Goal: Task Accomplishment & Management: Manage account settings

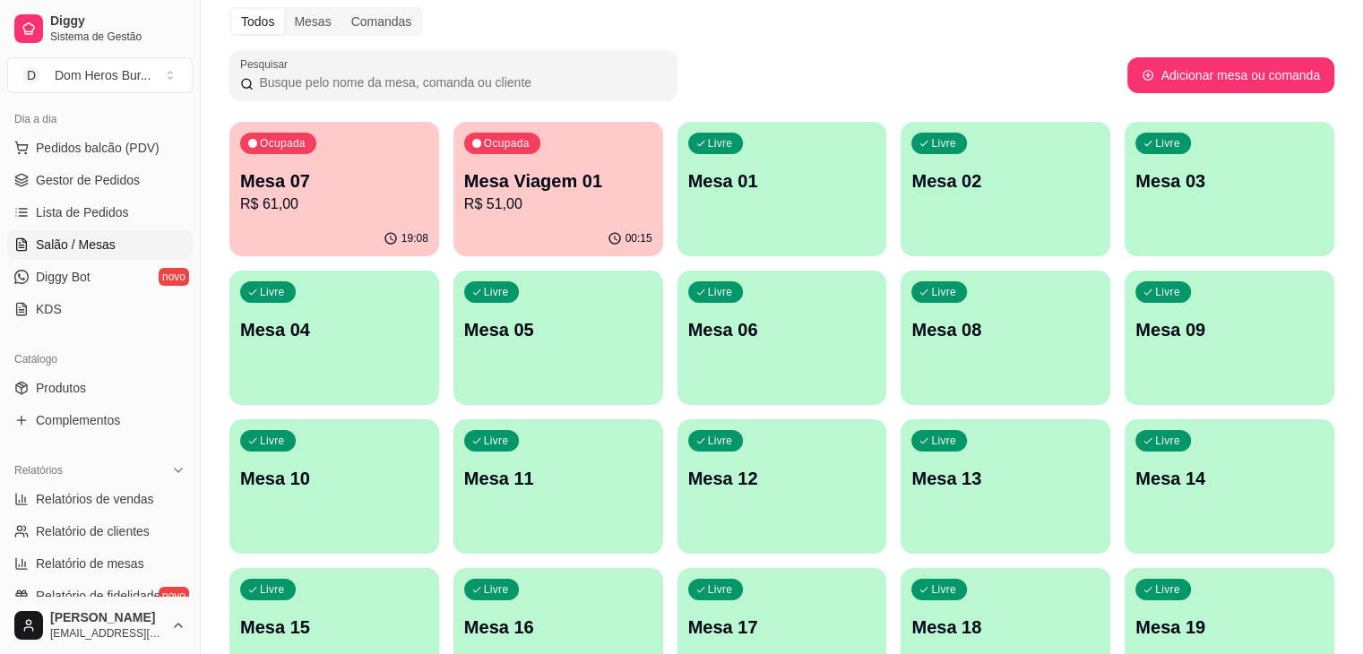
scroll to position [185, 0]
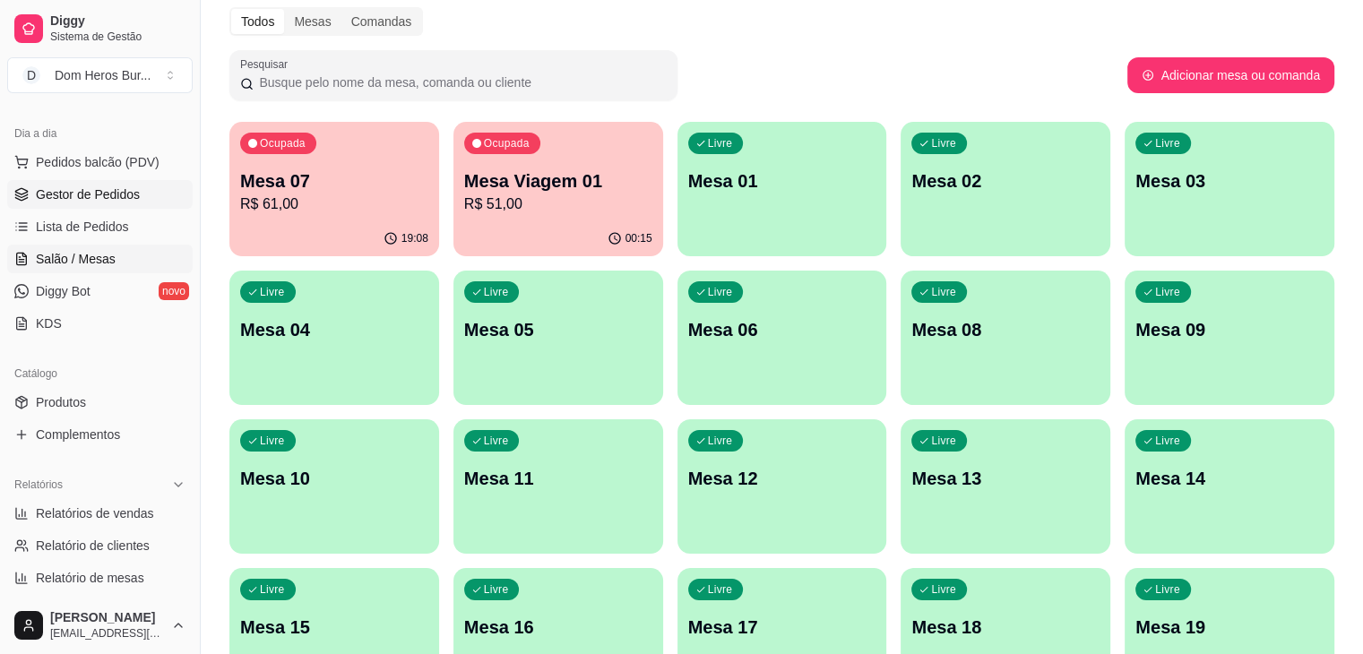
click at [110, 196] on span "Gestor de Pedidos" at bounding box center [88, 194] width 104 height 18
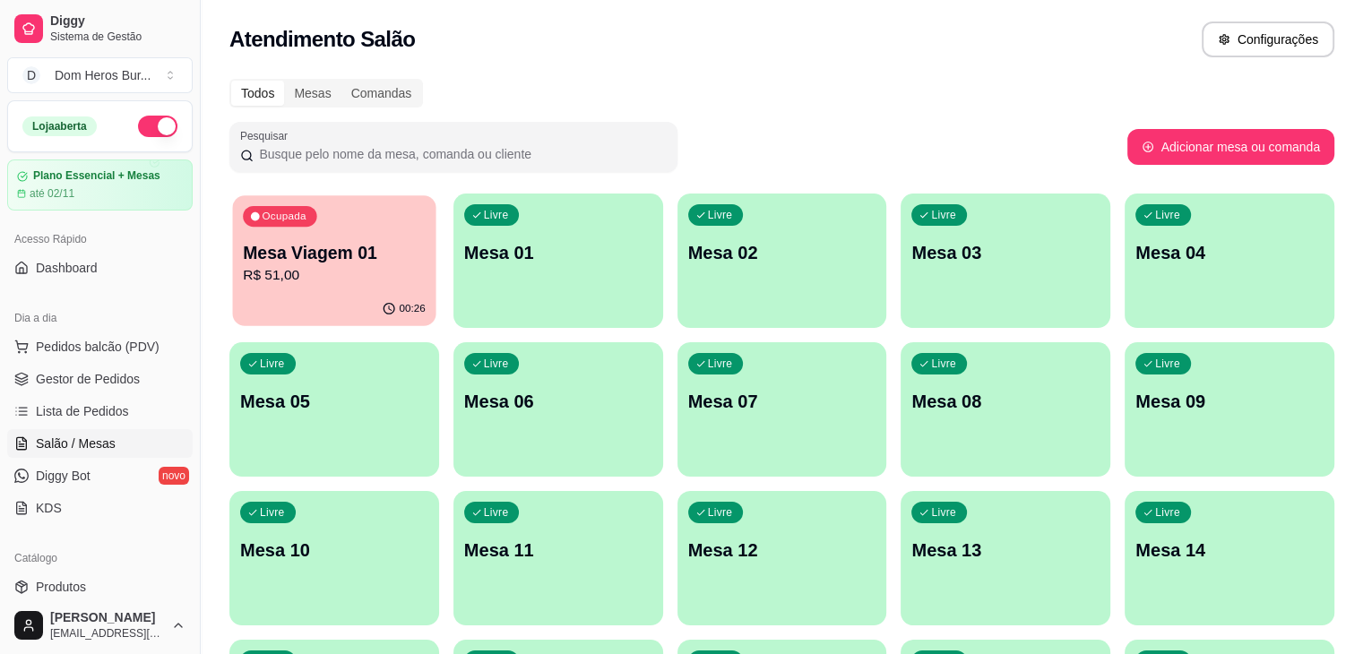
click at [355, 243] on p "Mesa Viagem 01" at bounding box center [334, 253] width 183 height 24
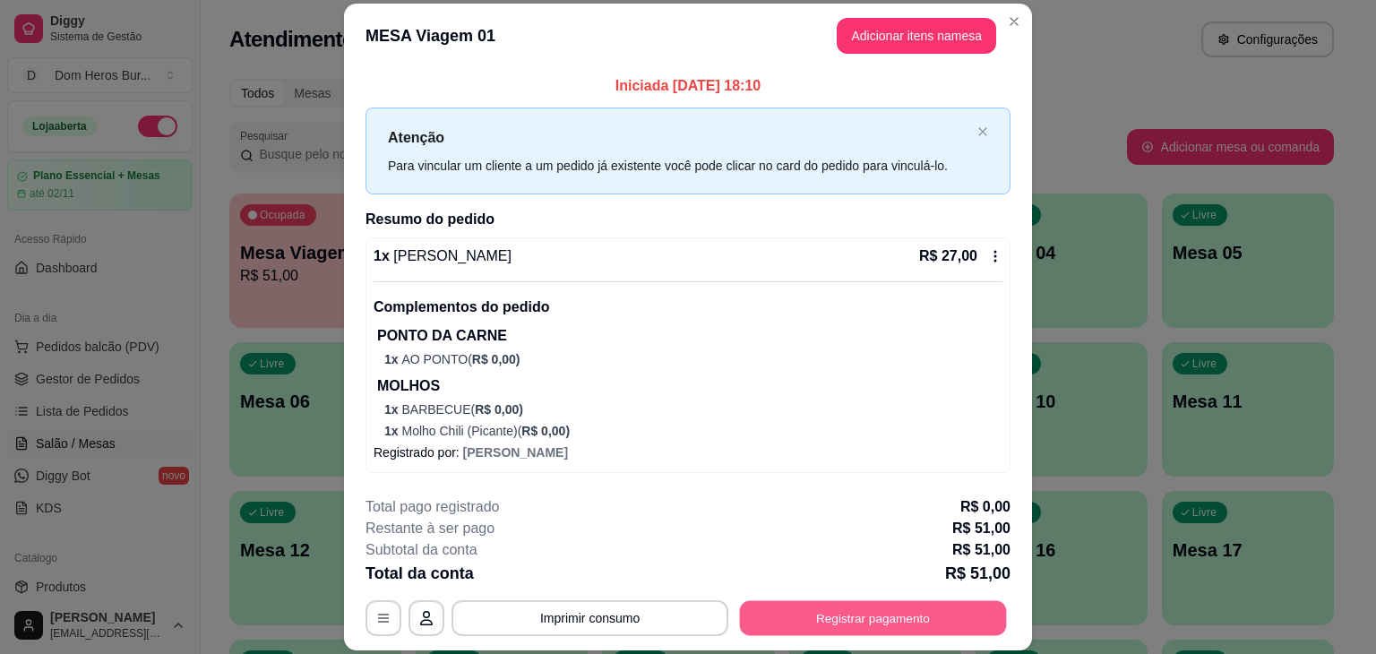
click at [806, 625] on button "Registrar pagamento" at bounding box center [873, 618] width 267 height 35
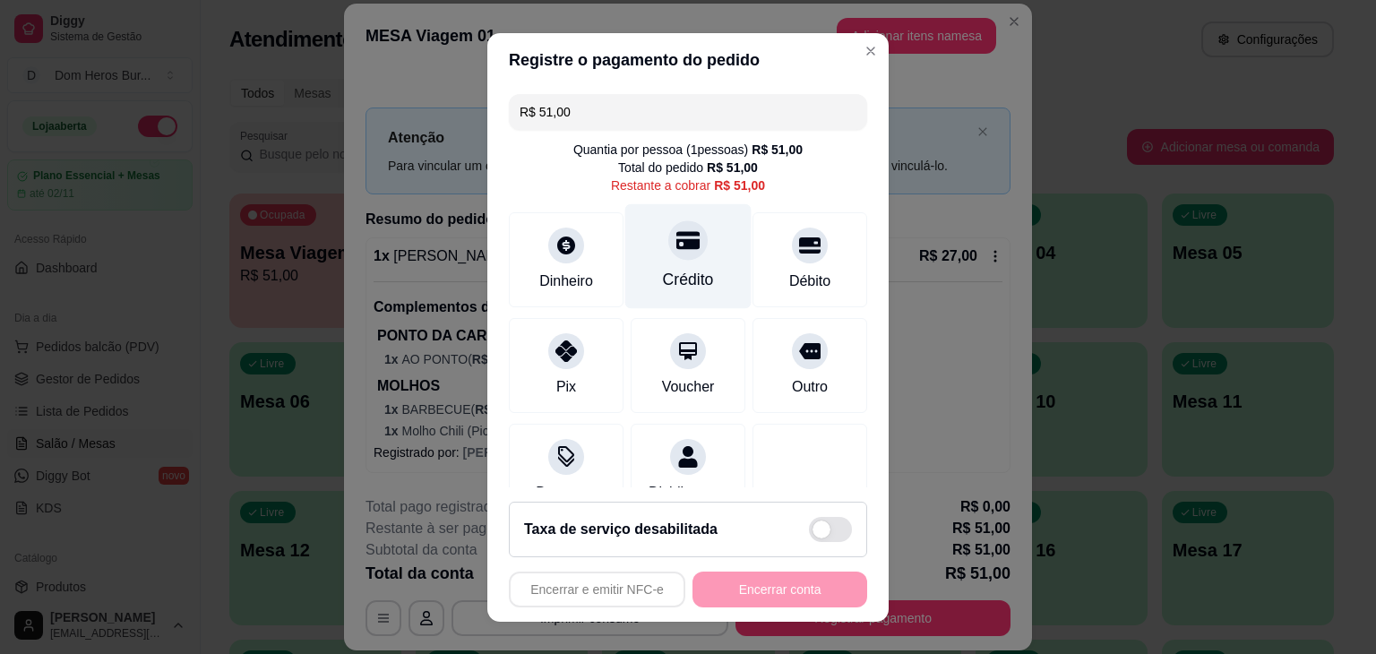
click at [681, 274] on div "Crédito" at bounding box center [688, 279] width 51 height 23
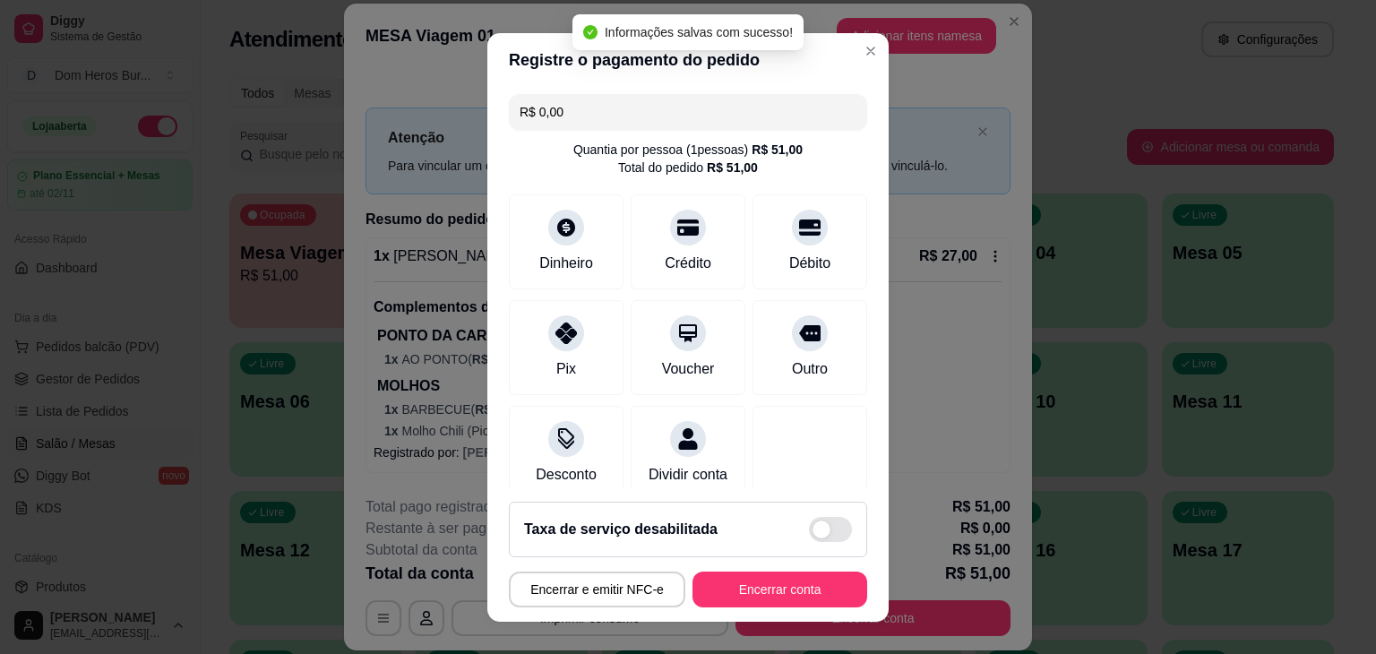
type input "R$ 0,00"
click at [749, 592] on button "Encerrar conta" at bounding box center [779, 589] width 169 height 35
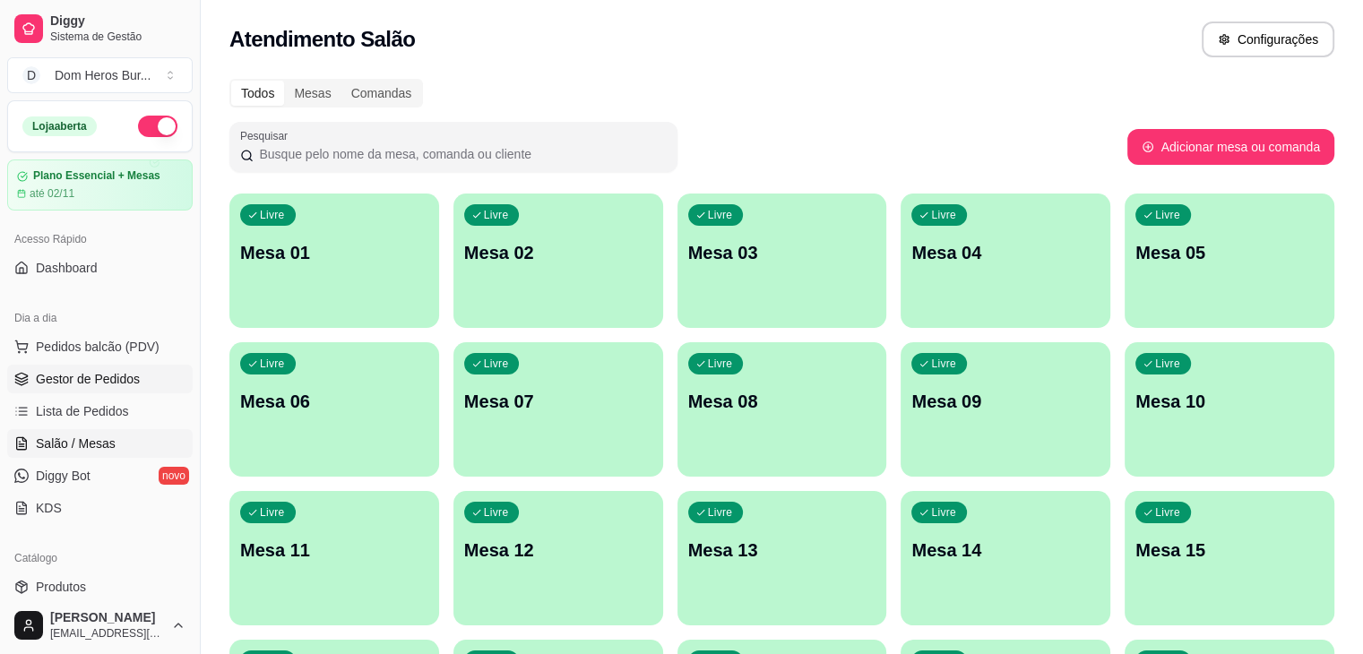
click at [78, 372] on span "Gestor de Pedidos" at bounding box center [88, 379] width 104 height 18
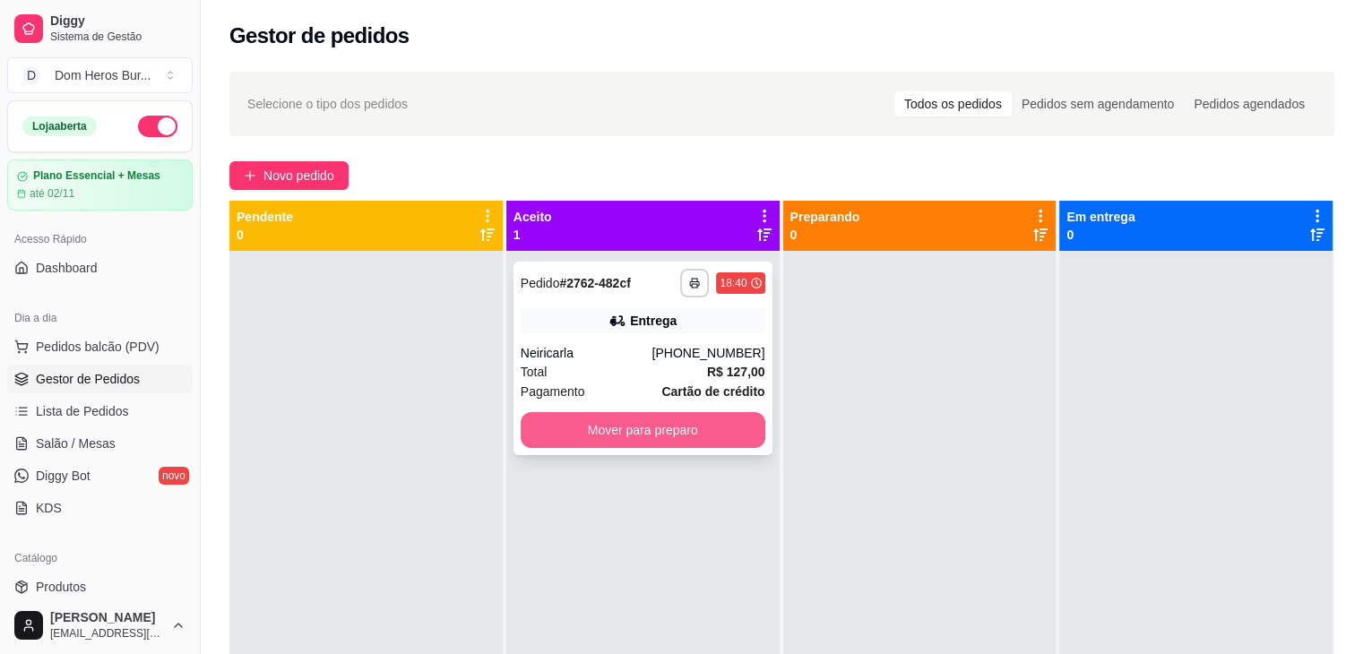
click at [678, 424] on button "Mover para preparo" at bounding box center [643, 430] width 245 height 36
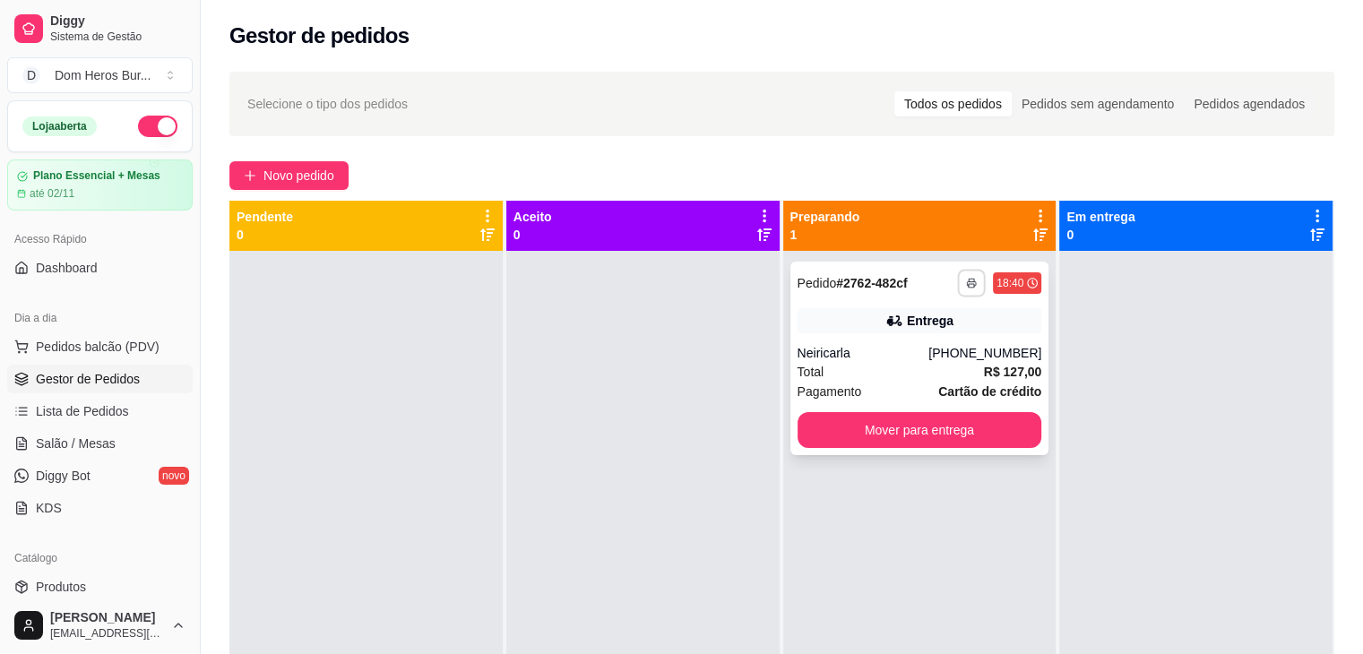
click at [966, 282] on icon "button" at bounding box center [971, 283] width 11 height 11
click at [918, 355] on button "IMPRESSORA" at bounding box center [913, 346] width 125 height 28
click at [147, 442] on link "Salão / Mesas" at bounding box center [99, 443] width 185 height 29
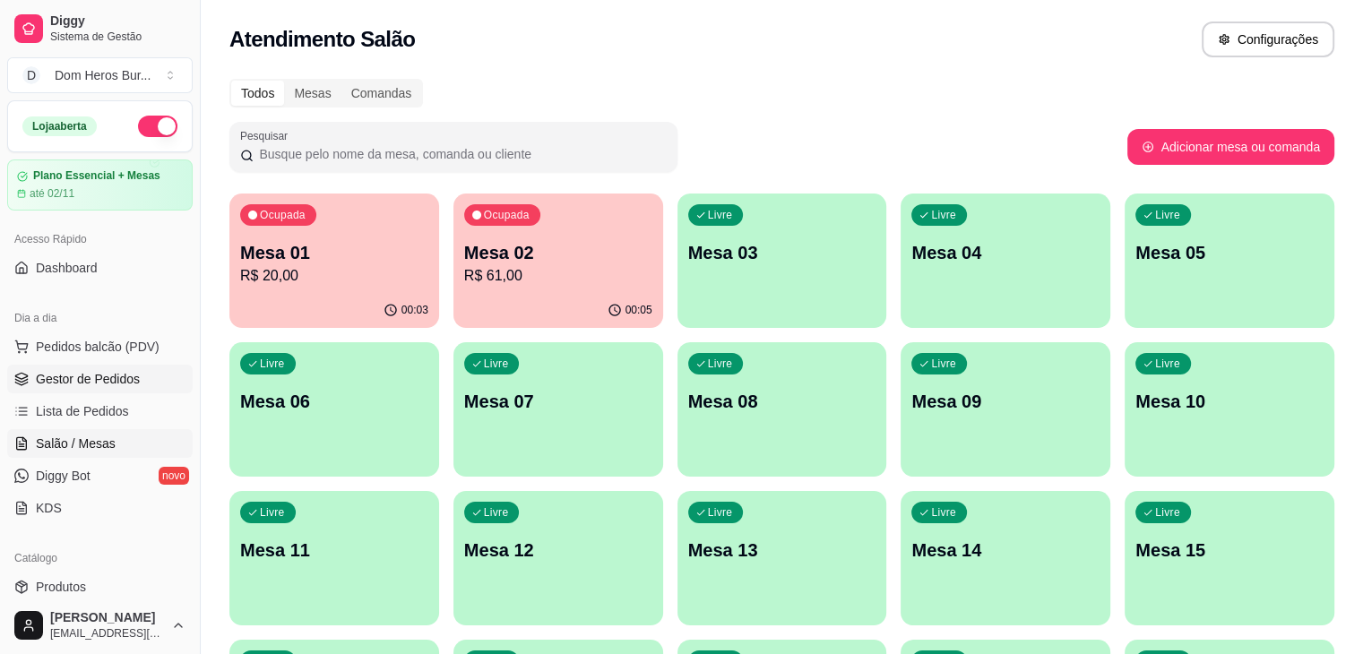
click at [138, 392] on link "Gestor de Pedidos" at bounding box center [99, 379] width 185 height 29
click at [89, 367] on link "Gestor de Pedidos" at bounding box center [99, 379] width 185 height 29
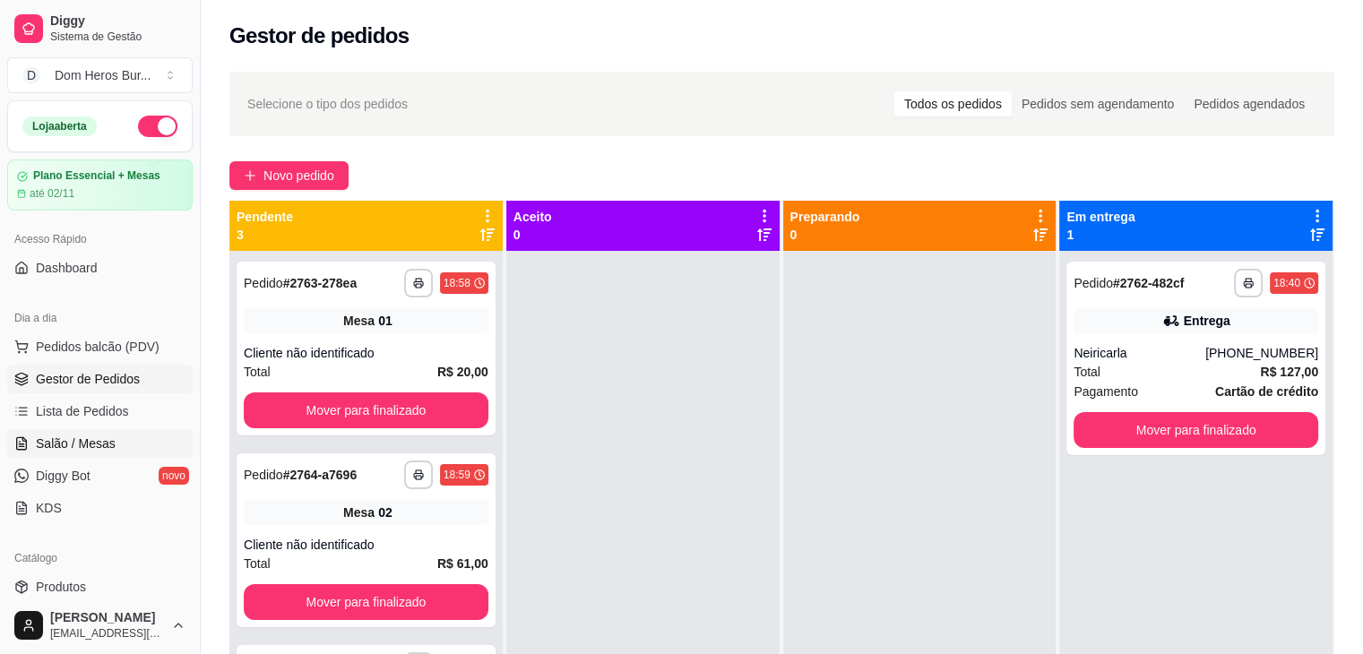
click at [75, 441] on span "Salão / Mesas" at bounding box center [76, 444] width 80 height 18
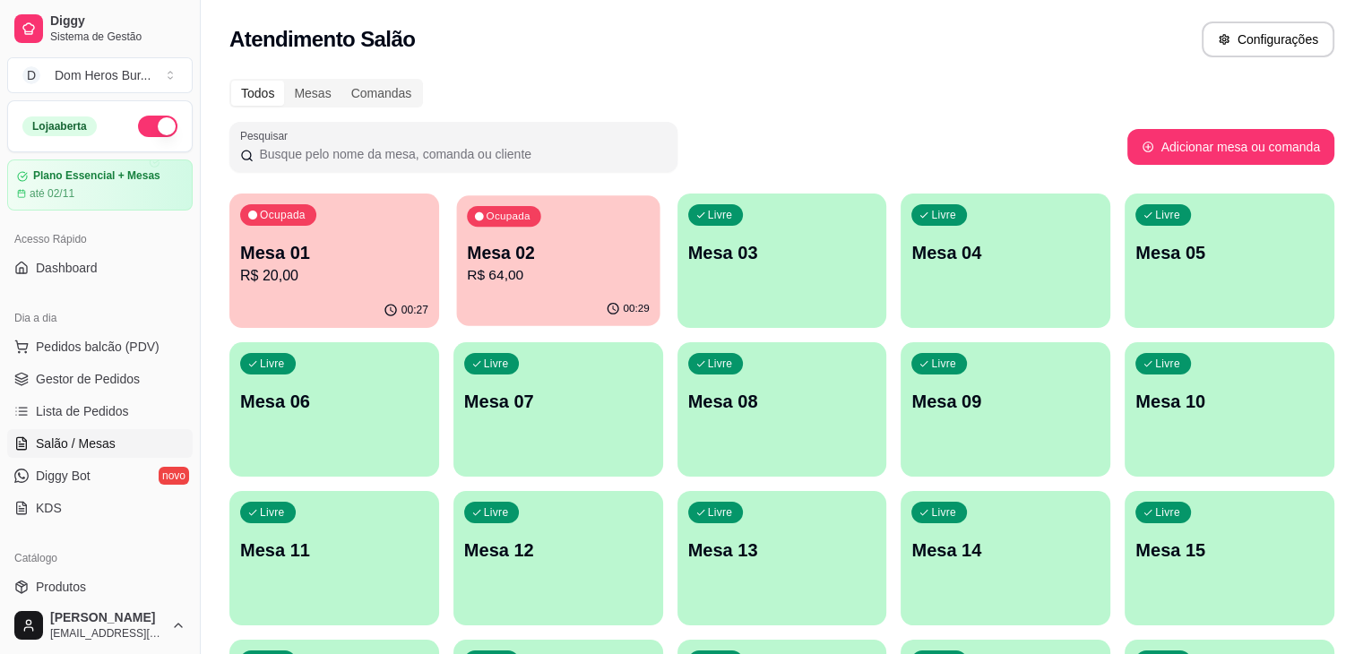
click at [478, 316] on div "00:29" at bounding box center [557, 309] width 203 height 34
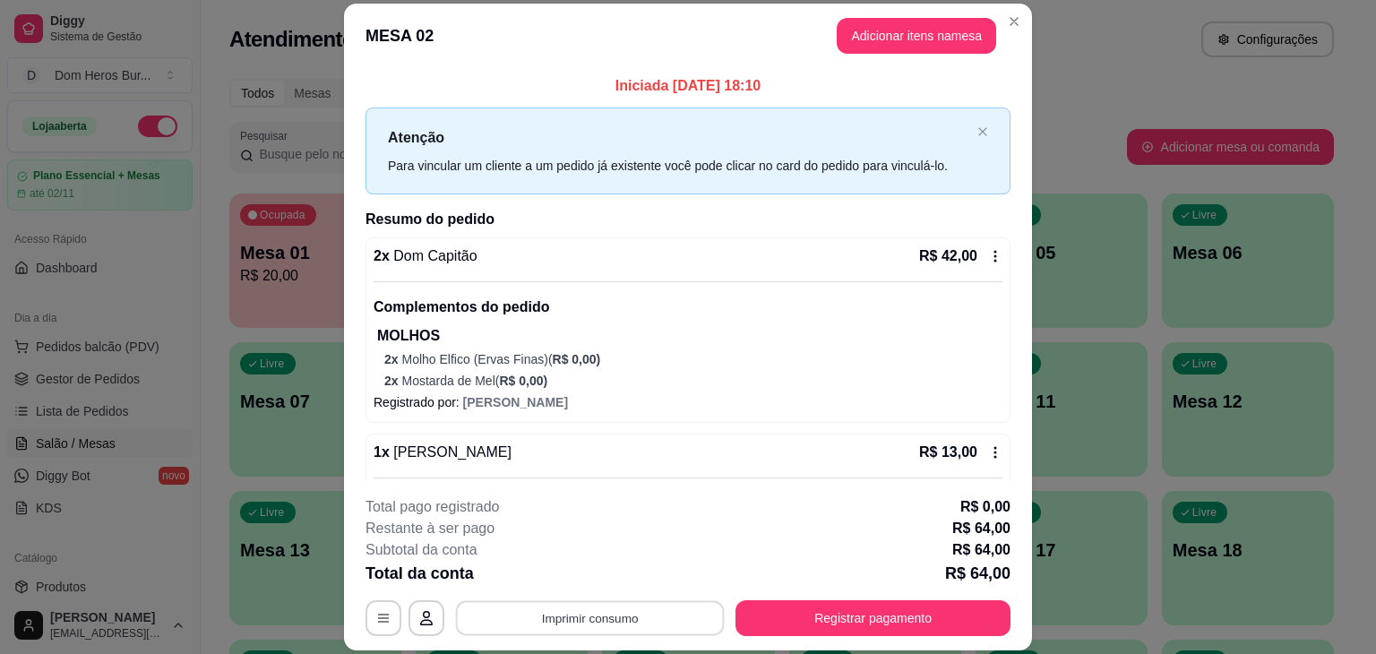
click at [584, 630] on button "Imprimir consumo" at bounding box center [590, 618] width 269 height 35
click at [570, 573] on button "IMPRESSORA" at bounding box center [588, 577] width 125 height 28
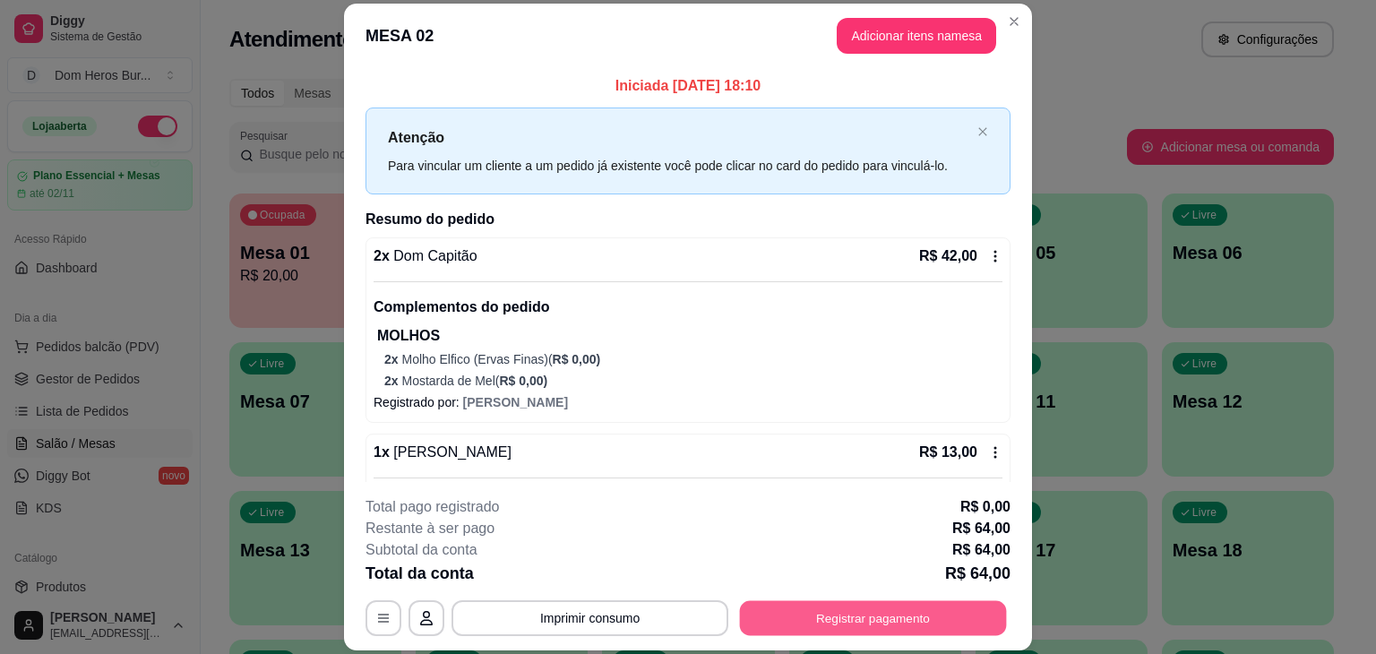
click at [801, 607] on button "Registrar pagamento" at bounding box center [873, 618] width 267 height 35
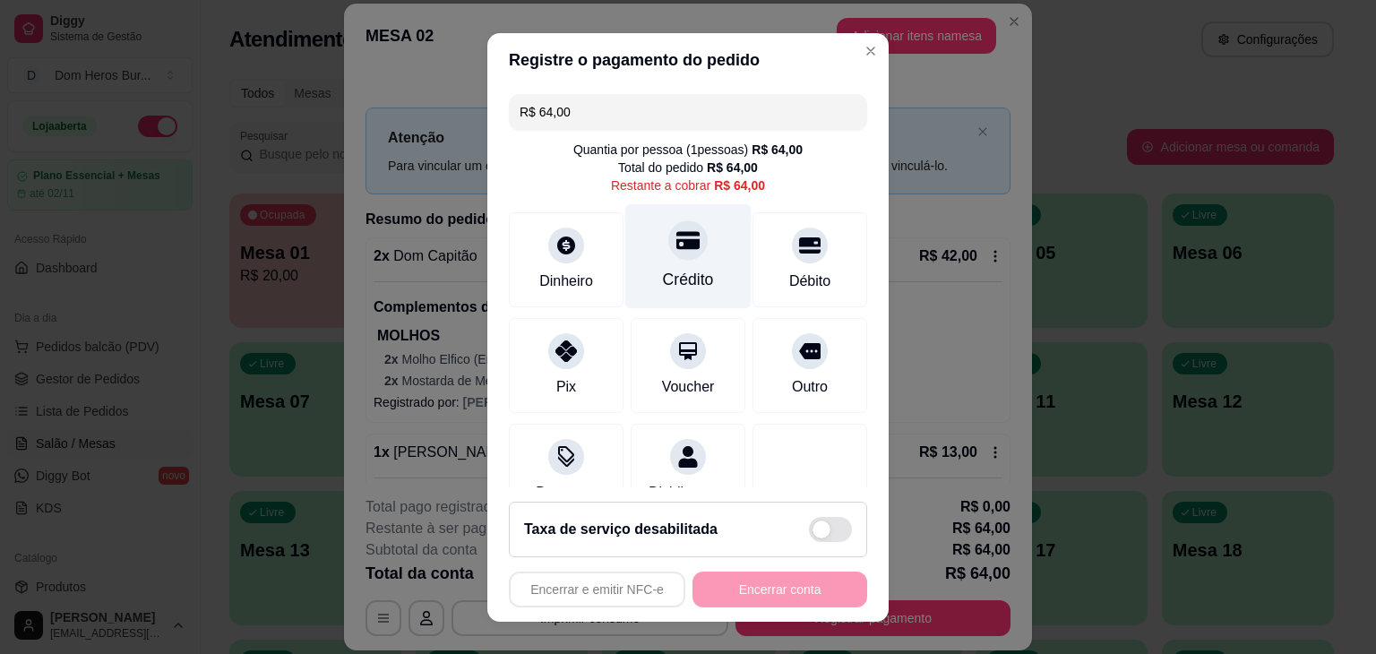
click at [681, 235] on div at bounding box center [687, 239] width 39 height 39
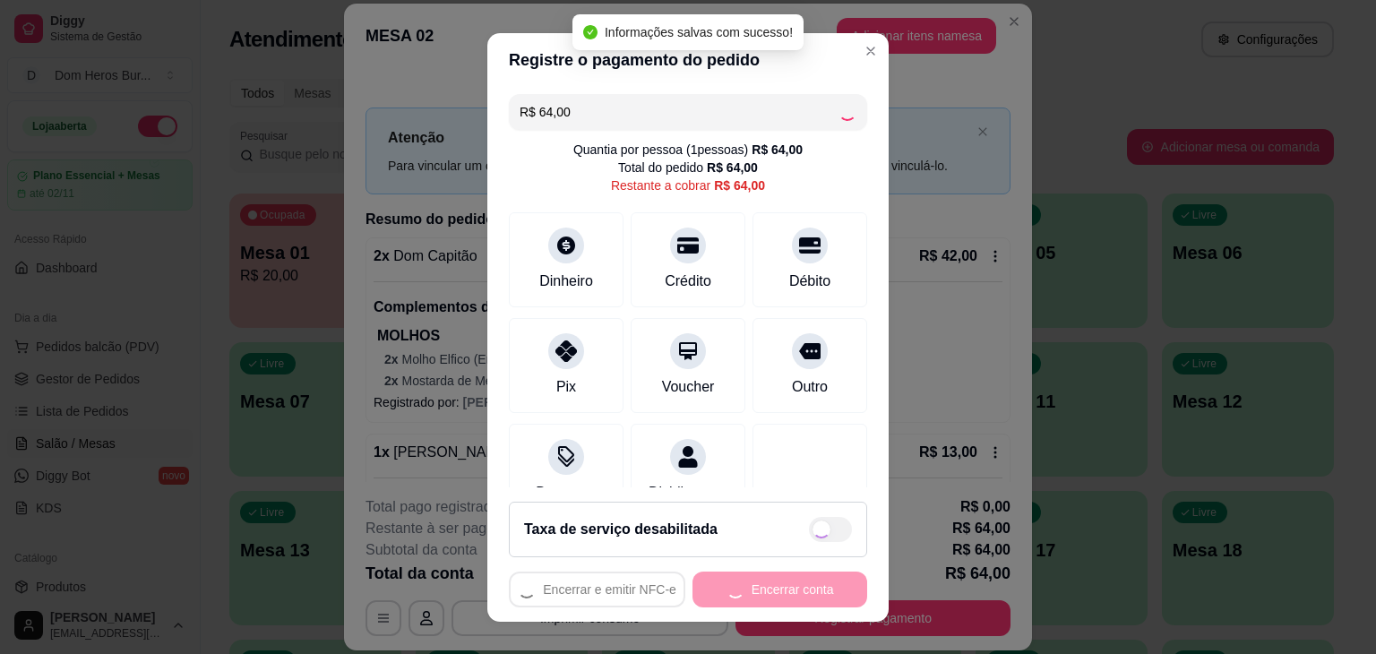
type input "R$ 0,00"
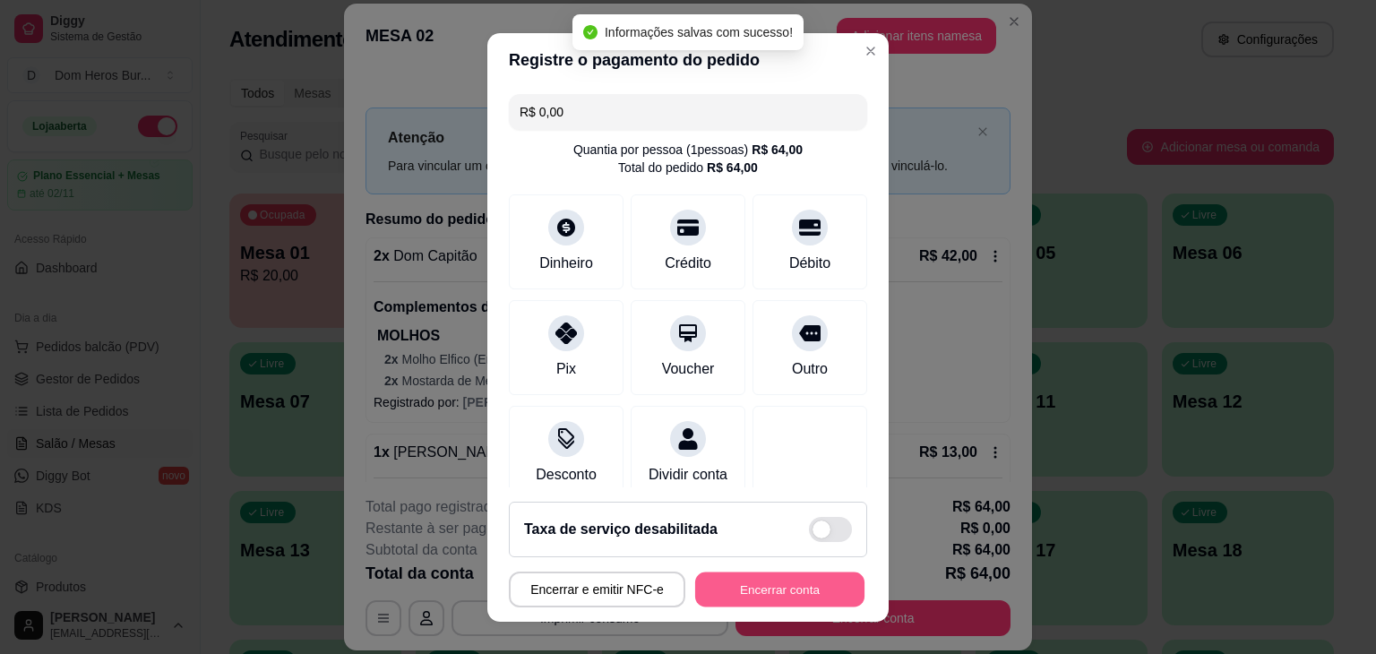
click at [807, 590] on button "Encerrar conta" at bounding box center [779, 589] width 169 height 35
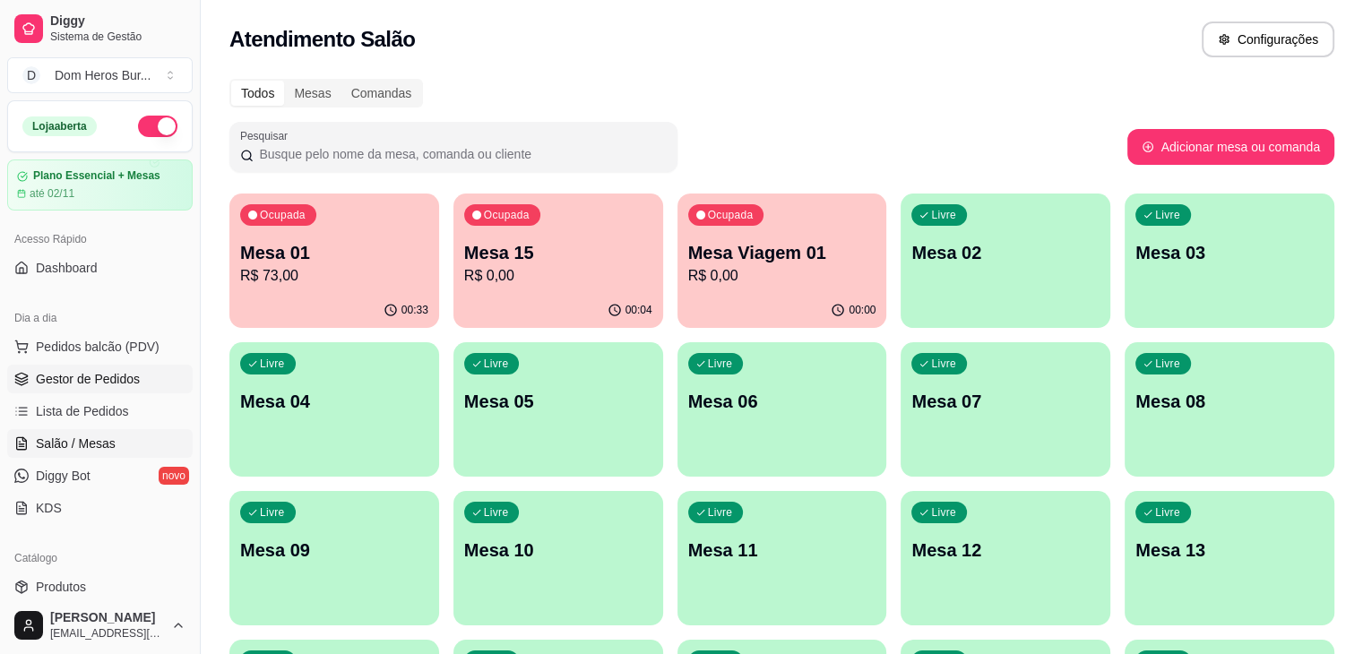
click at [111, 389] on link "Gestor de Pedidos" at bounding box center [99, 379] width 185 height 29
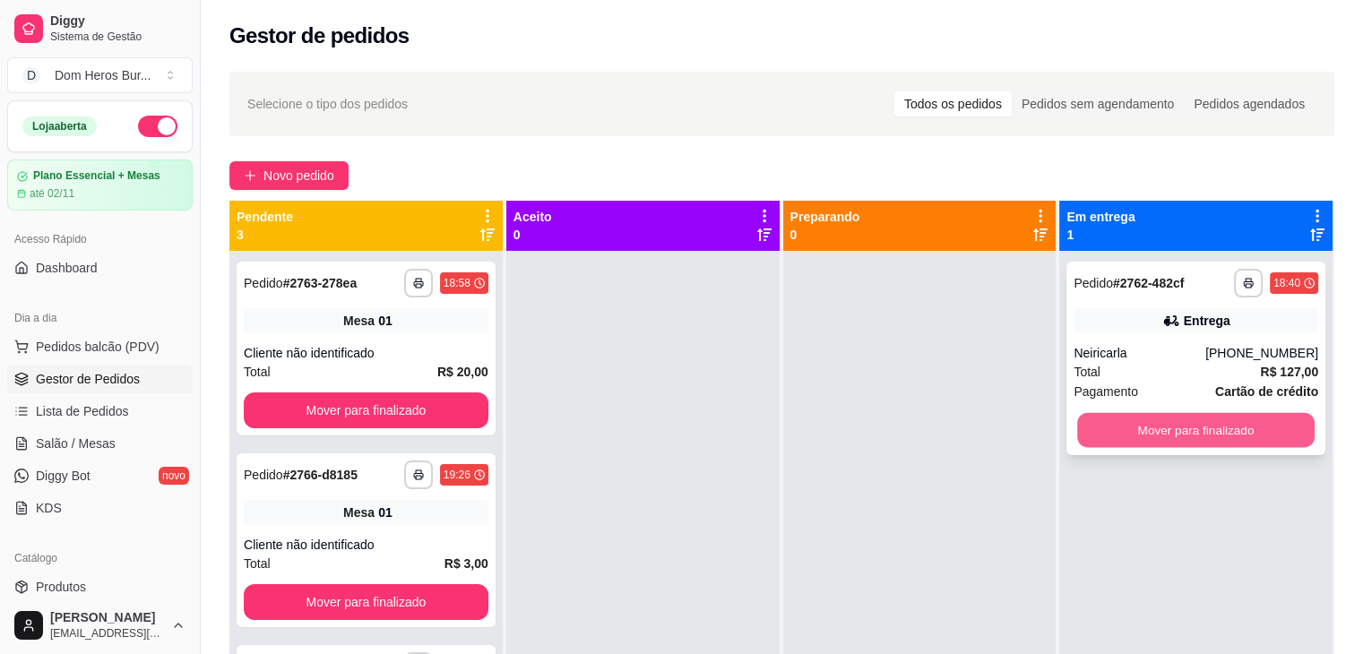
click at [1150, 438] on button "Mover para finalizado" at bounding box center [1195, 430] width 237 height 35
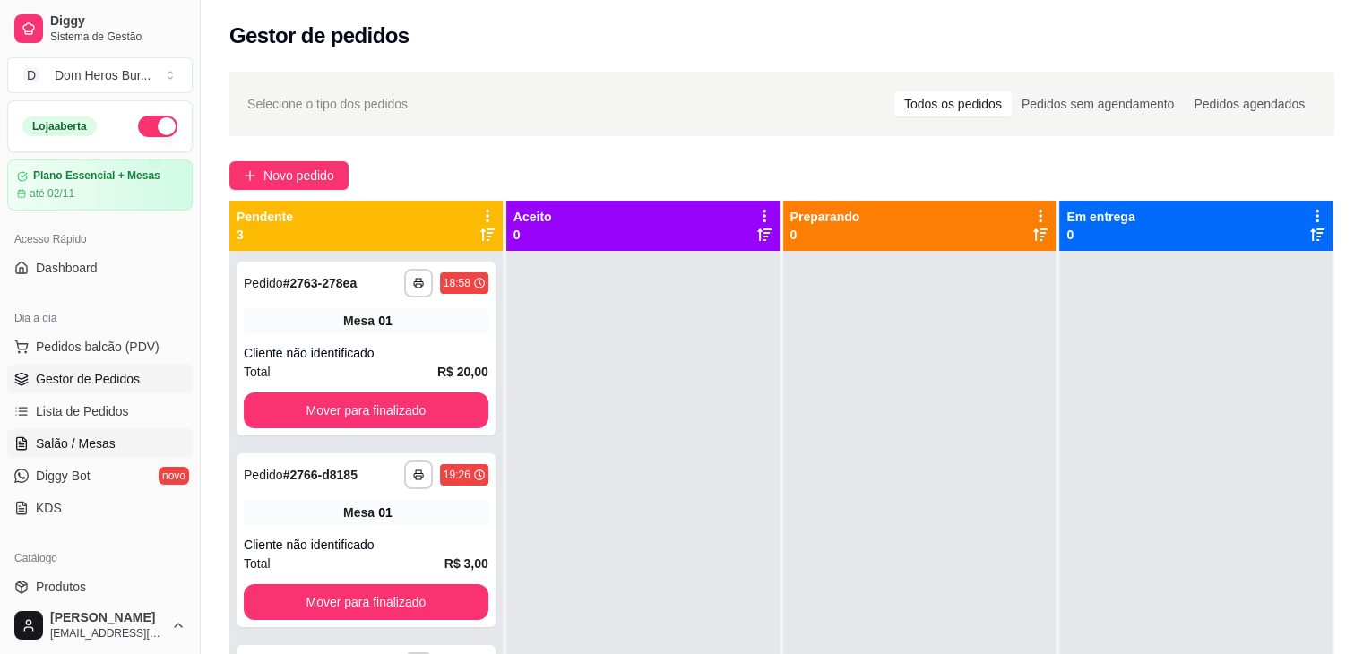
click at [108, 444] on span "Salão / Mesas" at bounding box center [76, 444] width 80 height 18
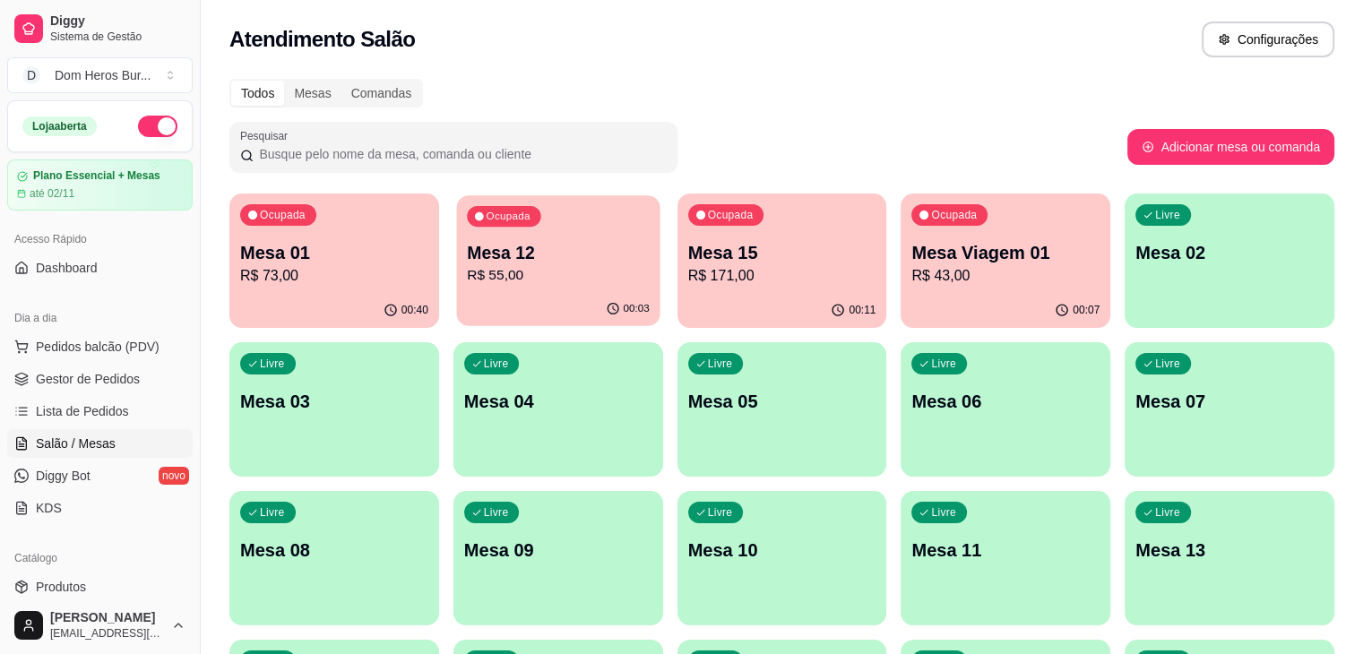
click at [470, 263] on p "Mesa 12" at bounding box center [558, 253] width 183 height 24
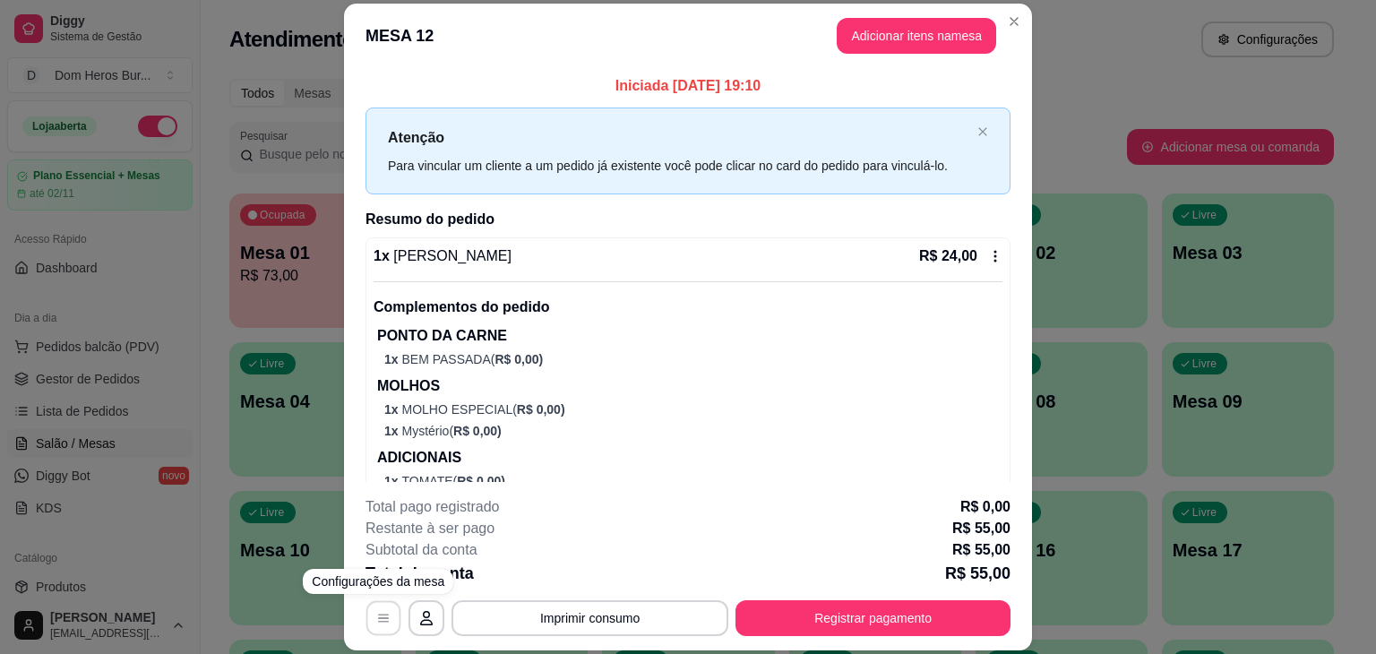
click at [378, 617] on icon "button" at bounding box center [383, 619] width 11 height 8
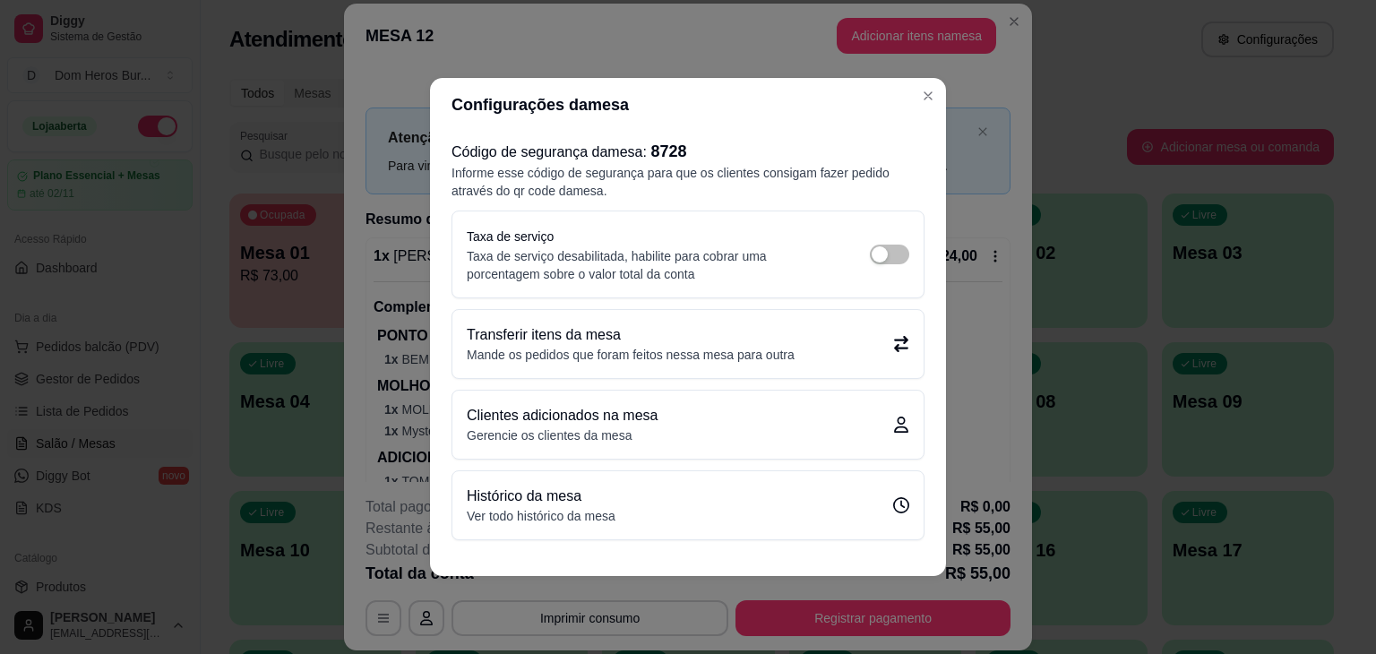
click at [581, 355] on p "Mande os pedidos que foram feitos nessa mesa para outra" at bounding box center [631, 355] width 328 height 18
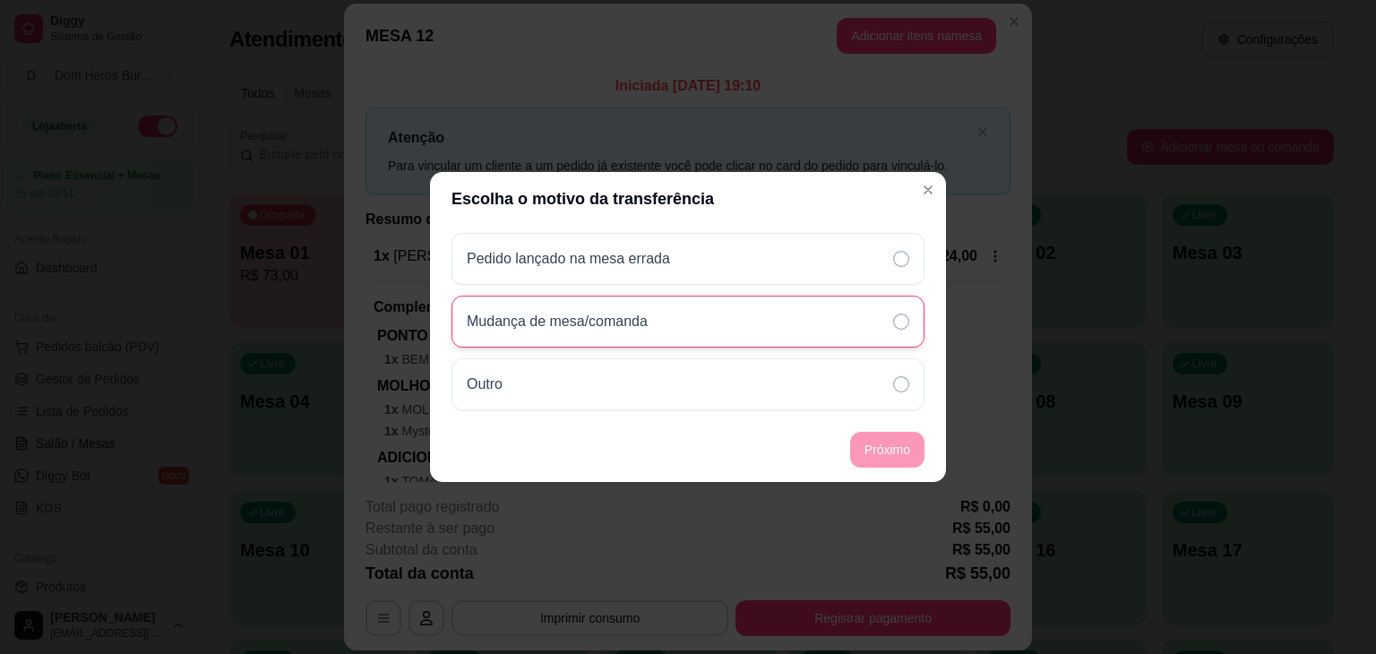
click at [626, 326] on p "Mudança de mesa/comanda" at bounding box center [557, 322] width 181 height 22
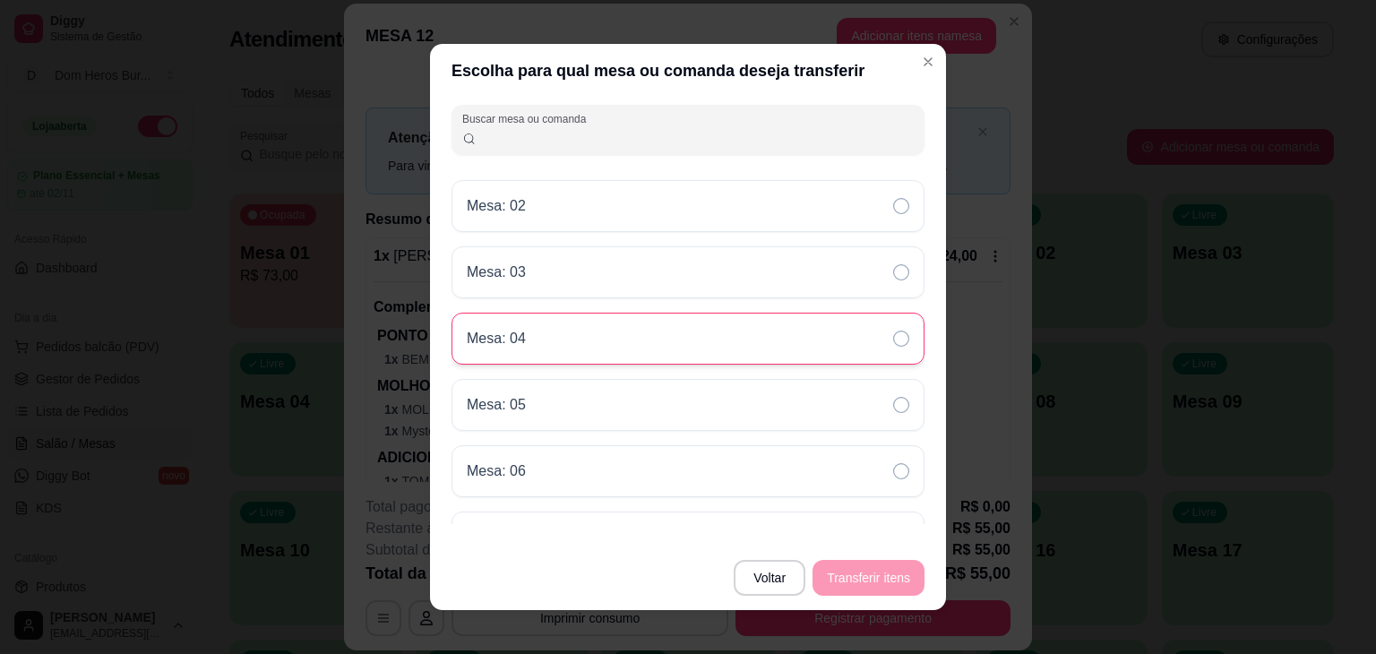
scroll to position [13, 0]
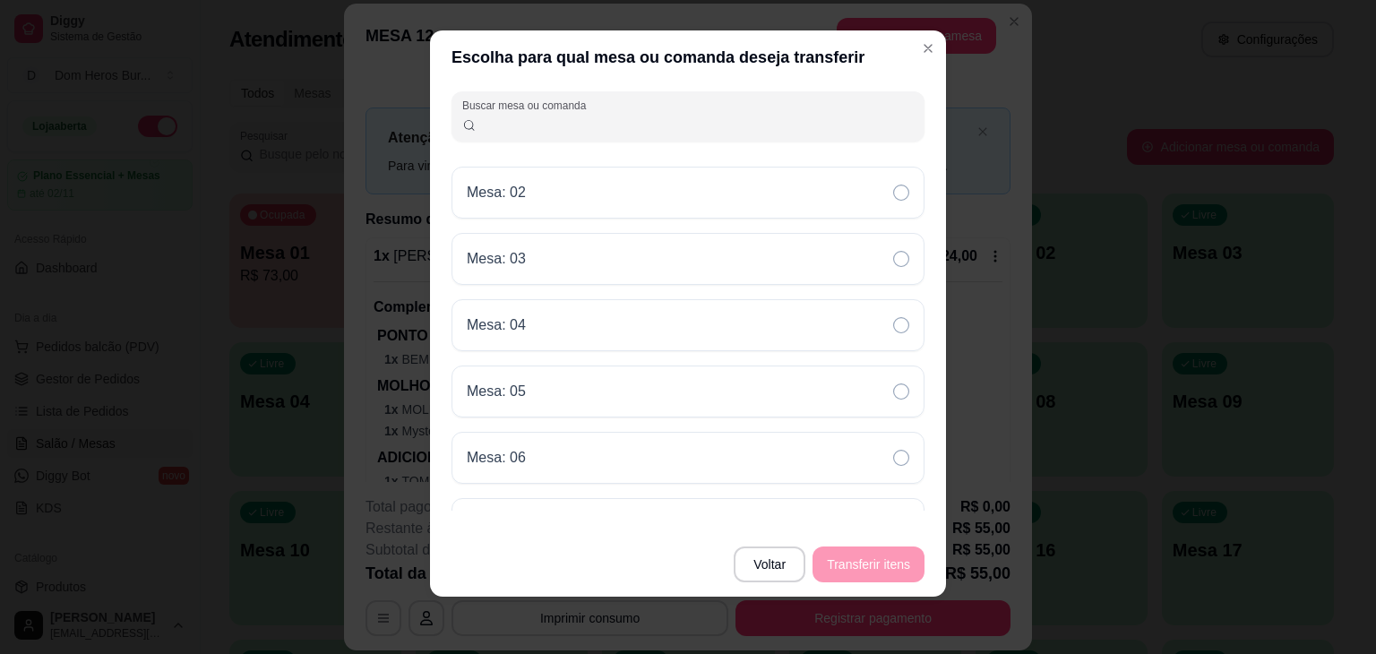
click at [728, 123] on input "Buscar mesa ou comanda" at bounding box center [696, 124] width 438 height 18
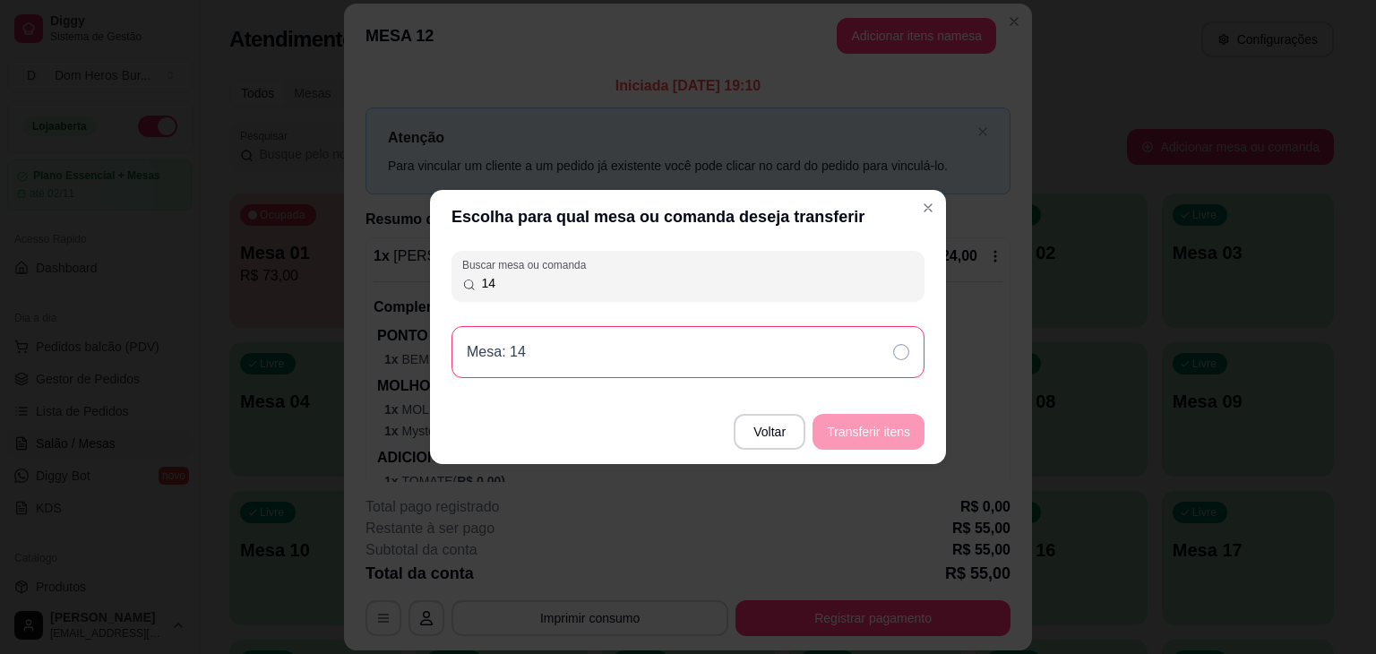
type input "14"
click at [739, 343] on div "Mesa: 14" at bounding box center [688, 352] width 473 height 52
click at [865, 438] on button "Transferir itens" at bounding box center [868, 432] width 108 height 35
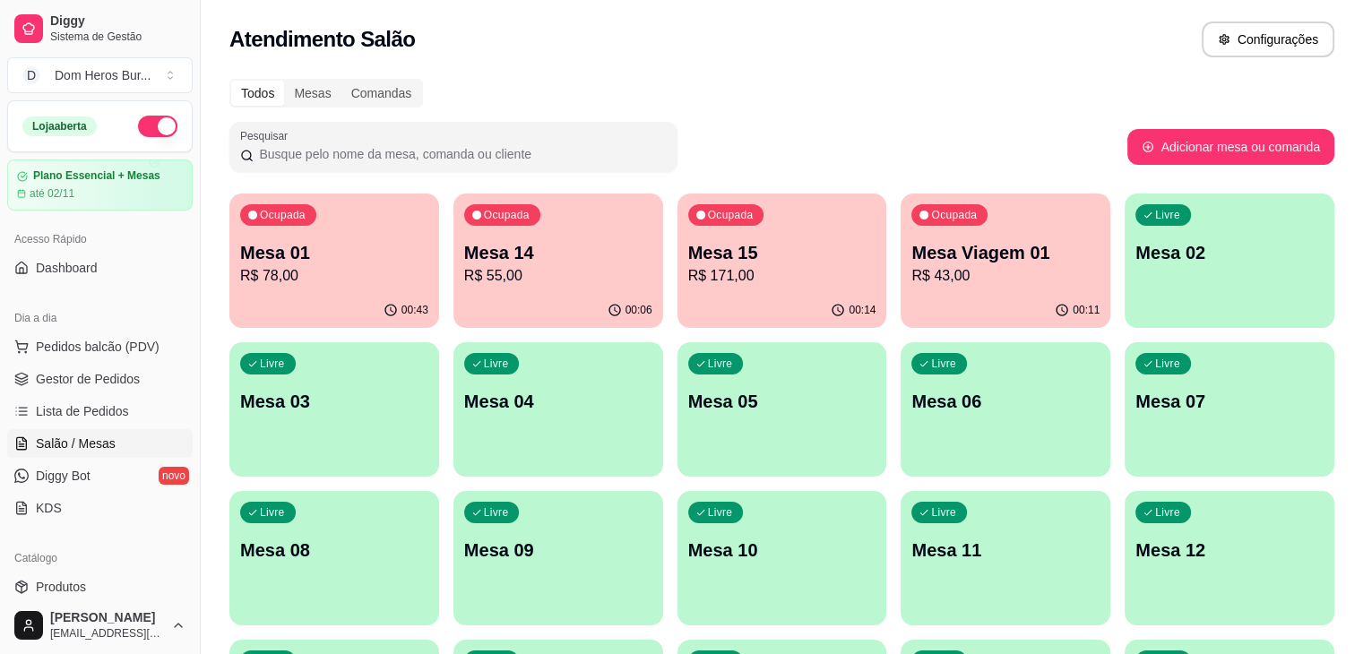
click at [911, 269] on p "R$ 43,00" at bounding box center [1005, 276] width 188 height 22
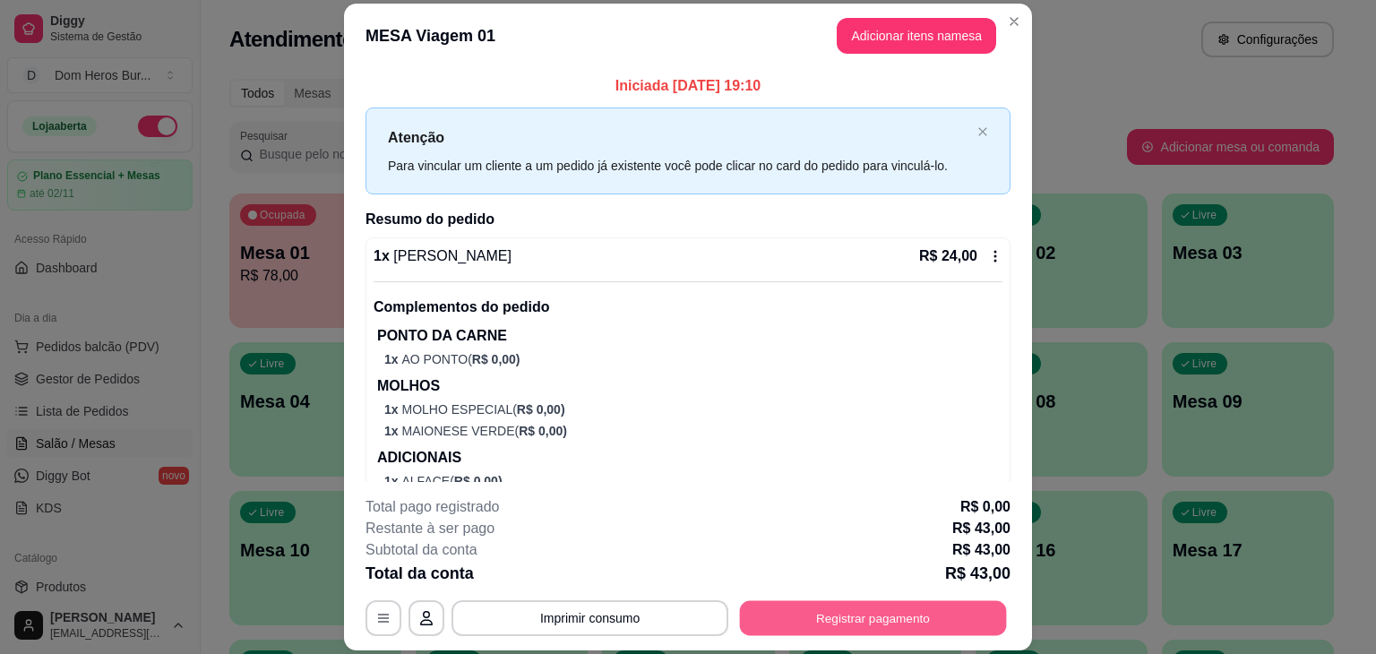
click at [833, 622] on button "Registrar pagamento" at bounding box center [873, 618] width 267 height 35
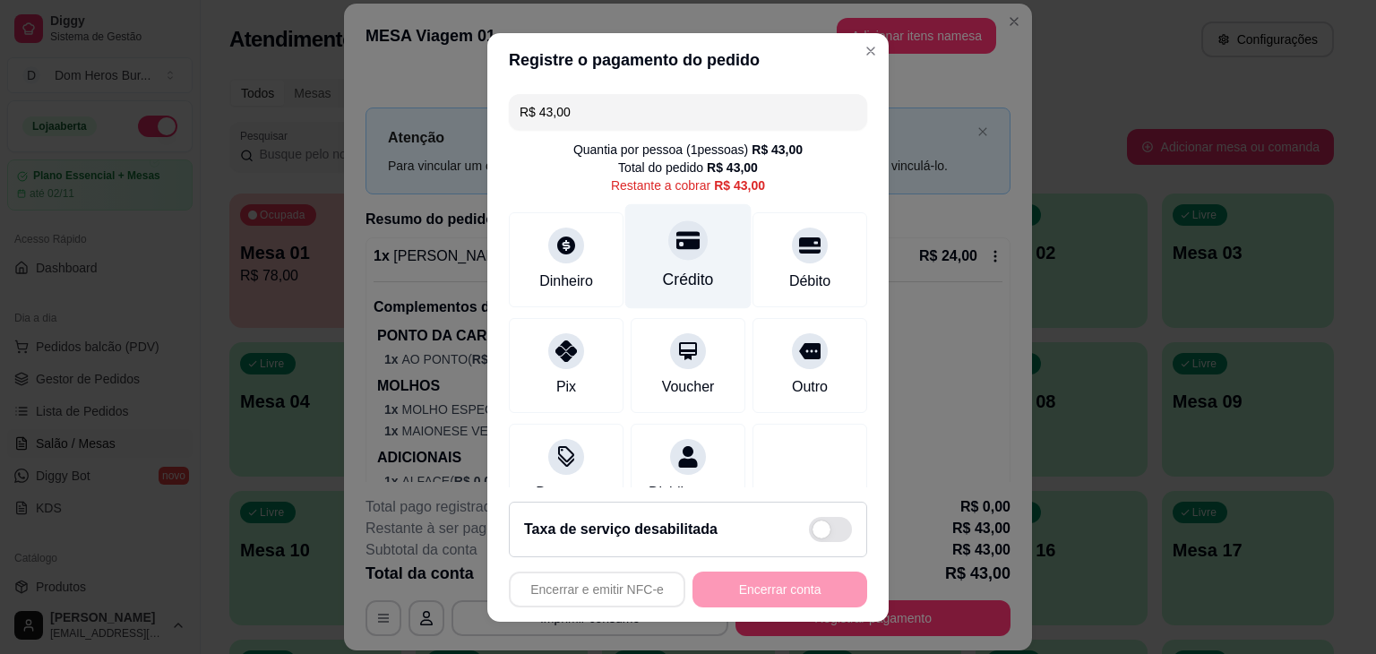
click at [699, 252] on div "Crédito" at bounding box center [688, 255] width 126 height 105
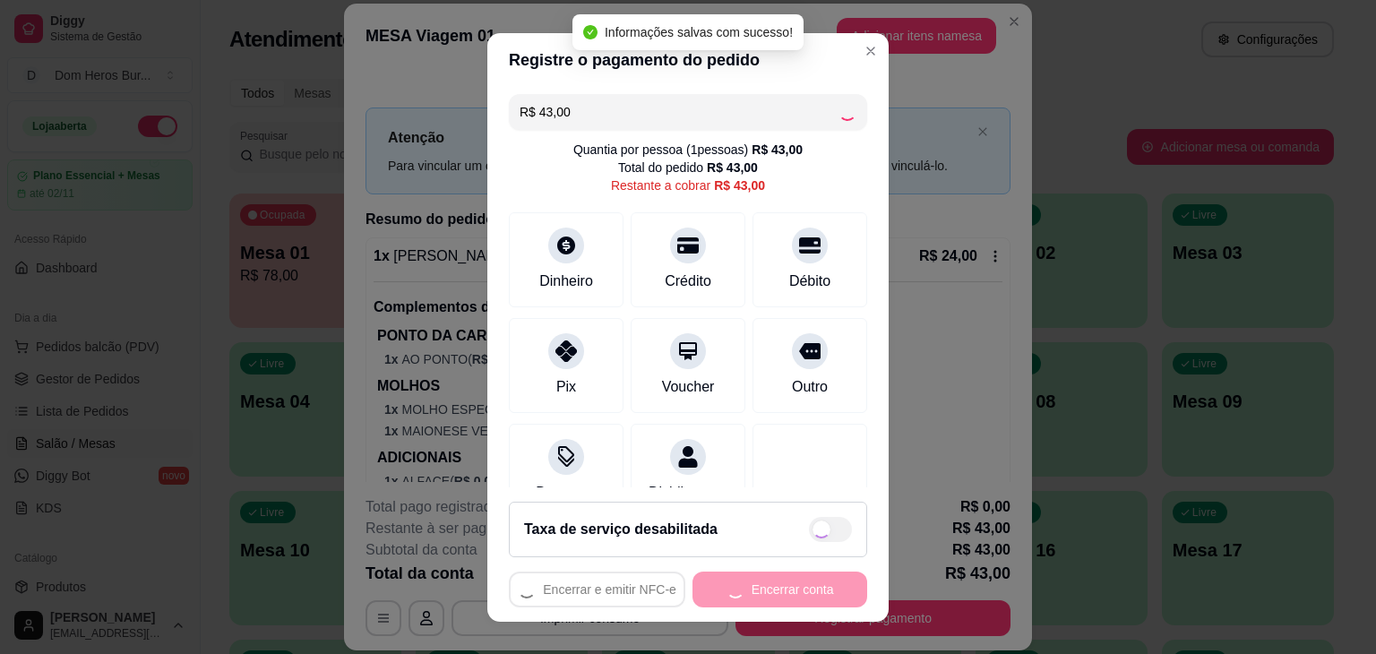
type input "R$ 0,00"
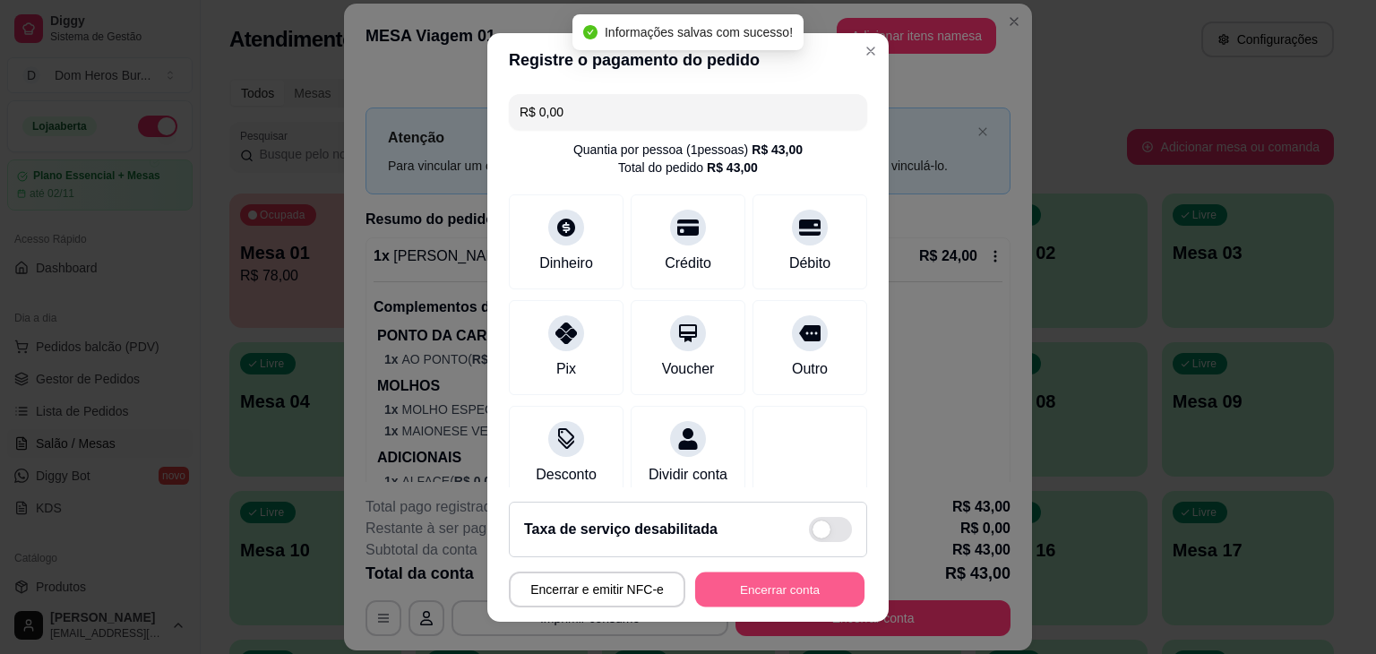
click at [751, 602] on button "Encerrar conta" at bounding box center [779, 589] width 169 height 35
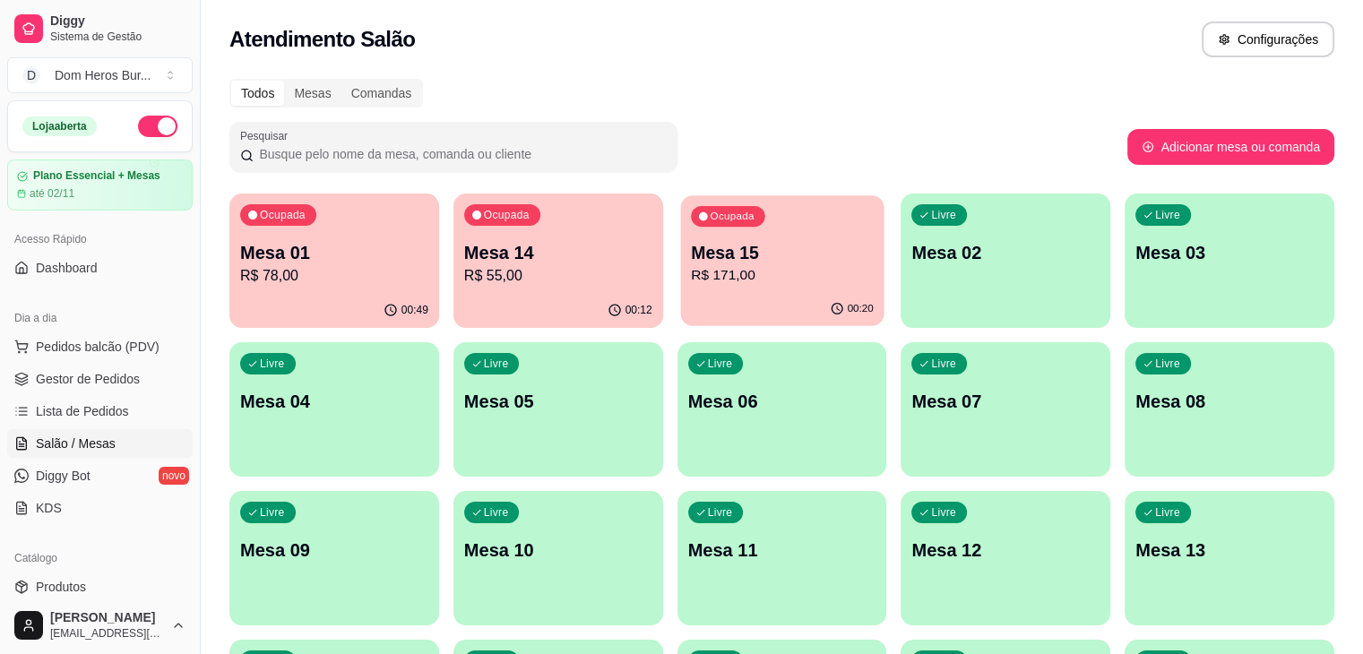
click at [691, 265] on p "R$ 171,00" at bounding box center [782, 275] width 183 height 21
click at [470, 284] on p "R$ 55,00" at bounding box center [558, 276] width 188 height 22
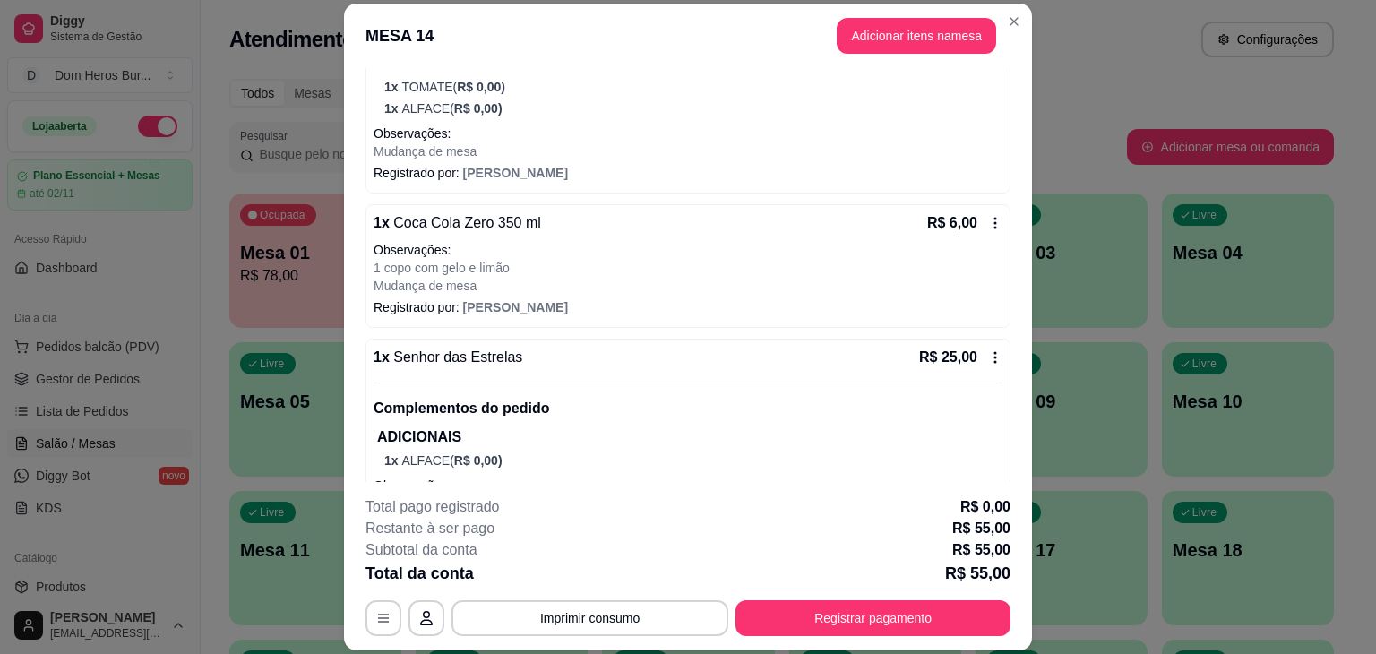
scroll to position [462, 0]
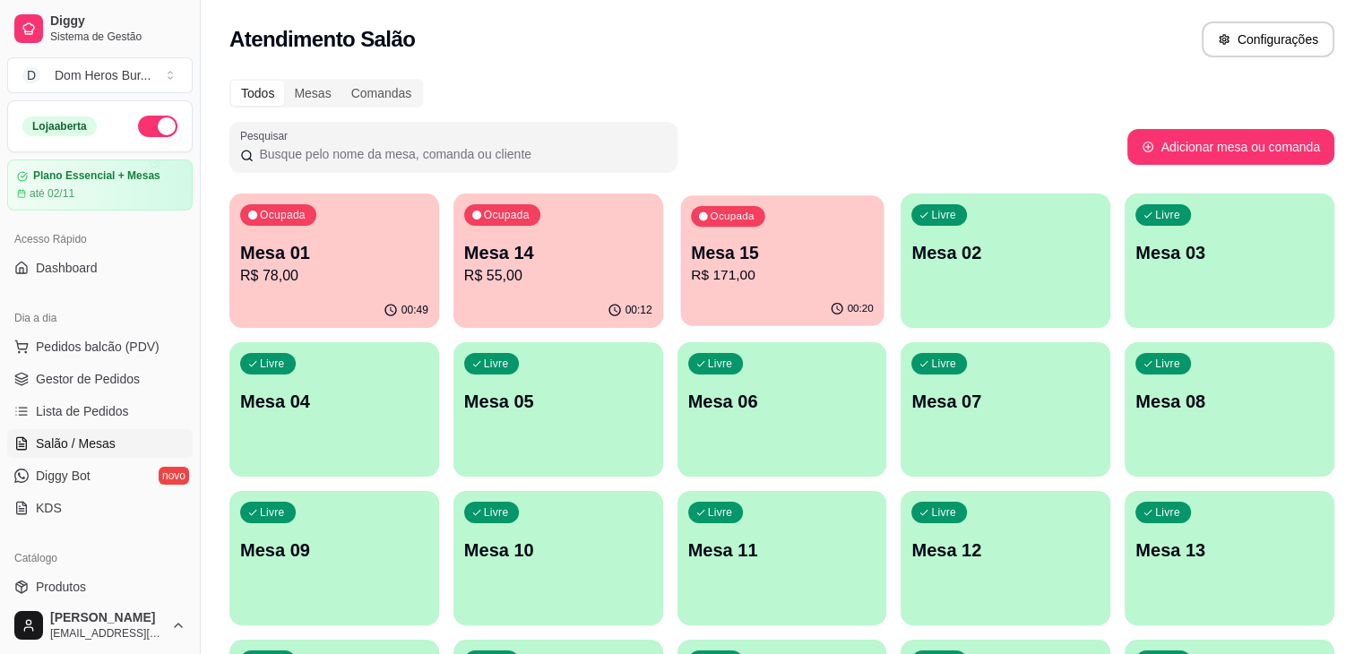
click at [691, 280] on p "R$ 171,00" at bounding box center [782, 275] width 183 height 21
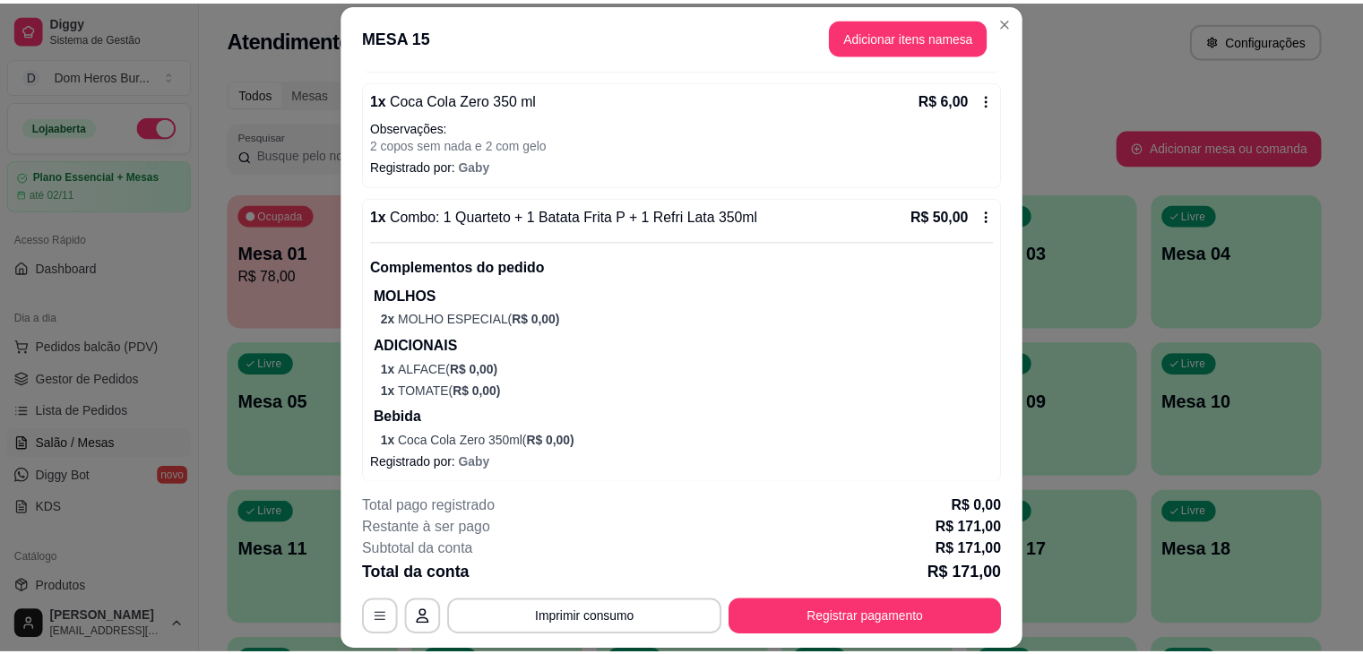
scroll to position [1088, 0]
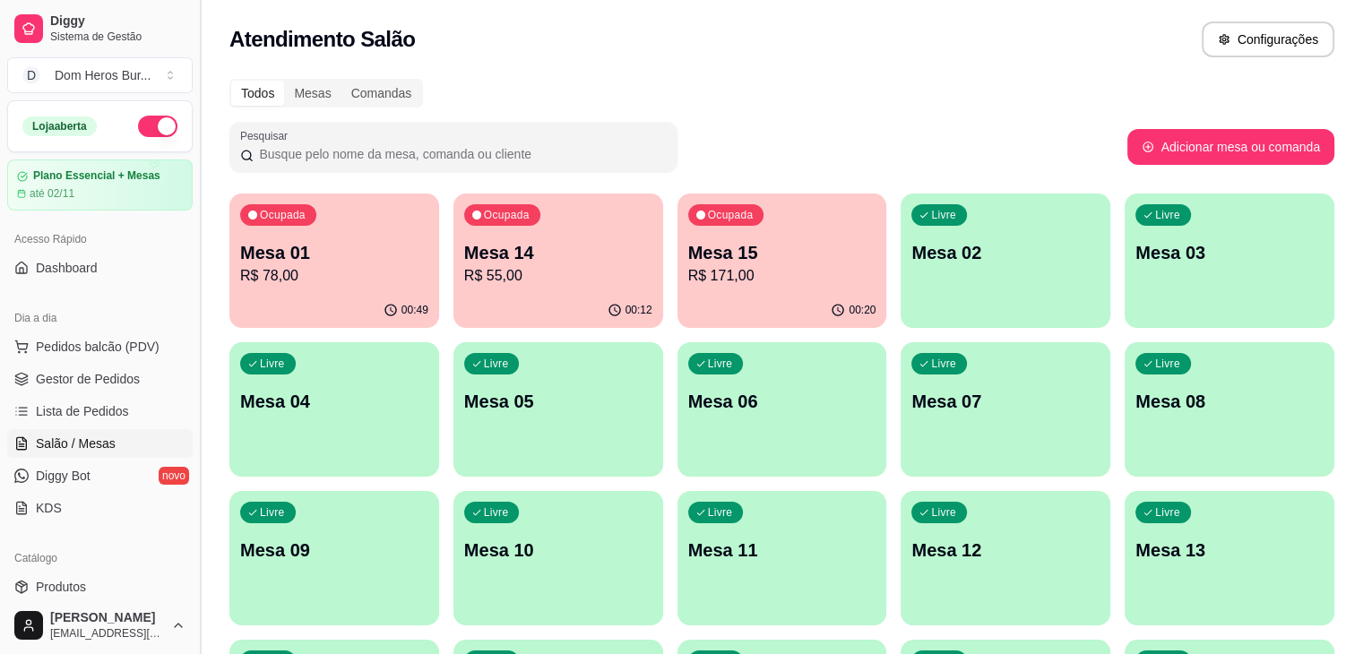
drag, startPoint x: 198, startPoint y: 249, endPoint x: 202, endPoint y: 285, distance: 36.0
click at [202, 285] on button "Toggle Sidebar" at bounding box center [200, 327] width 14 height 654
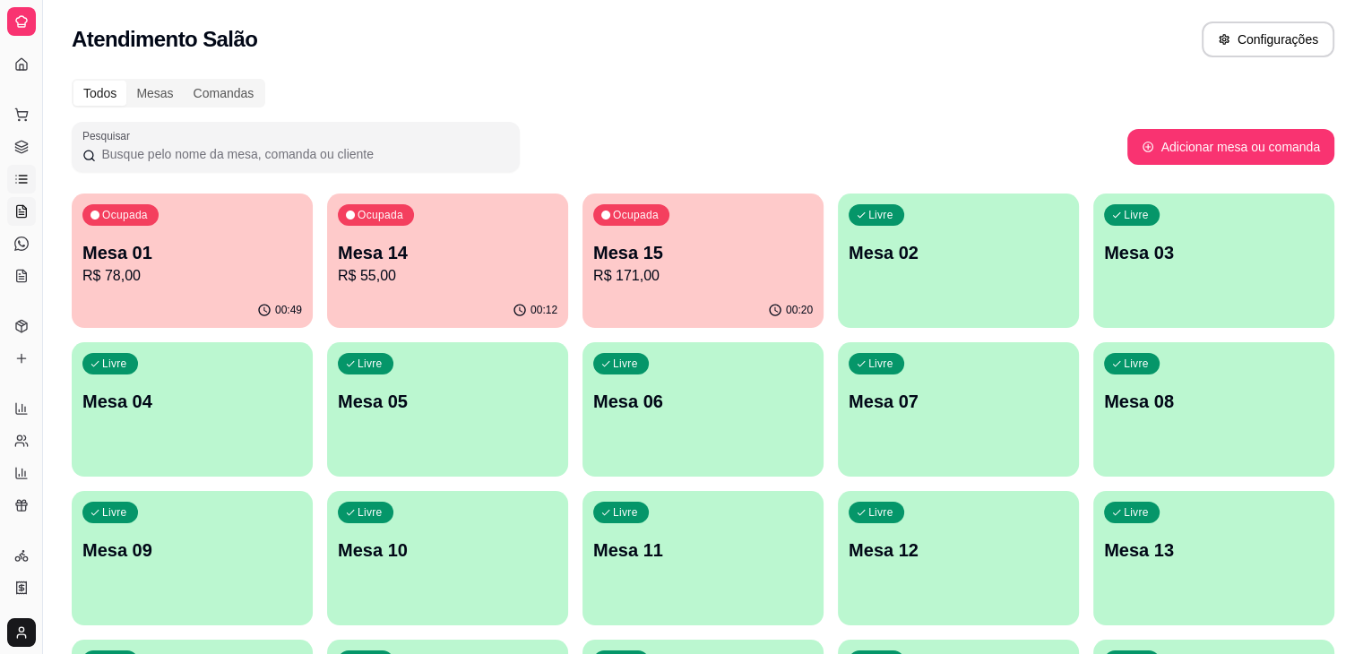
click at [9, 176] on link "Lista de Pedidos" at bounding box center [21, 179] width 29 height 29
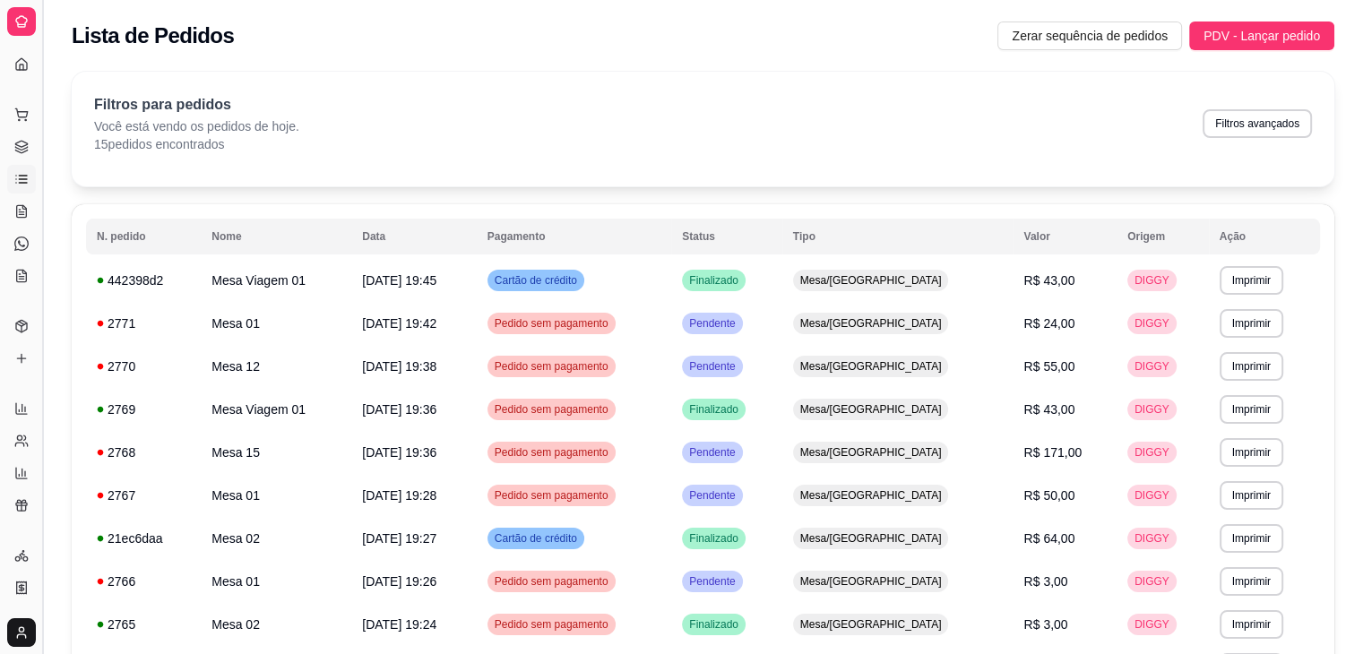
click at [39, 190] on button "Toggle Sidebar" at bounding box center [42, 327] width 14 height 654
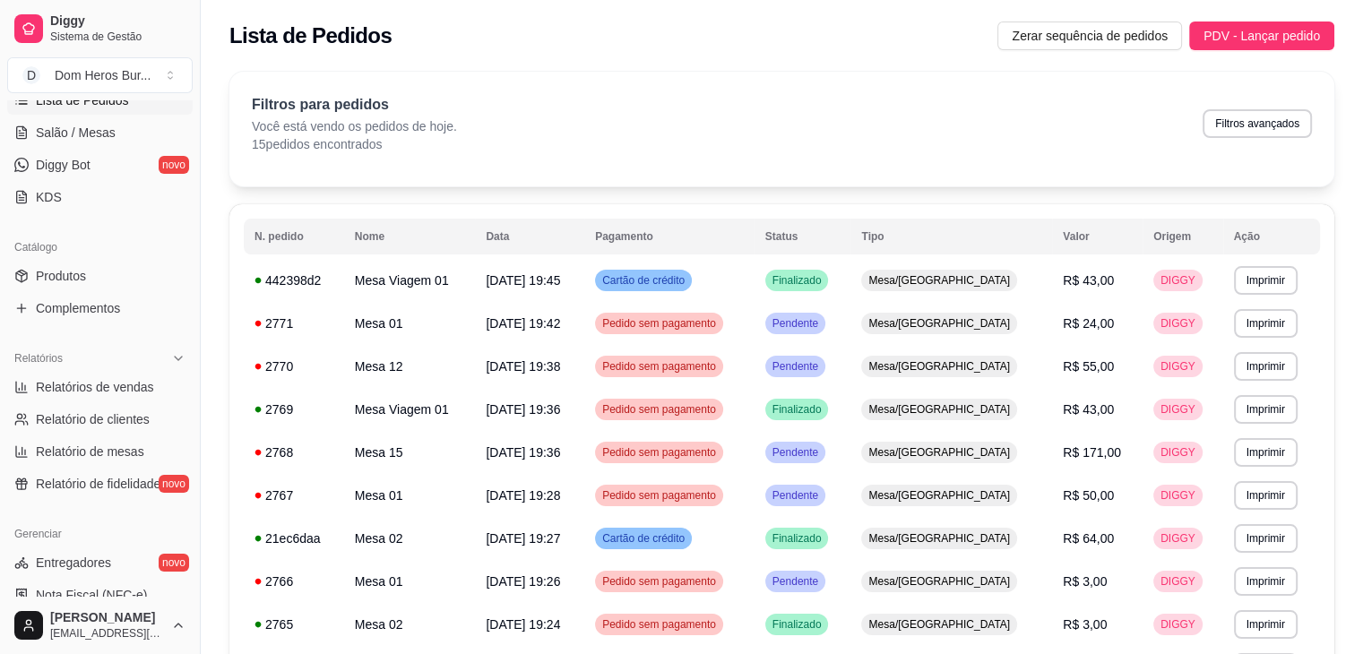
scroll to position [318, 0]
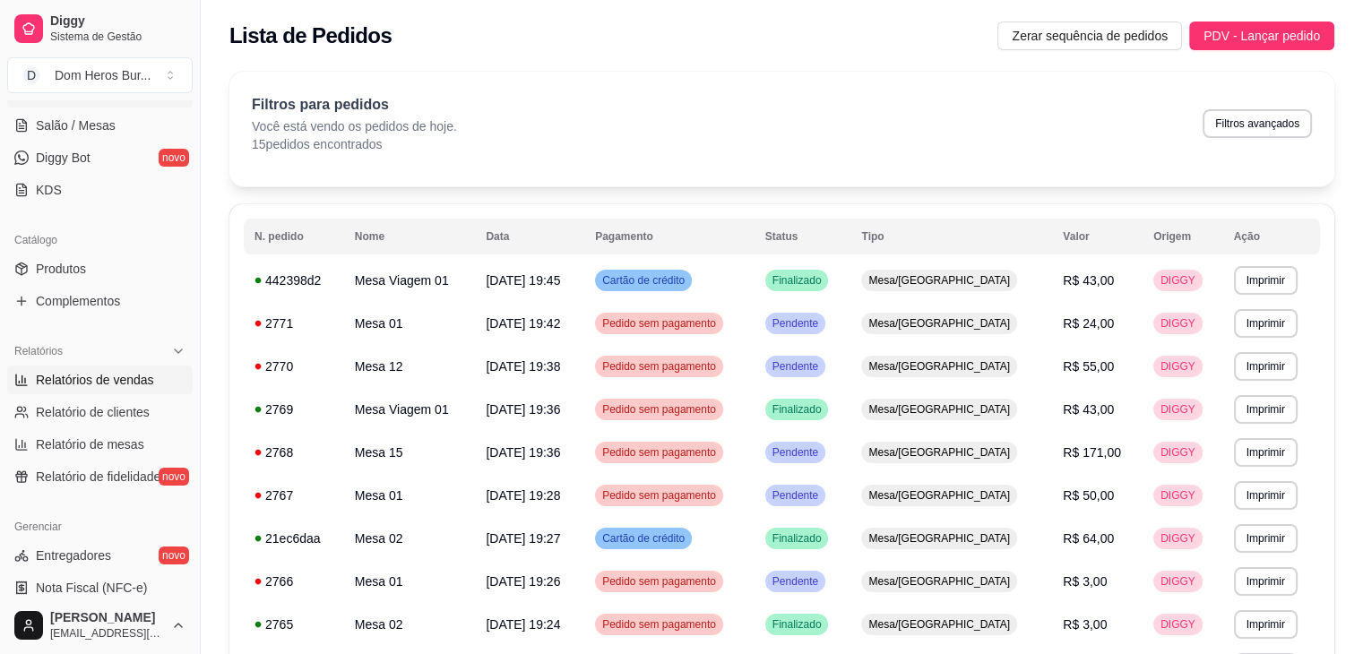
click at [111, 374] on span "Relatórios de vendas" at bounding box center [95, 380] width 118 height 18
select select "ALL"
select select "0"
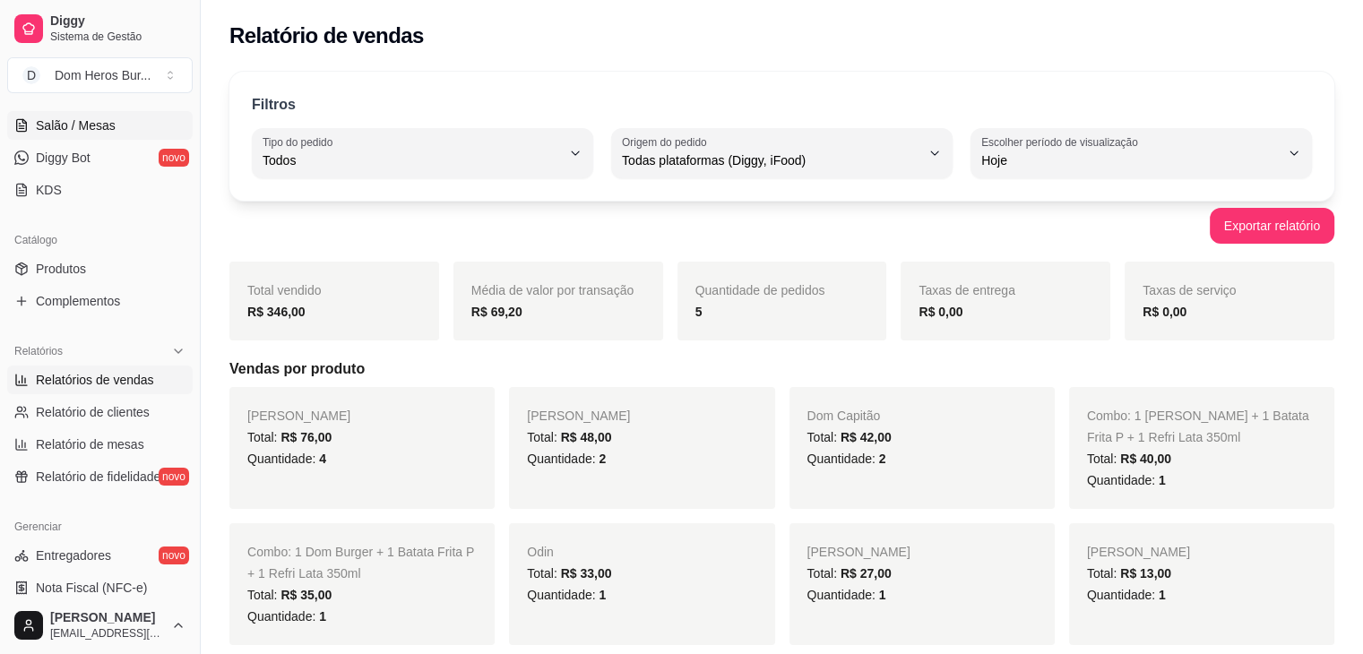
click at [81, 130] on span "Salão / Mesas" at bounding box center [76, 125] width 80 height 18
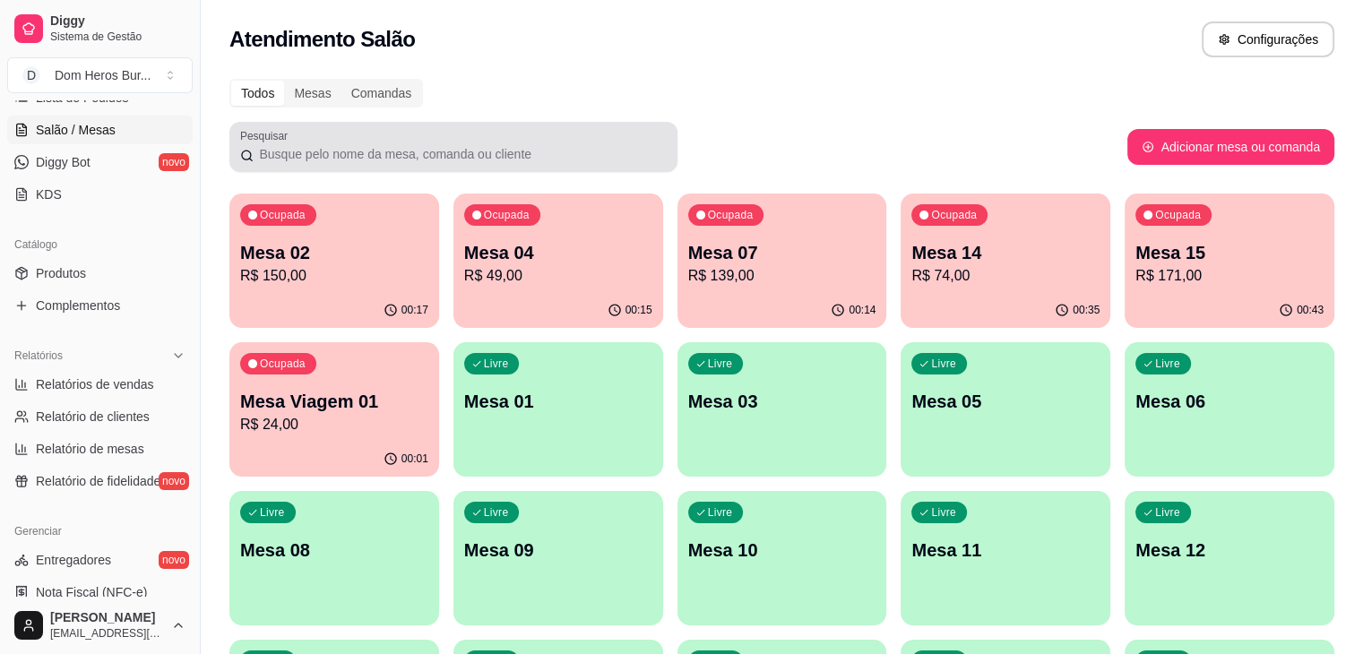
scroll to position [282, 0]
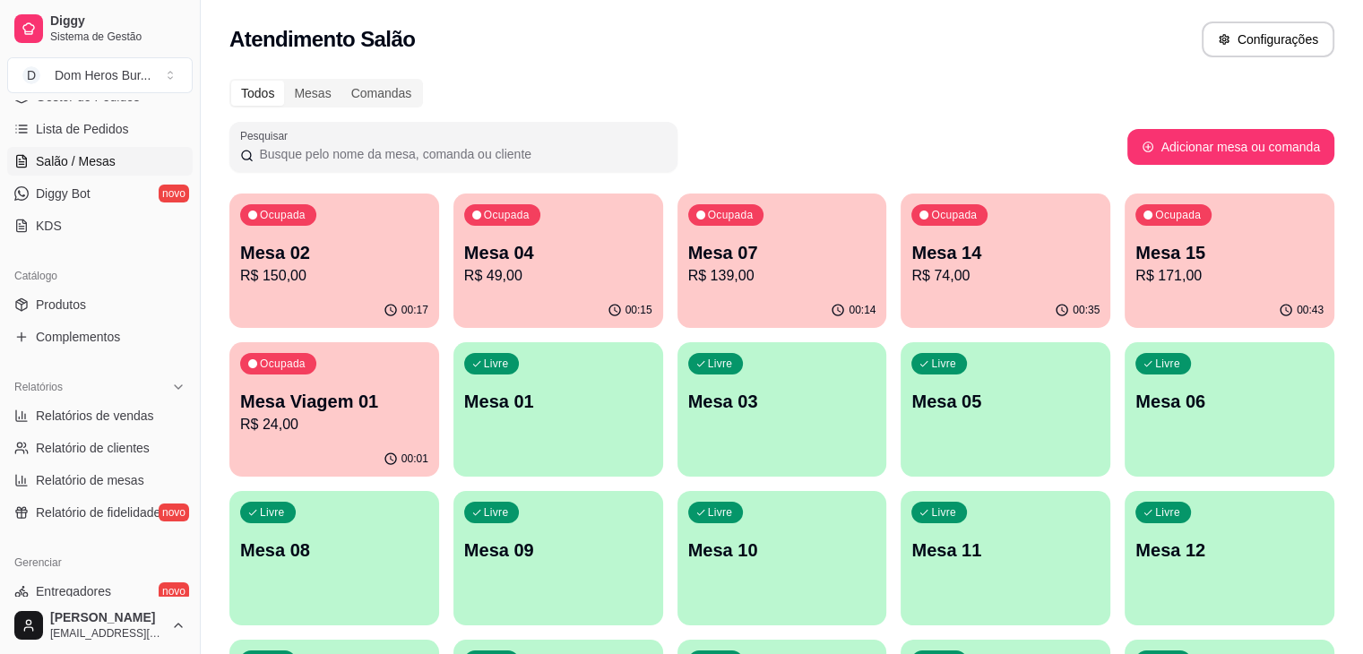
click at [505, 77] on div "Todos Mesas Comandas Pesquisar Adicionar mesa ou comanda Ocupada Mesa 02 R$ 150…" at bounding box center [782, 580] width 1162 height 1025
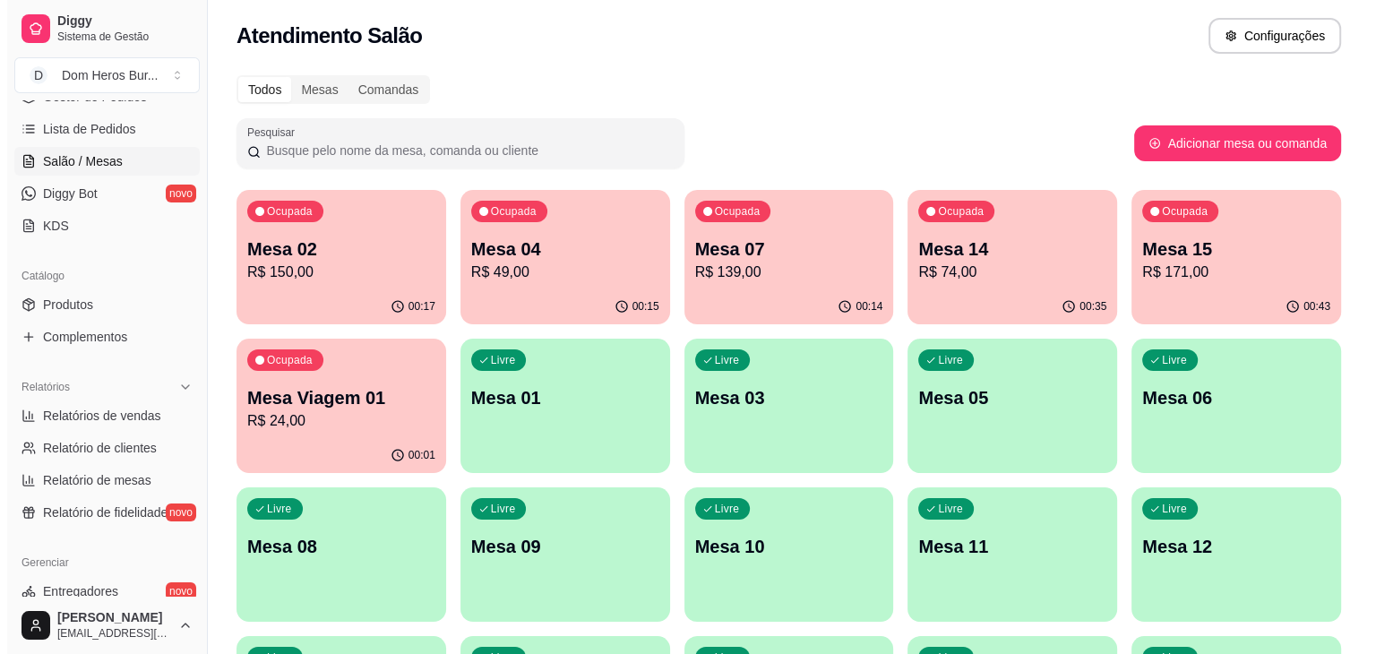
scroll to position [0, 0]
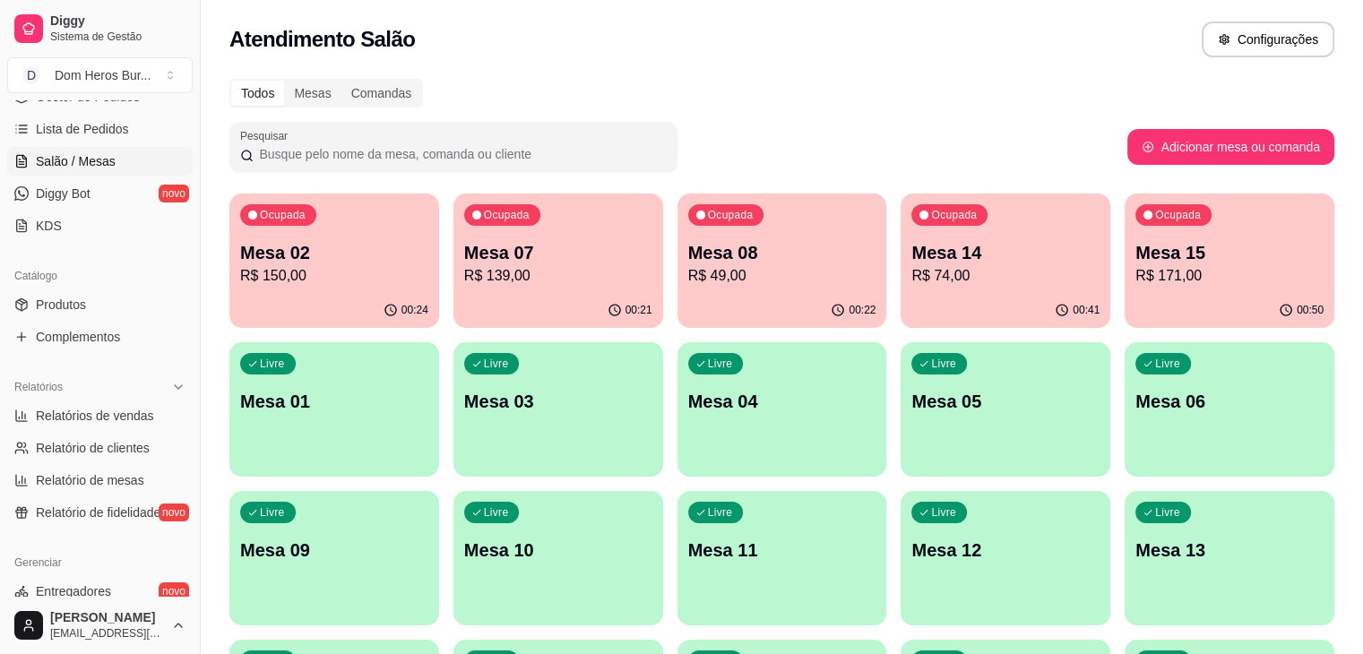
click at [972, 252] on div "Ocupada Mesa 02 R$ 150,00 00:24 Ocupada Mesa 07 R$ 139,00 00:21 Ocupada Mesa 08…" at bounding box center [781, 633] width 1105 height 878
click at [1138, 256] on p "Mesa 15" at bounding box center [1229, 253] width 183 height 24
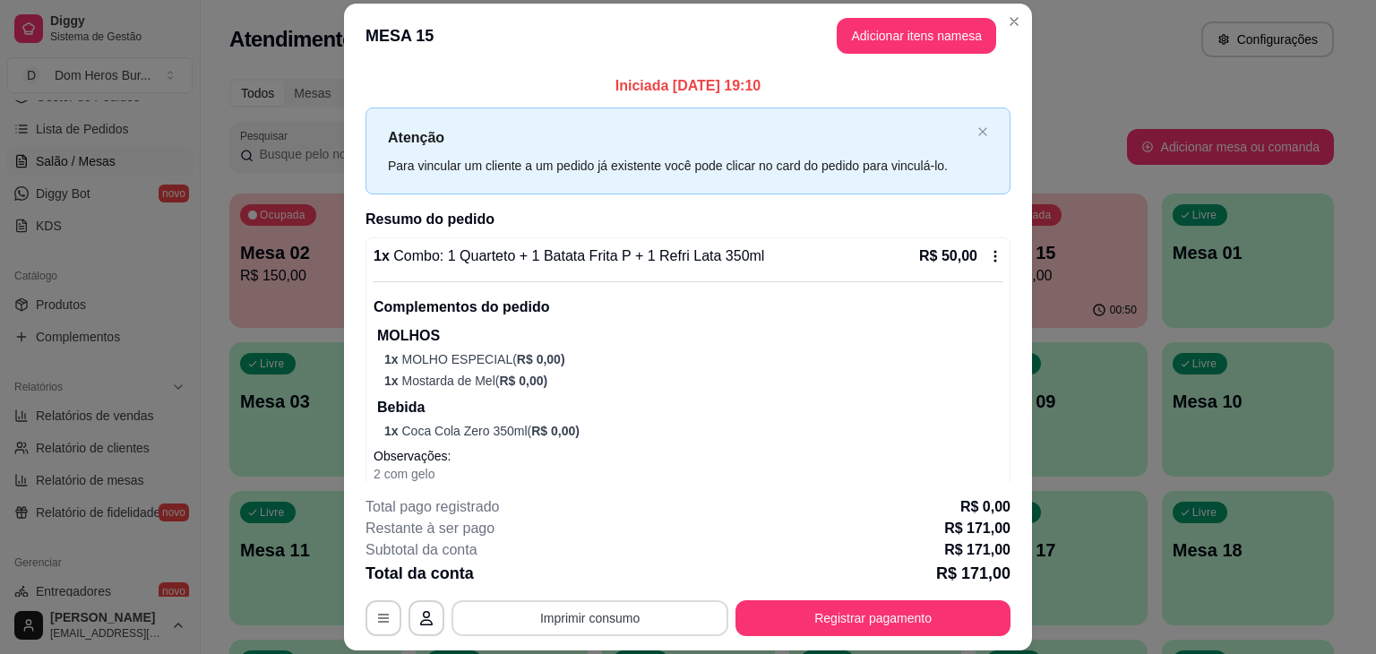
click at [599, 614] on button "Imprimir consumo" at bounding box center [590, 618] width 277 height 36
click at [581, 580] on button "IMPRESSORA" at bounding box center [589, 577] width 130 height 29
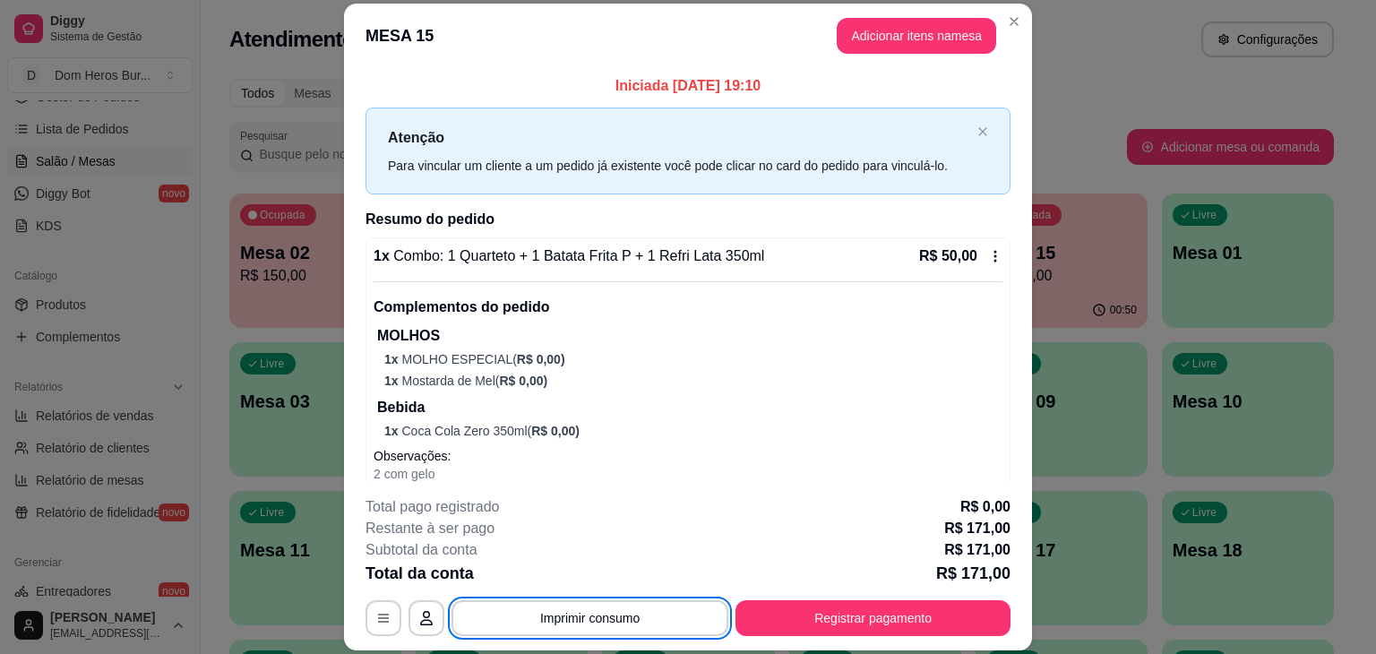
scroll to position [36, 0]
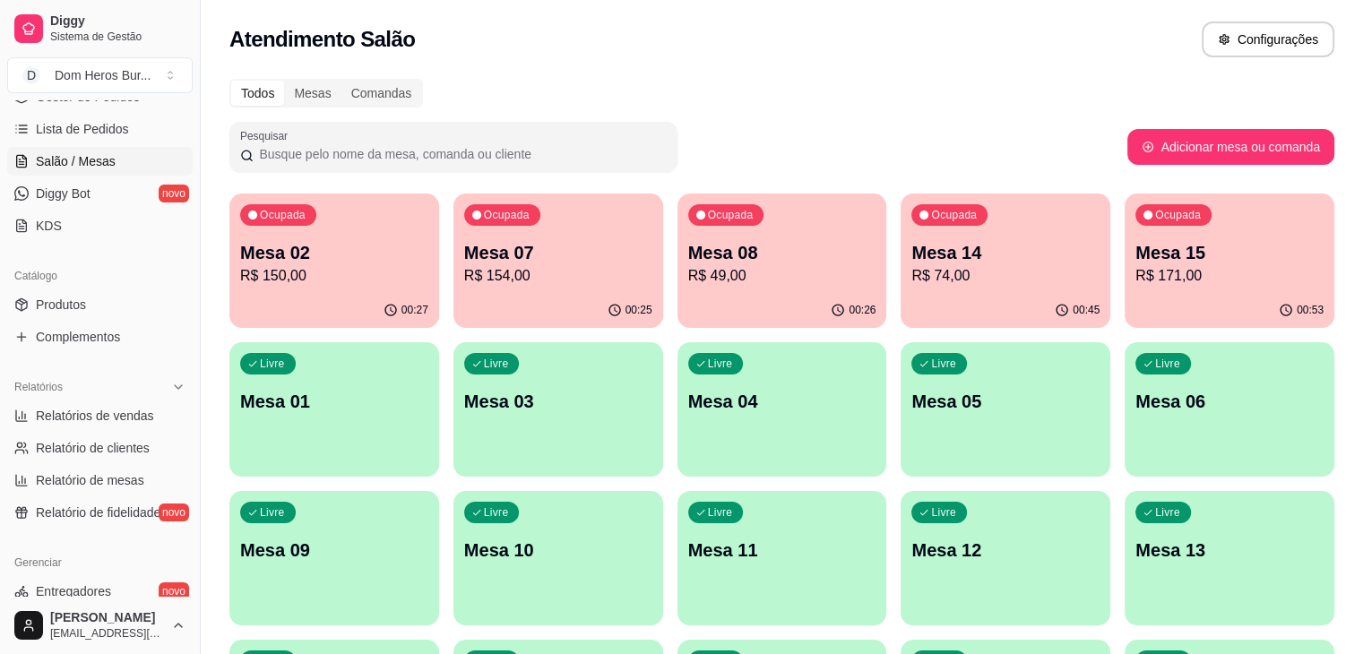
click at [900, 292] on button "Ocupada Mesa 14 R$ 74,00 00:45" at bounding box center [1005, 261] width 210 height 134
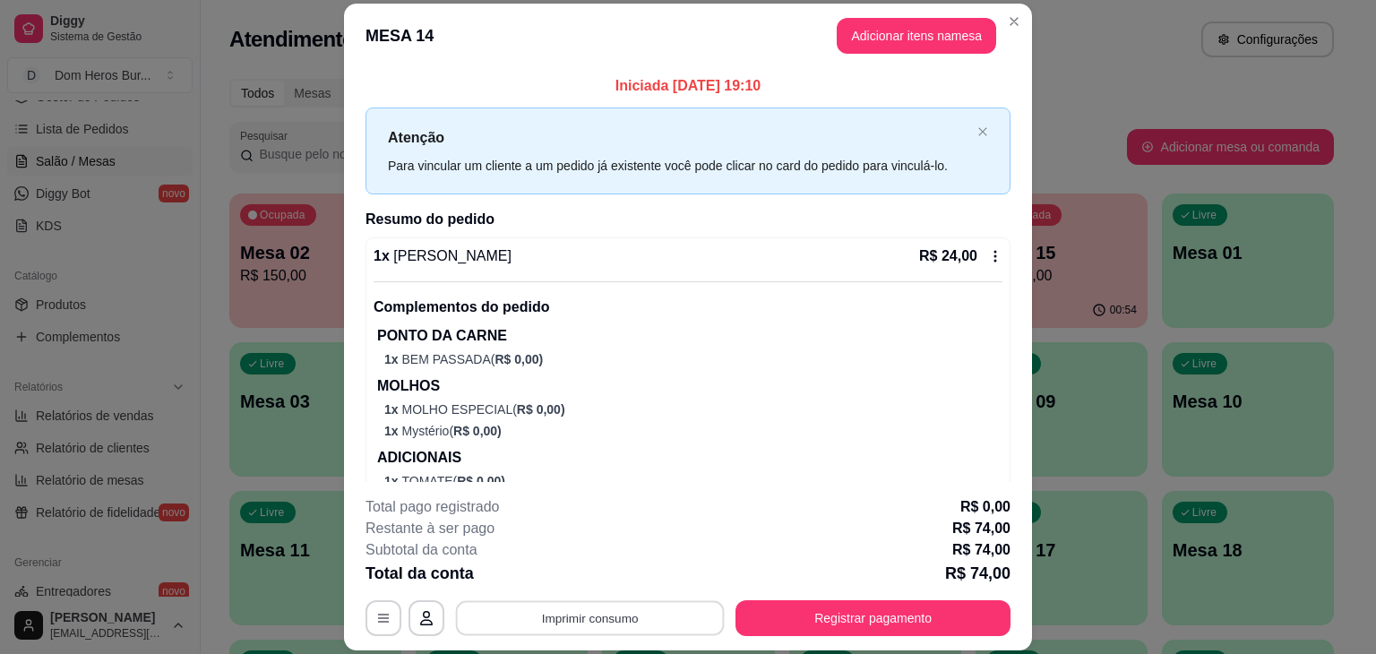
click at [662, 603] on button "Imprimir consumo" at bounding box center [590, 618] width 269 height 35
click at [627, 574] on button "IMPRESSORA" at bounding box center [588, 577] width 125 height 28
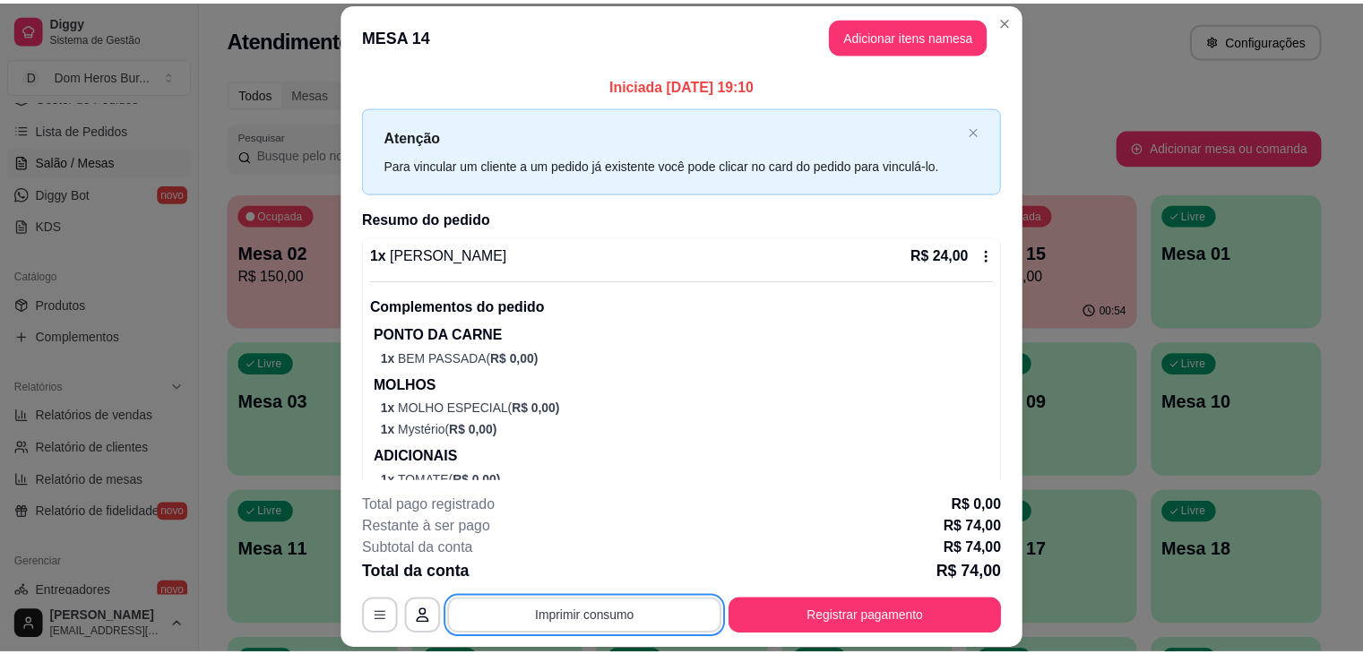
scroll to position [0, 0]
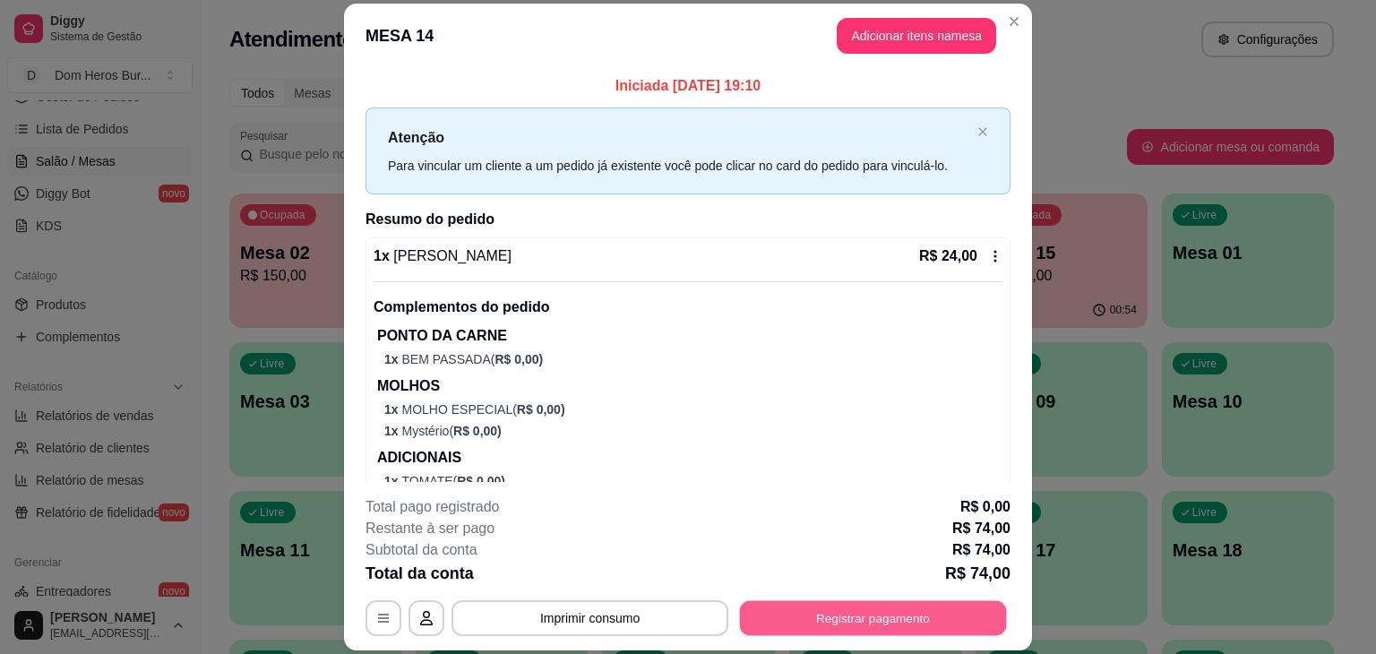
click at [870, 625] on button "Registrar pagamento" at bounding box center [873, 618] width 267 height 35
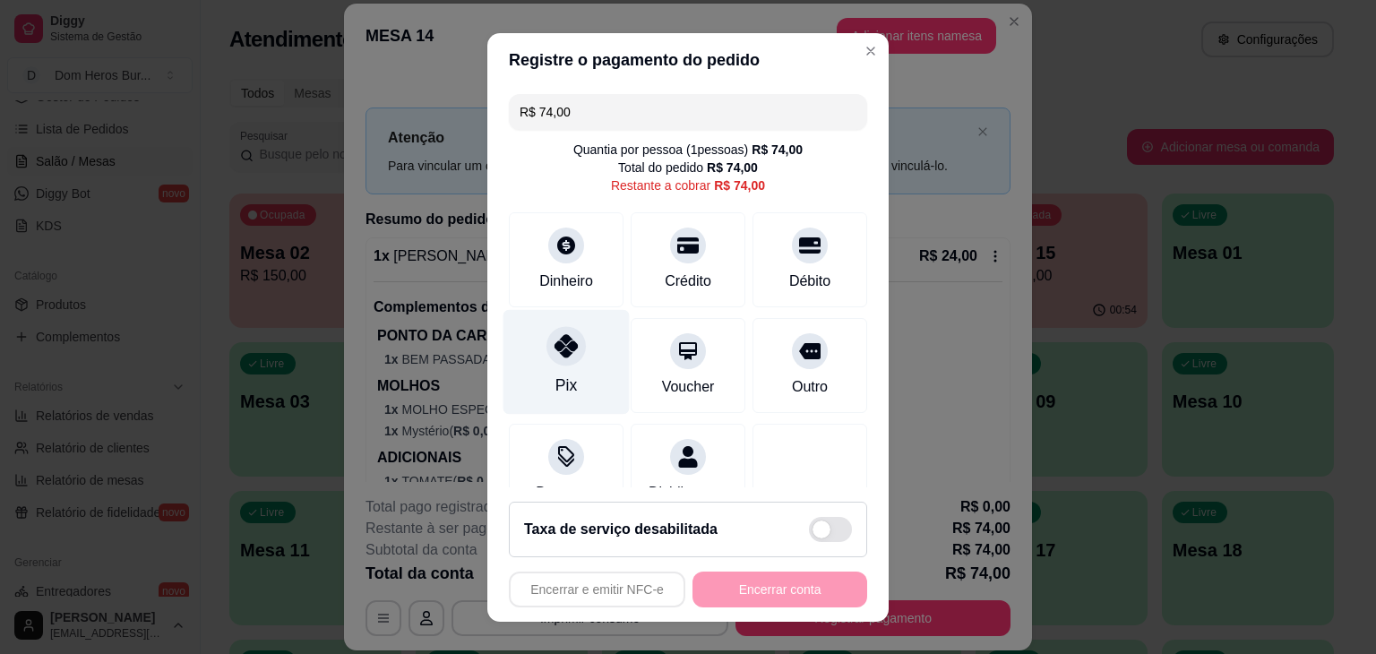
click at [573, 361] on div "Pix" at bounding box center [567, 361] width 126 height 105
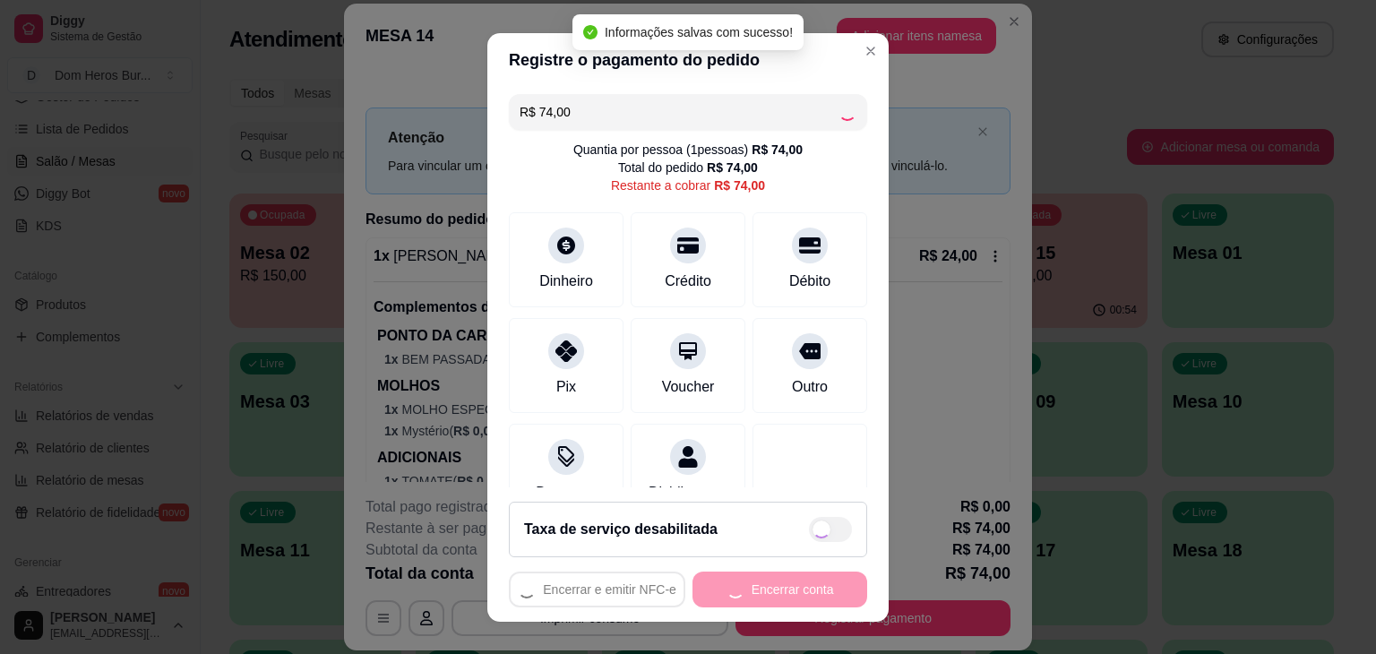
type input "R$ 0,00"
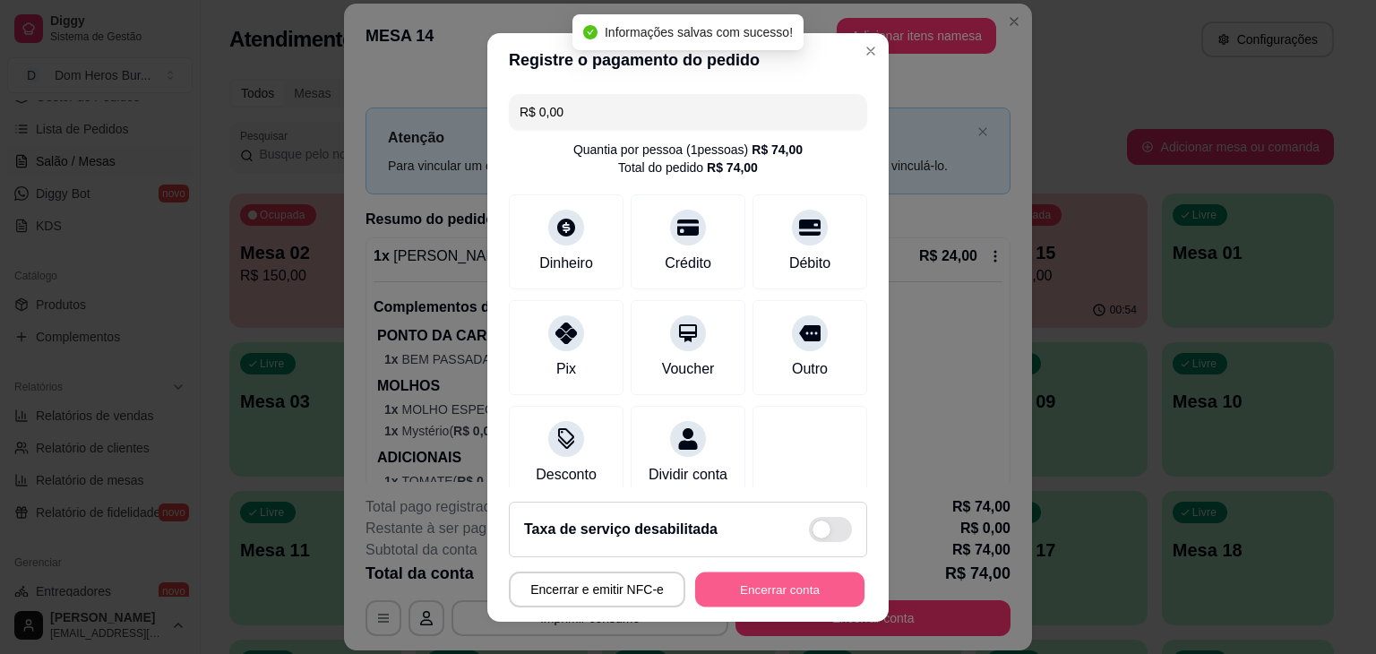
click at [737, 606] on button "Encerrar conta" at bounding box center [779, 589] width 169 height 35
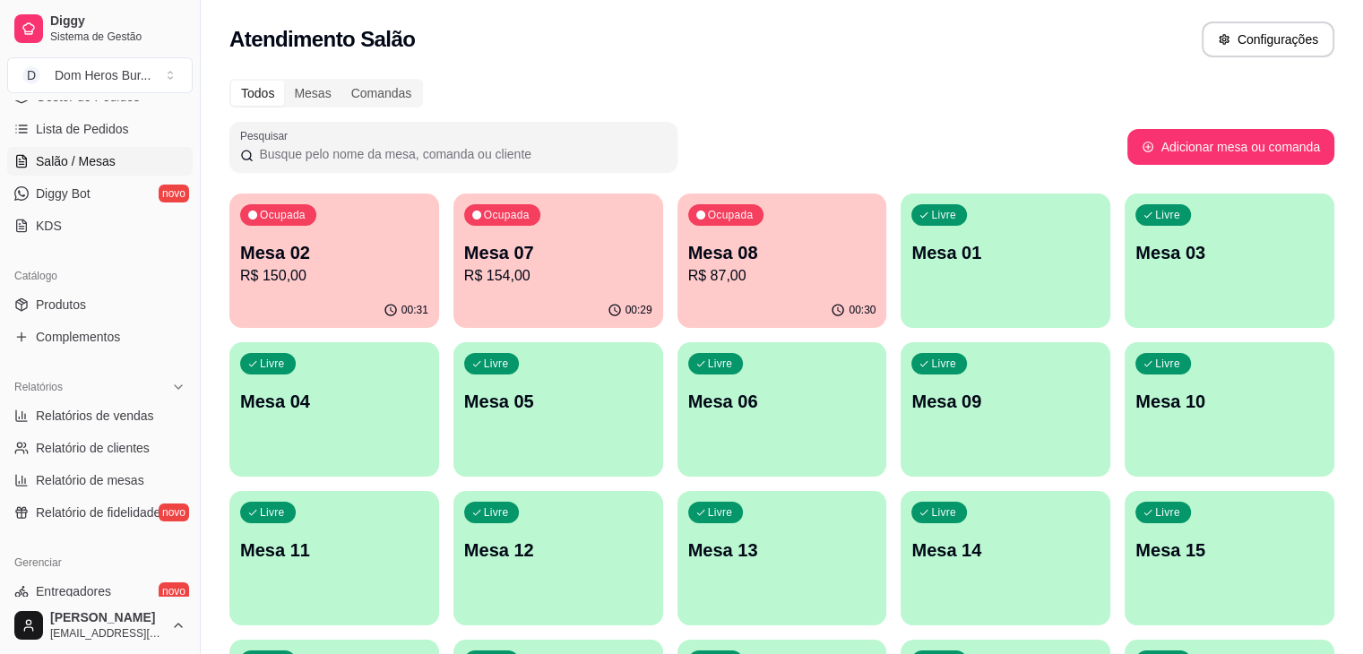
click at [541, 68] on div "Todos Mesas Comandas Pesquisar Adicionar mesa ou comanda Ocupada Mesa 02 R$ 150…" at bounding box center [782, 580] width 1162 height 1025
click at [750, 99] on div "Todos Mesas Comandas" at bounding box center [781, 93] width 1105 height 29
click at [680, 298] on div "00:30" at bounding box center [781, 309] width 203 height 34
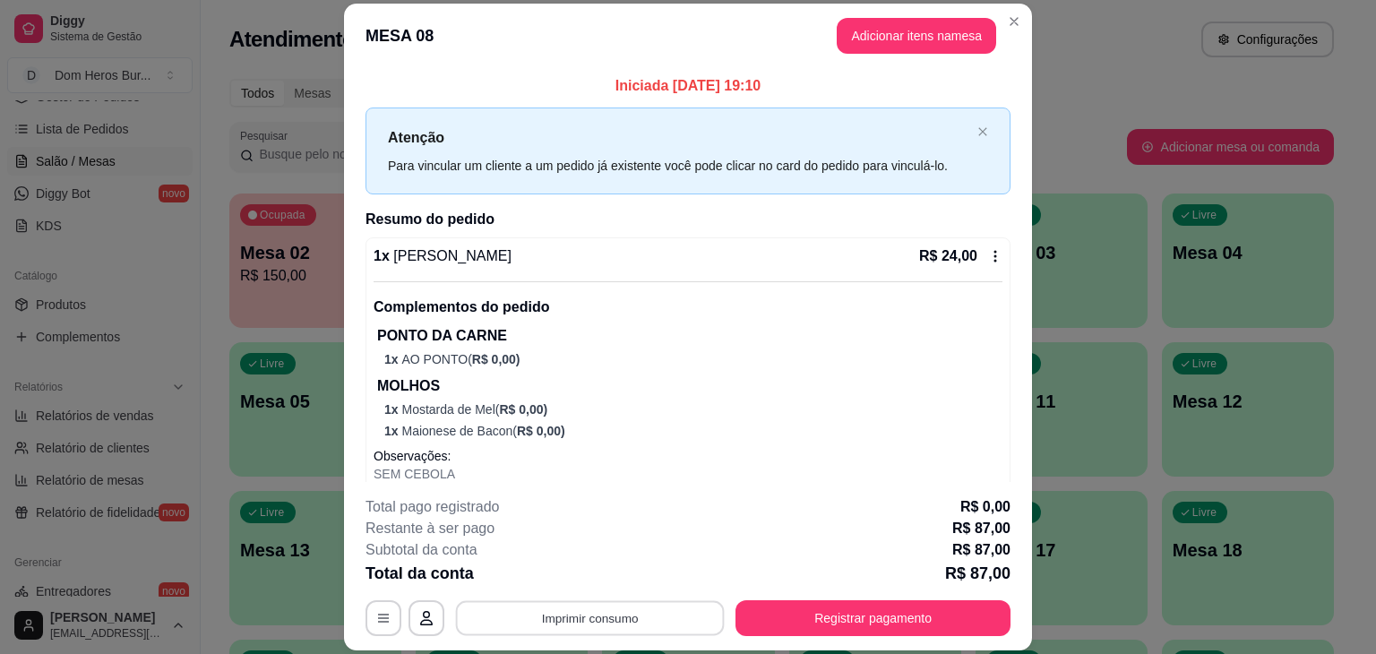
click at [624, 612] on button "Imprimir consumo" at bounding box center [590, 618] width 269 height 35
click at [613, 573] on button "IMPRESSORA" at bounding box center [589, 577] width 130 height 29
click at [613, 617] on button "Imprimir consumo" at bounding box center [590, 618] width 269 height 35
click at [578, 575] on button "IMPRESSORA" at bounding box center [589, 577] width 130 height 29
click at [612, 619] on button "Imprimir consumo" at bounding box center [590, 618] width 269 height 35
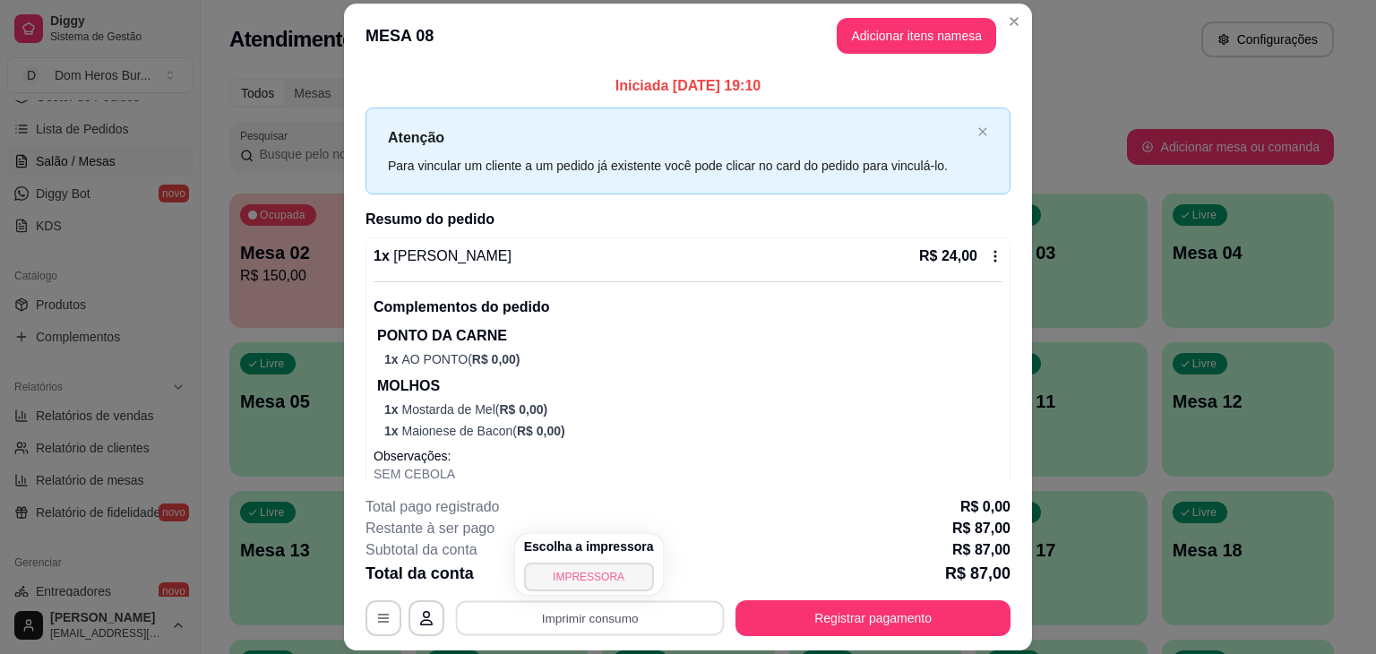
click at [588, 572] on button "IMPRESSORA" at bounding box center [589, 577] width 130 height 29
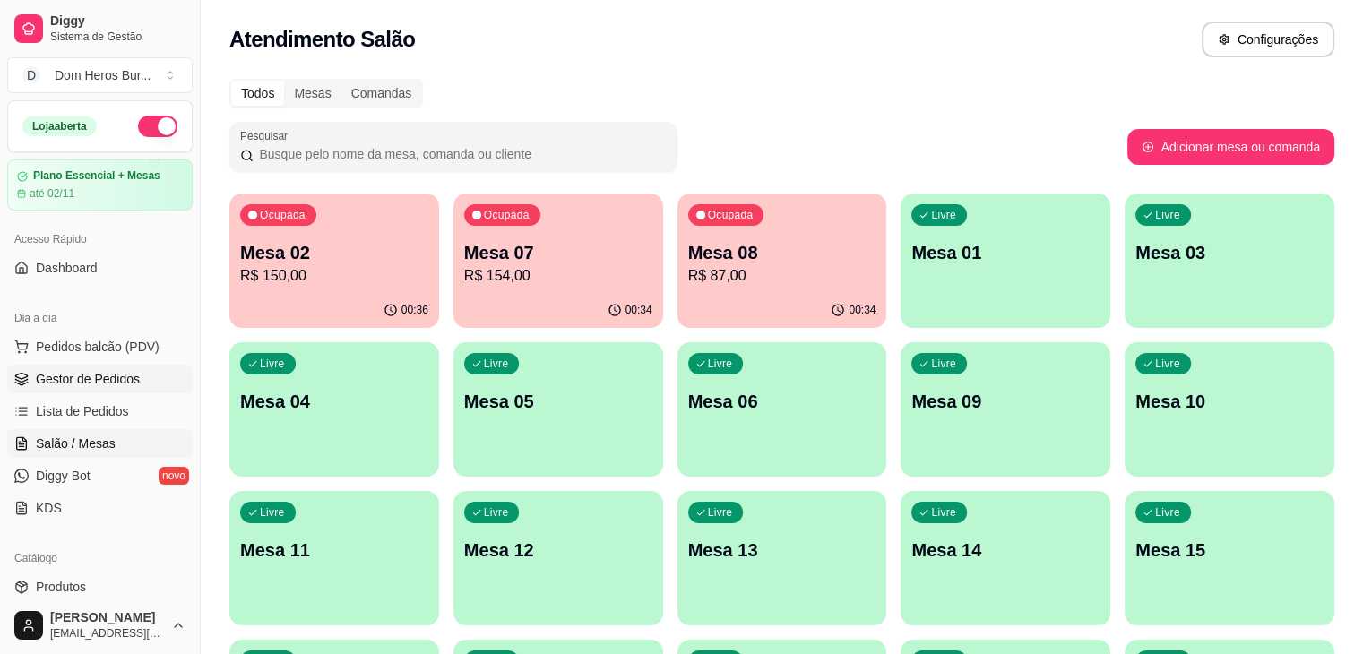
click at [143, 374] on link "Gestor de Pedidos" at bounding box center [99, 379] width 185 height 29
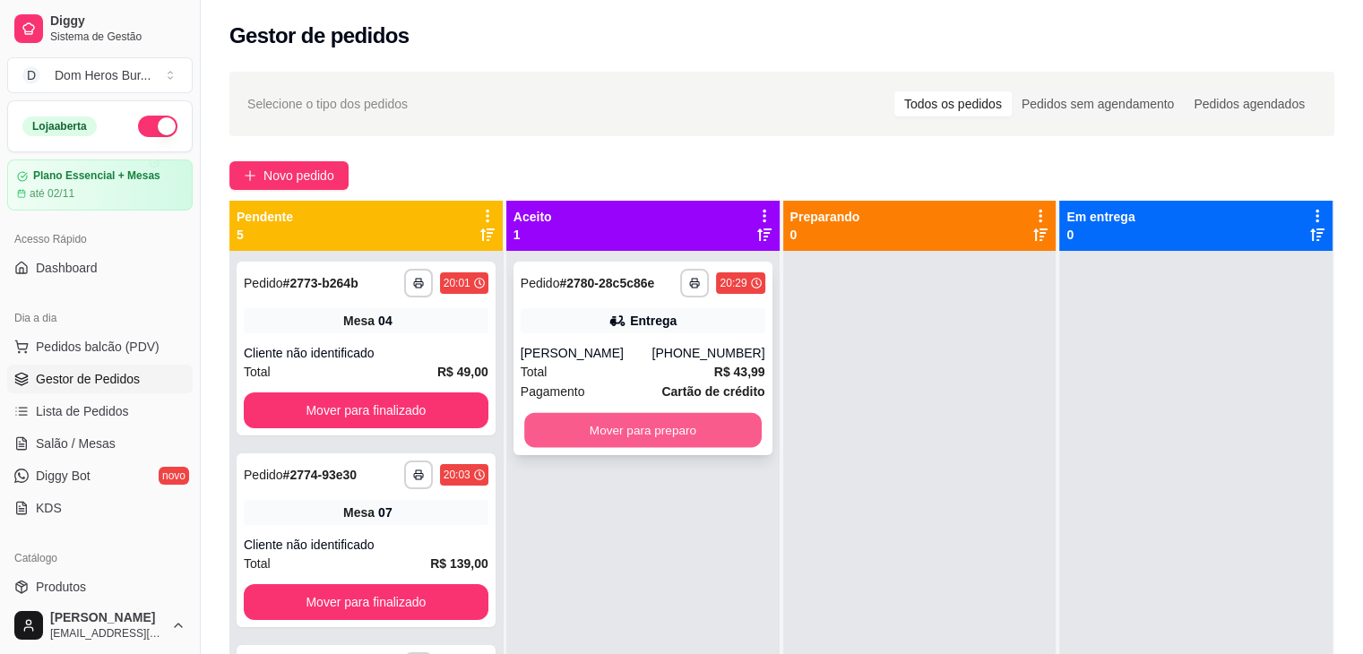
click at [650, 418] on button "Mover para preparo" at bounding box center [642, 430] width 237 height 35
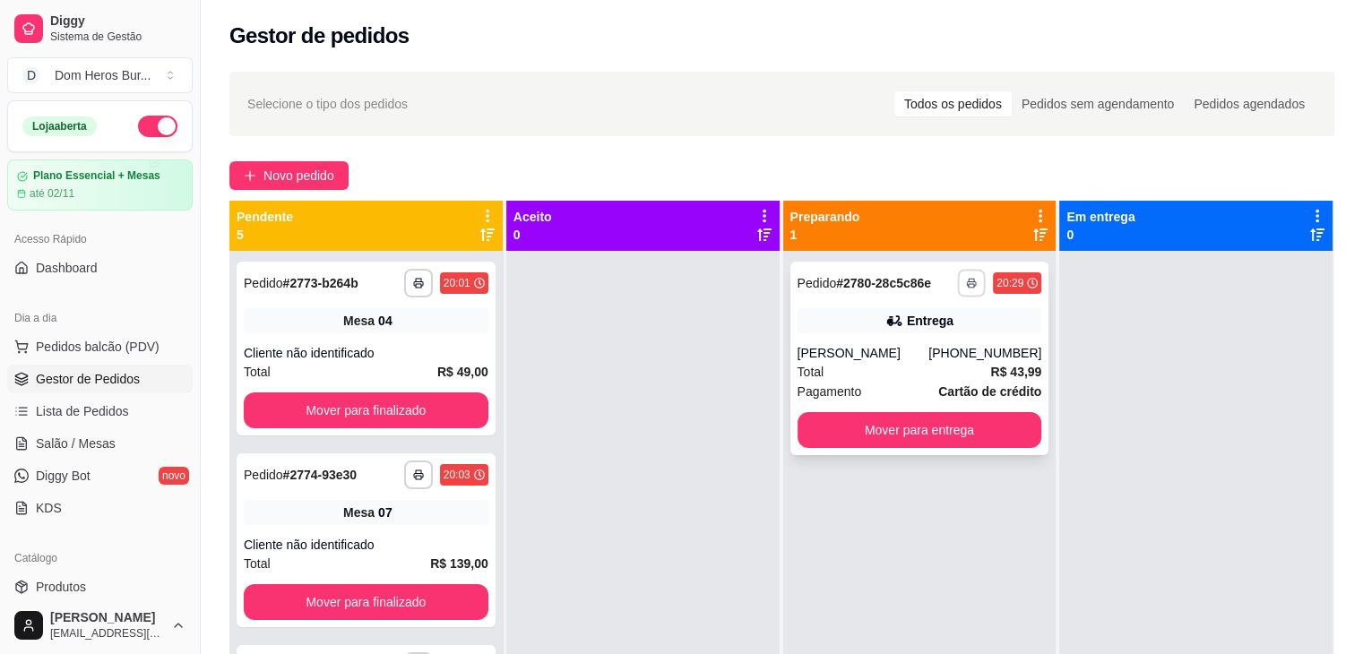
click at [968, 275] on button "button" at bounding box center [972, 283] width 28 height 28
click at [952, 349] on button "IMPRESSORA" at bounding box center [914, 346] width 130 height 29
click at [966, 284] on icon "button" at bounding box center [971, 283] width 11 height 11
click at [928, 353] on button "IMPRESSORA" at bounding box center [913, 346] width 125 height 28
click at [959, 294] on button "button" at bounding box center [972, 283] width 28 height 28
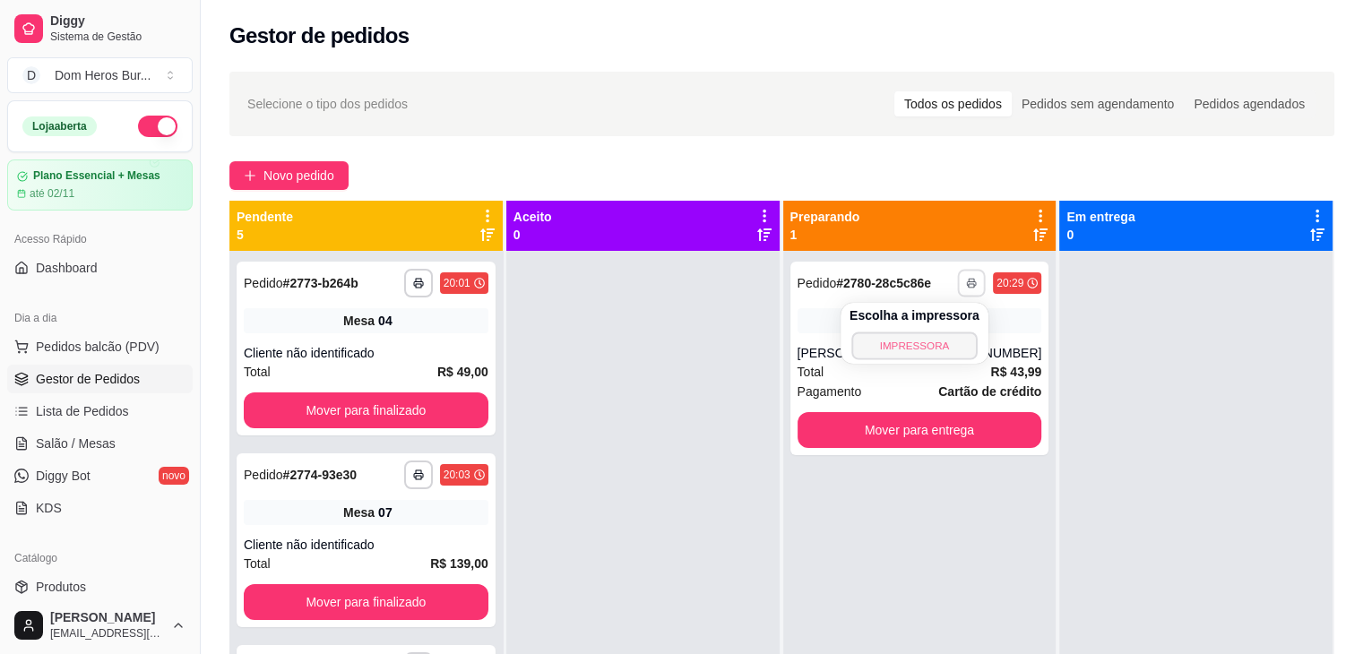
click at [953, 349] on button "IMPRESSORA" at bounding box center [913, 346] width 125 height 28
click at [119, 454] on link "Salão / Mesas" at bounding box center [99, 443] width 185 height 29
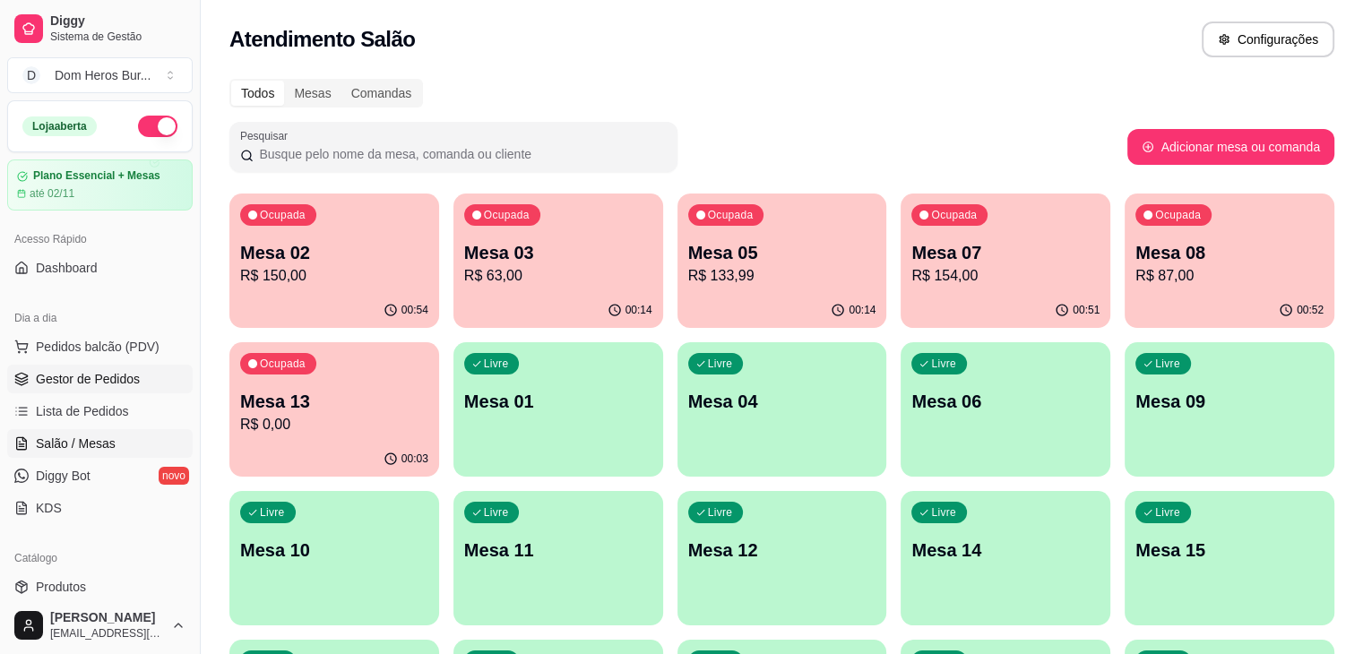
click at [111, 381] on span "Gestor de Pedidos" at bounding box center [88, 379] width 104 height 18
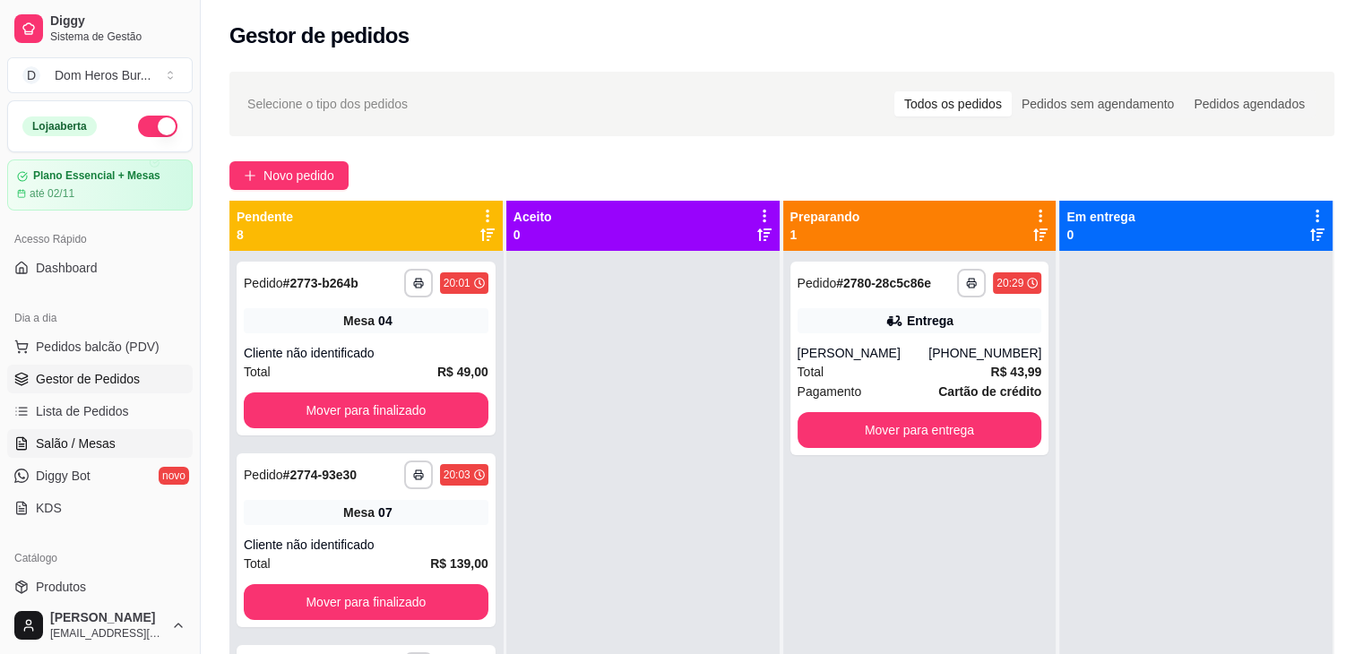
click at [76, 431] on link "Salão / Mesas" at bounding box center [99, 443] width 185 height 29
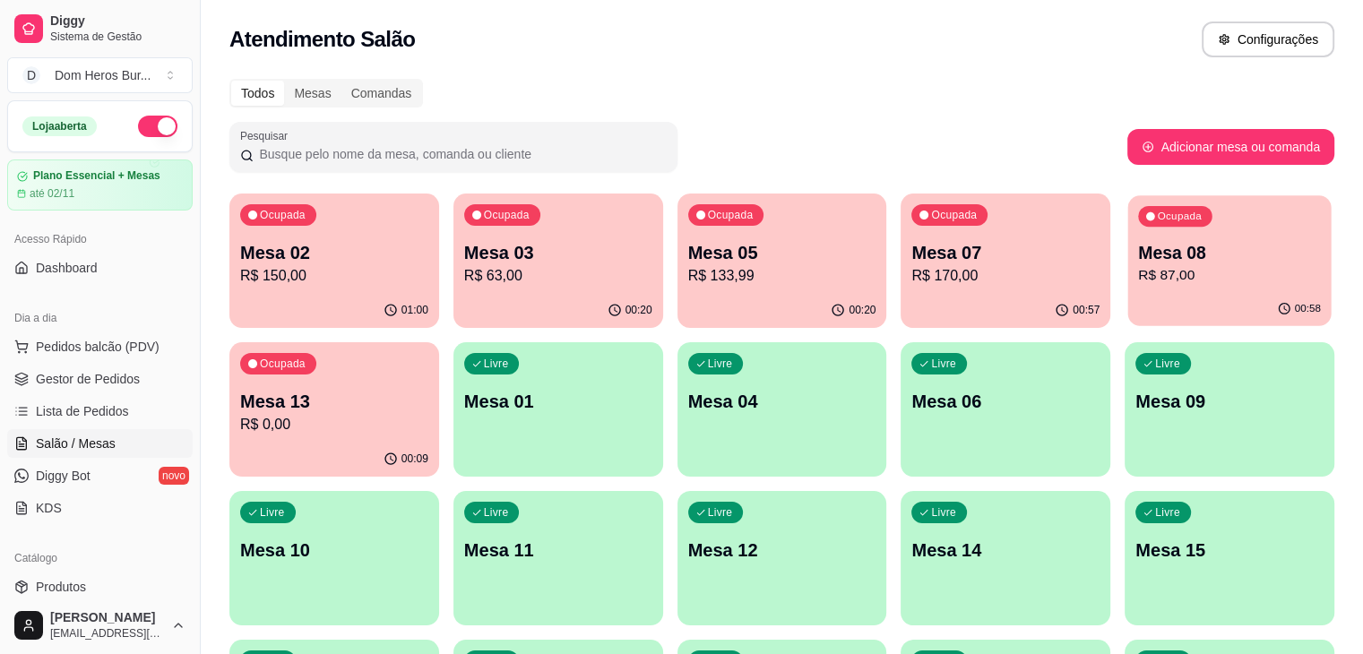
click at [1128, 303] on div "00:58" at bounding box center [1229, 309] width 203 height 34
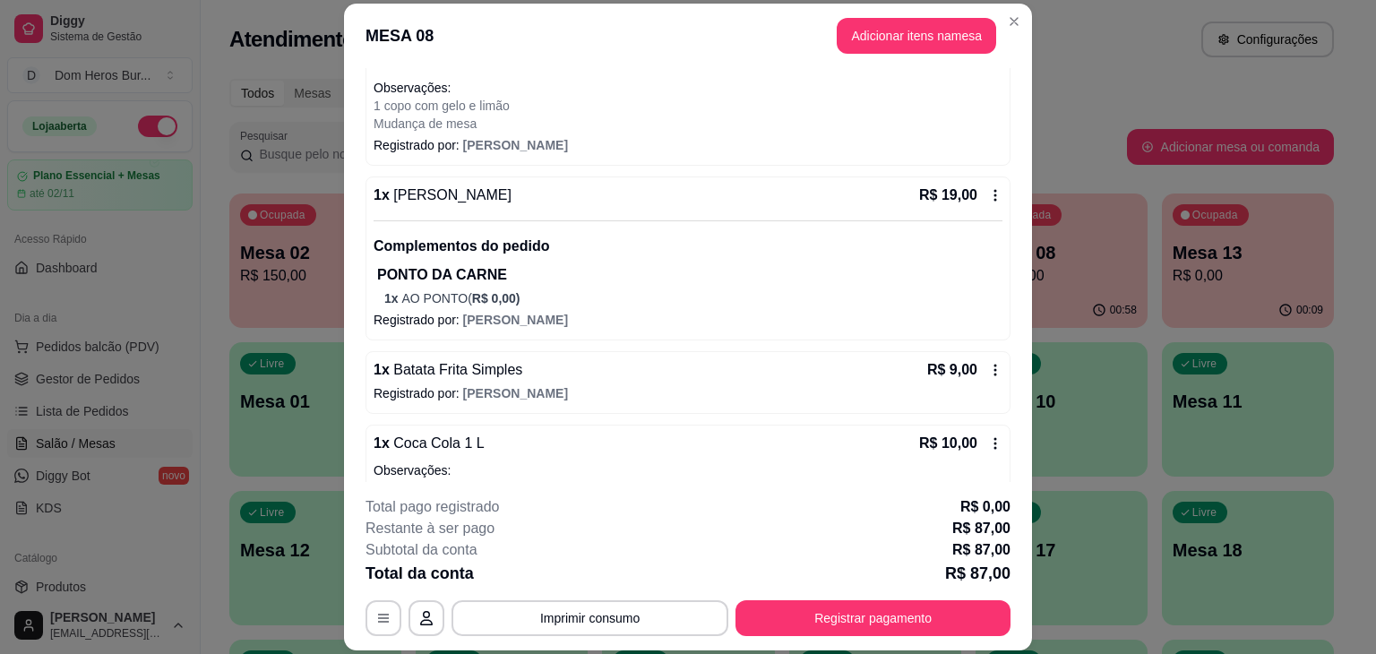
scroll to position [917, 0]
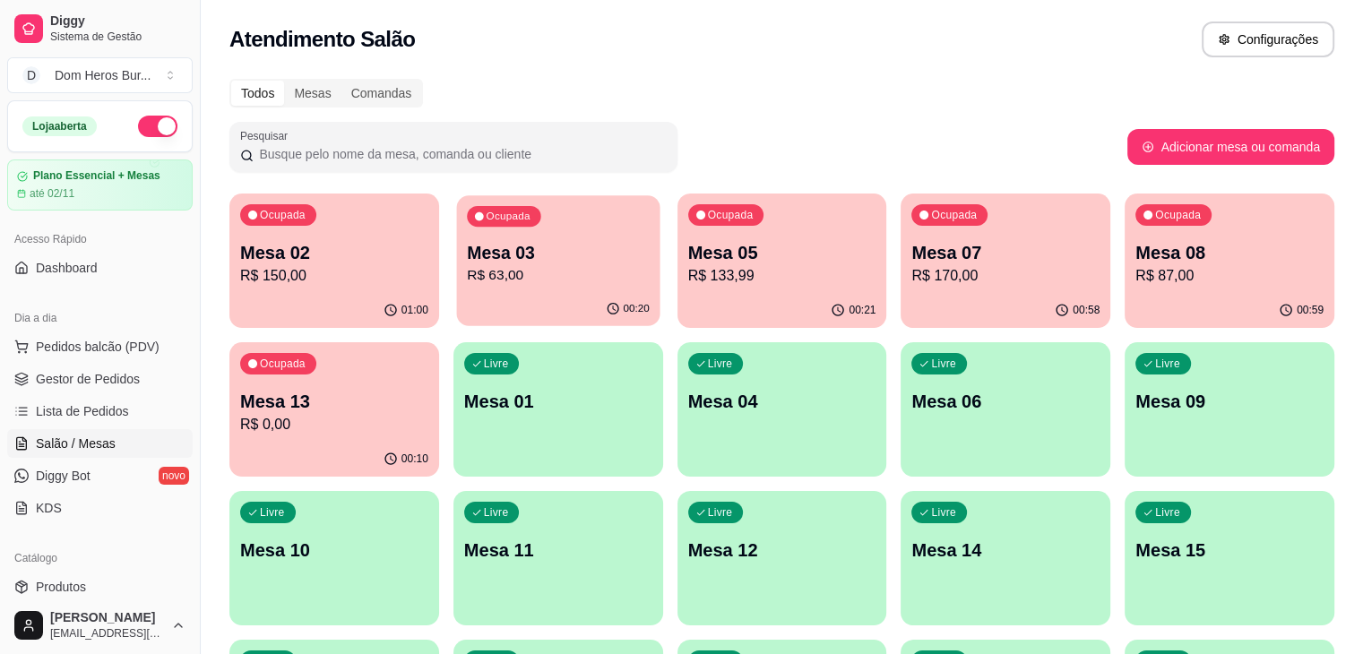
click at [473, 288] on div "Ocupada Mesa 03 R$ 63,00" at bounding box center [557, 243] width 203 height 97
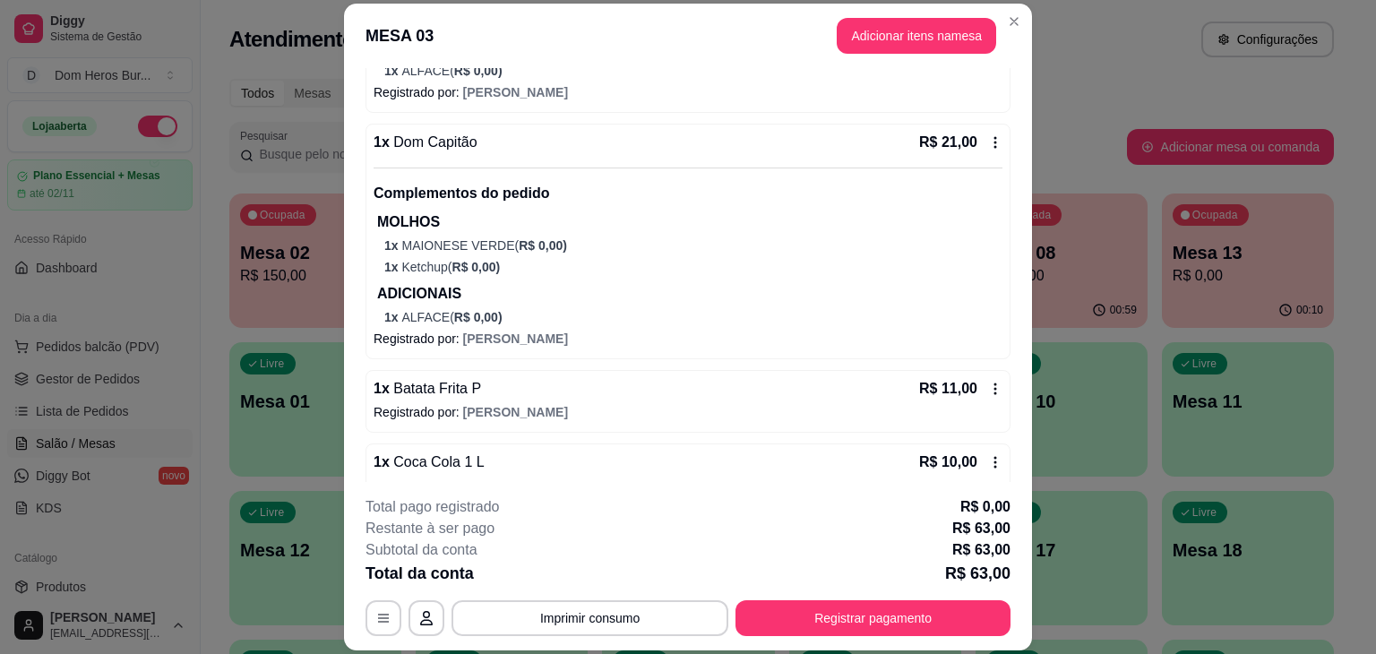
scroll to position [432, 0]
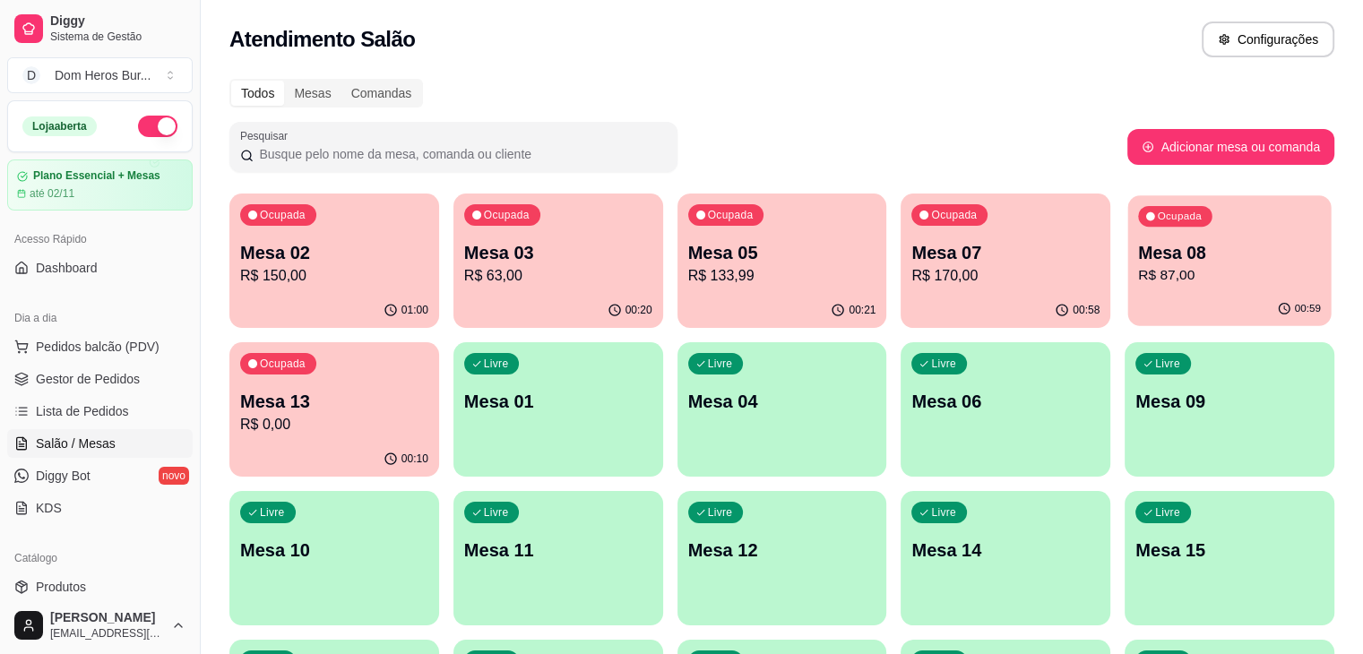
click at [1138, 272] on p "R$ 87,00" at bounding box center [1229, 275] width 183 height 21
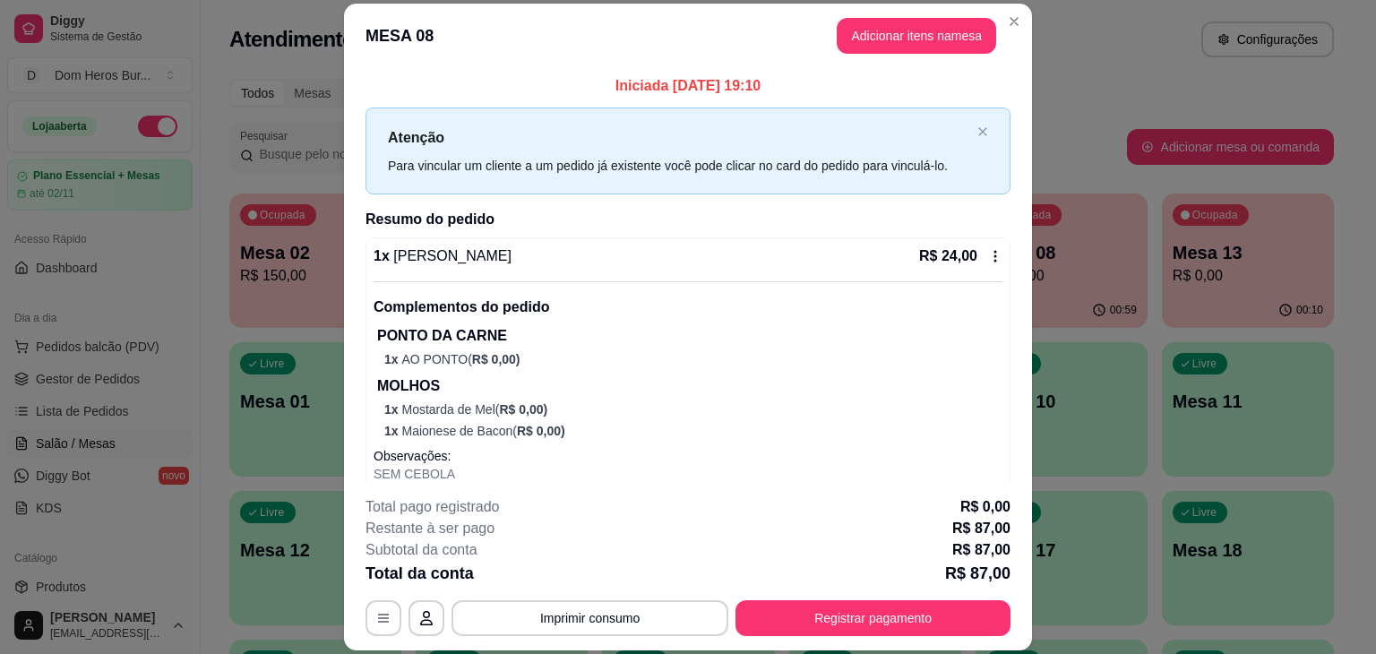
click at [667, 592] on div "**********" at bounding box center [688, 566] width 645 height 140
click at [663, 609] on button "Imprimir consumo" at bounding box center [590, 618] width 269 height 35
click at [614, 583] on button "IMPRESSORA" at bounding box center [588, 577] width 125 height 28
click at [638, 616] on button "Imprimir consumo" at bounding box center [590, 618] width 269 height 35
click at [582, 590] on button "IMPRESSORA" at bounding box center [588, 577] width 125 height 28
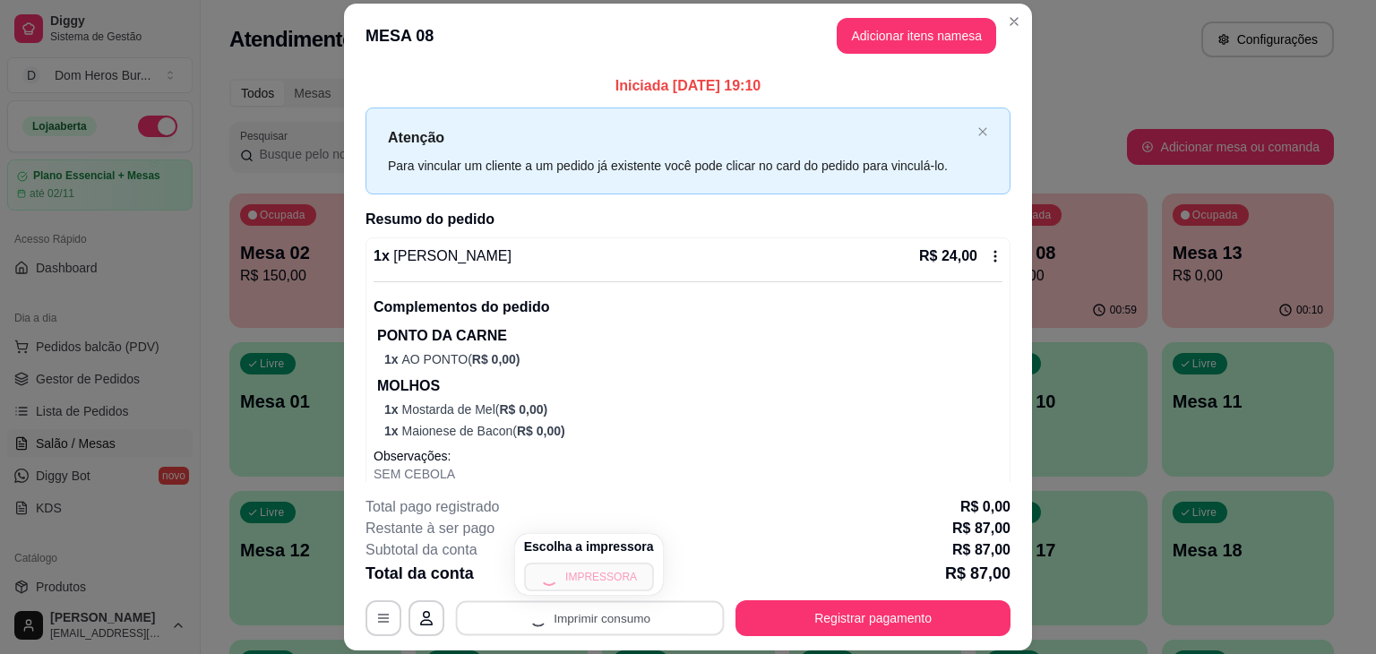
click at [582, 590] on div "Escolha a impressora IMPRESSORA" at bounding box center [589, 564] width 148 height 61
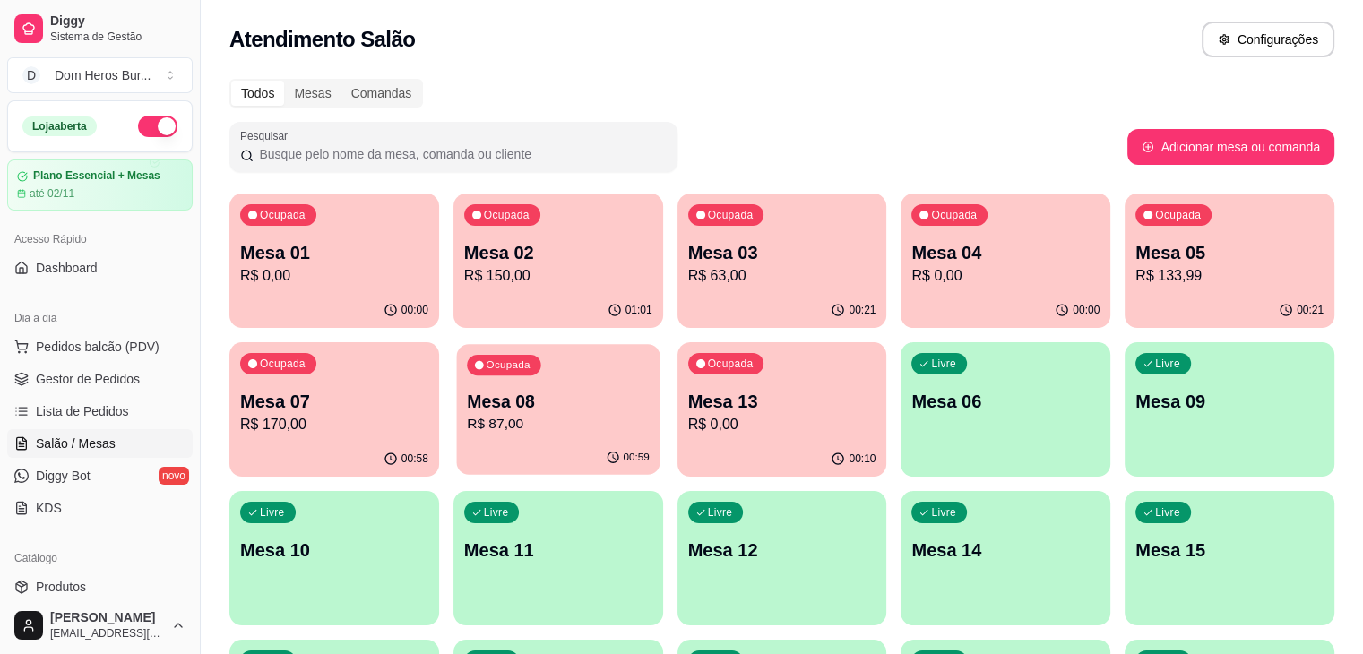
click at [456, 386] on div "Ocupada Mesa 08 R$ 87,00" at bounding box center [557, 392] width 203 height 97
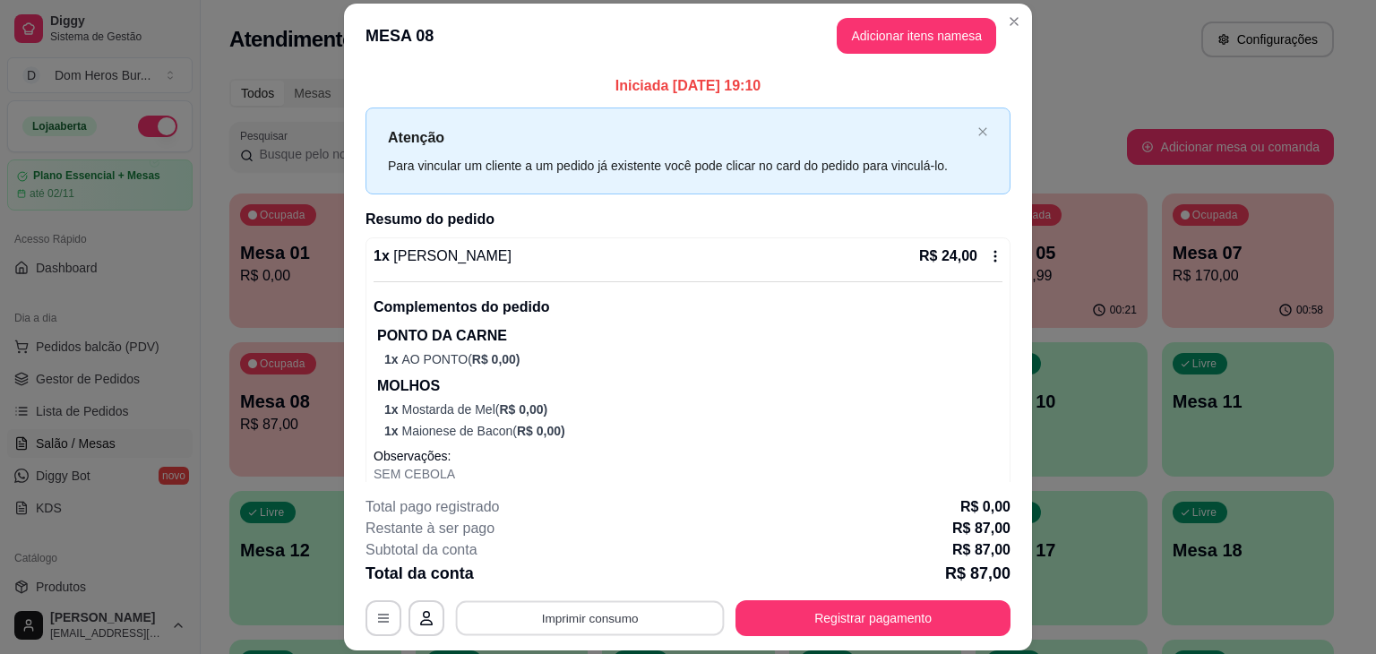
click at [552, 627] on button "Imprimir consumo" at bounding box center [590, 618] width 269 height 35
click at [544, 581] on button "IMPRESSORA" at bounding box center [588, 577] width 125 height 28
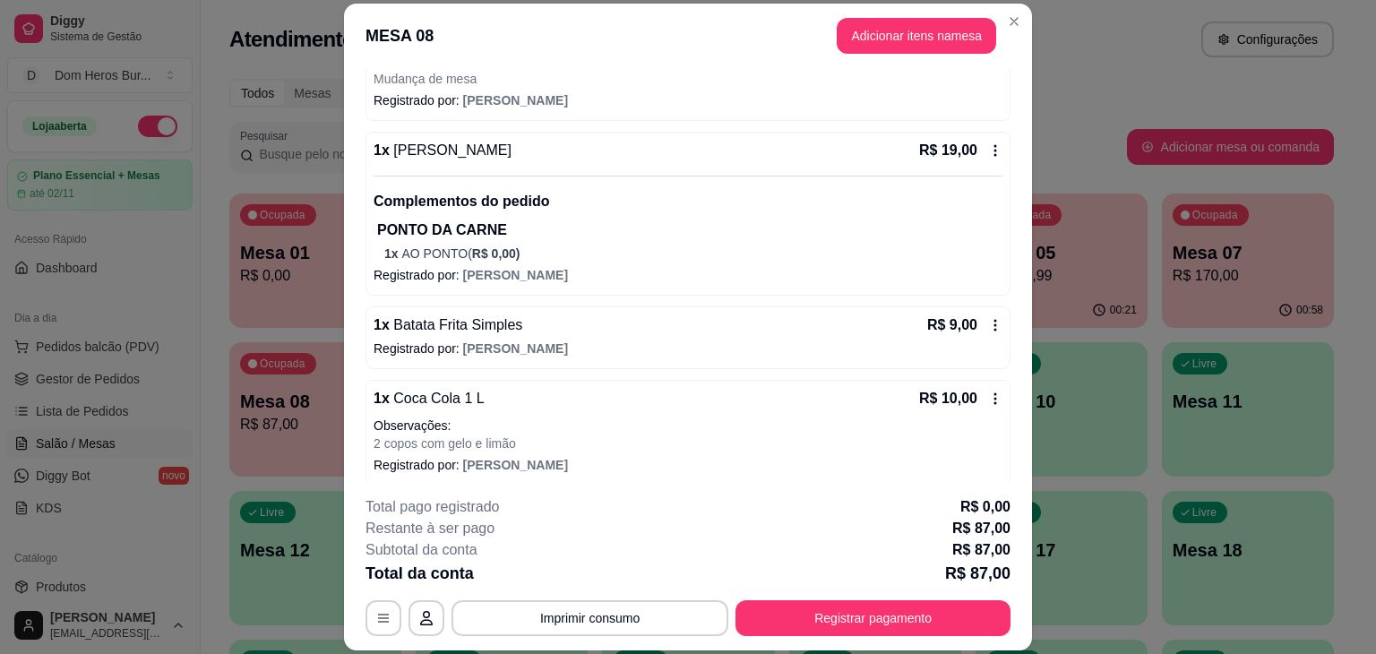
scroll to position [917, 0]
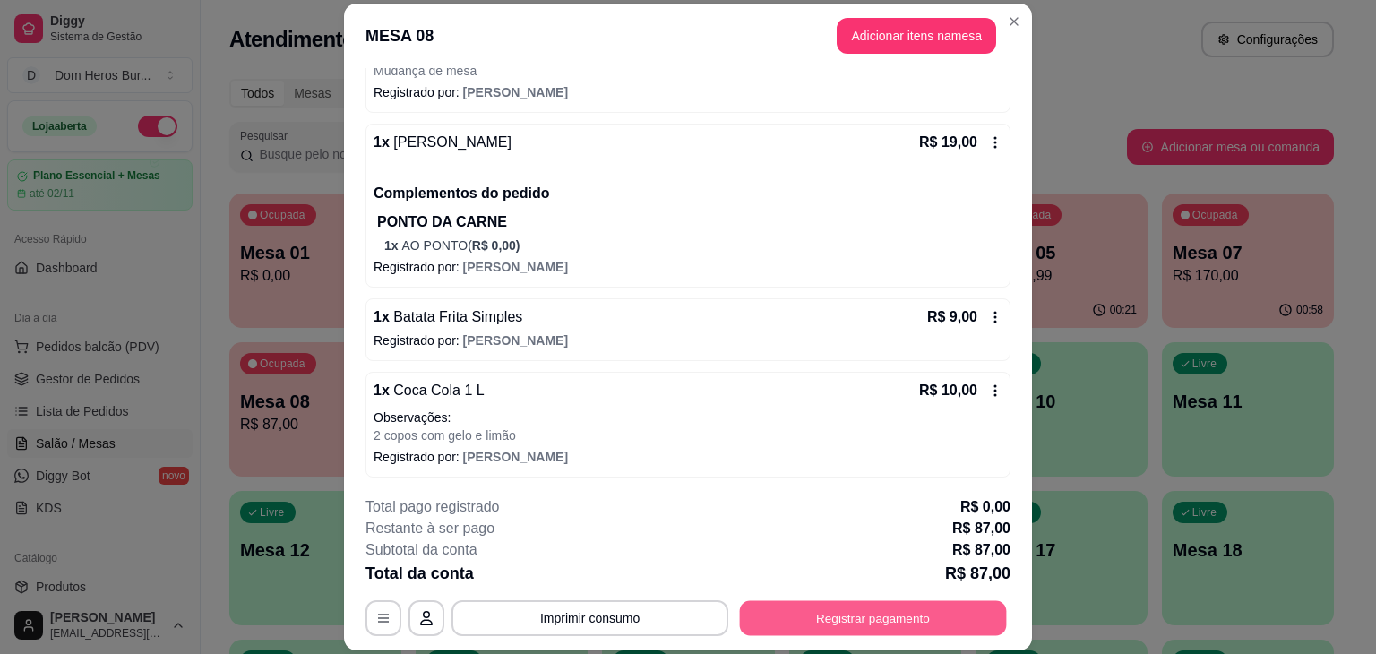
click at [864, 622] on button "Registrar pagamento" at bounding box center [873, 618] width 267 height 35
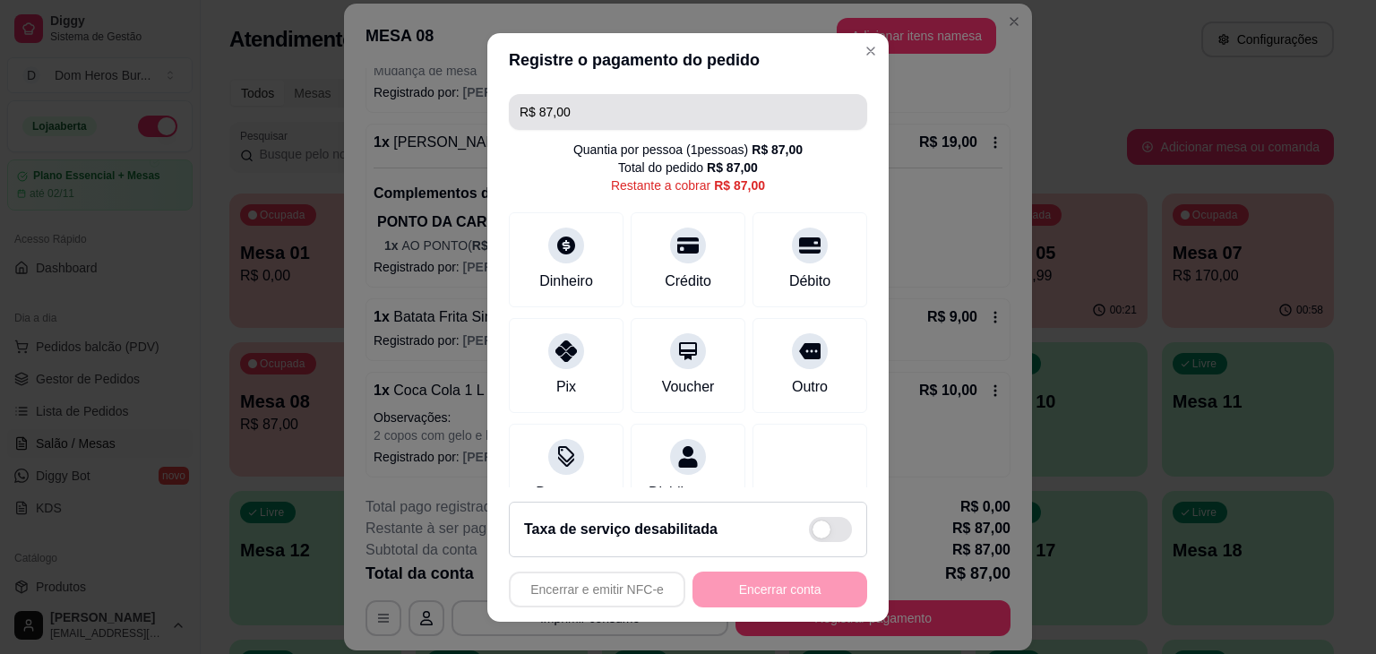
click at [772, 116] on input "R$ 87,00" at bounding box center [688, 112] width 337 height 36
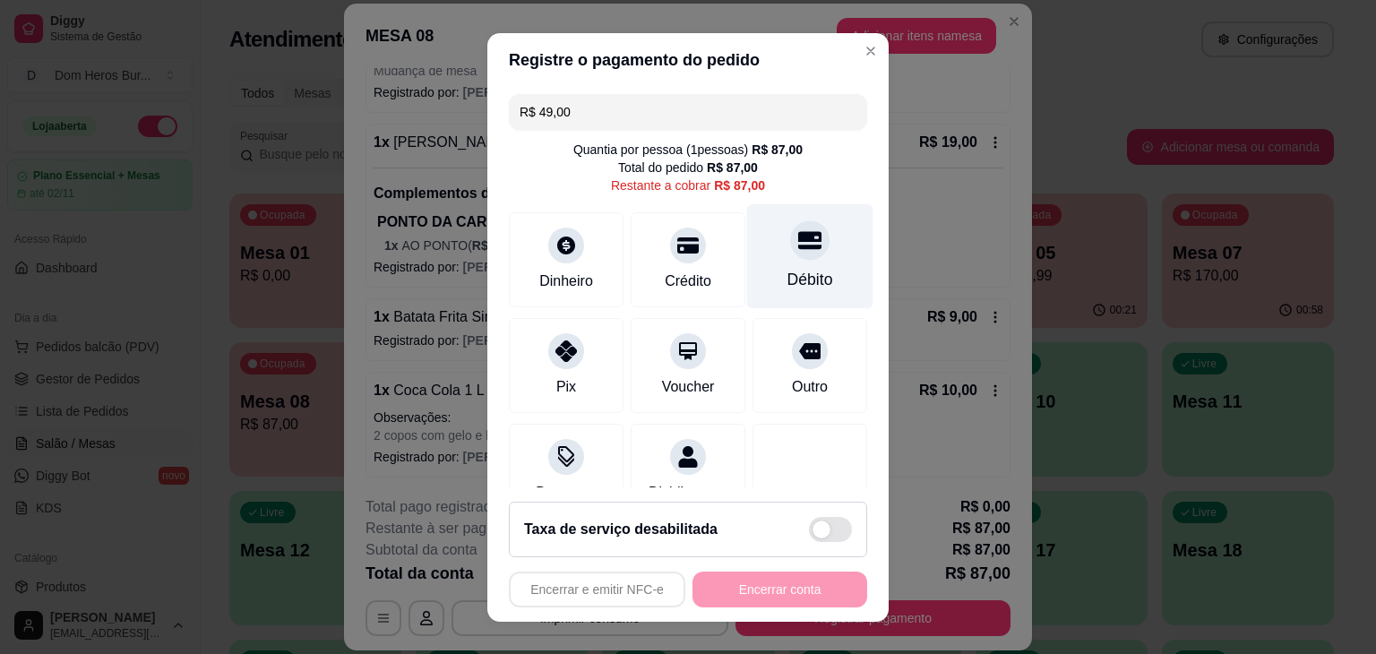
click at [780, 263] on div "Débito" at bounding box center [810, 255] width 126 height 105
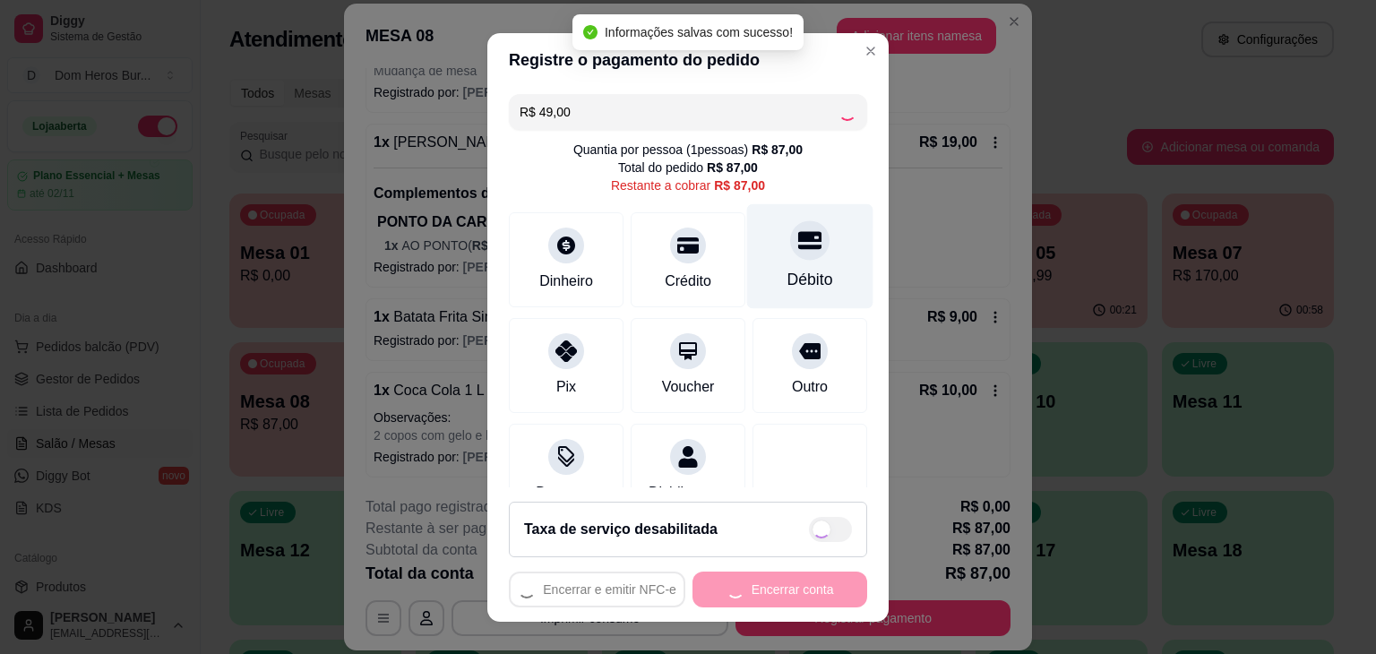
type input "R$ 38,00"
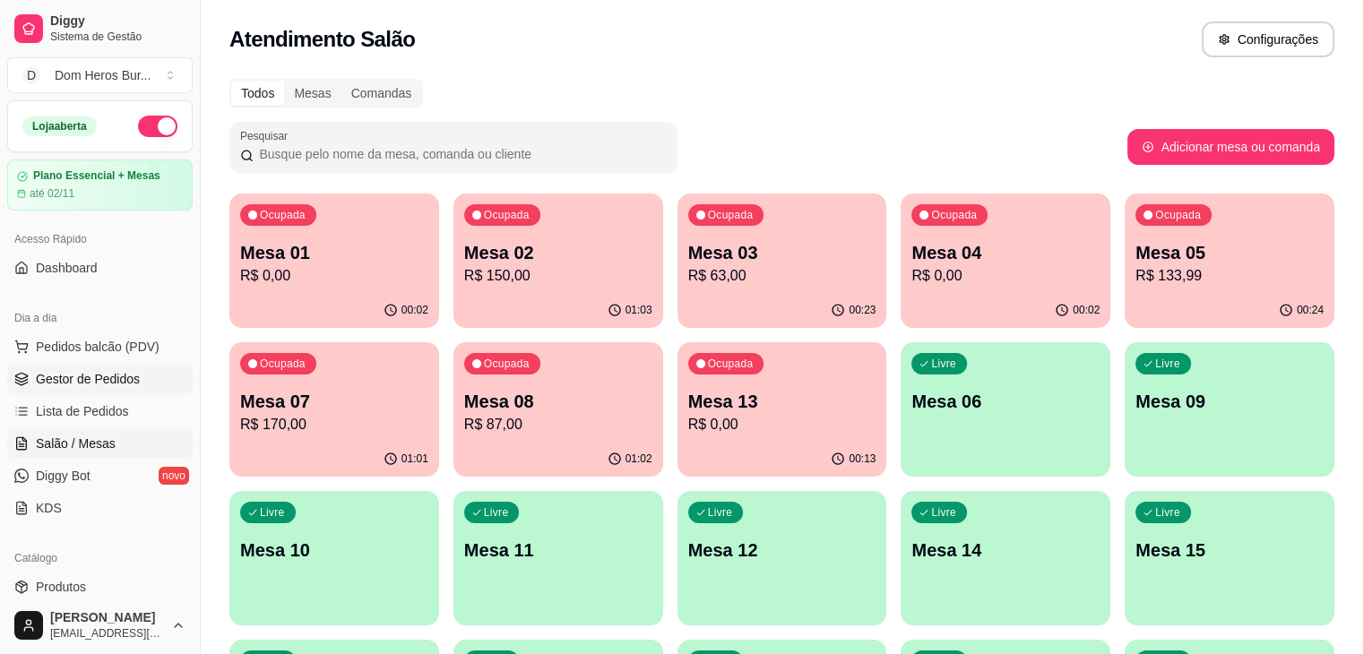
click at [147, 392] on link "Gestor de Pedidos" at bounding box center [99, 379] width 185 height 29
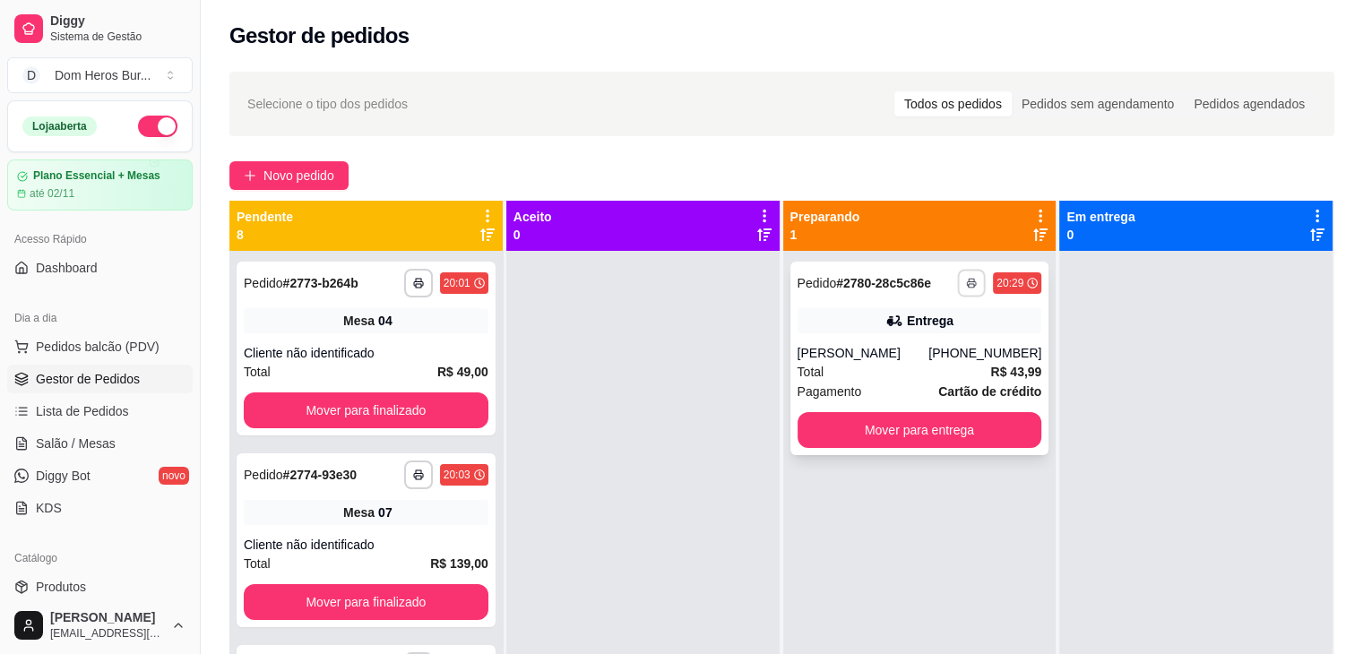
click at [962, 289] on button "button" at bounding box center [972, 283] width 28 height 28
click at [950, 338] on button "IMPRESSORA" at bounding box center [913, 346] width 125 height 28
click at [125, 442] on link "Salão / Mesas" at bounding box center [99, 443] width 185 height 29
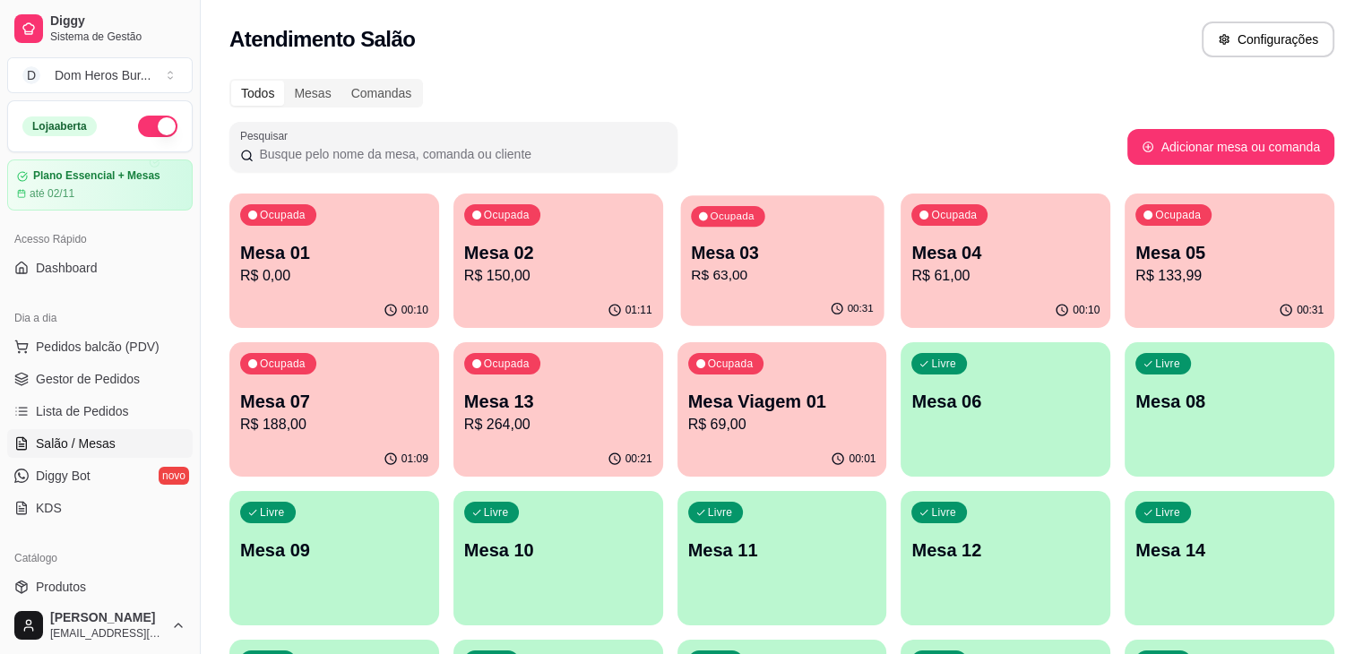
click at [698, 247] on p "Mesa 03" at bounding box center [782, 253] width 183 height 24
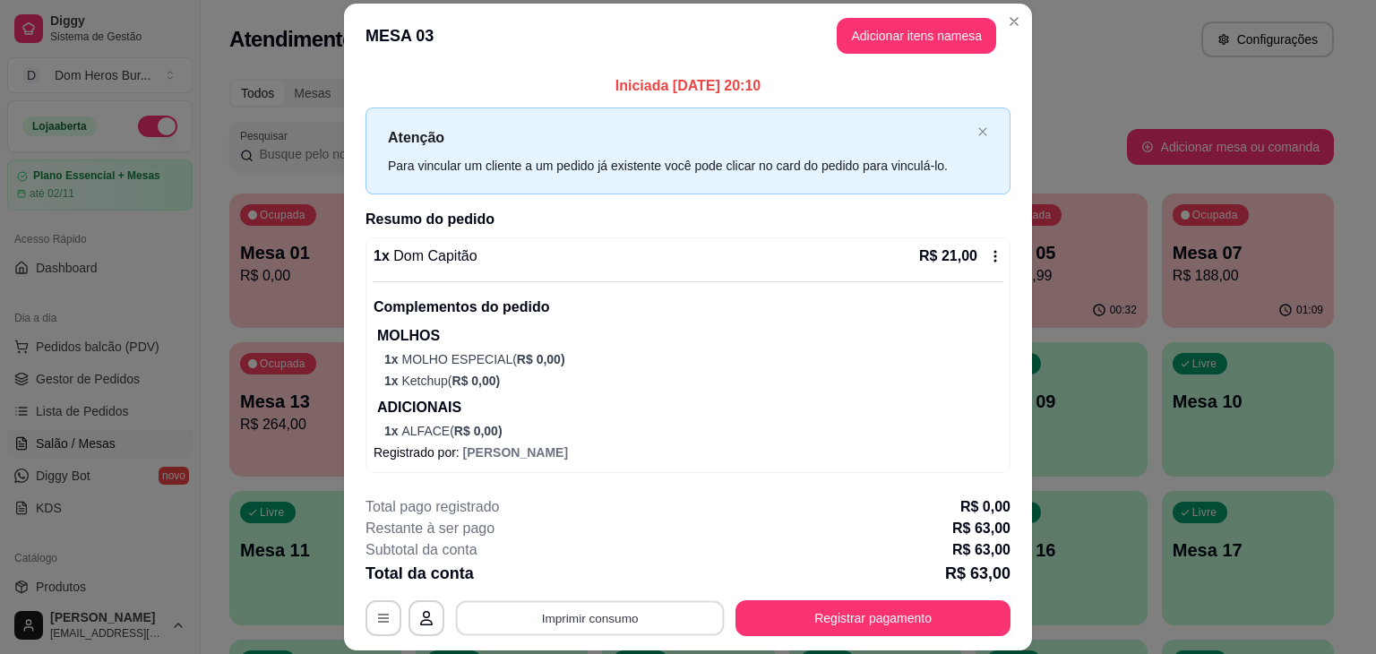
click at [628, 621] on button "Imprimir consumo" at bounding box center [590, 618] width 269 height 35
click at [595, 580] on button "IMPRESSORA" at bounding box center [589, 577] width 130 height 29
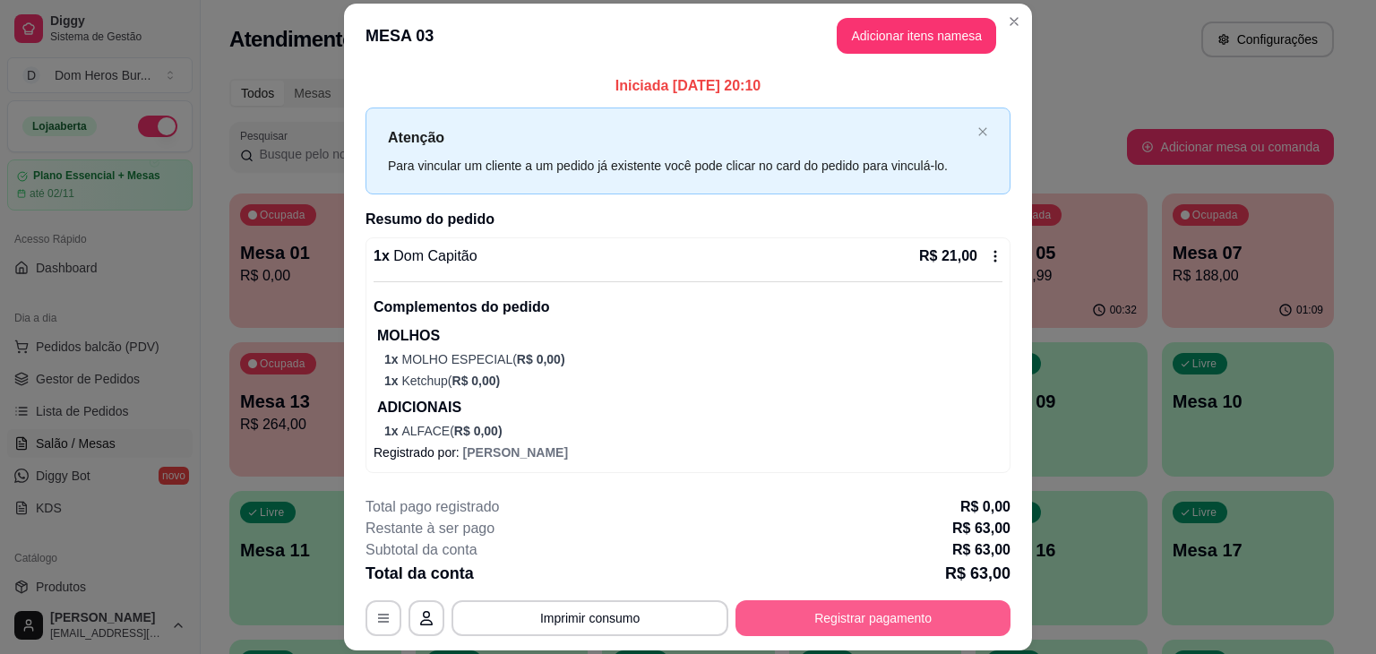
click at [760, 612] on button "Registrar pagamento" at bounding box center [873, 618] width 275 height 36
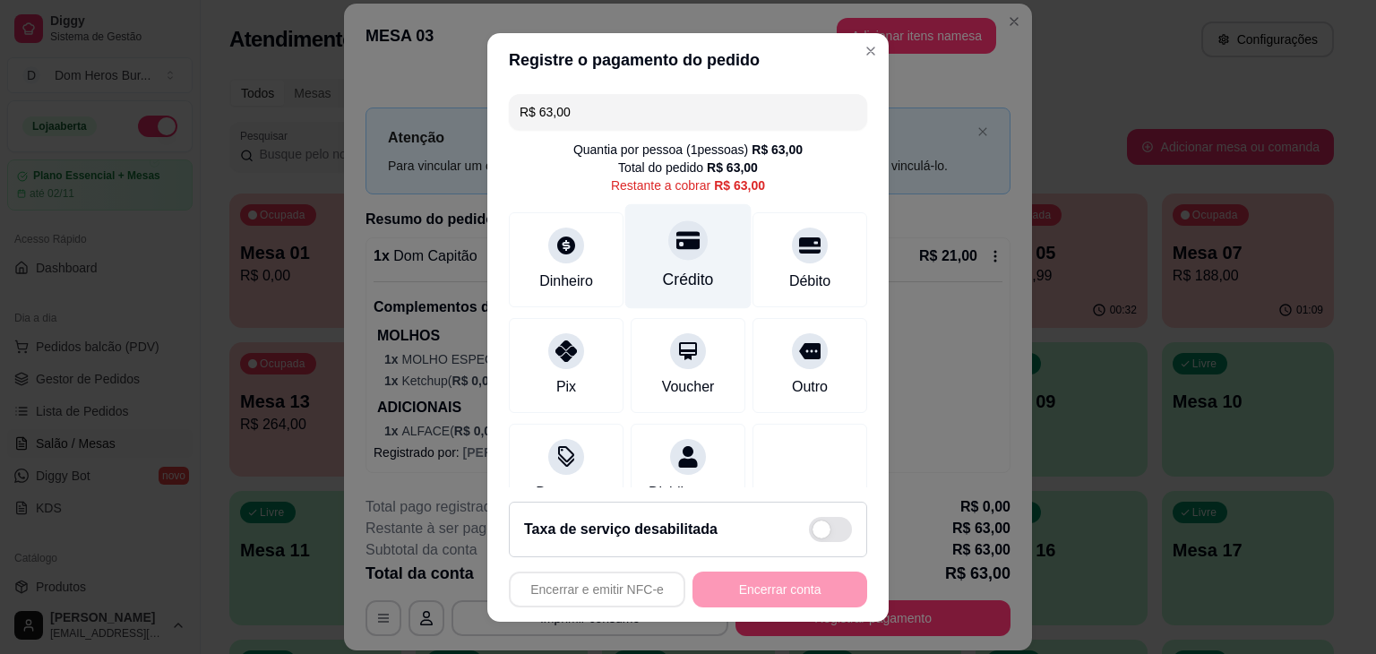
click at [671, 265] on div "Crédito" at bounding box center [688, 255] width 126 height 105
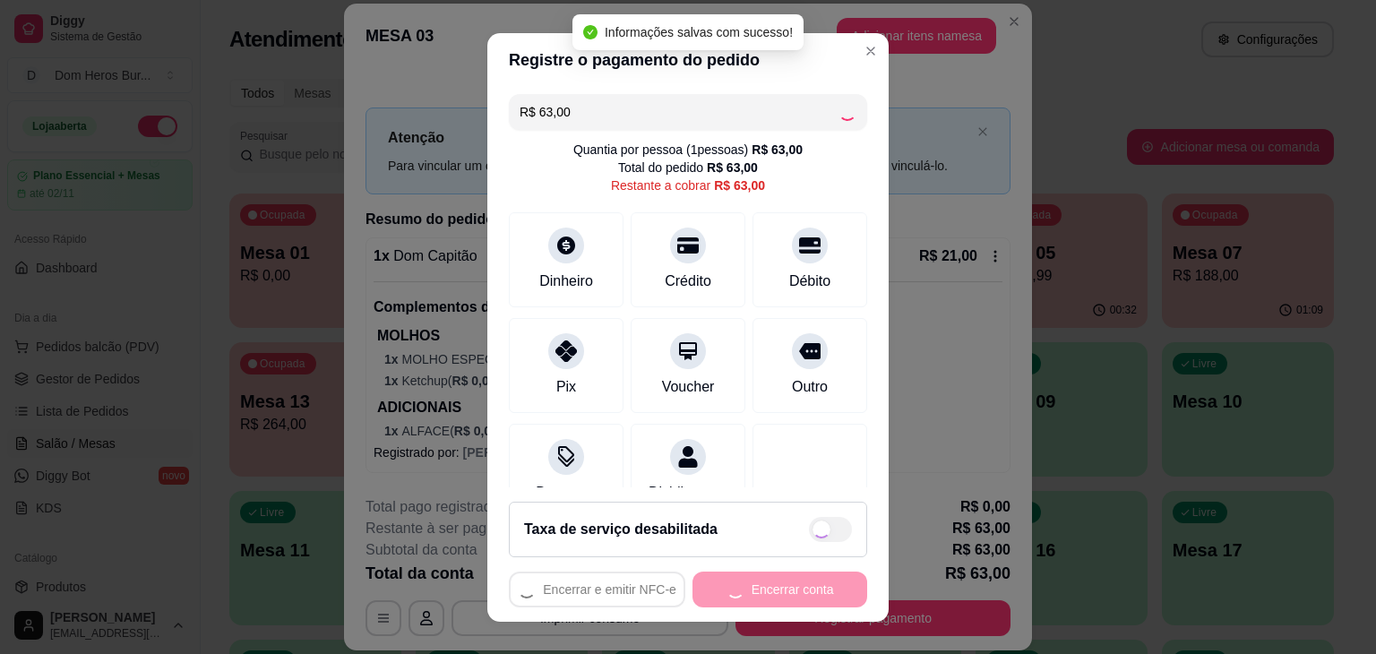
type input "R$ 0,00"
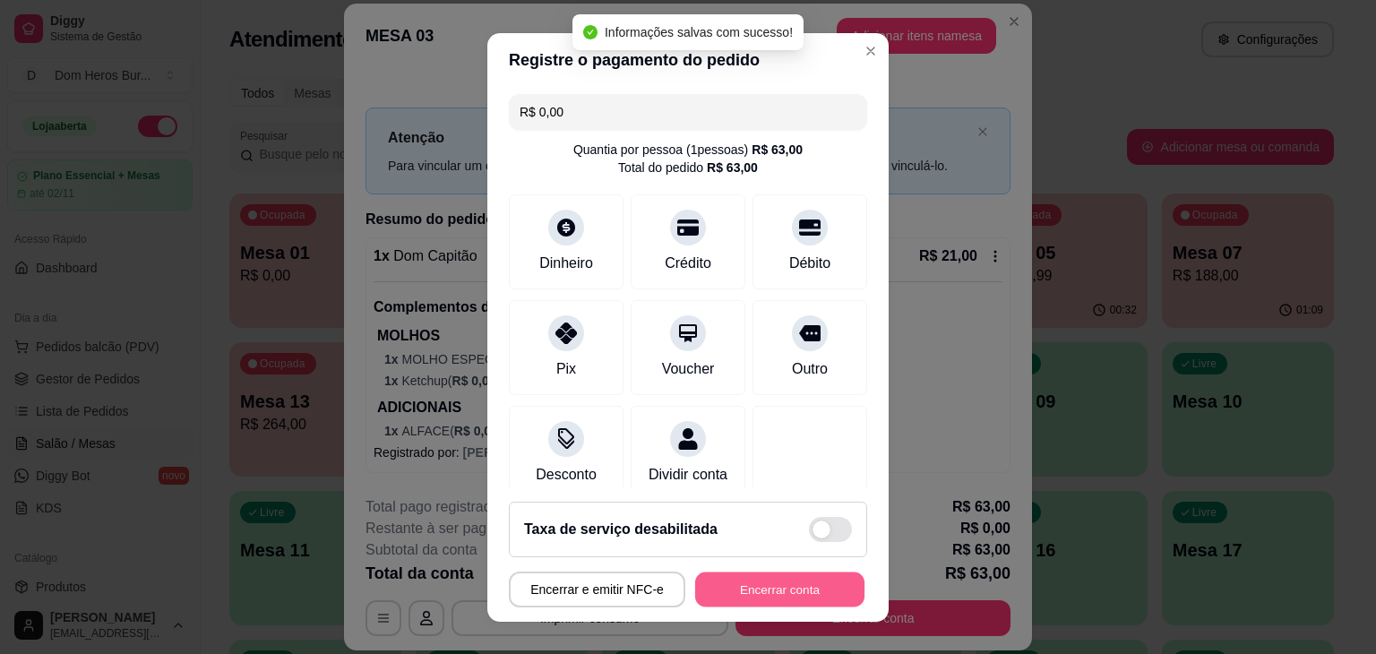
click at [797, 596] on button "Encerrar conta" at bounding box center [779, 589] width 169 height 35
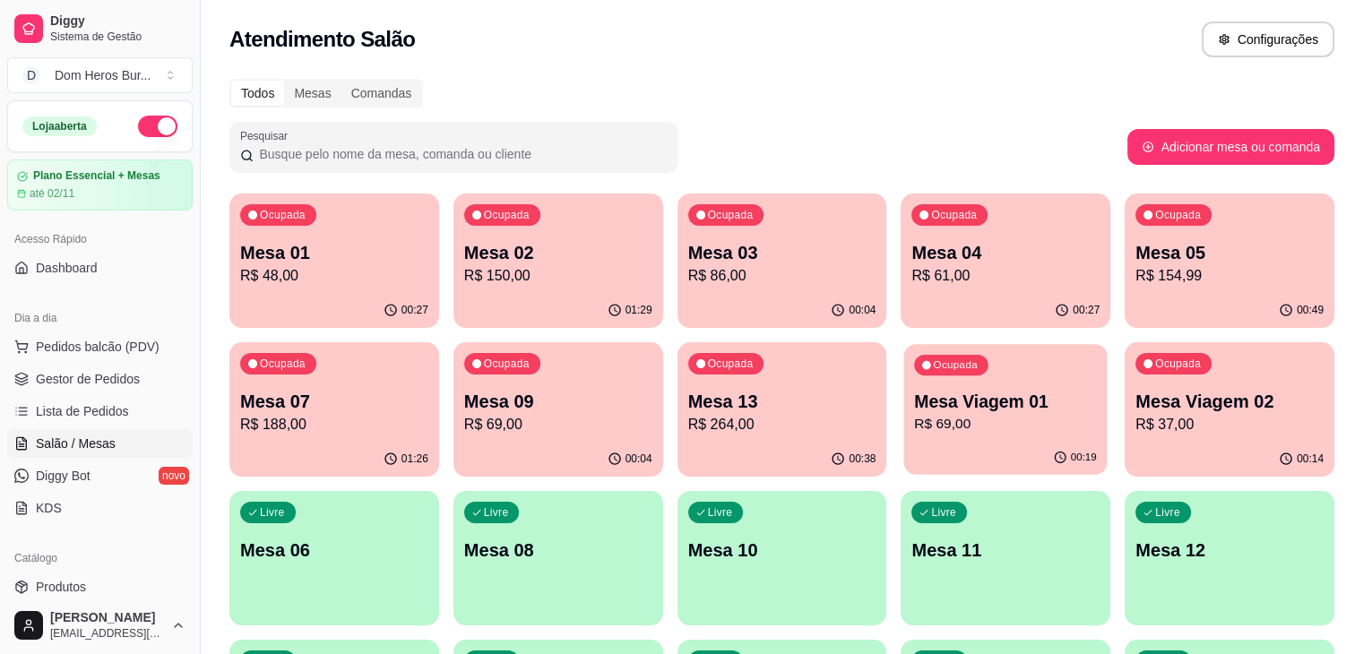
click at [915, 417] on p "R$ 69,00" at bounding box center [1006, 424] width 183 height 21
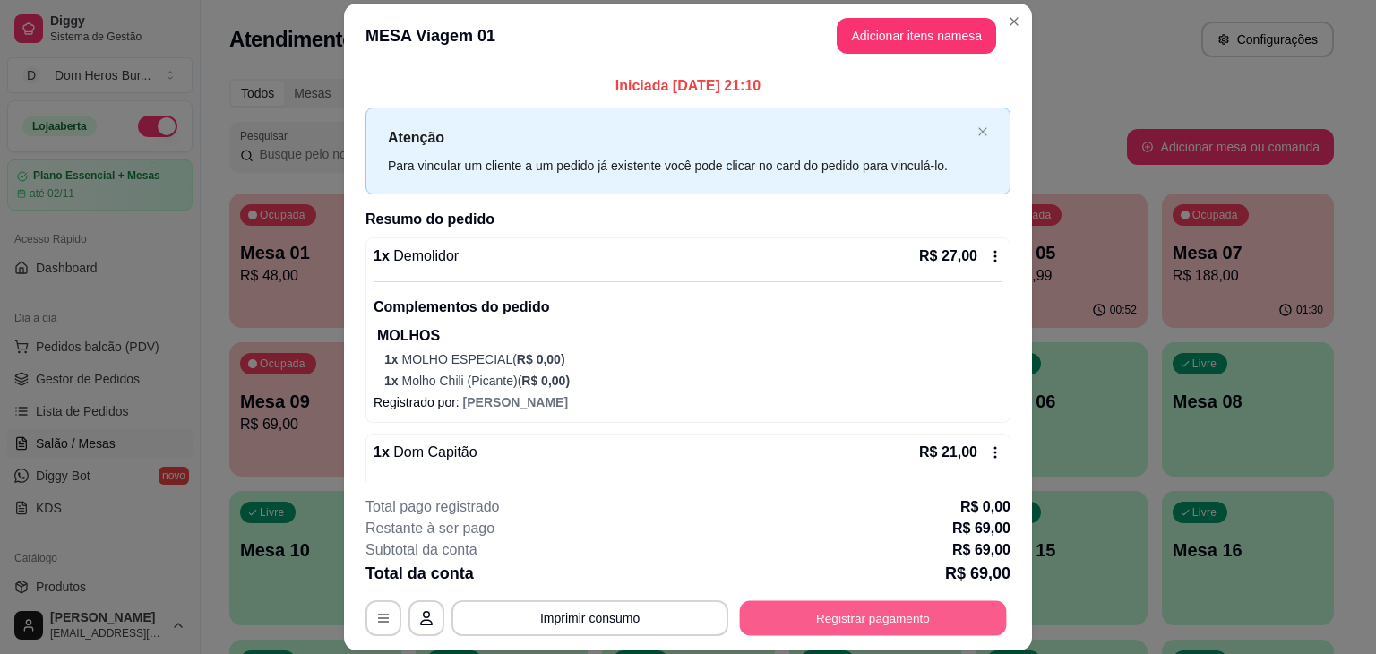
click at [916, 621] on button "Registrar pagamento" at bounding box center [873, 618] width 267 height 35
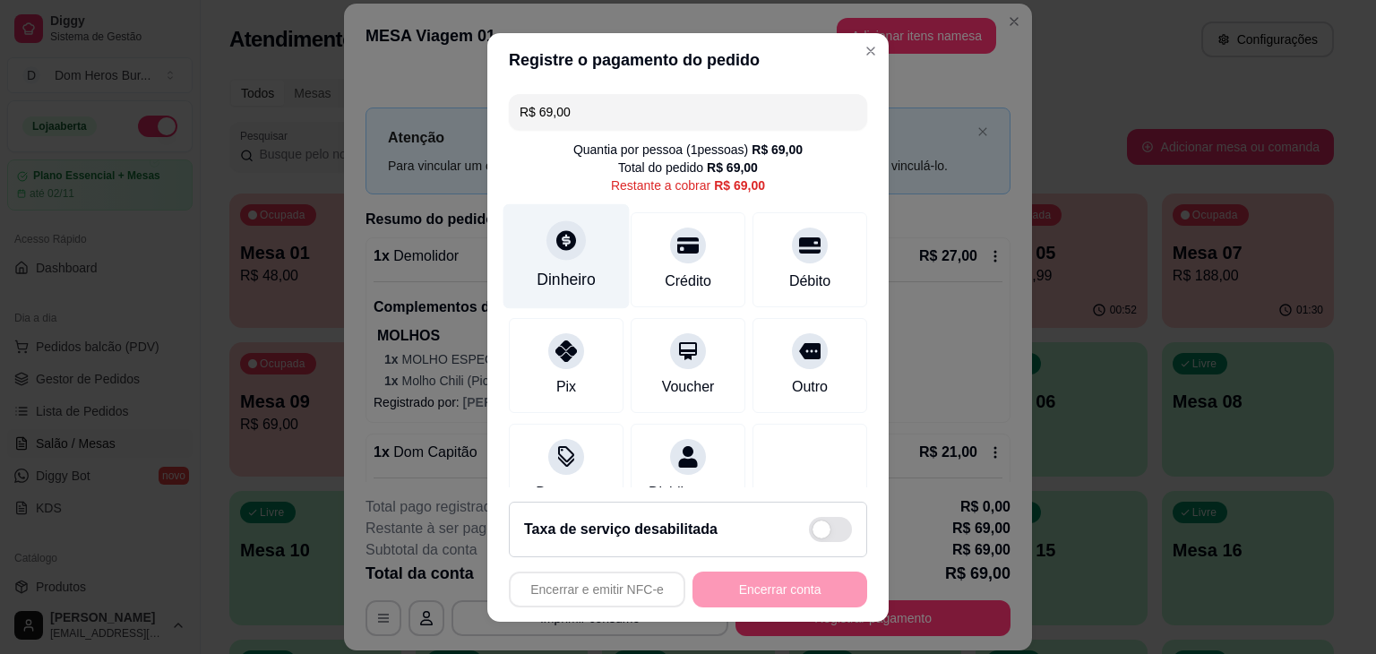
click at [570, 262] on div "Dinheiro" at bounding box center [567, 255] width 126 height 105
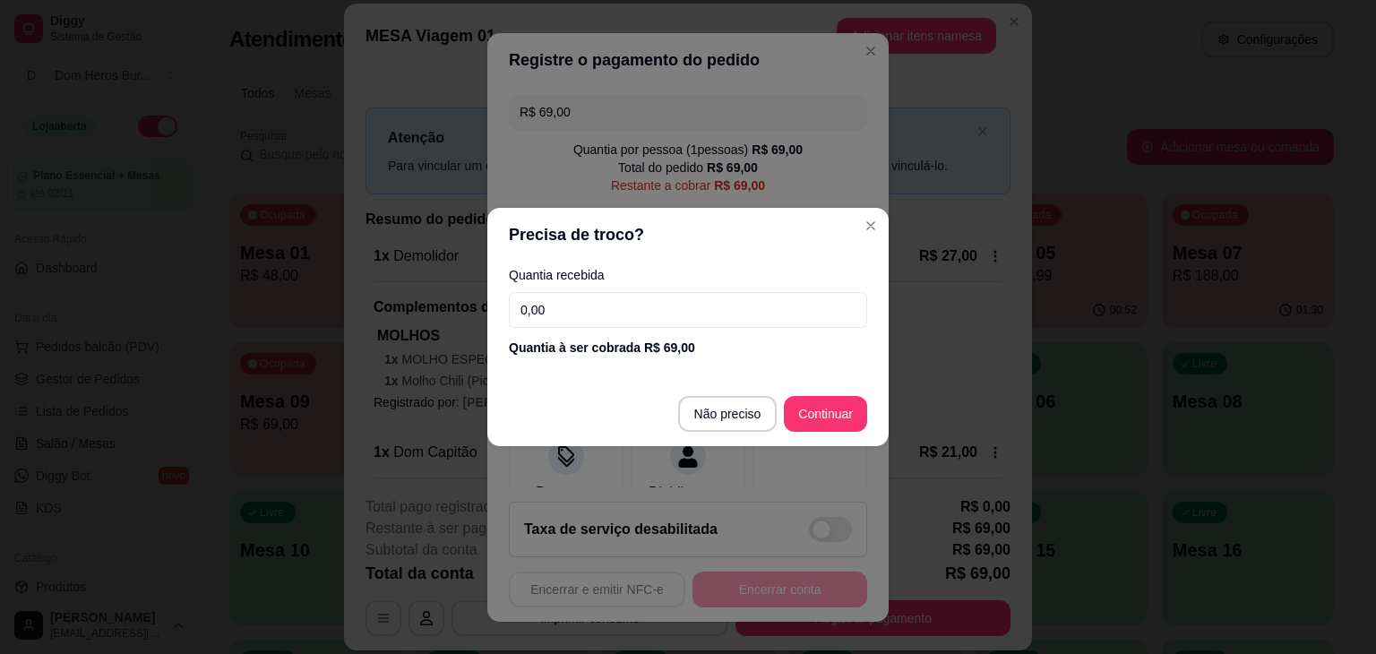
click at [589, 298] on input "0,00" at bounding box center [688, 310] width 358 height 36
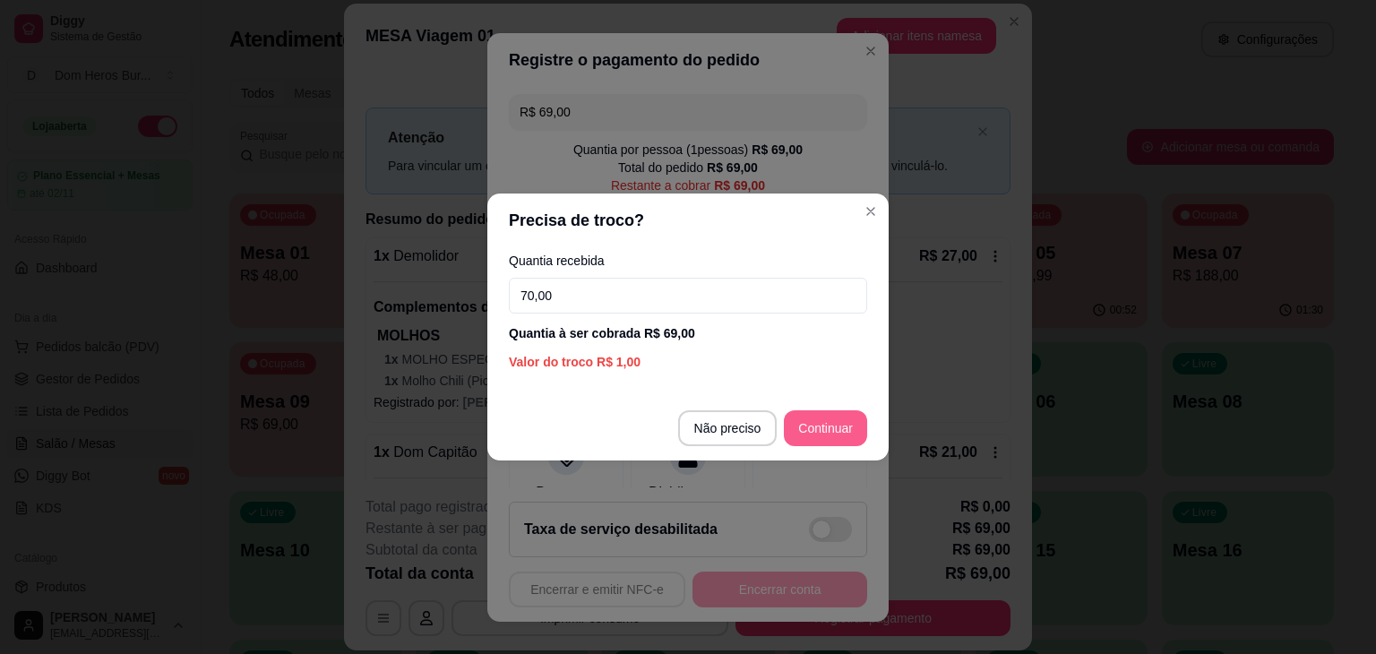
type input "70,00"
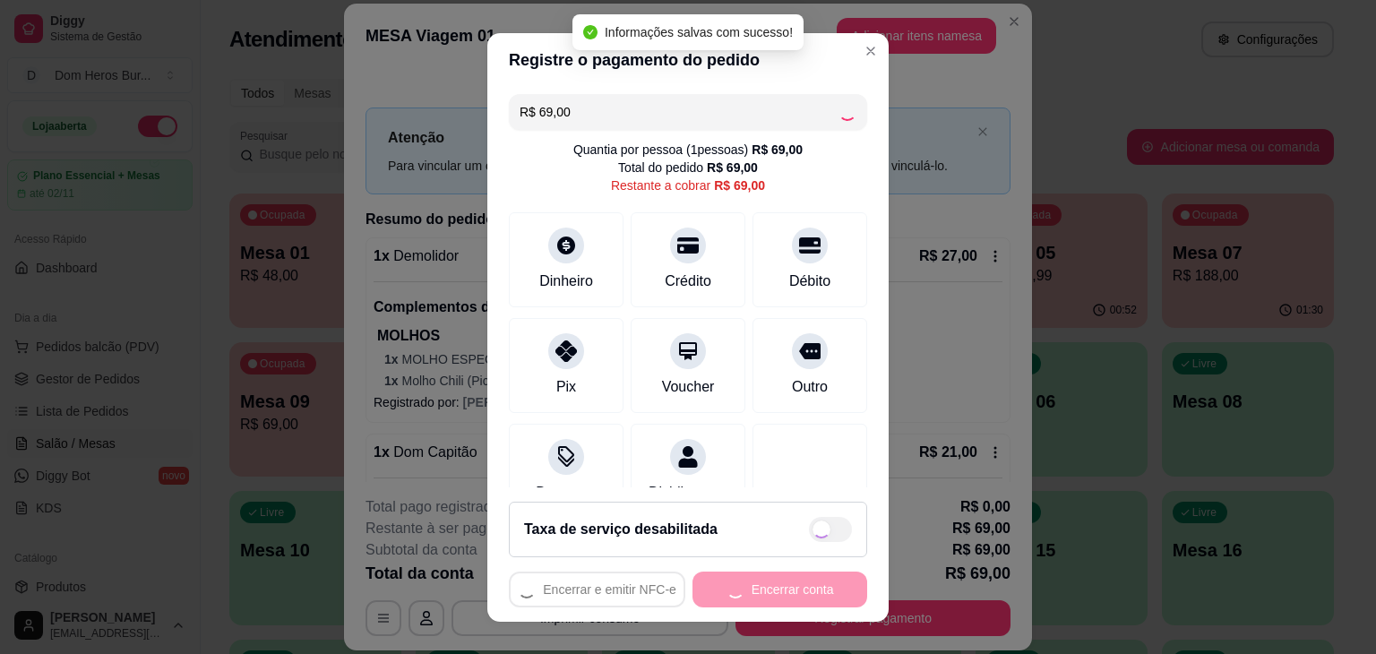
type input "R$ 0,00"
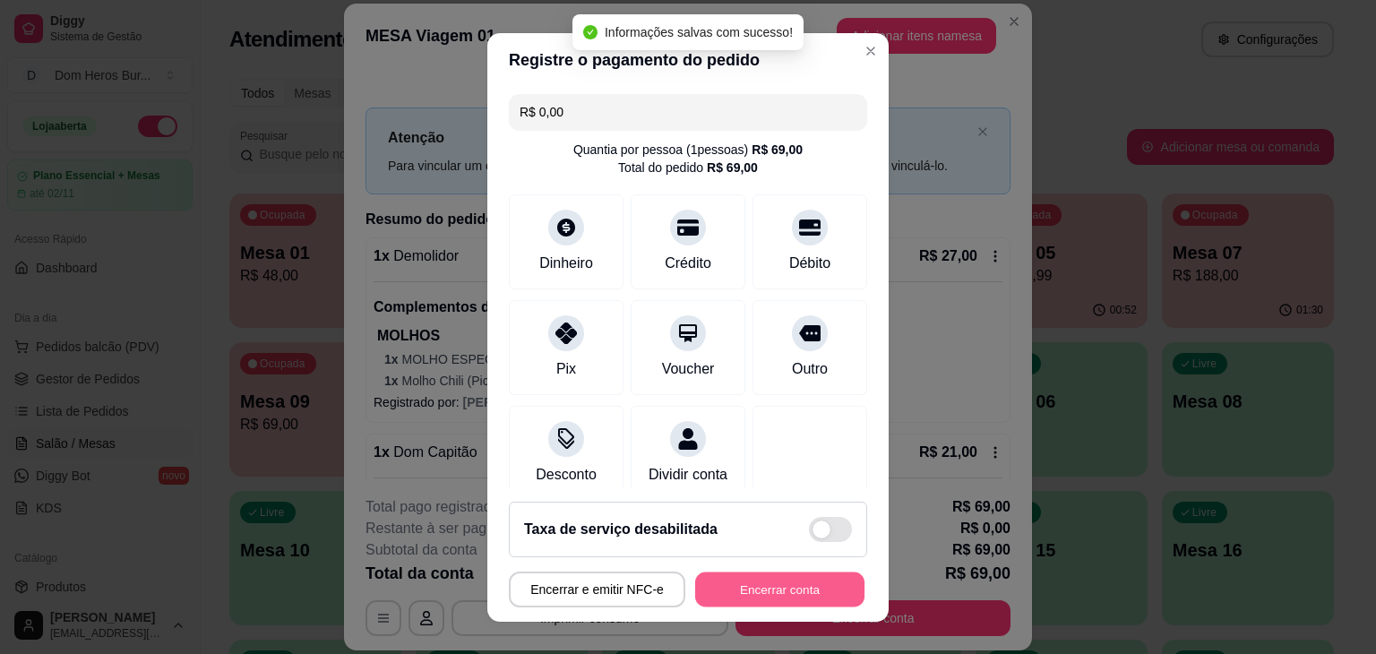
click at [745, 599] on button "Encerrar conta" at bounding box center [779, 589] width 169 height 35
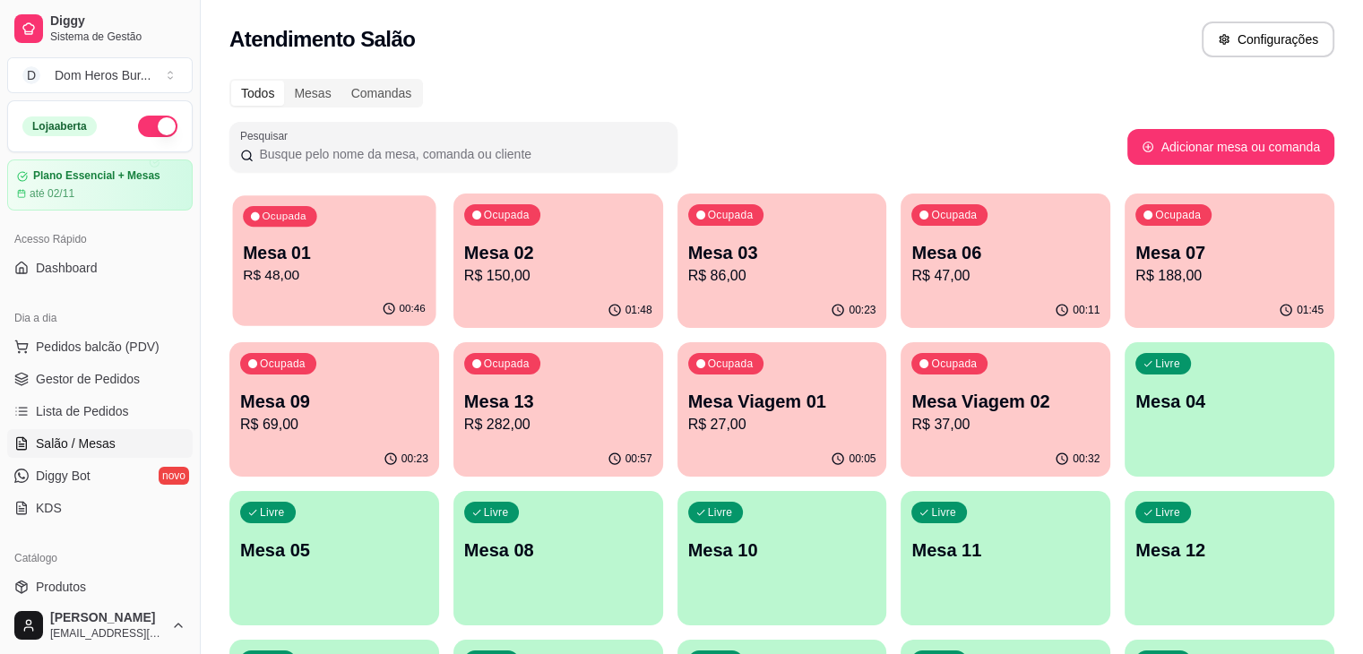
click at [340, 306] on div "00:46" at bounding box center [334, 309] width 203 height 34
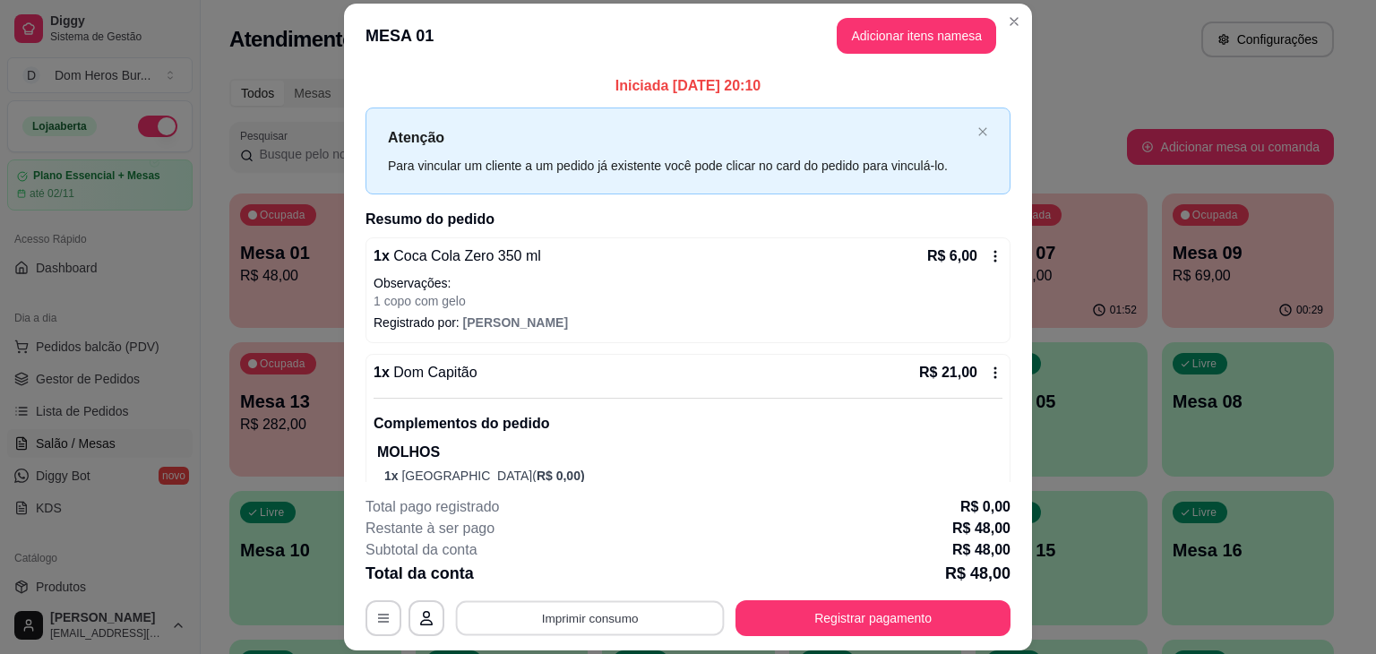
click at [547, 633] on button "Imprimir consumo" at bounding box center [590, 618] width 269 height 35
click at [588, 575] on button "IMPRESSORA" at bounding box center [588, 577] width 125 height 28
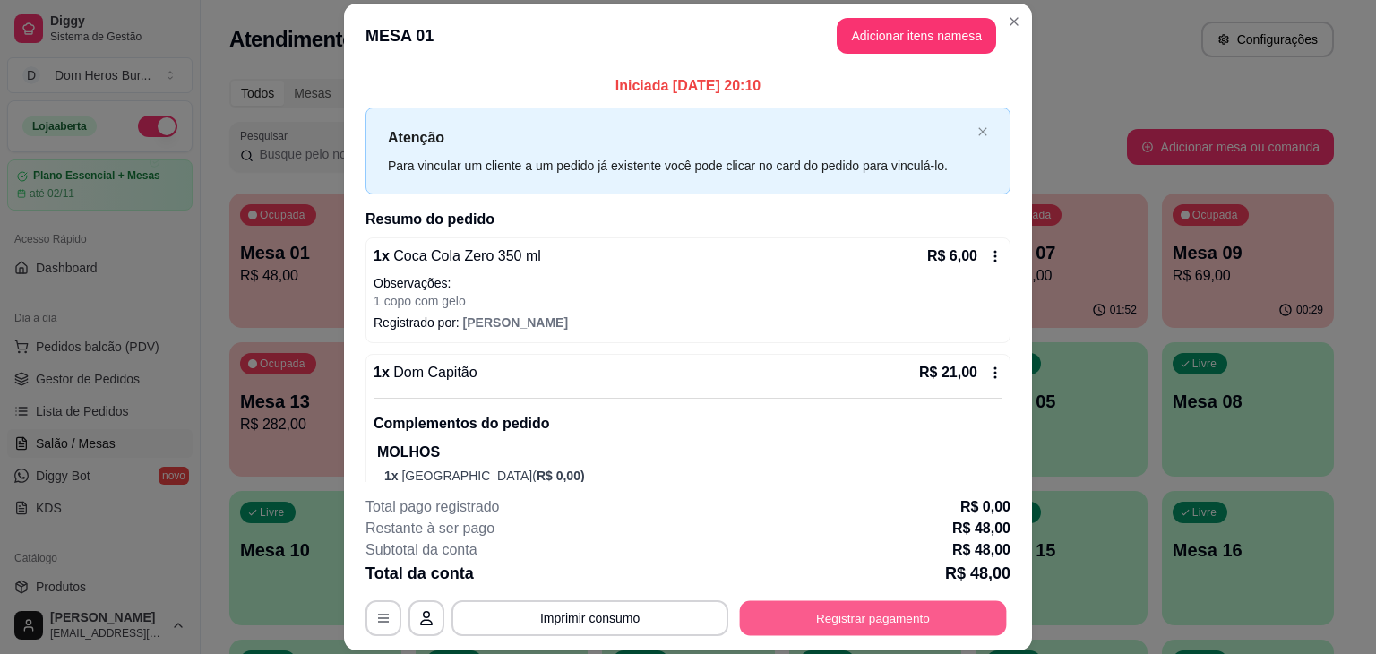
click at [803, 617] on button "Registrar pagamento" at bounding box center [873, 618] width 267 height 35
click at [814, 619] on button "Registrar pagamento" at bounding box center [873, 618] width 267 height 35
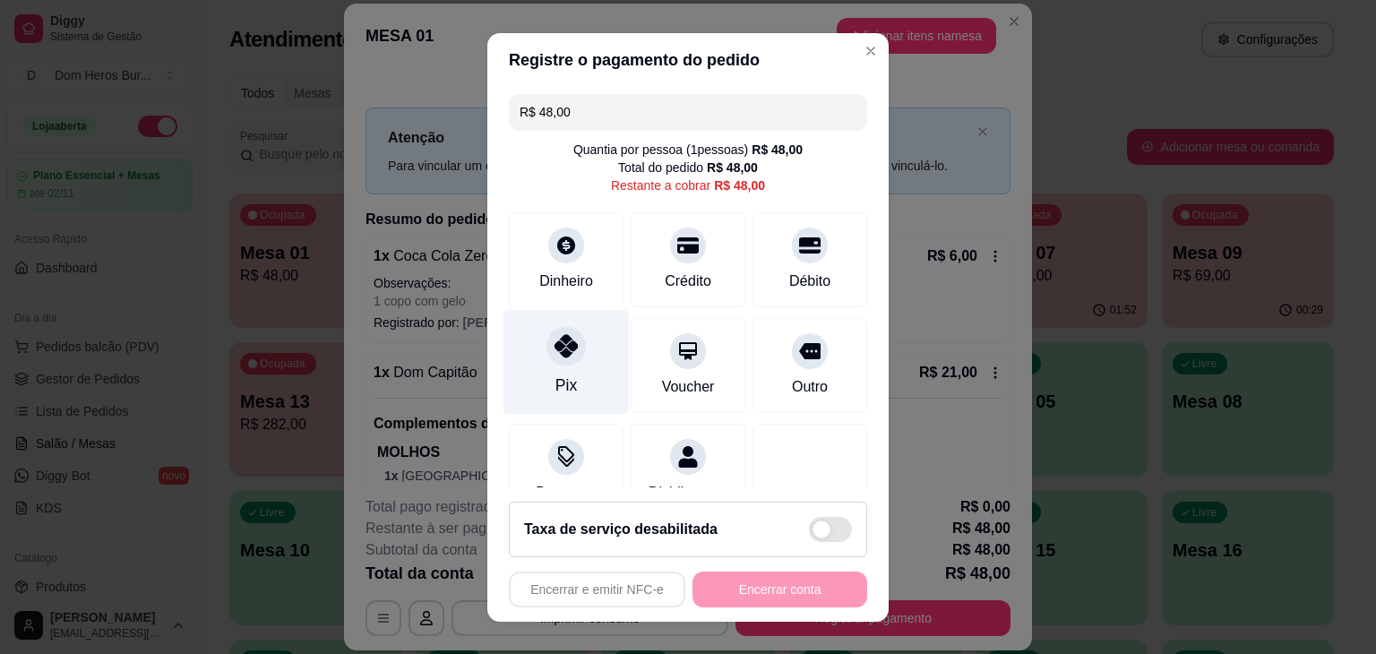
click at [531, 349] on div "Pix" at bounding box center [567, 361] width 126 height 105
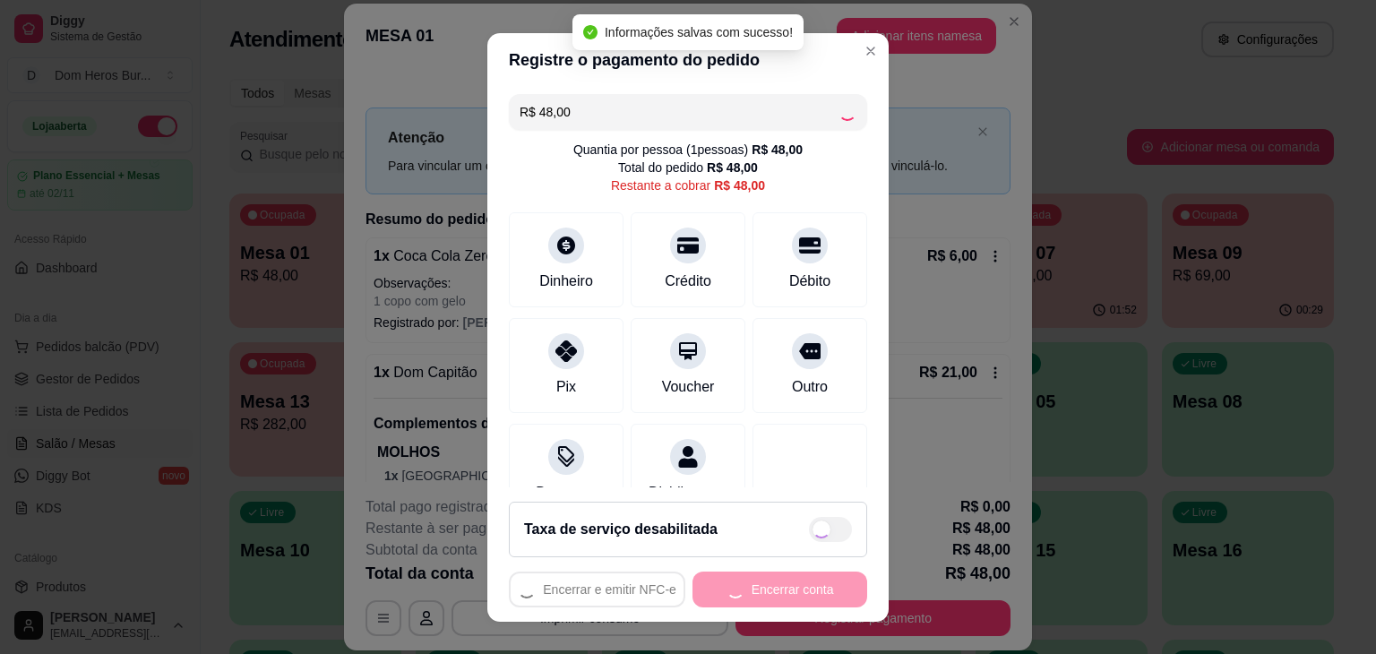
type input "R$ 0,00"
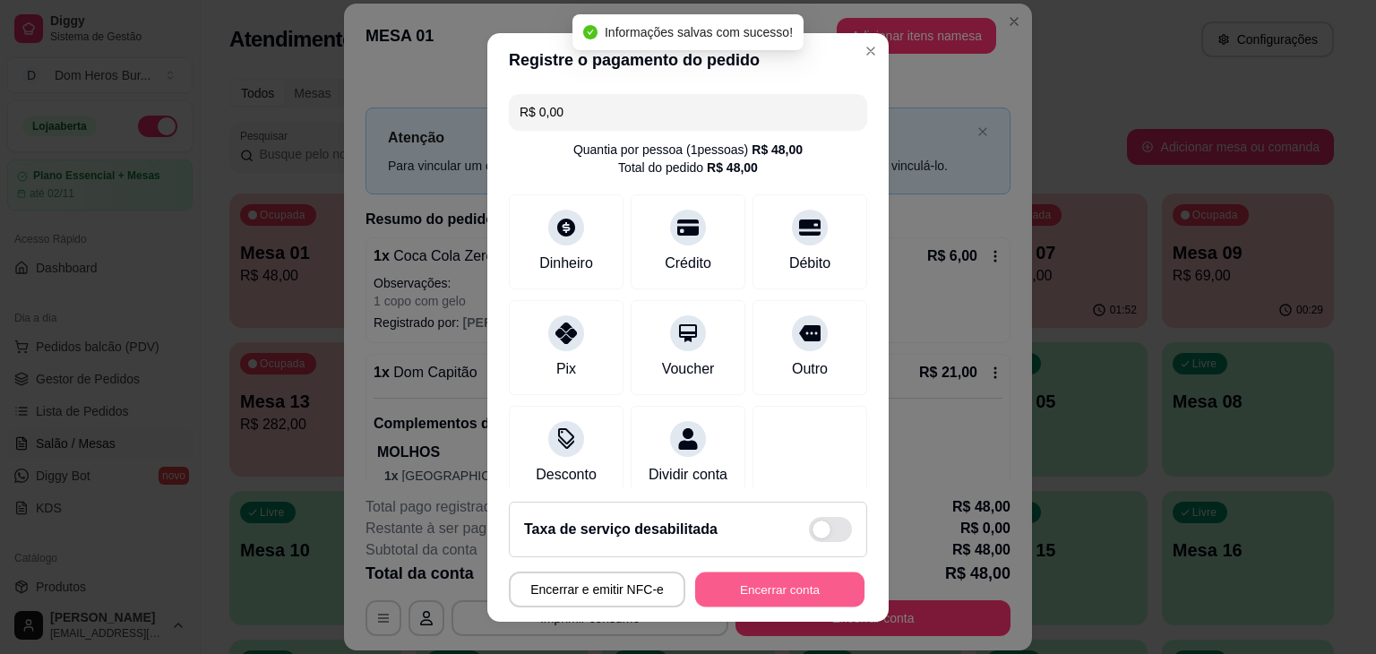
click at [733, 593] on button "Encerrar conta" at bounding box center [779, 589] width 169 height 35
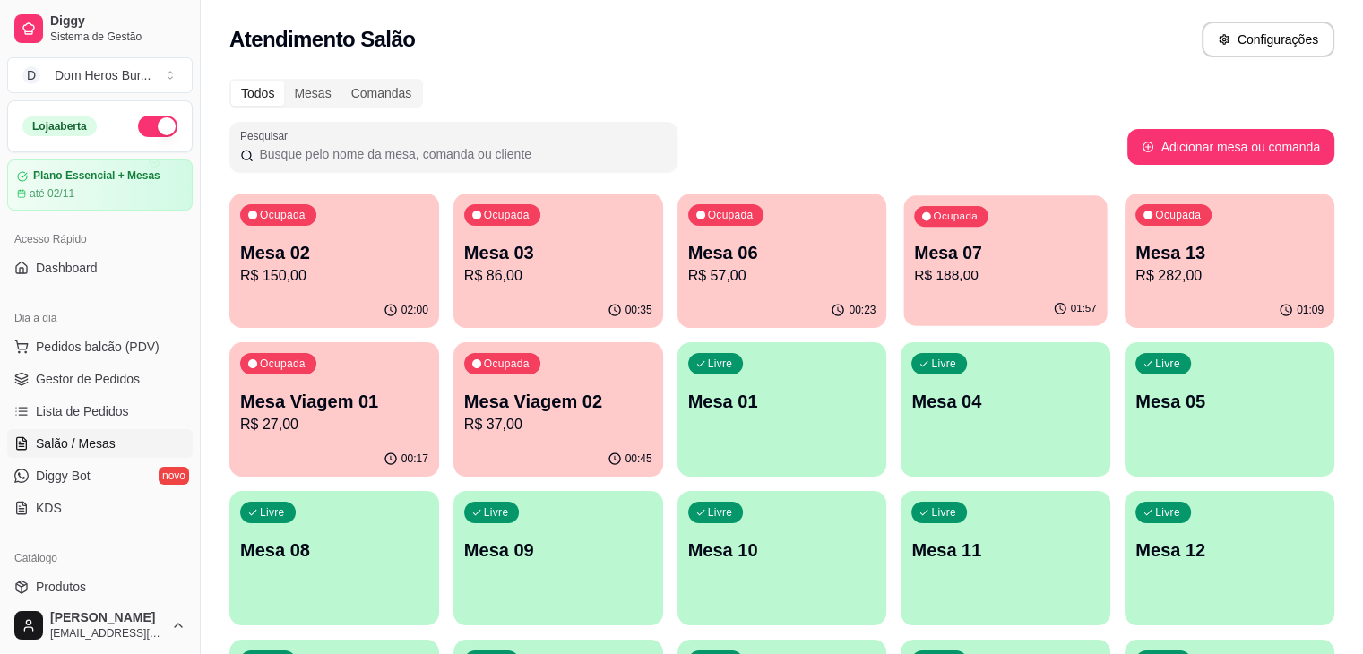
click at [915, 241] on p "Mesa 07" at bounding box center [1006, 253] width 183 height 24
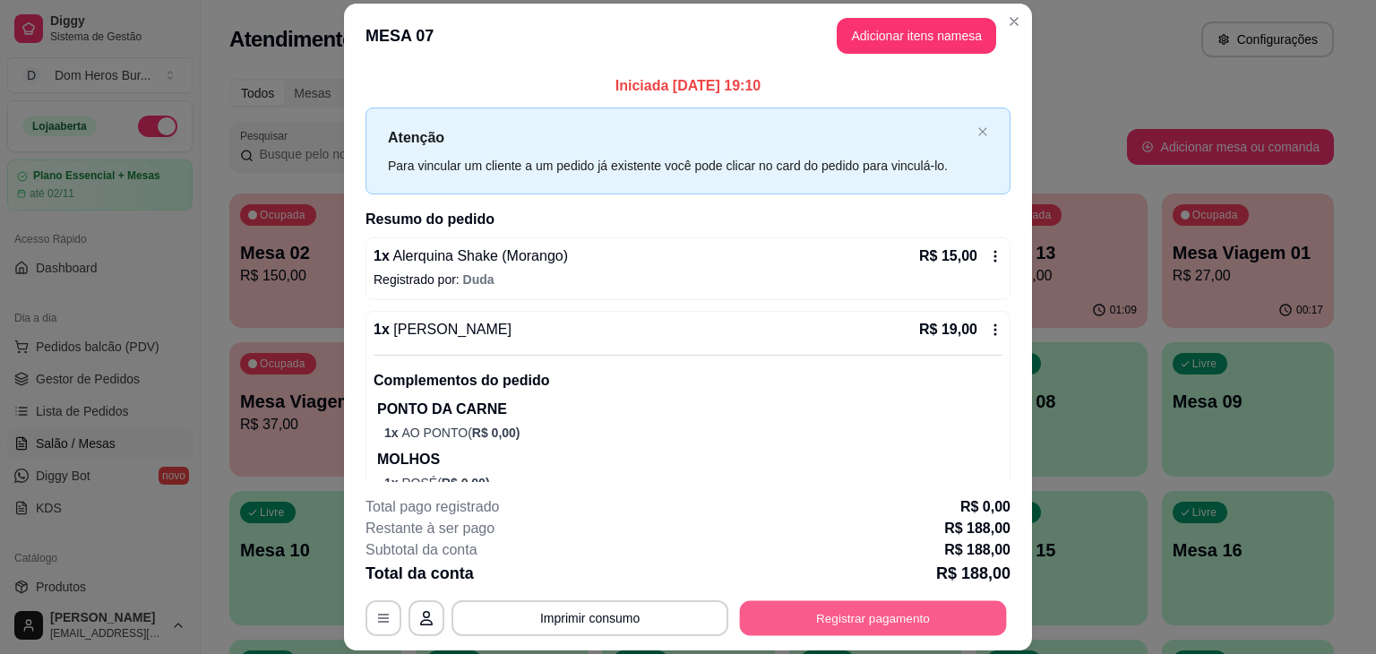
click at [857, 622] on button "Registrar pagamento" at bounding box center [873, 618] width 267 height 35
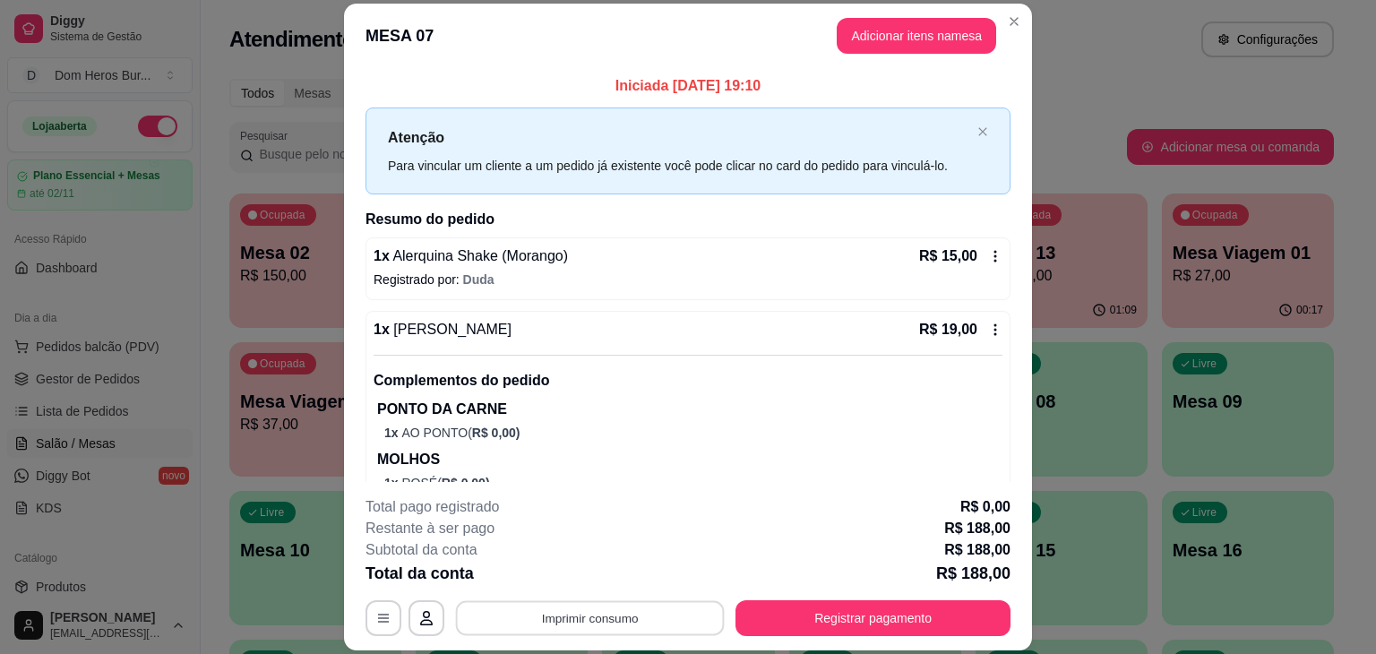
click at [478, 629] on button "Imprimir consumo" at bounding box center [590, 618] width 269 height 35
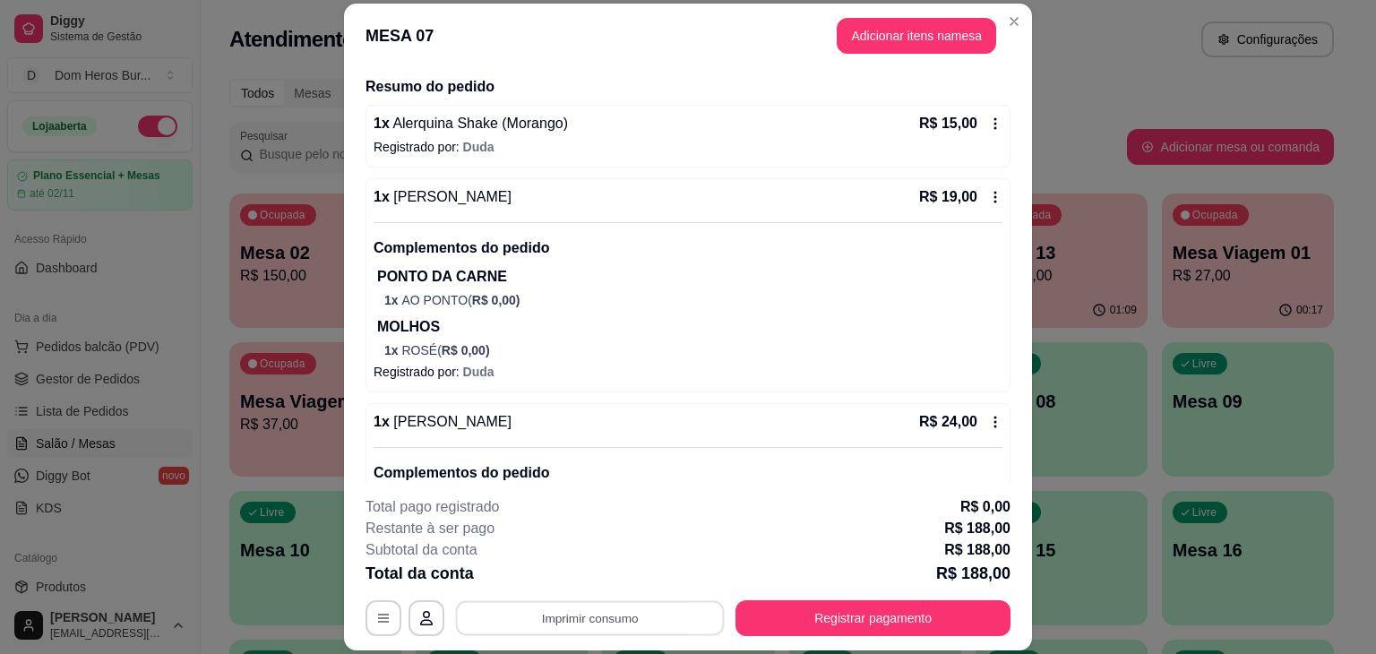
scroll to position [127, 0]
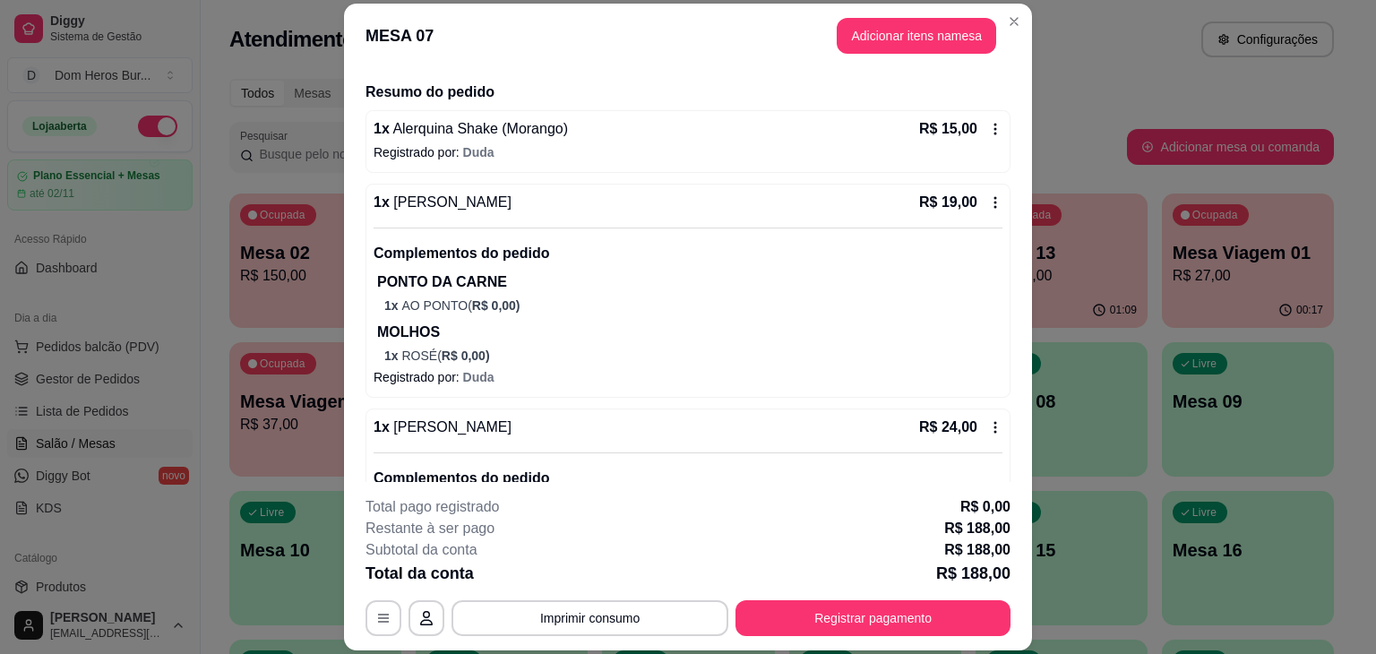
click at [823, 140] on div "1 x Alerquina Shake (Morango) R$ 15,00 Registrado por: Duda" at bounding box center [688, 141] width 645 height 63
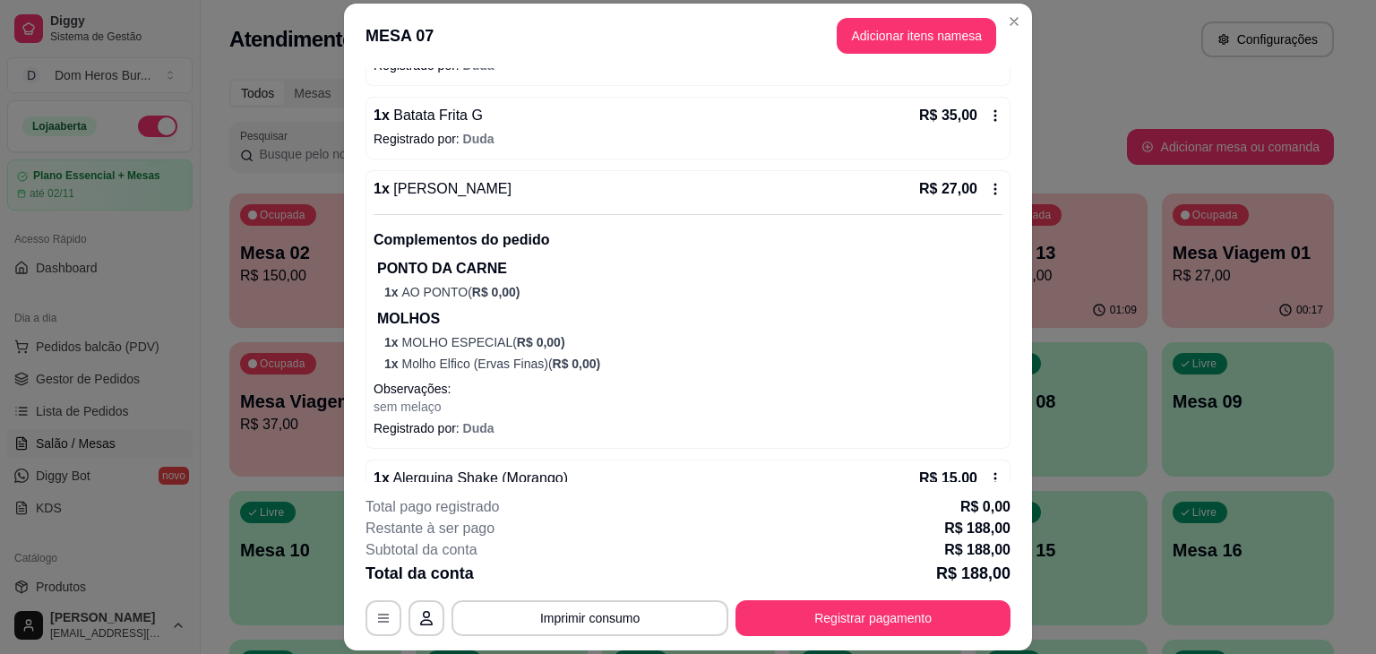
scroll to position [956, 0]
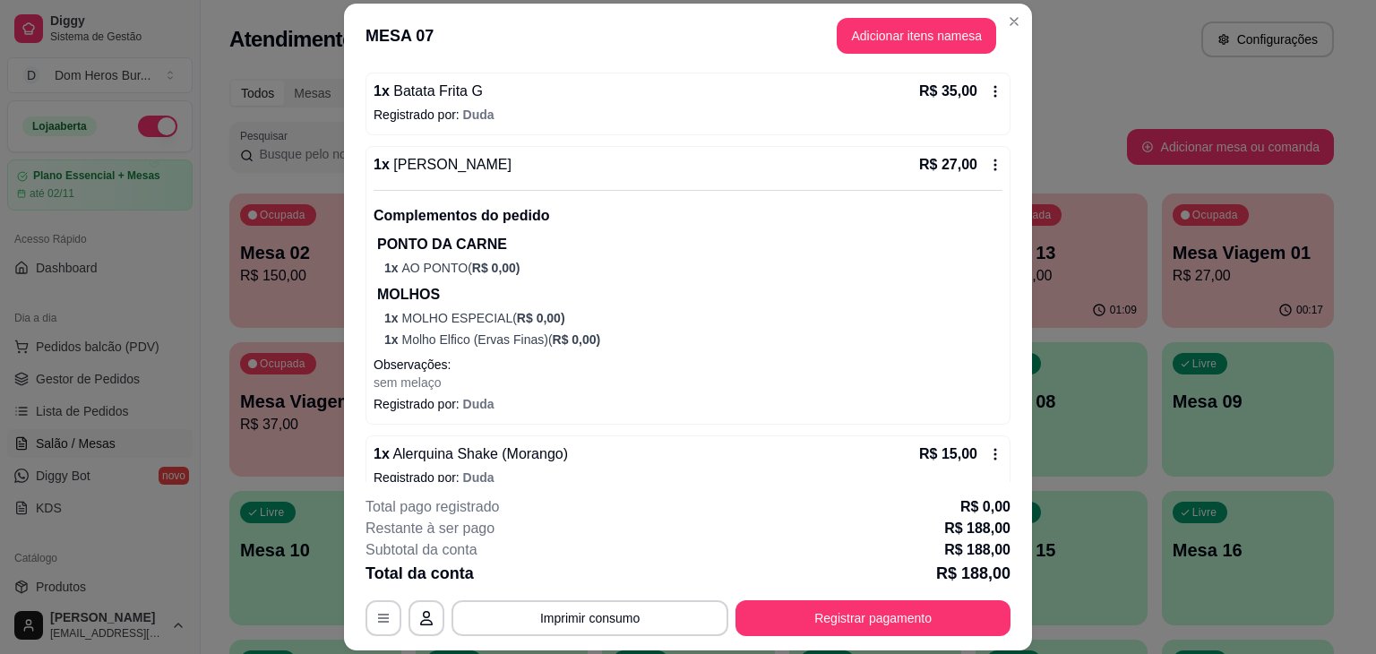
click at [577, 261] on p "1 x AO PONTO ( R$ 0,00 )" at bounding box center [693, 268] width 618 height 18
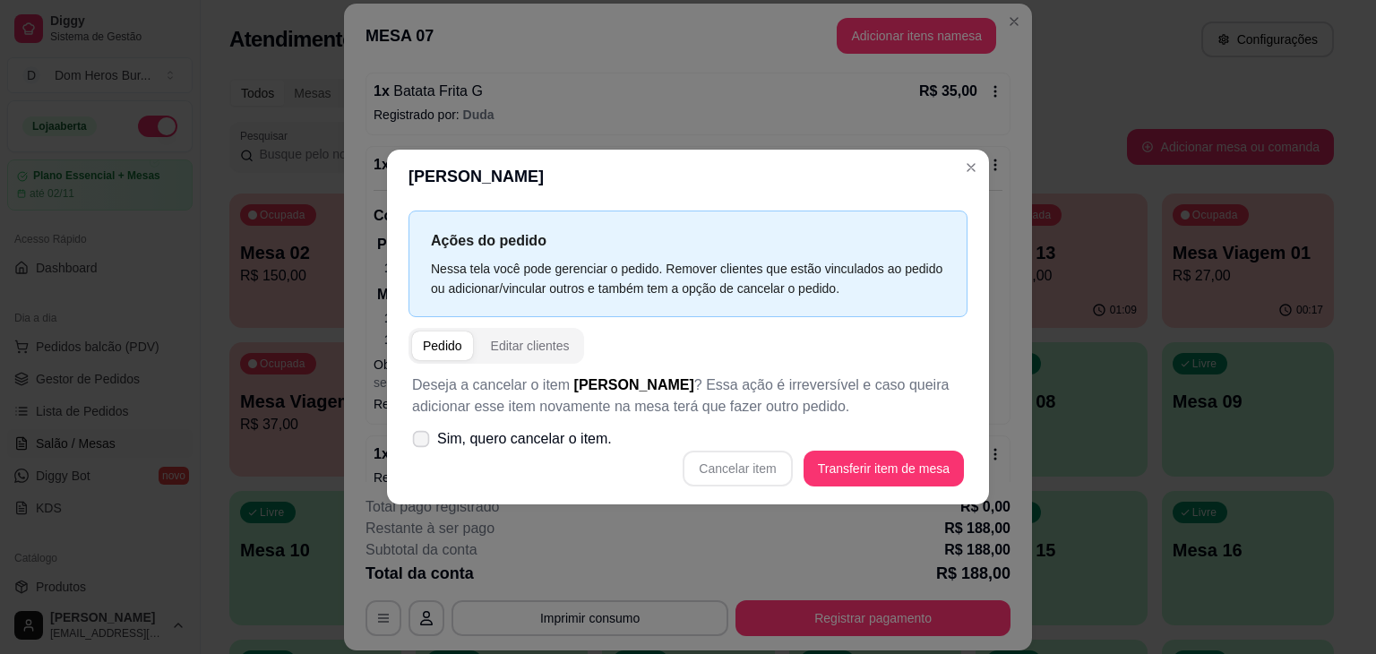
click at [577, 452] on label "Sim, quero cancelar o item." at bounding box center [512, 439] width 214 height 36
click at [423, 452] on input "Sim, quero cancelar o item." at bounding box center [417, 449] width 12 height 12
checkbox input "true"
drag, startPoint x: 720, startPoint y: 489, endPoint x: 717, endPoint y: 474, distance: 15.6
click at [717, 474] on div "Deseja a cancelar o item Dom Loki ? Essa ação é irreversível e caso queira adic…" at bounding box center [688, 431] width 559 height 134
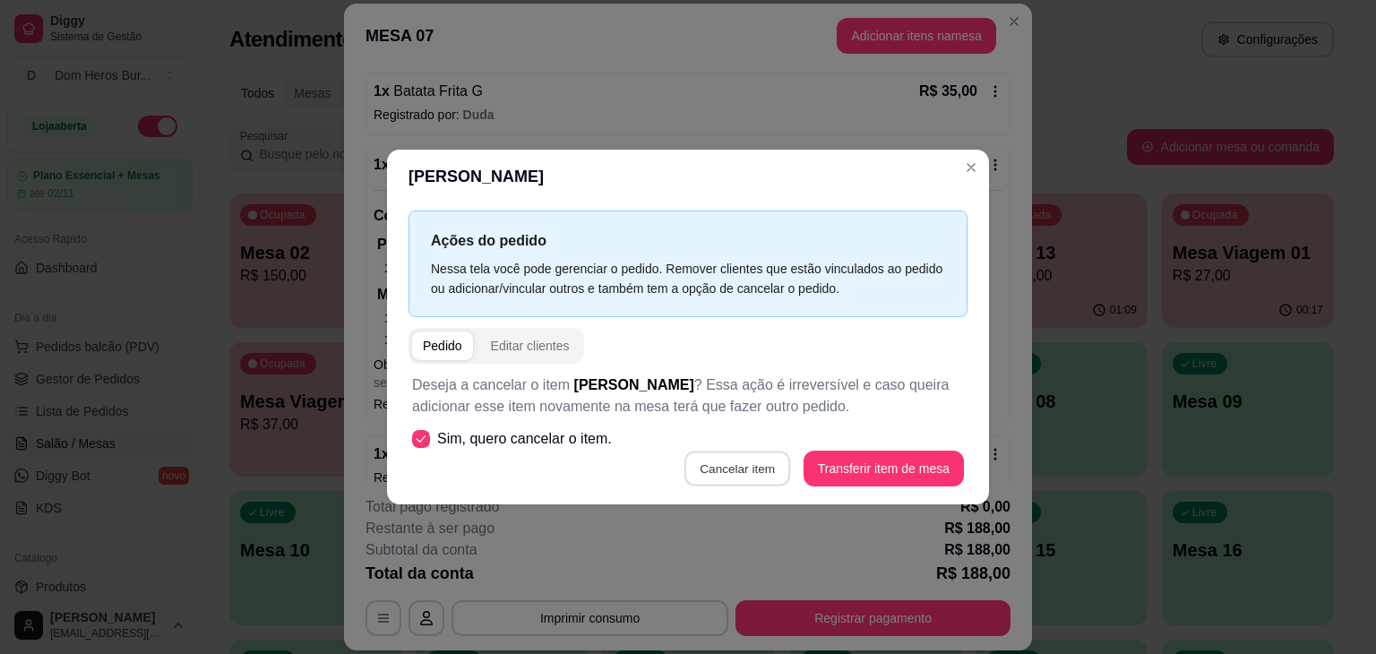
click at [717, 474] on button "Cancelar item" at bounding box center [738, 469] width 107 height 35
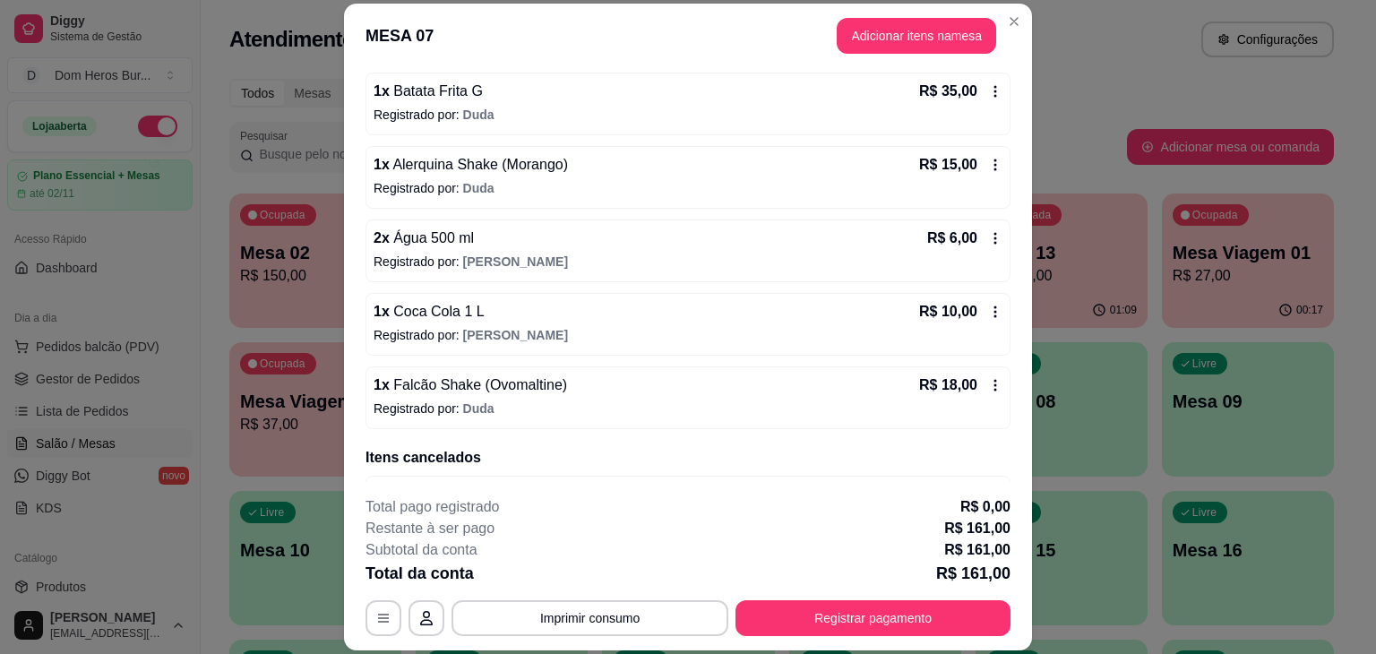
click at [862, 379] on div "1 x Falcão Shake (Ovomaltine) R$ 18,00" at bounding box center [688, 386] width 629 height 22
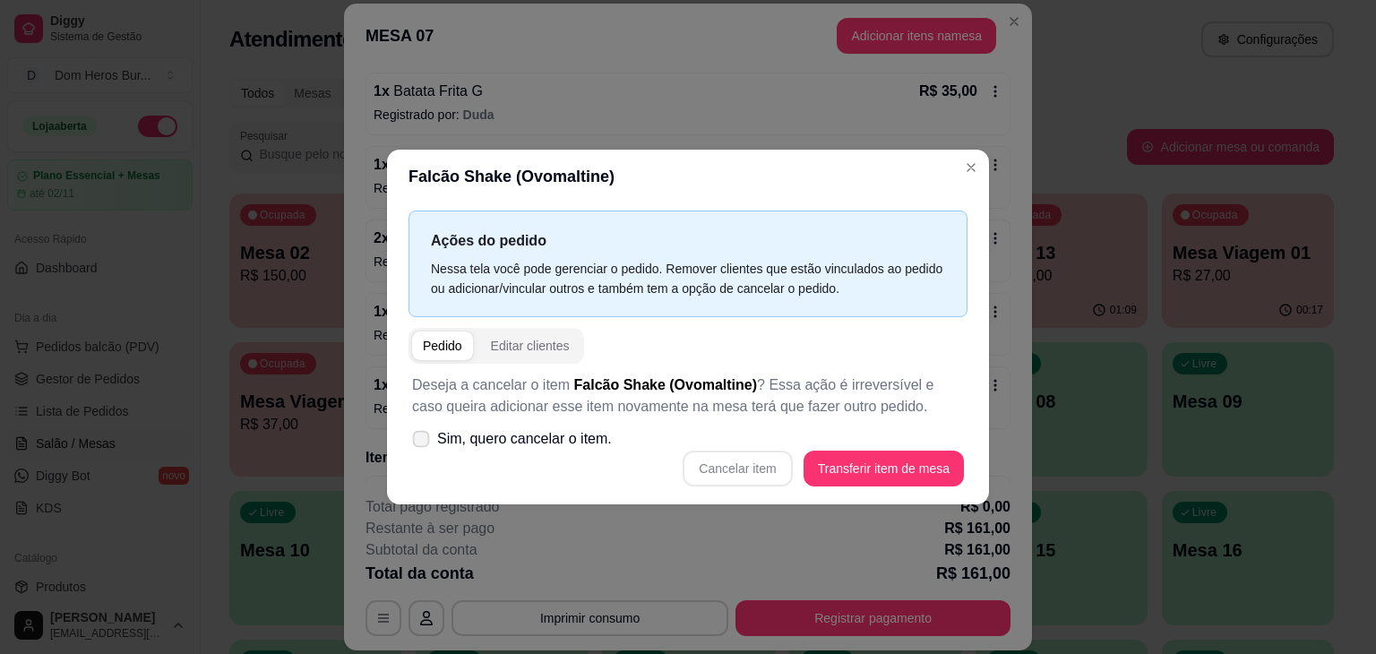
click at [507, 456] on label "Sim, quero cancelar o item." at bounding box center [512, 439] width 214 height 36
click at [423, 454] on input "Sim, quero cancelar o item." at bounding box center [417, 449] width 12 height 12
checkbox input "true"
click at [771, 452] on button "Cancelar item" at bounding box center [738, 469] width 107 height 35
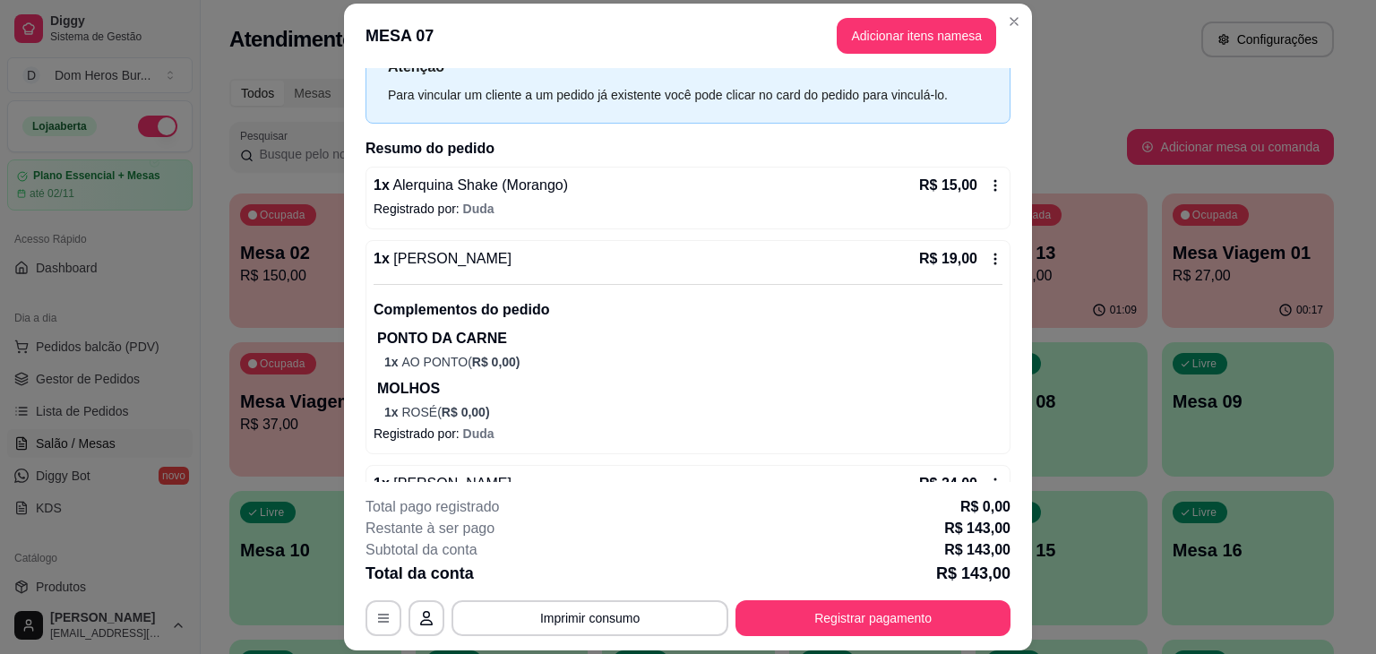
scroll to position [0, 0]
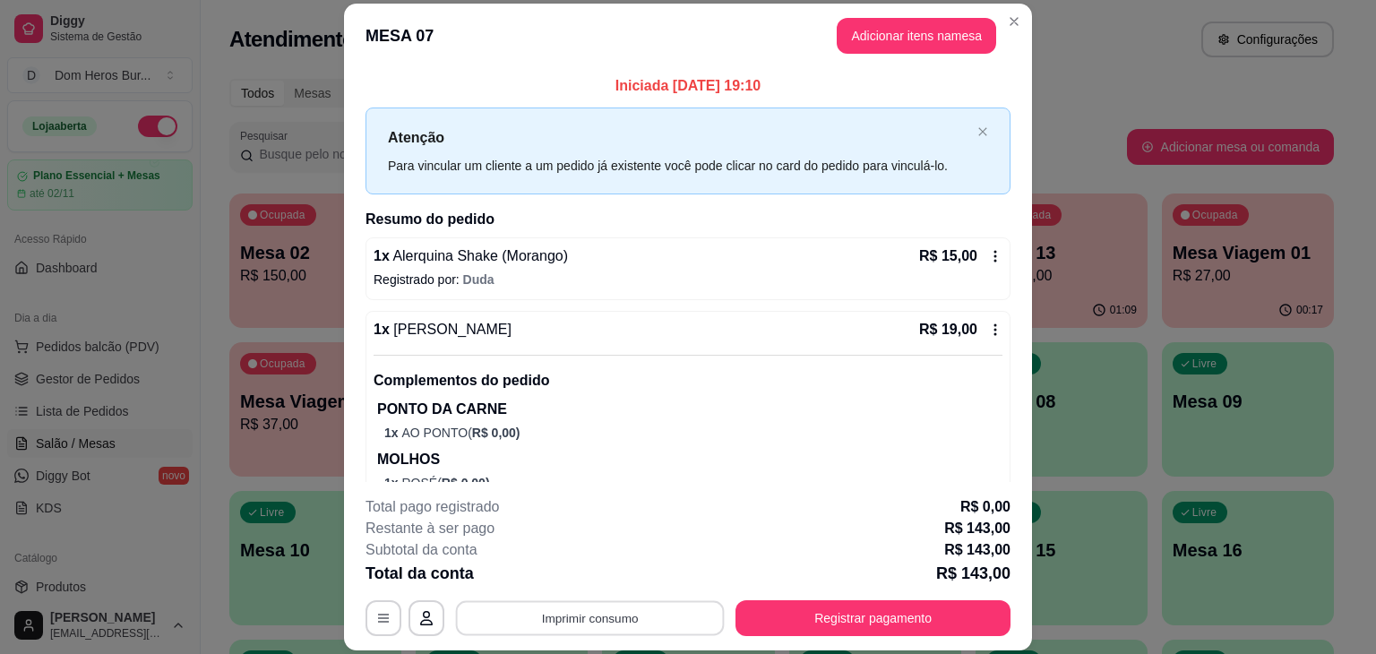
click at [590, 632] on button "Imprimir consumo" at bounding box center [590, 618] width 269 height 35
click at [582, 573] on button "IMPRESSORA" at bounding box center [588, 577] width 125 height 28
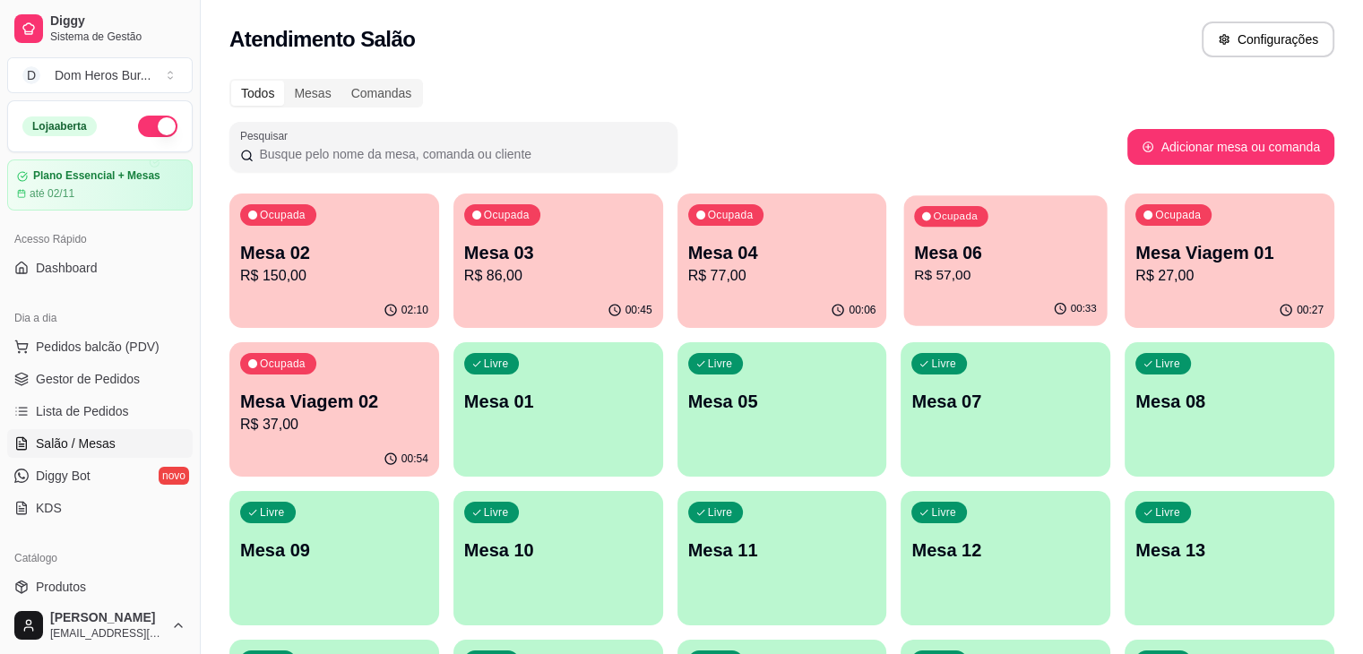
click at [920, 259] on p "Mesa 06" at bounding box center [1006, 253] width 183 height 24
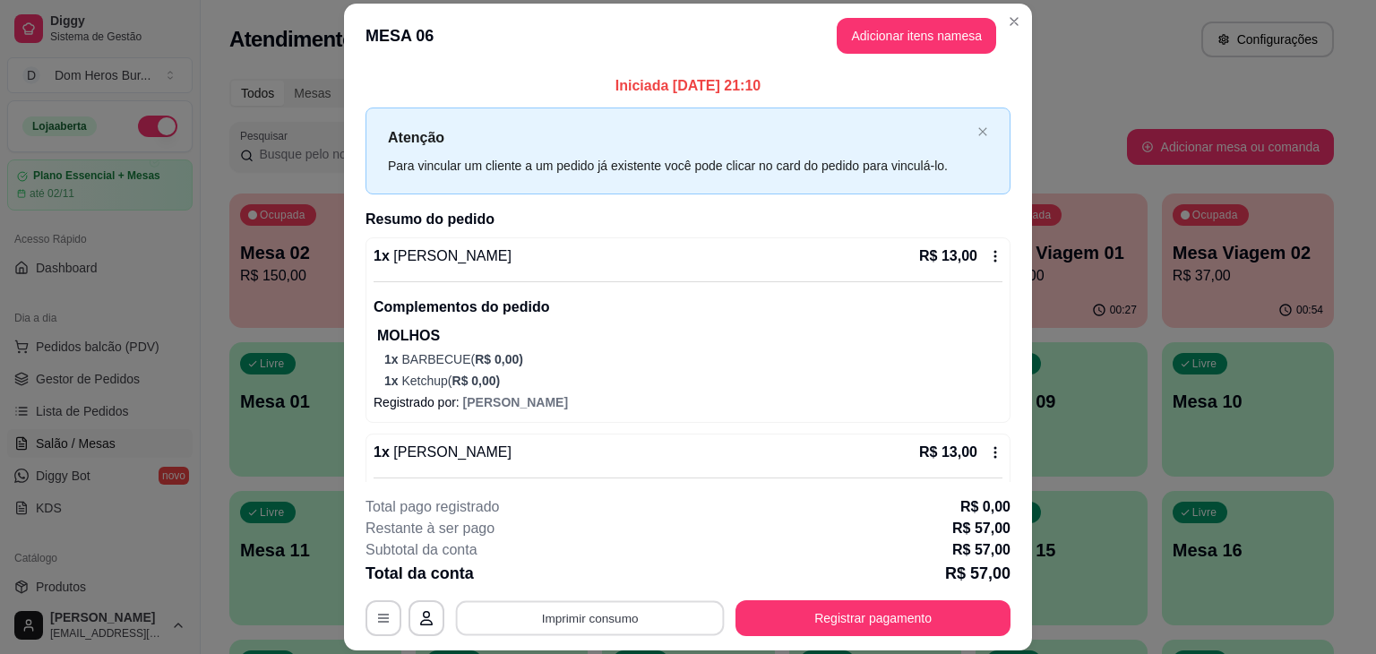
click at [577, 628] on button "Imprimir consumo" at bounding box center [590, 618] width 269 height 35
click at [589, 581] on button "IMPRESSORA" at bounding box center [588, 577] width 125 height 28
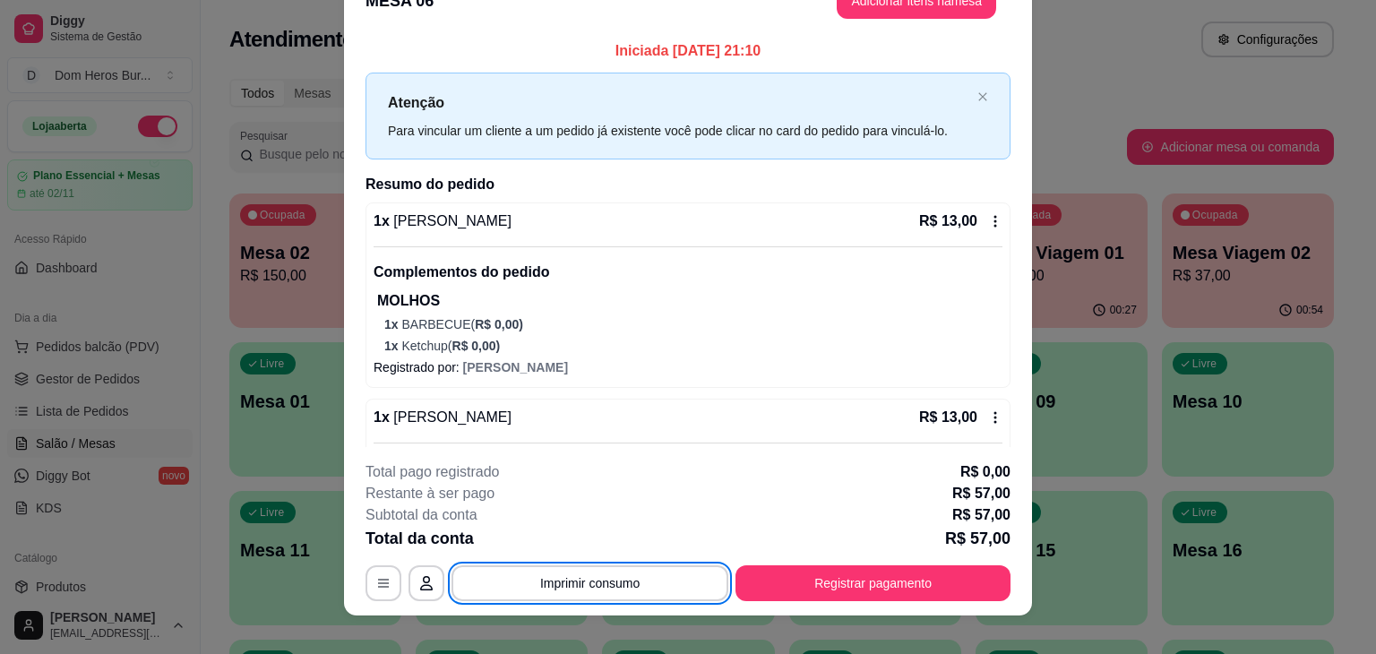
scroll to position [36, 0]
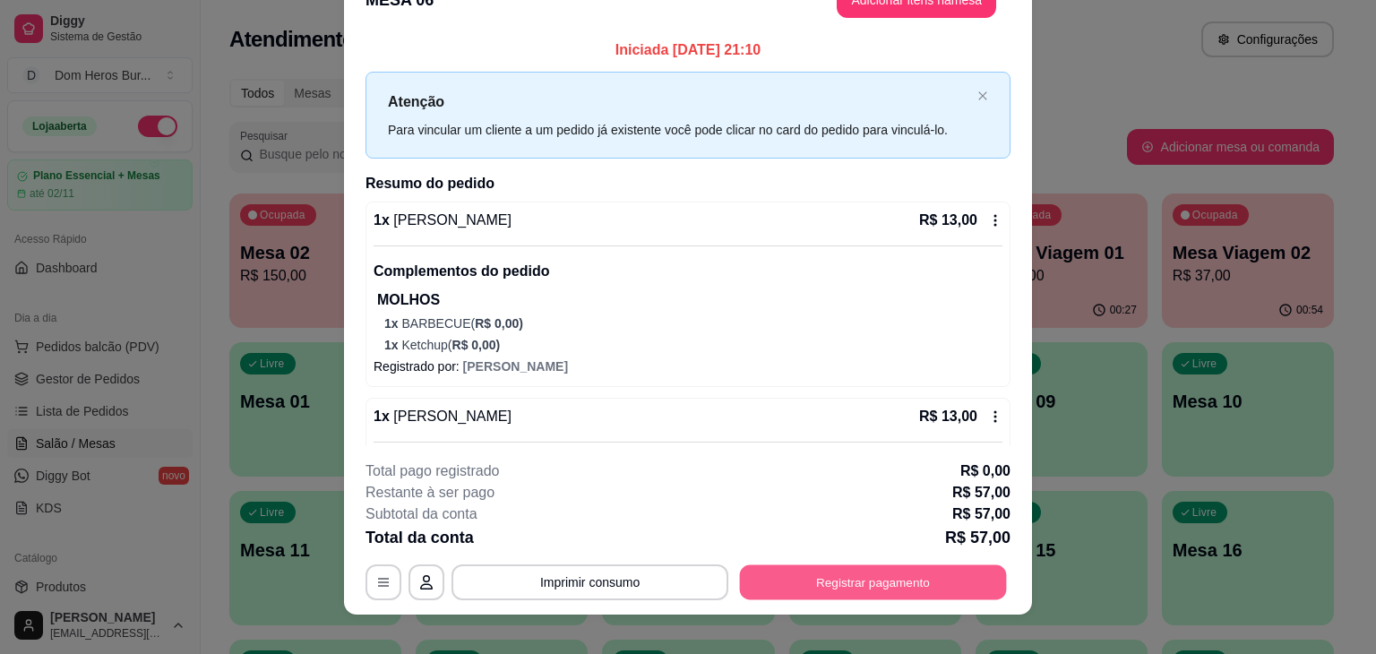
click at [811, 566] on button "Registrar pagamento" at bounding box center [873, 582] width 267 height 35
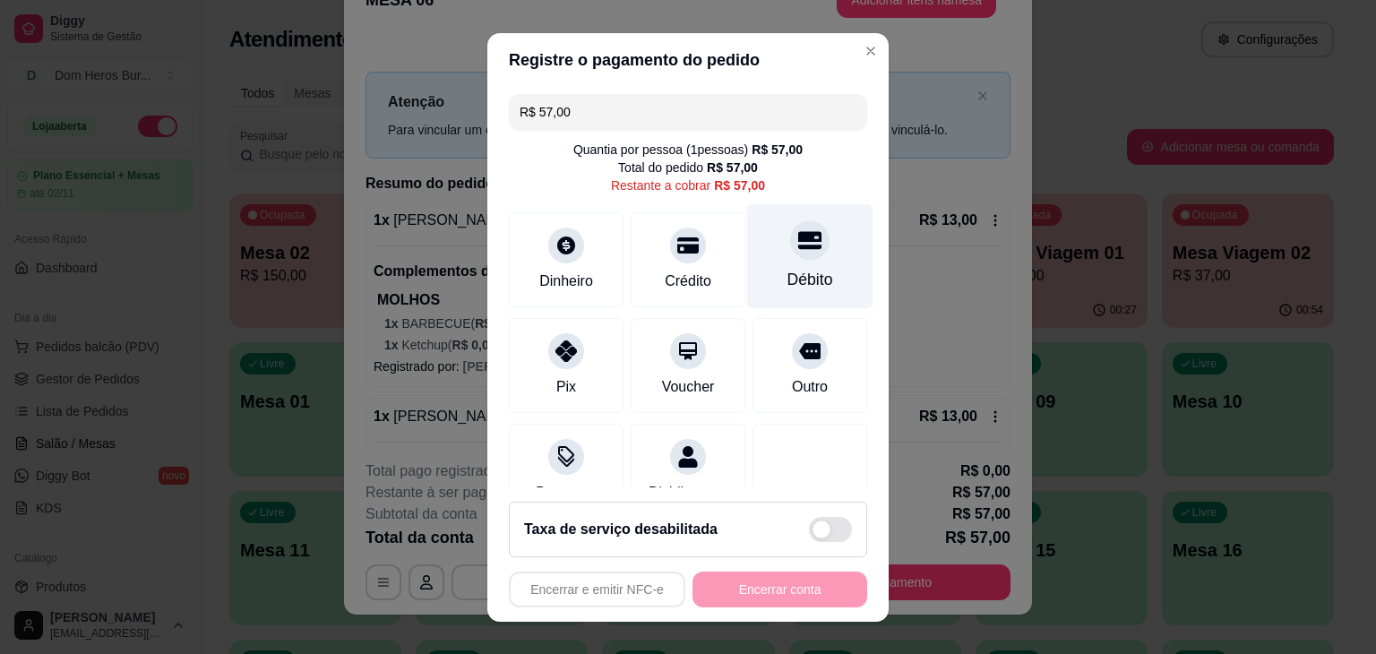
click at [798, 234] on icon at bounding box center [809, 240] width 23 height 18
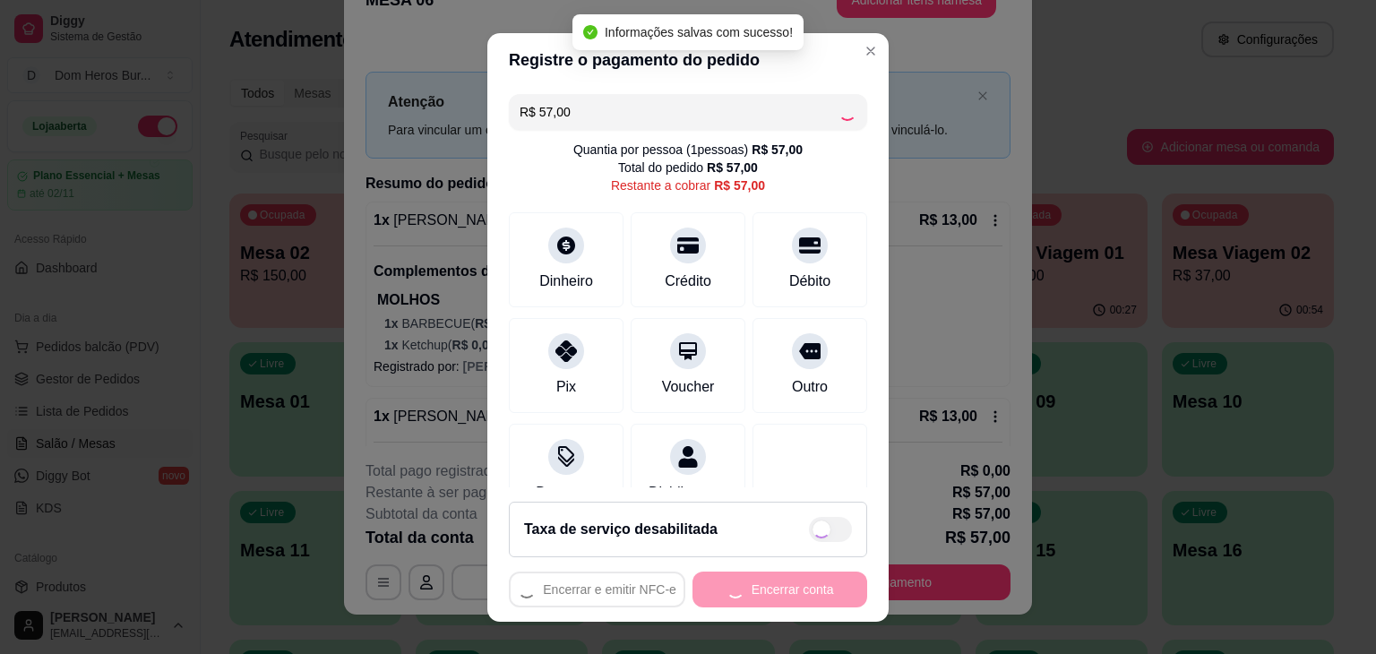
type input "R$ 0,00"
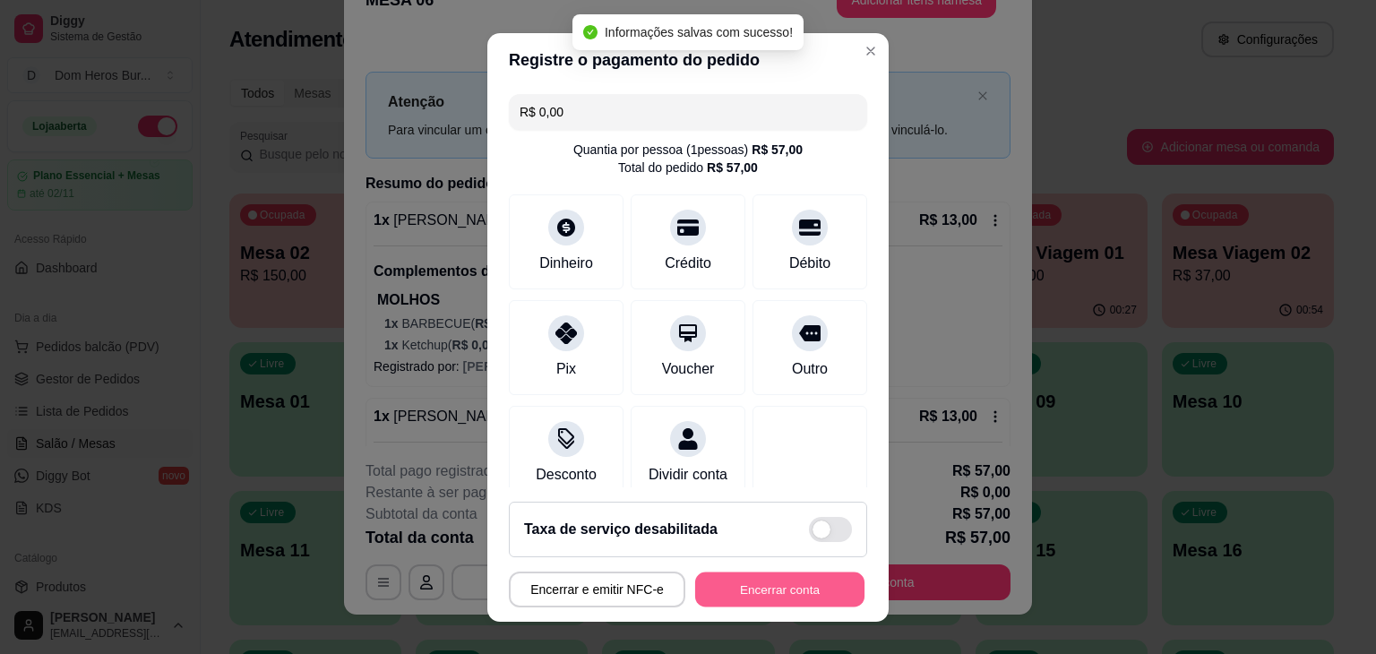
click at [754, 589] on button "Encerrar conta" at bounding box center [779, 589] width 169 height 35
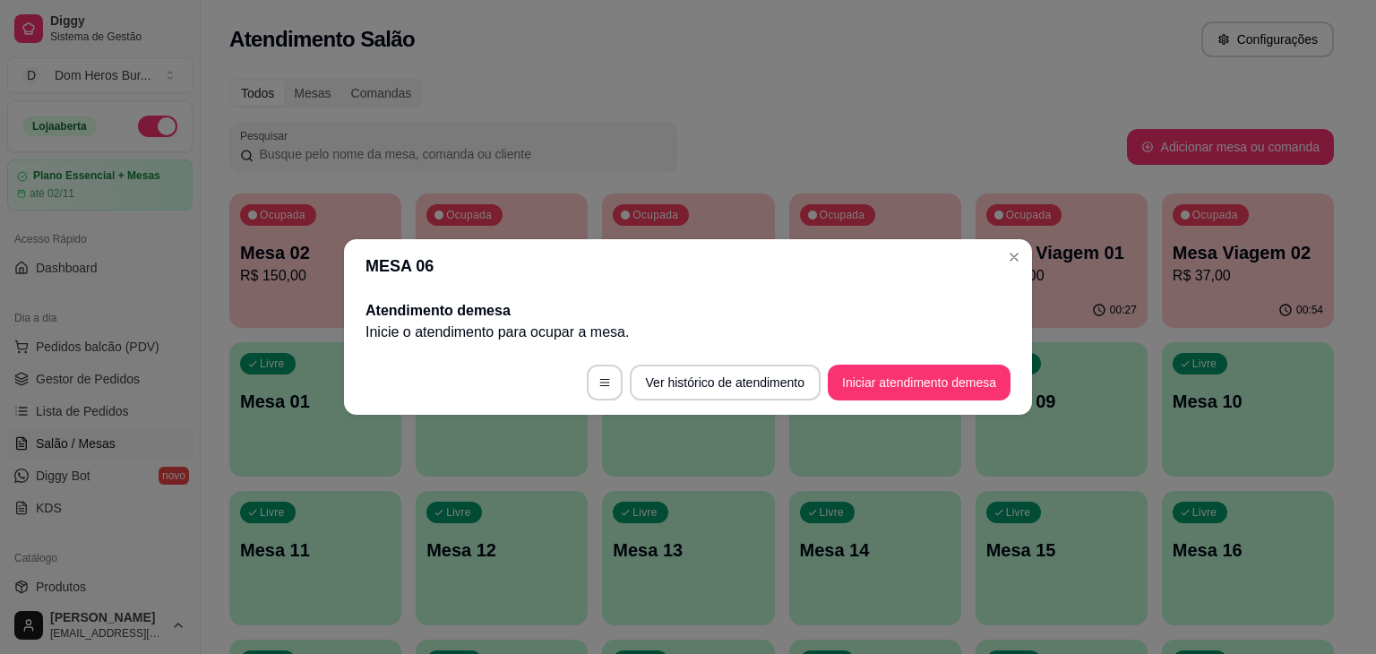
scroll to position [0, 0]
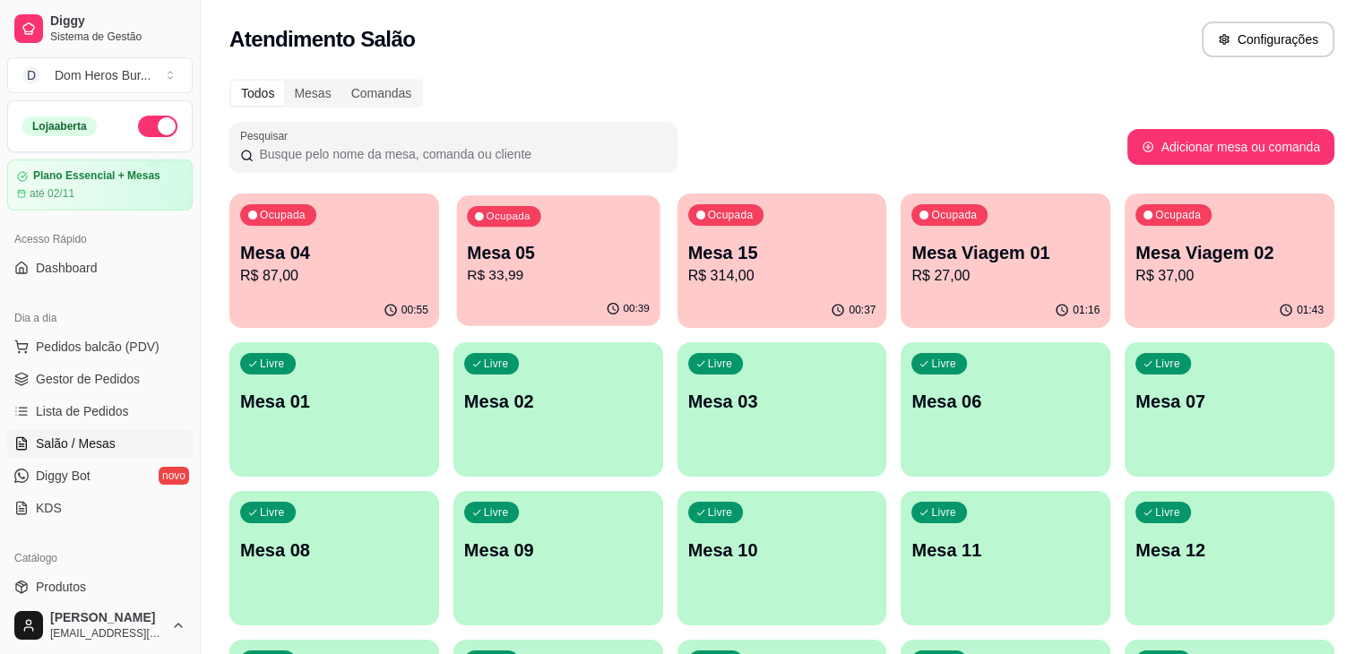
click at [480, 274] on p "R$ 33,99" at bounding box center [558, 275] width 183 height 21
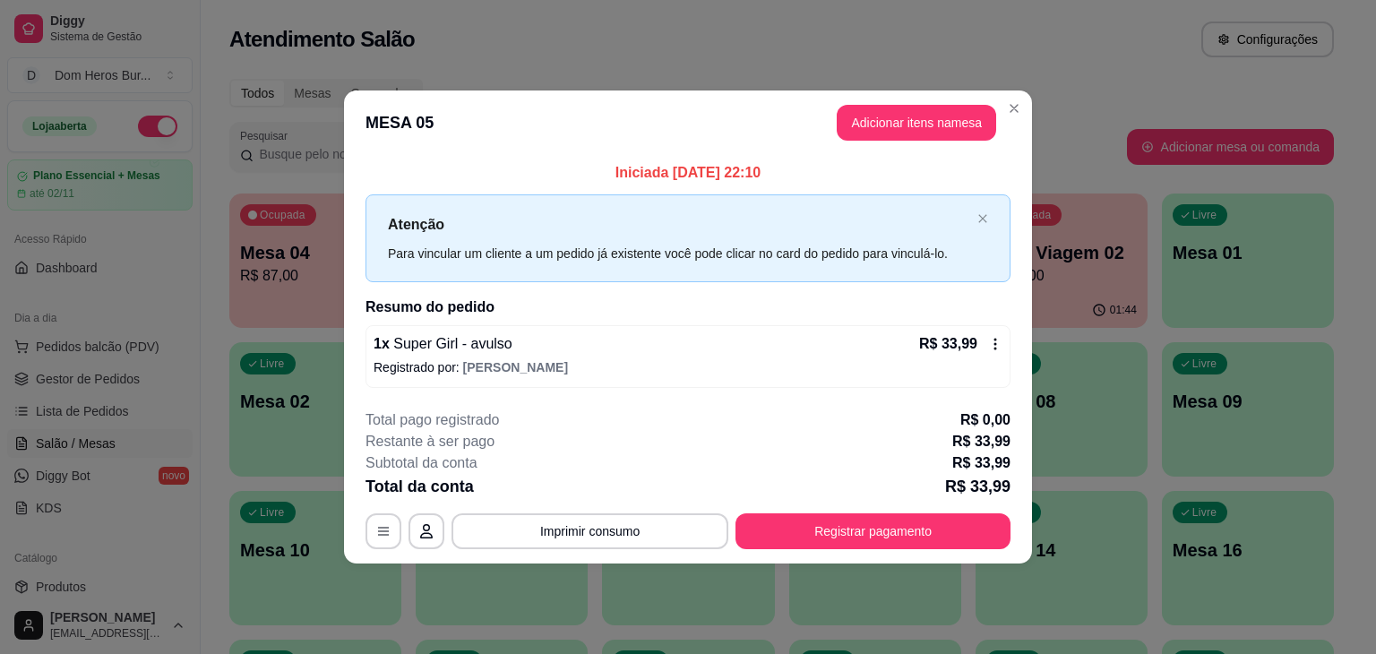
click at [642, 361] on p "Registrado por: Nicole" at bounding box center [688, 367] width 629 height 18
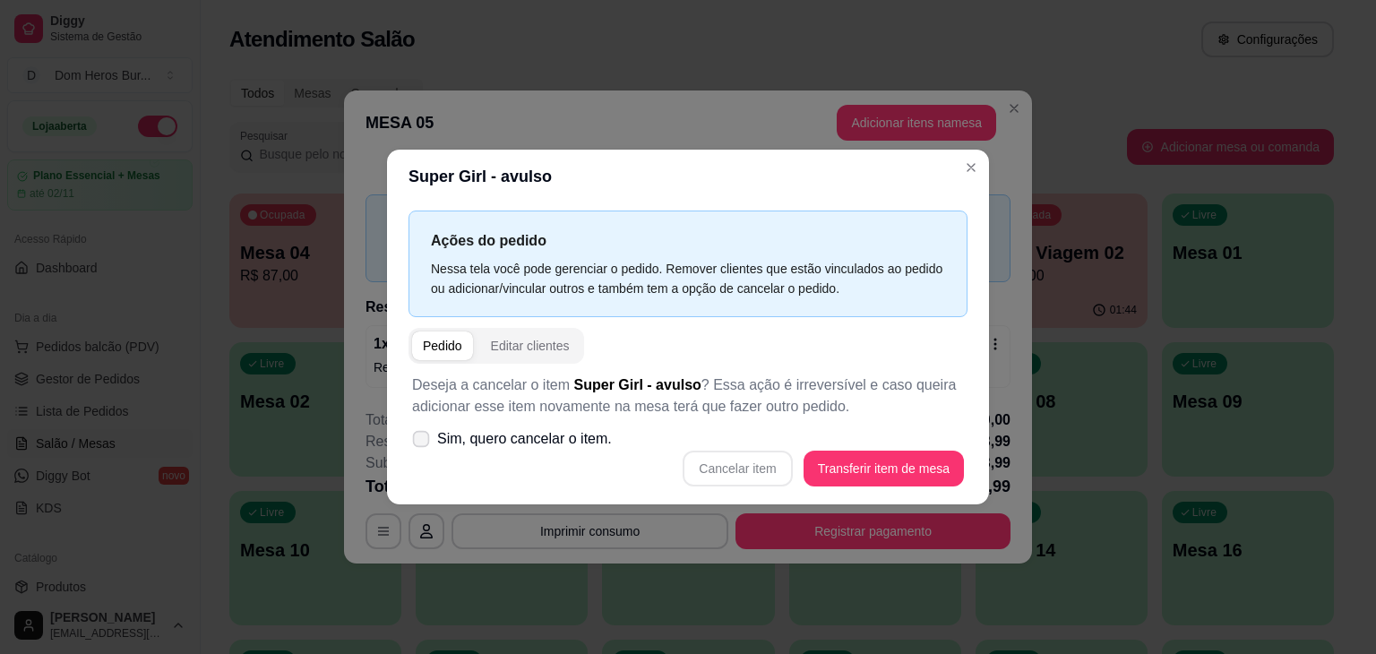
click at [592, 432] on span "Sim, quero cancelar o item." at bounding box center [524, 439] width 175 height 22
click at [423, 443] on input "Sim, quero cancelar o item." at bounding box center [417, 449] width 12 height 12
checkbox input "true"
click at [728, 457] on button "Cancelar item" at bounding box center [738, 469] width 107 height 35
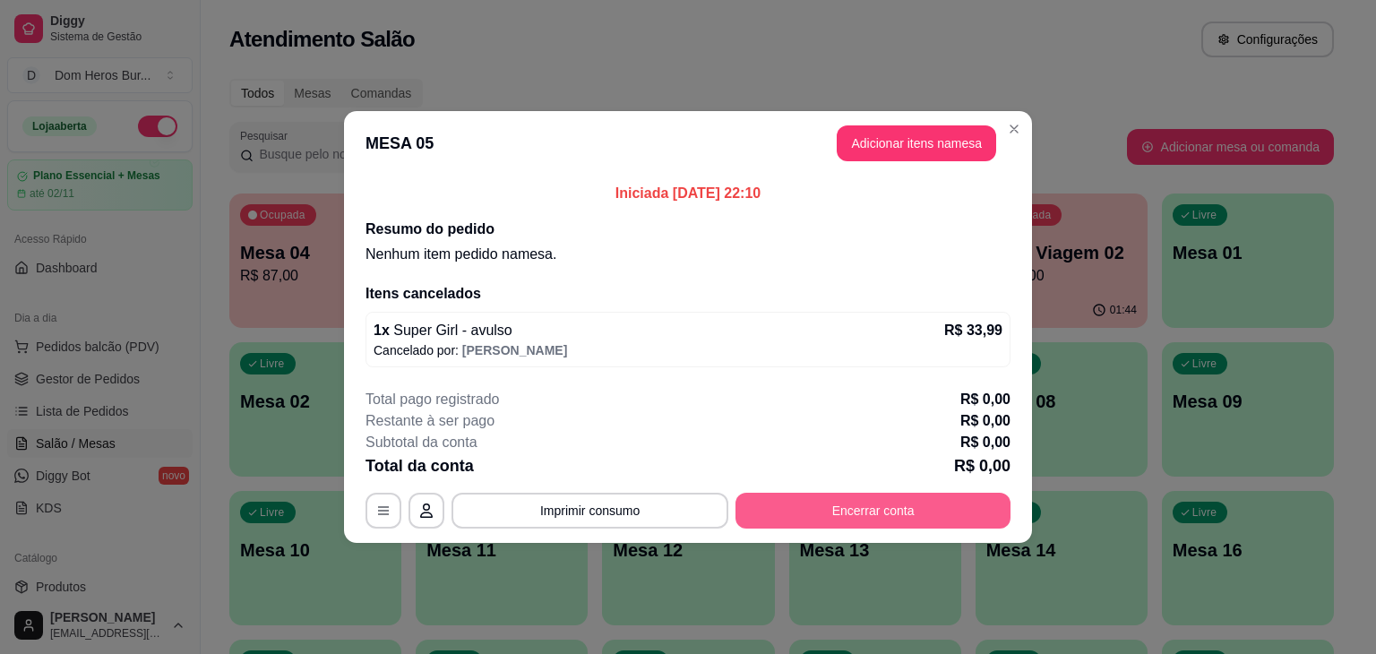
click at [798, 493] on button "Encerrar conta" at bounding box center [873, 511] width 275 height 36
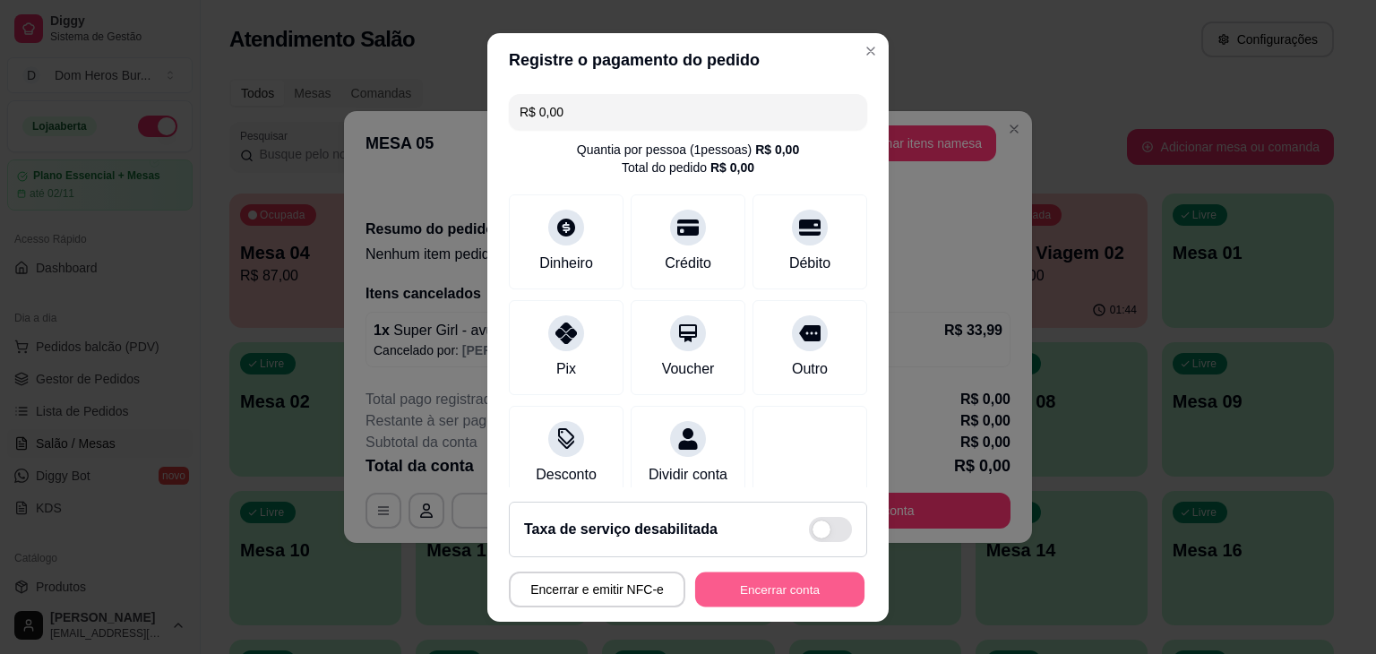
click at [797, 588] on button "Encerrar conta" at bounding box center [779, 589] width 169 height 35
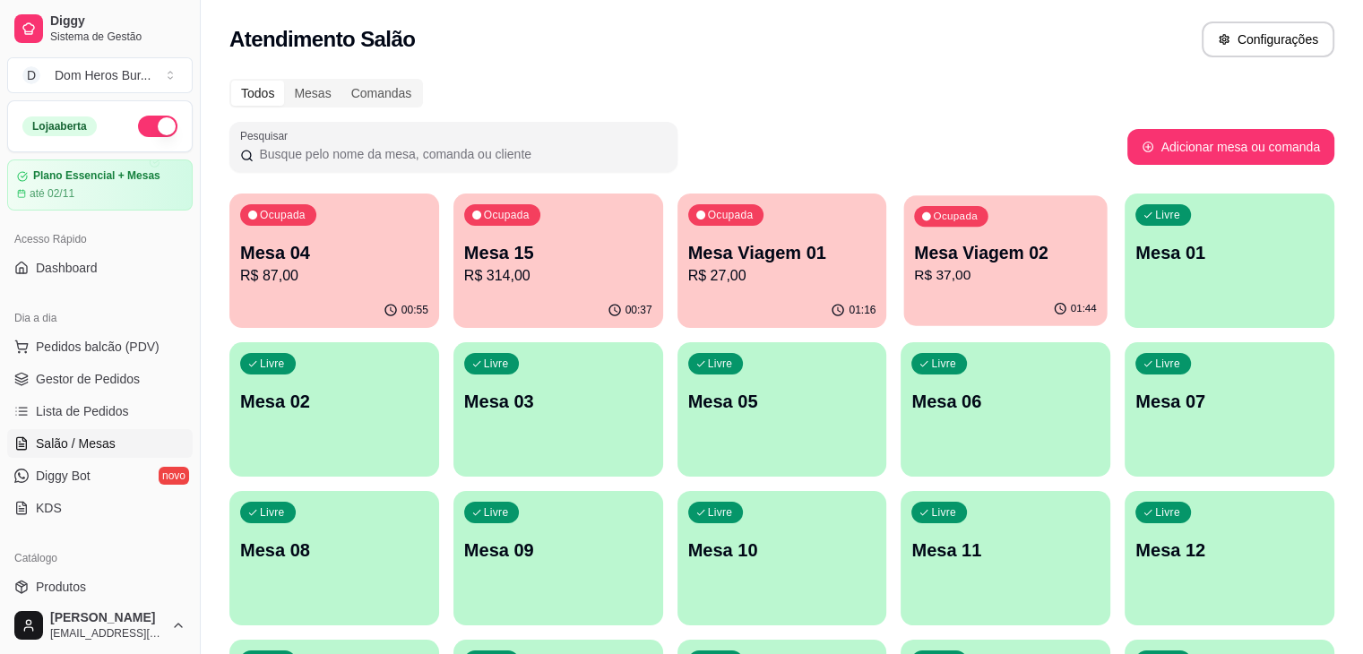
click at [904, 312] on div "01:44" at bounding box center [1005, 309] width 203 height 34
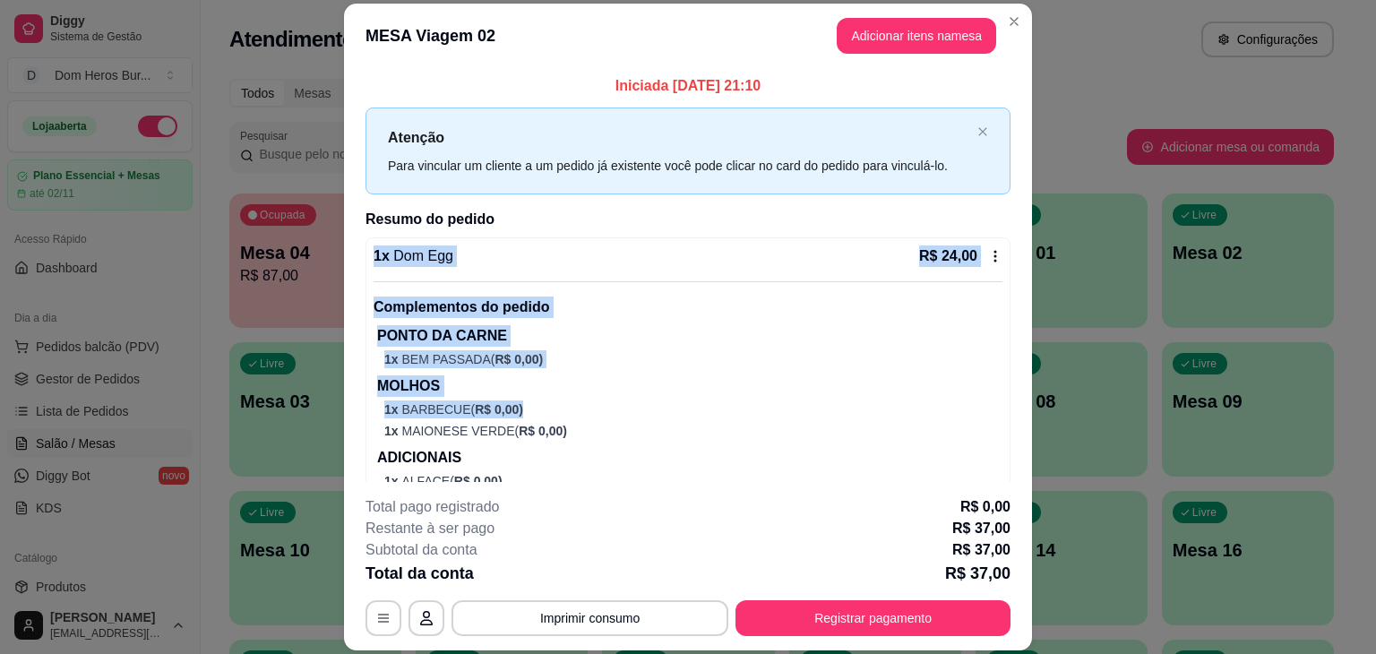
drag, startPoint x: 1008, startPoint y: 220, endPoint x: 1021, endPoint y: 413, distance: 194.0
click at [1021, 413] on div "Iniciada 11/10/2025 às 21:10 Atenção Para vincular um cliente a um pedido já ex…" at bounding box center [688, 275] width 688 height 415
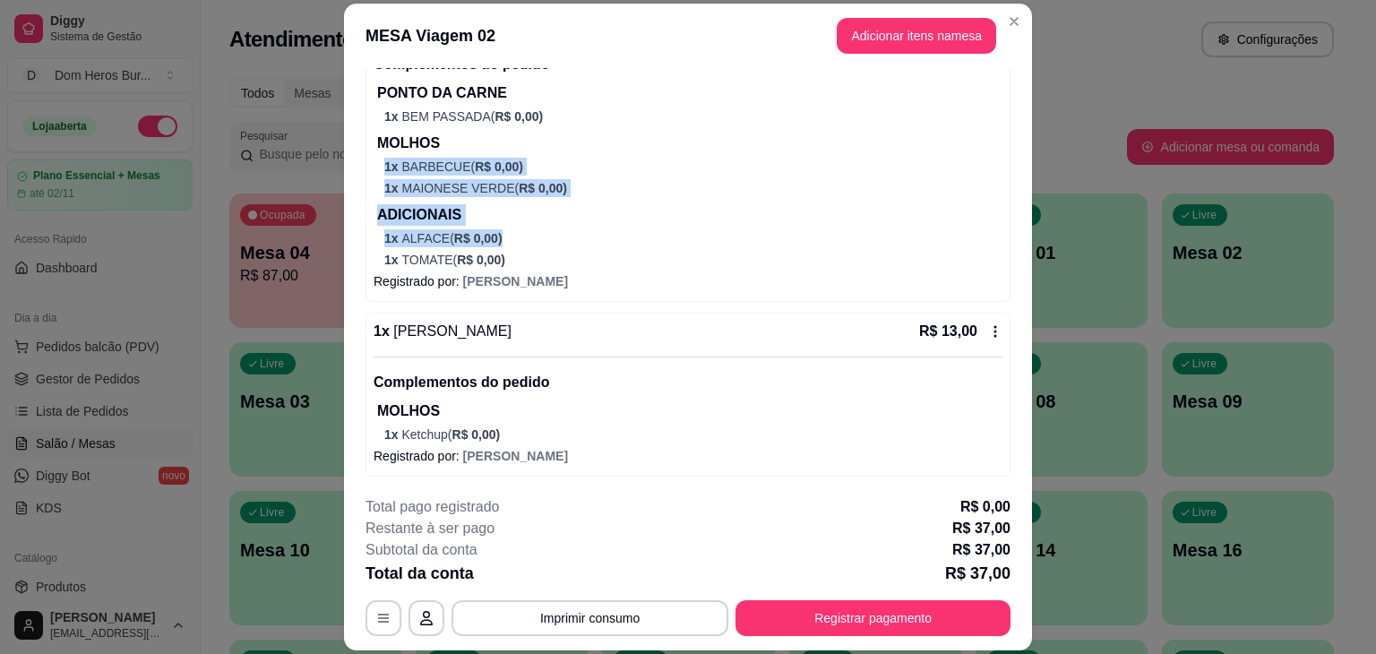
drag, startPoint x: 817, startPoint y: 242, endPoint x: 647, endPoint y: 151, distance: 193.2
click at [647, 151] on div "Complementos do pedido PONTO DA CARNE 1 x BEM PASSADA ( R$ 0,00 ) MOLHOS 1 x BA…" at bounding box center [688, 154] width 629 height 230
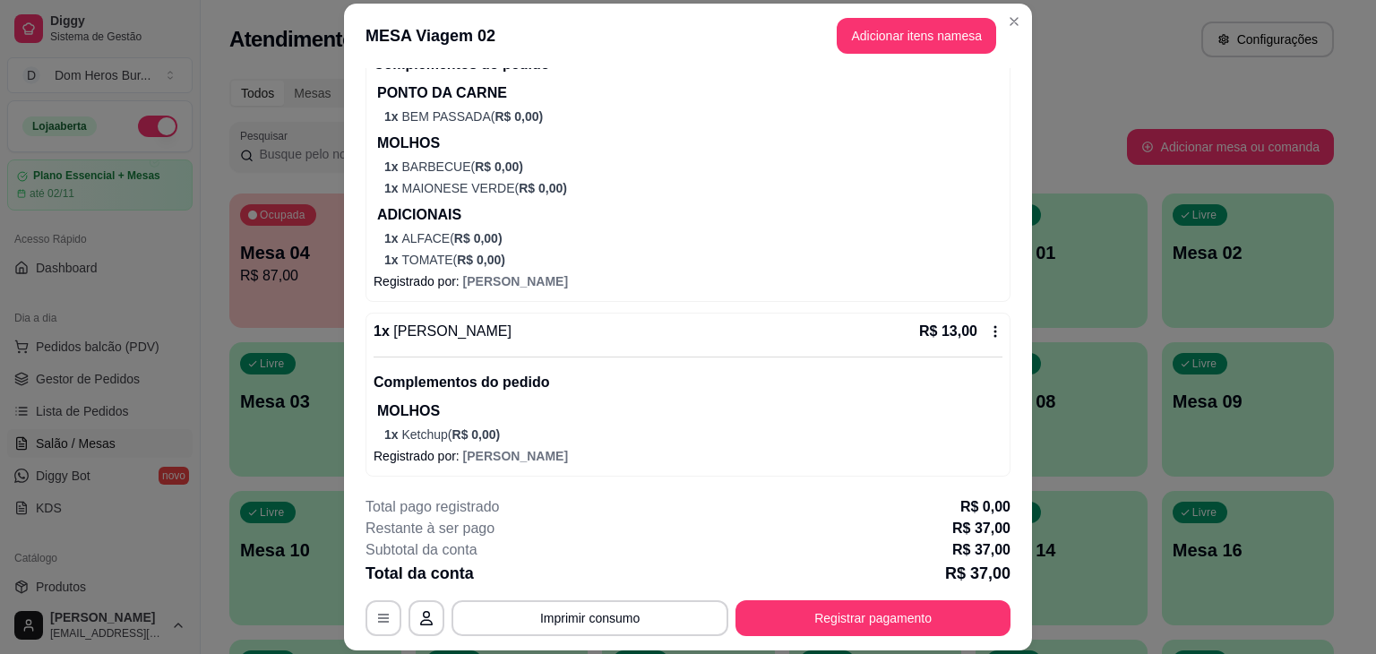
click at [647, 151] on header "Dom Egg" at bounding box center [688, 176] width 604 height 54
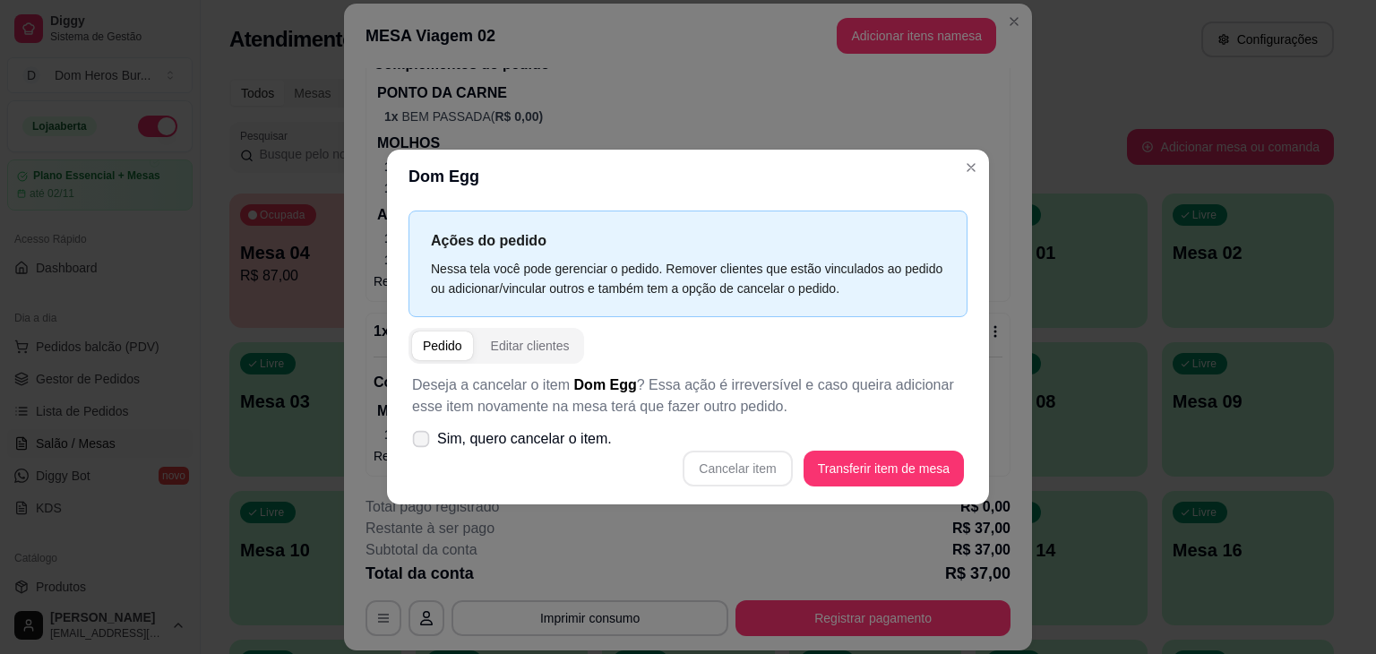
click at [586, 456] on label "Sim, quero cancelar o item." at bounding box center [512, 439] width 214 height 36
click at [423, 454] on input "Sim, quero cancelar o item." at bounding box center [417, 449] width 12 height 12
checkbox input "true"
click at [770, 475] on button "Cancelar item" at bounding box center [738, 469] width 107 height 35
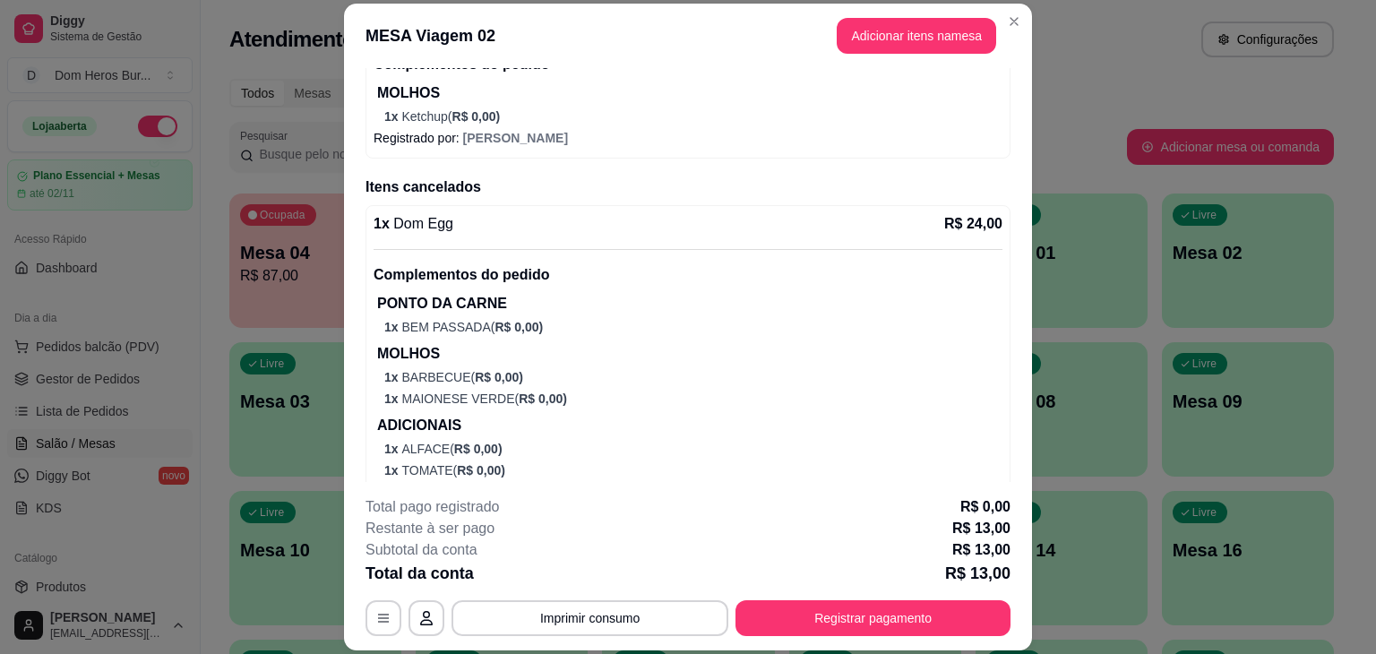
click at [607, 99] on p "MOLHOS" at bounding box center [689, 93] width 625 height 22
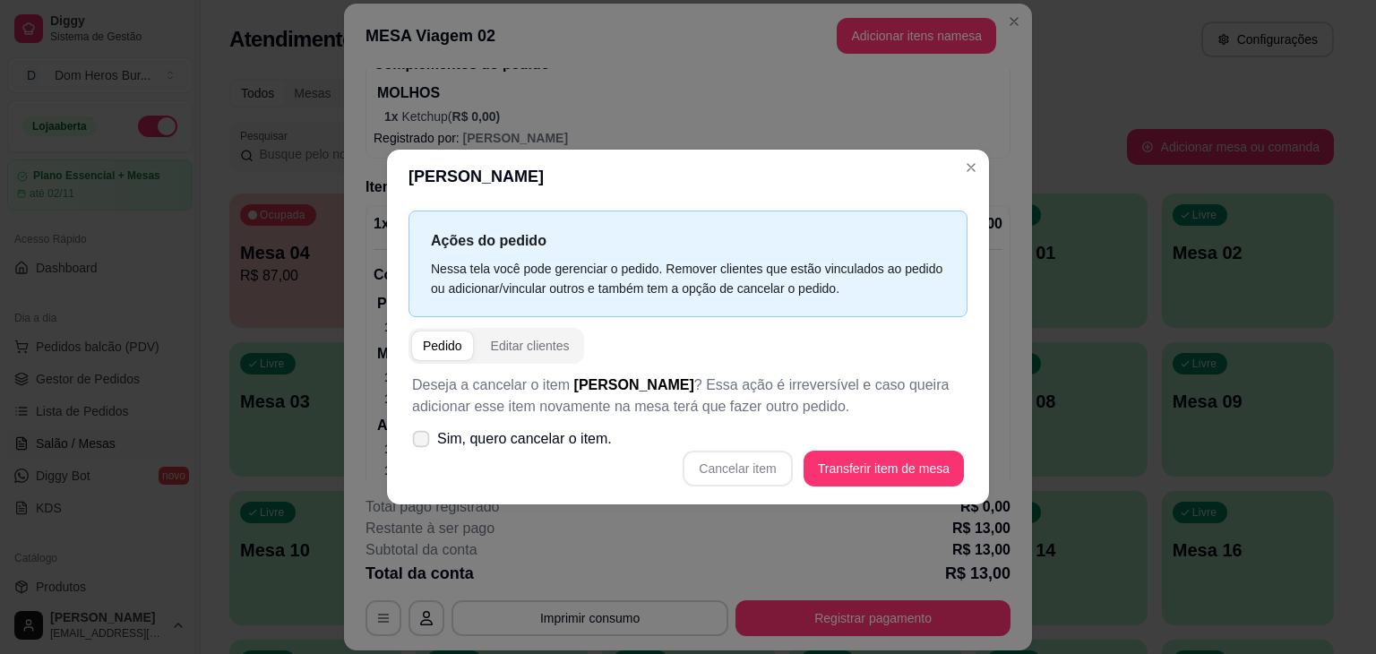
click at [559, 438] on span "Sim, quero cancelar o item." at bounding box center [524, 439] width 175 height 22
click at [423, 443] on input "Sim, quero cancelar o item." at bounding box center [417, 449] width 12 height 12
checkbox input "true"
click at [745, 467] on button "Cancelar item" at bounding box center [737, 469] width 109 height 36
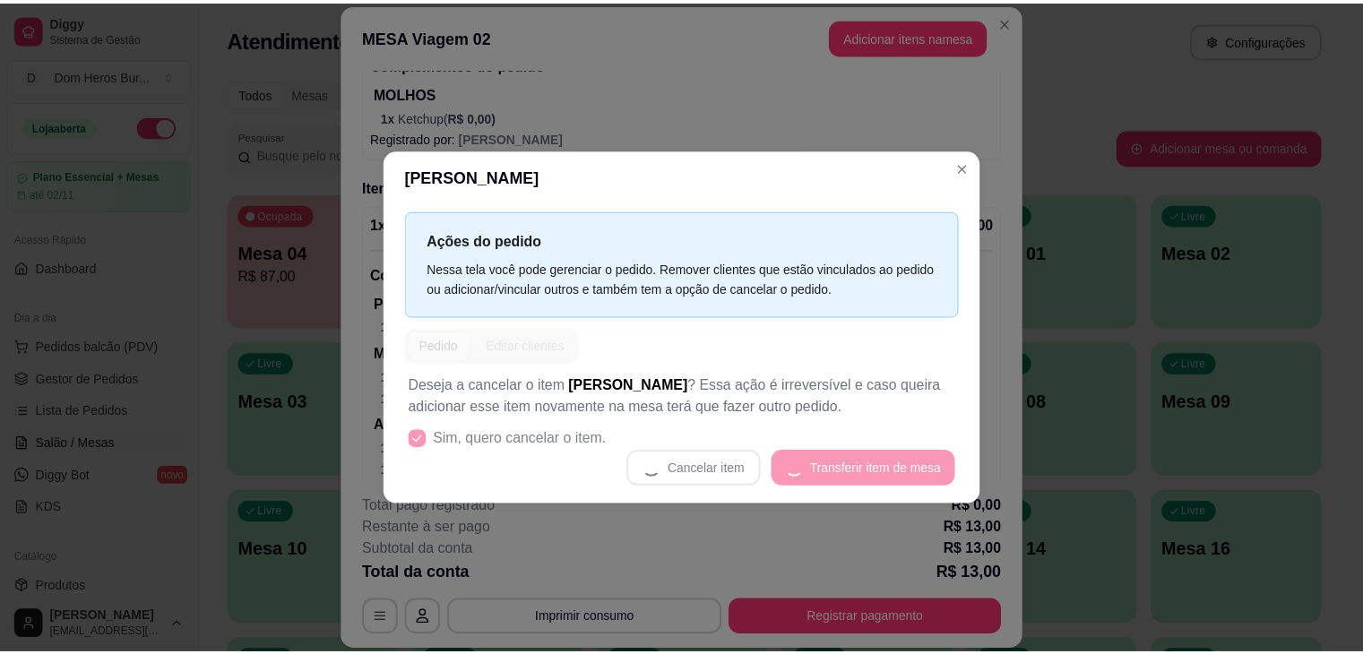
scroll to position [0, 0]
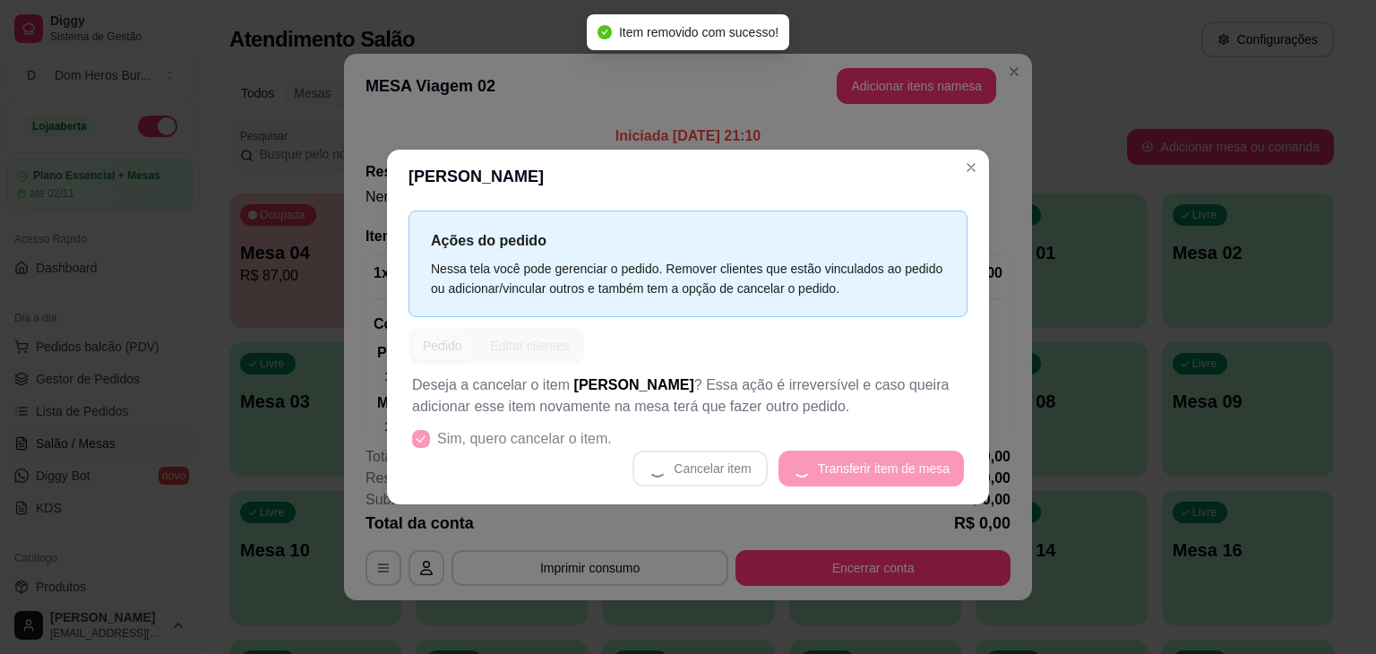
click at [776, 152] on header "Baby Groot" at bounding box center [688, 177] width 602 height 54
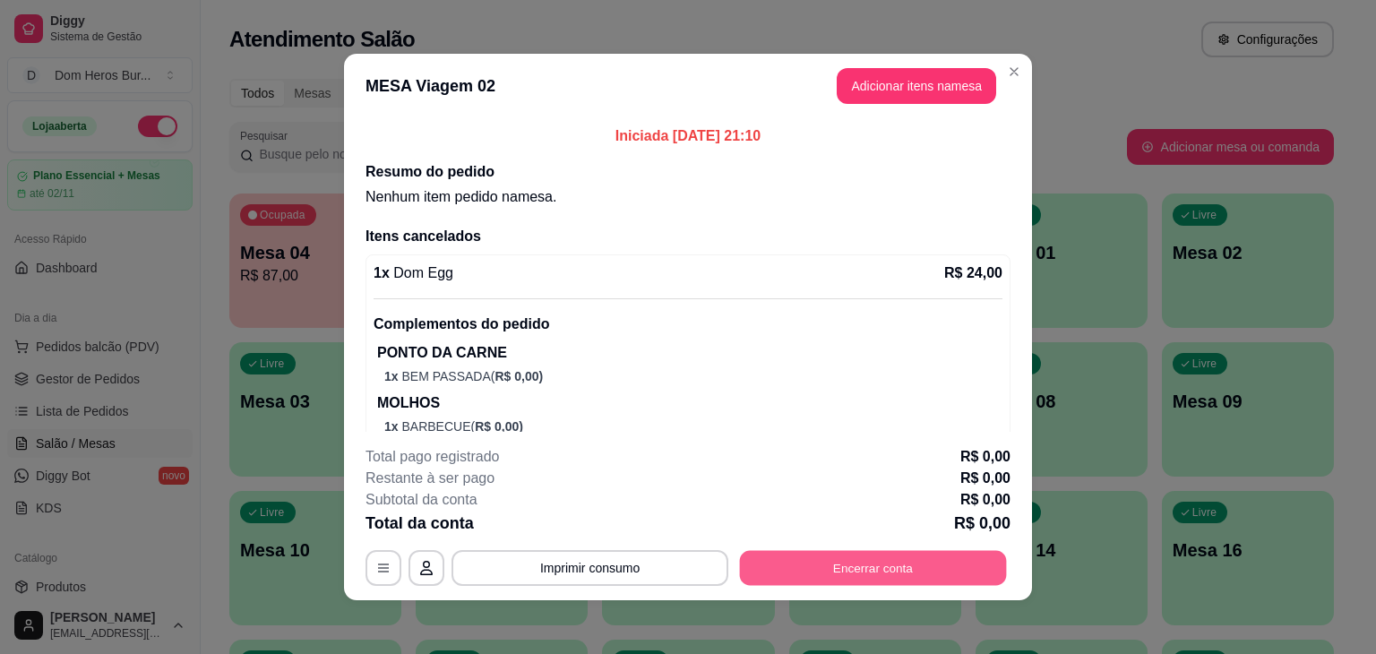
click at [855, 578] on button "Encerrar conta" at bounding box center [873, 568] width 267 height 35
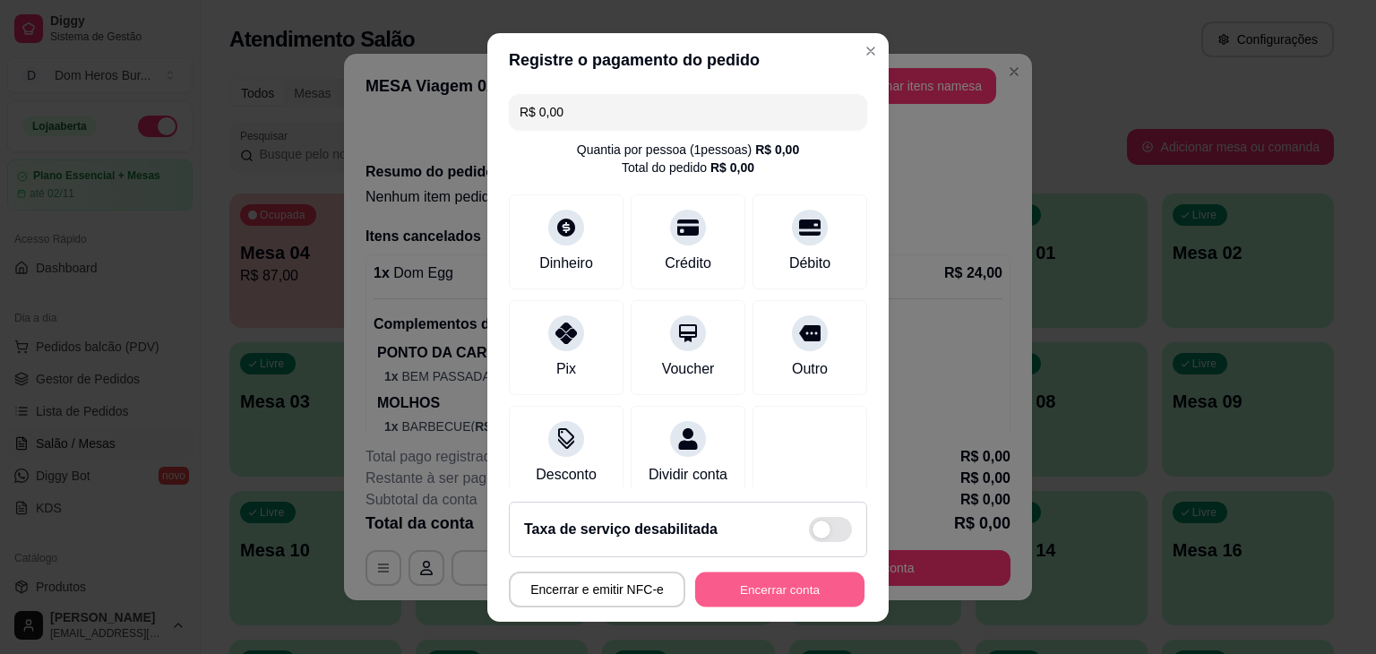
click at [810, 595] on button "Encerrar conta" at bounding box center [779, 589] width 169 height 35
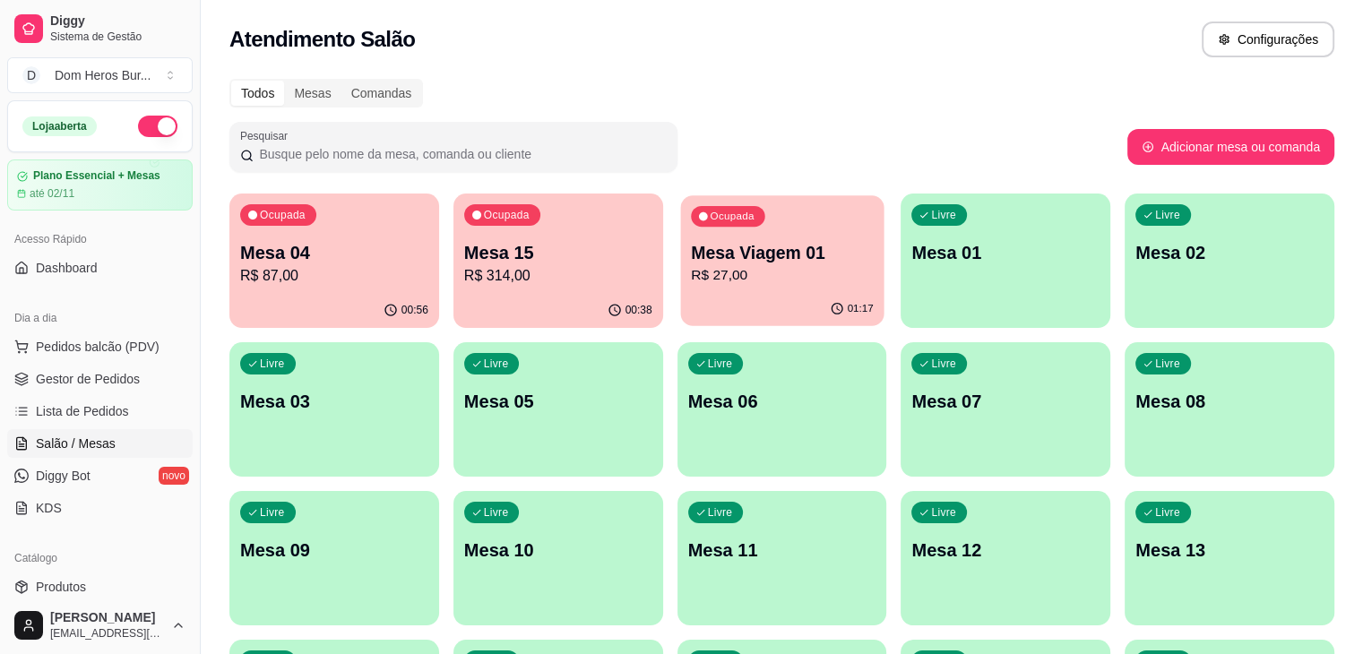
click at [692, 253] on p "Mesa Viagem 01" at bounding box center [782, 253] width 183 height 24
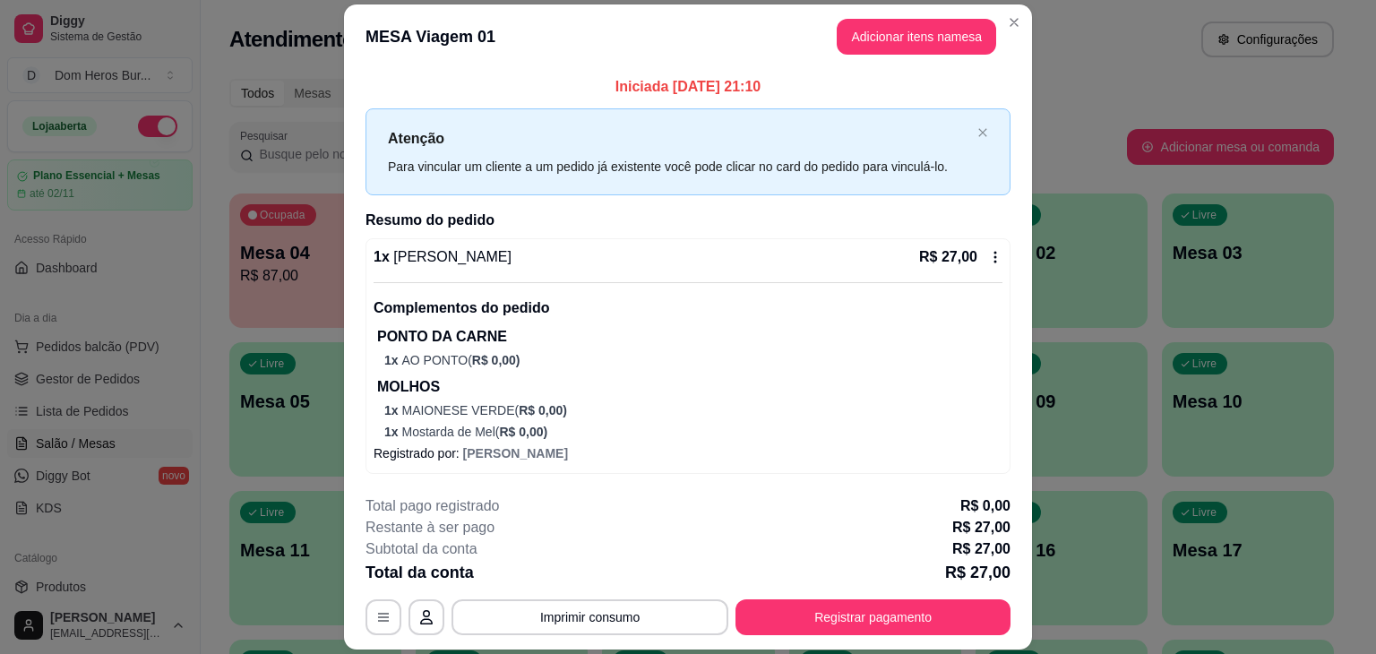
click at [823, 228] on h2 "Resumo do pedido" at bounding box center [688, 221] width 645 height 22
click at [581, 433] on p "1 x Mostarda de Mel ( R$ 0,00 )" at bounding box center [693, 432] width 618 height 18
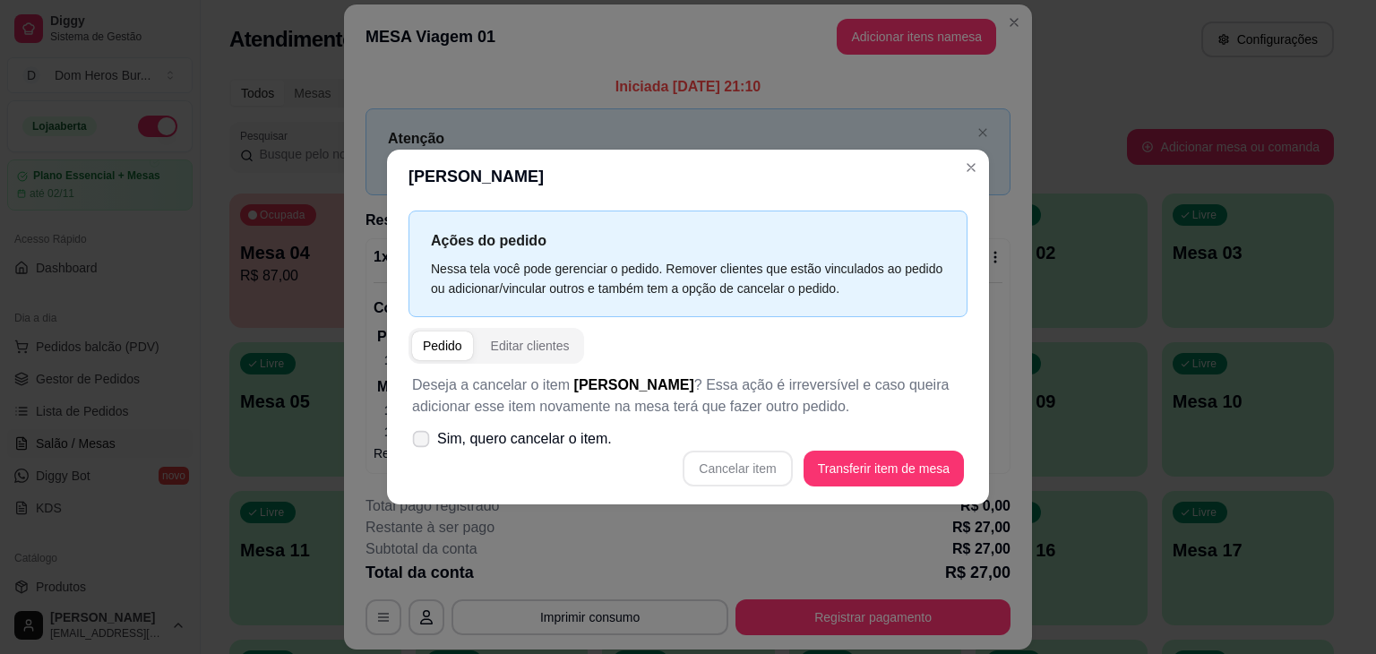
click at [581, 433] on span "Sim, quero cancelar o item." at bounding box center [524, 439] width 175 height 22
click at [423, 443] on input "Sim, quero cancelar o item." at bounding box center [417, 449] width 12 height 12
checkbox input "true"
click at [758, 459] on button "Cancelar item" at bounding box center [737, 469] width 109 height 36
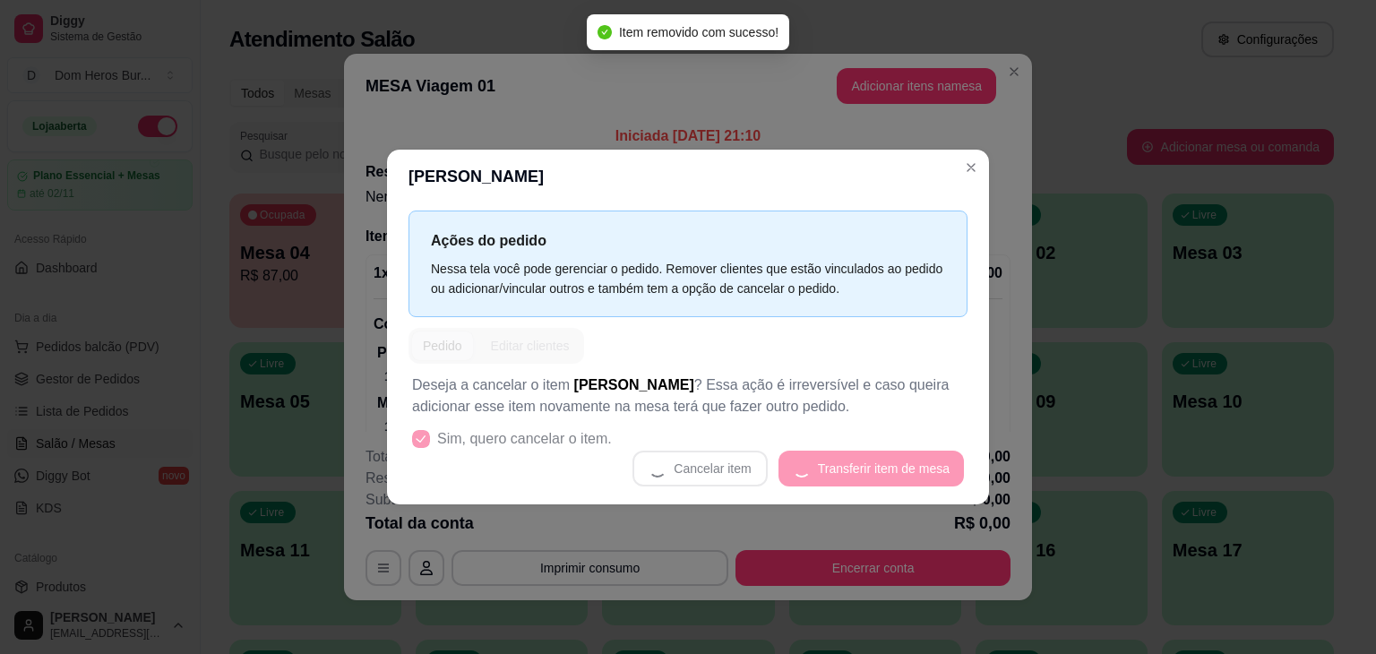
click at [861, 323] on div "Ações do pedido Nessa tela você pode gerenciar o pedido. Remover clientes que e…" at bounding box center [688, 353] width 602 height 301
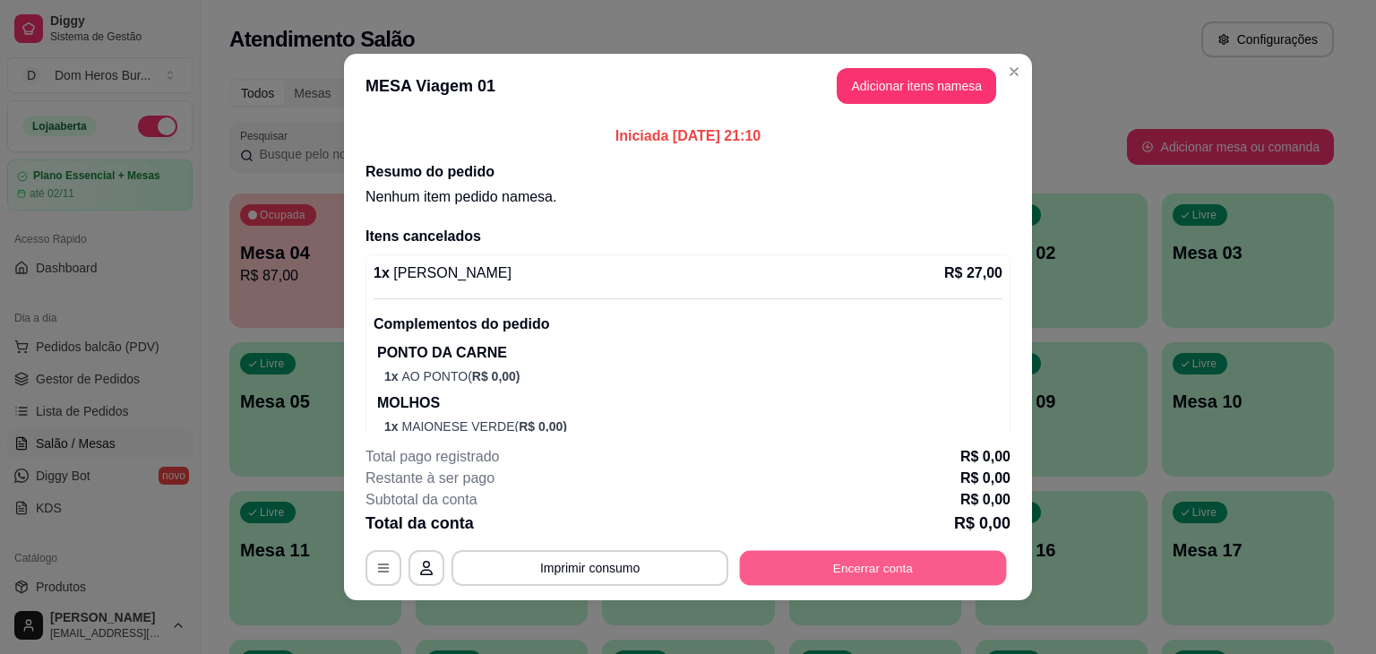
click at [869, 556] on button "Encerrar conta" at bounding box center [873, 568] width 267 height 35
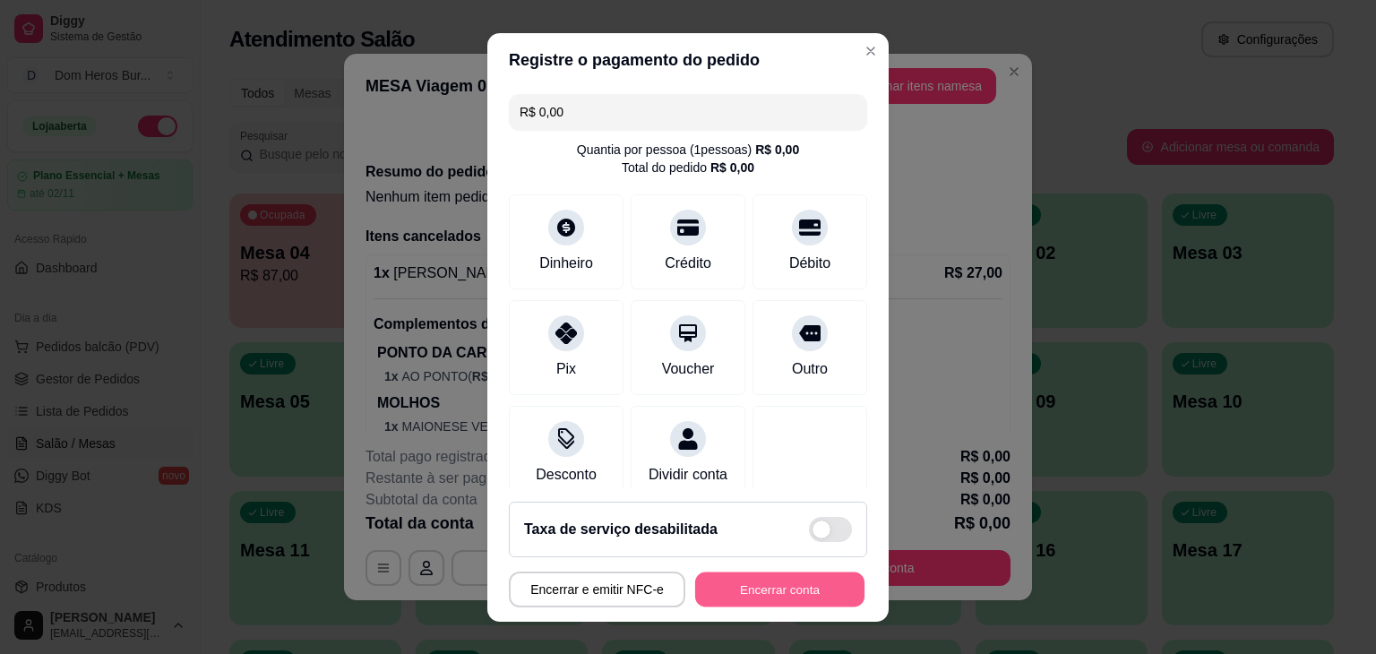
click at [737, 596] on button "Encerrar conta" at bounding box center [779, 589] width 169 height 35
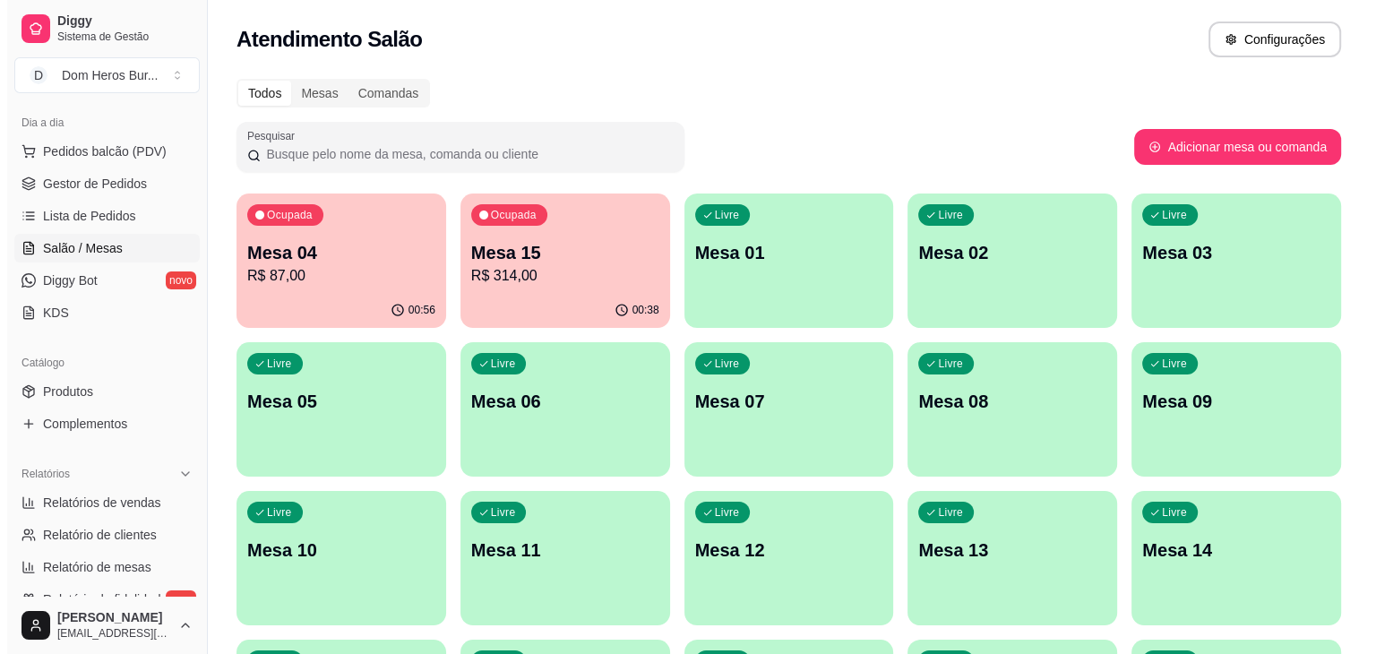
scroll to position [300, 0]
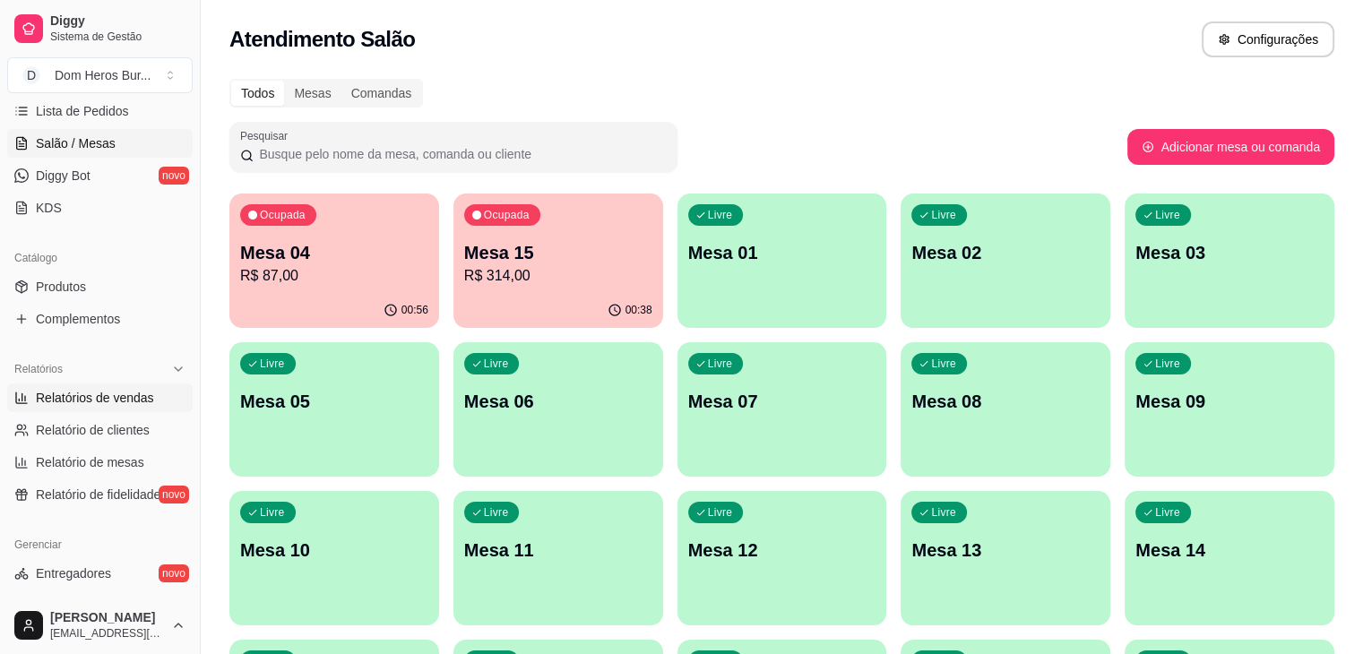
click at [128, 401] on span "Relatórios de vendas" at bounding box center [95, 398] width 118 height 18
select select "ALL"
select select "0"
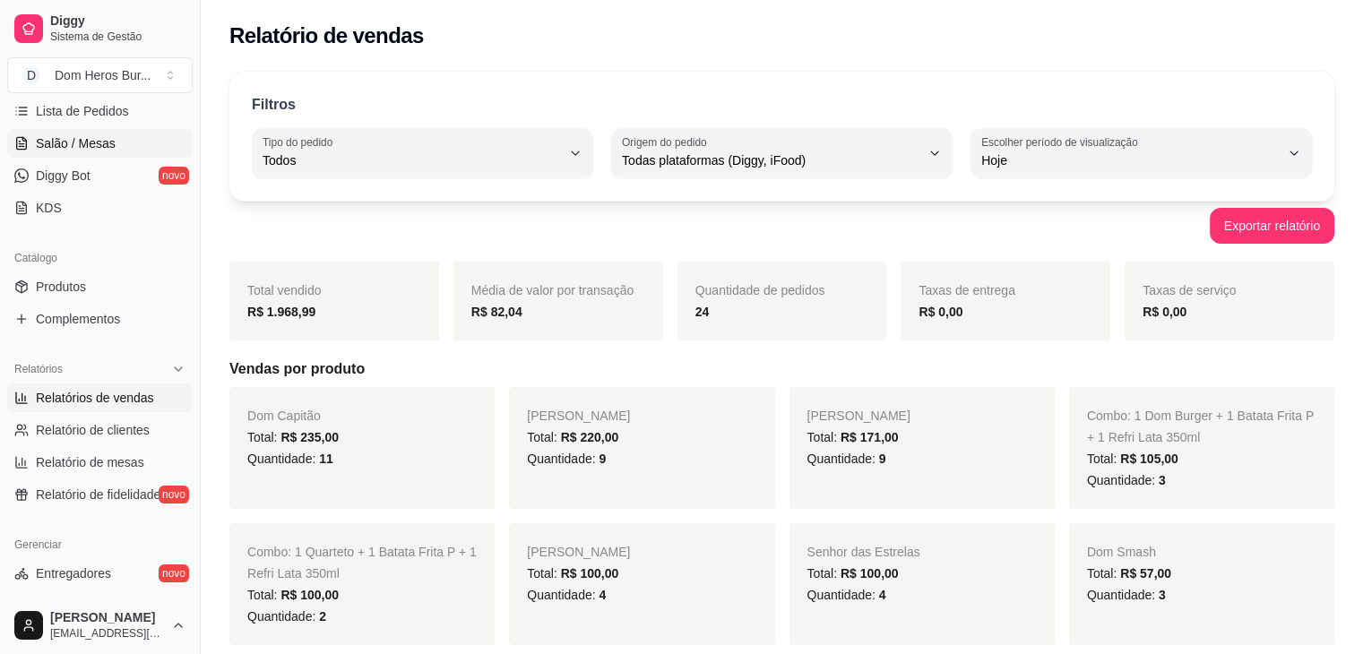
click at [91, 140] on span "Salão / Mesas" at bounding box center [76, 143] width 80 height 18
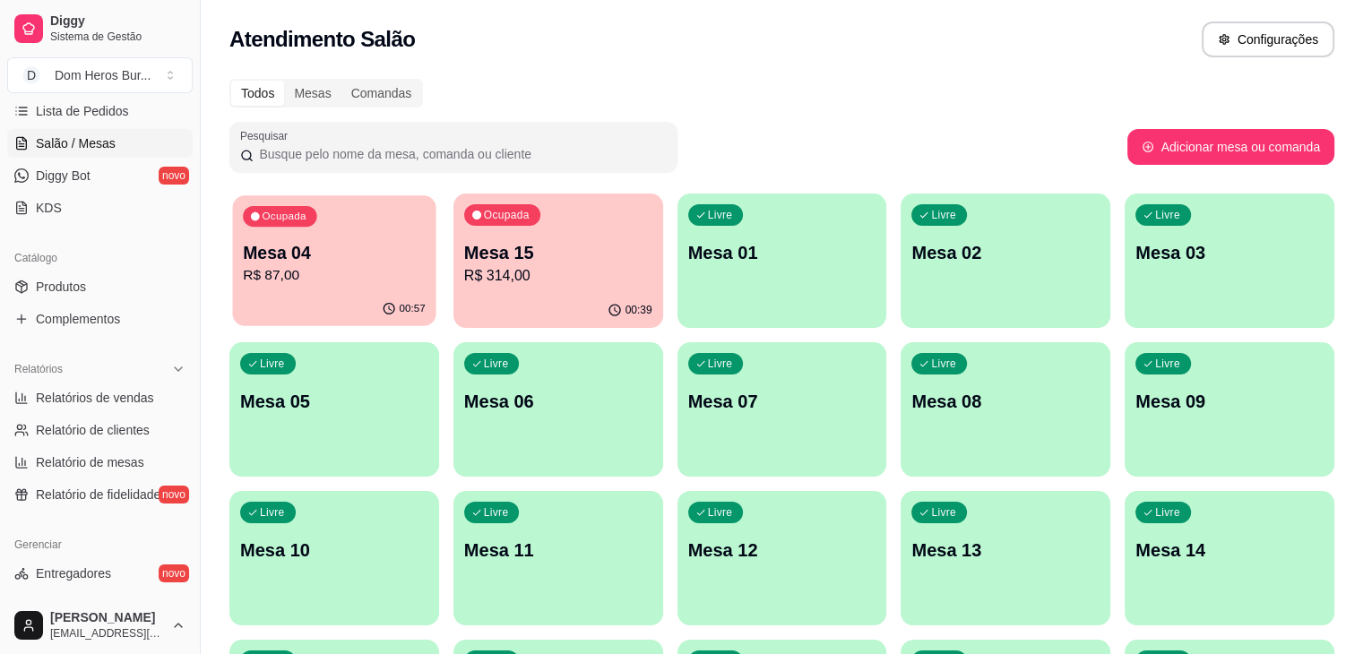
click at [335, 217] on div "Ocupada Mesa 04 R$ 87,00" at bounding box center [334, 243] width 203 height 97
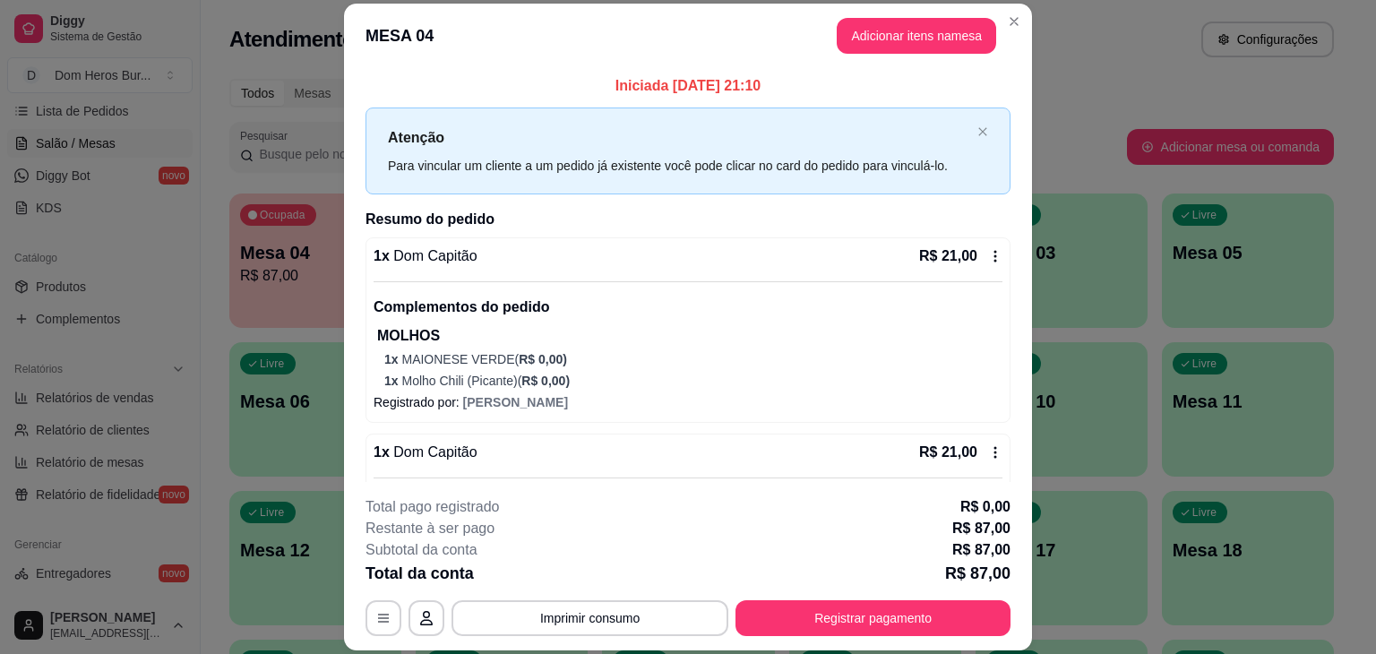
click at [1019, 216] on div "MESA 04 Adicionar itens na mesa Iniciada 11/10/2025 às 21:10 Atenção Para vincu…" at bounding box center [688, 327] width 1376 height 654
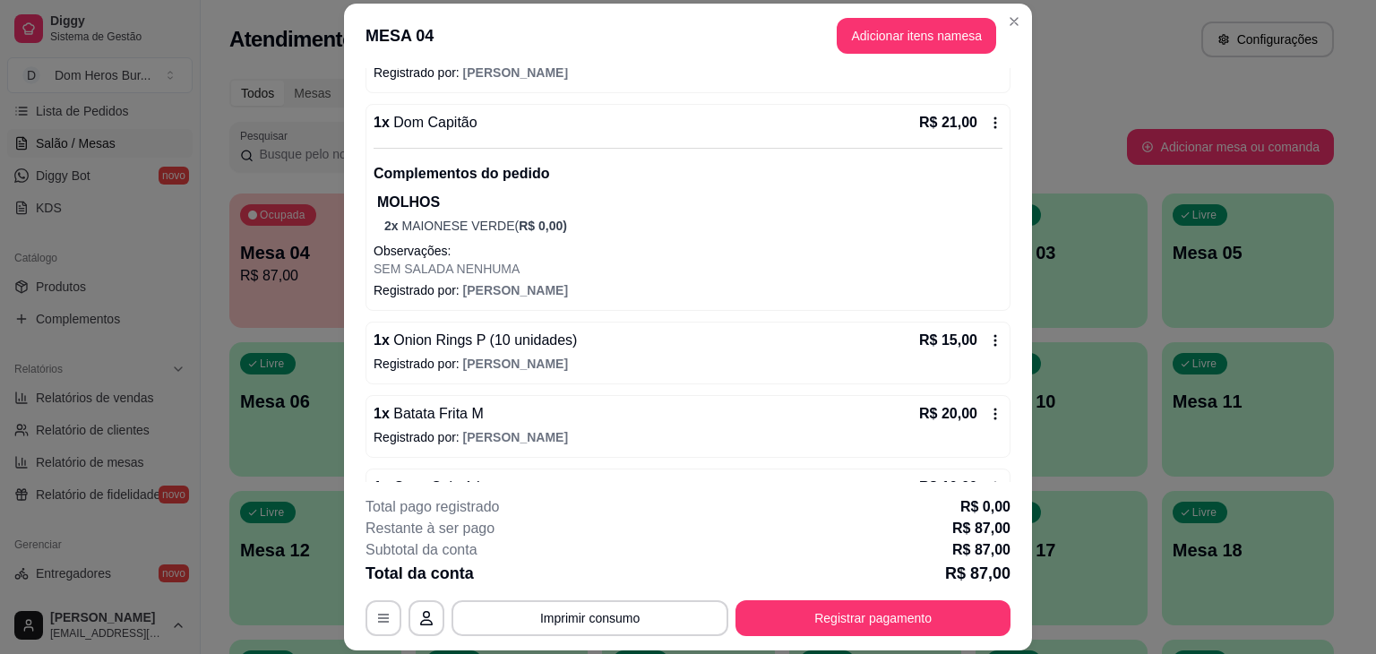
scroll to position [383, 0]
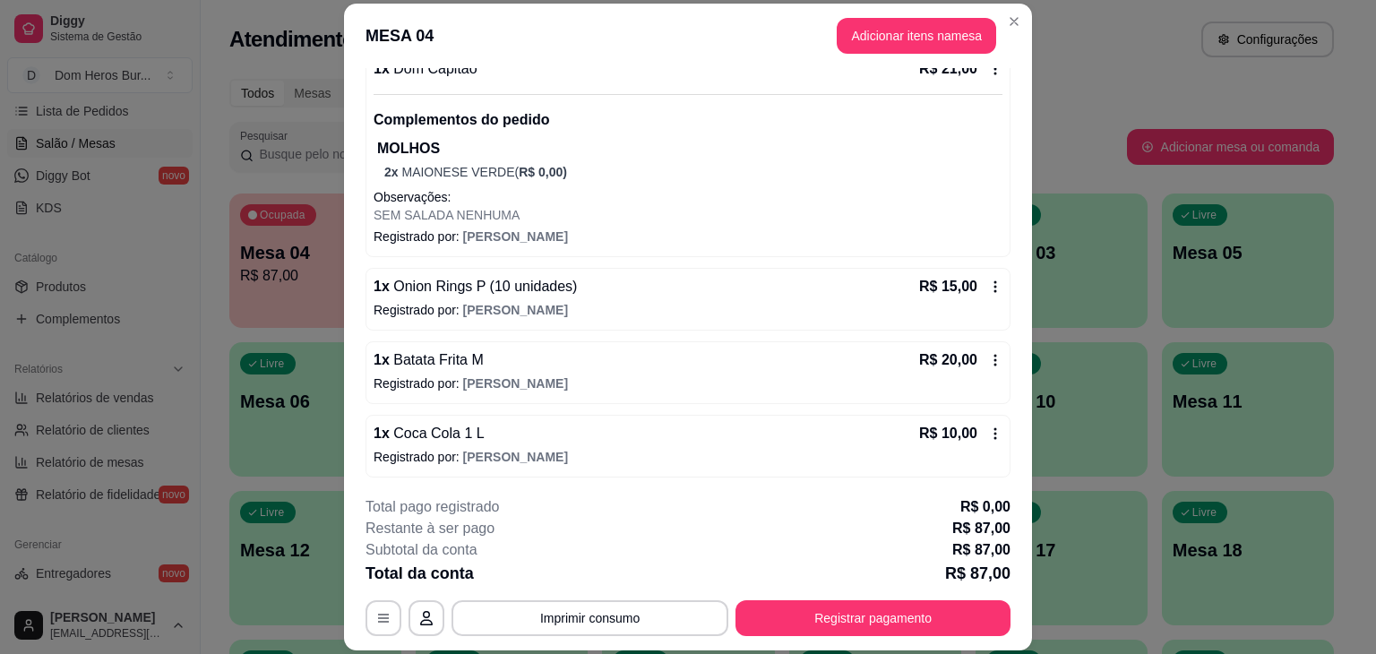
click at [459, 317] on div "1 x Onion Rings P (10 unidades) R$ 15,00 Registrado por: Nicole" at bounding box center [688, 299] width 645 height 63
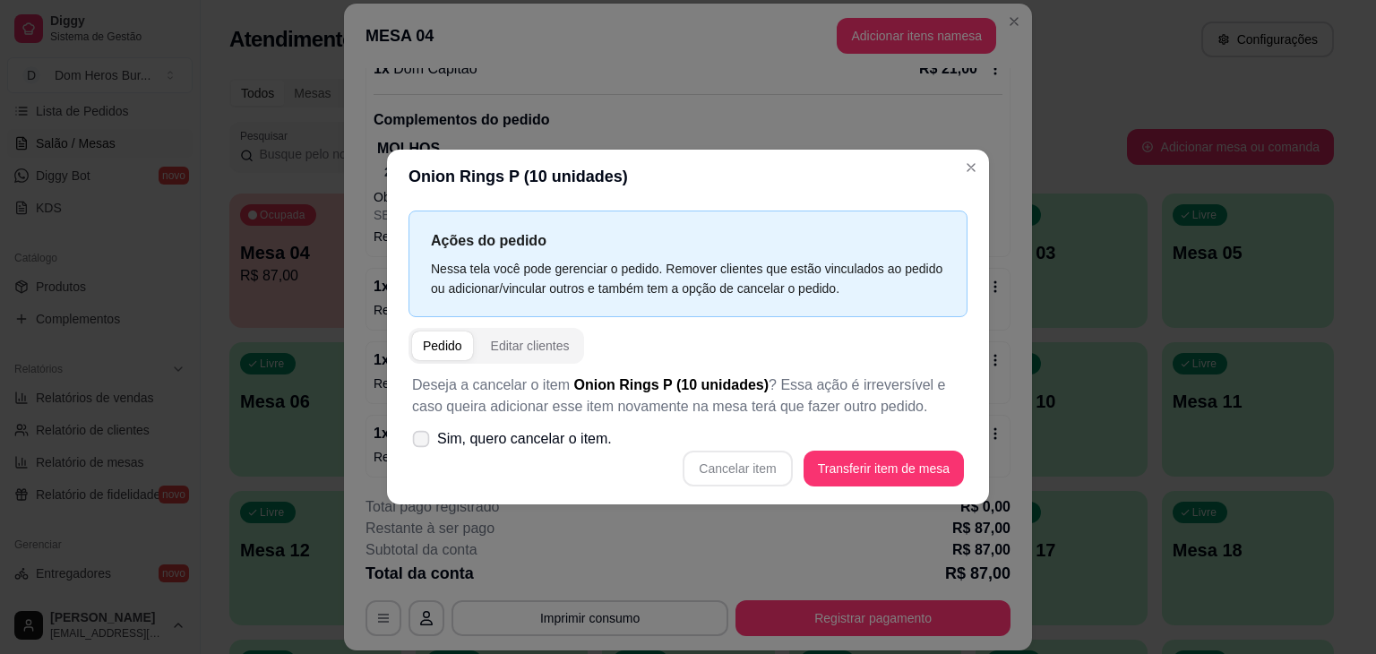
click at [527, 448] on span "Sim, quero cancelar o item." at bounding box center [524, 439] width 175 height 22
click at [423, 448] on input "Sim, quero cancelar o item." at bounding box center [417, 449] width 12 height 12
checkbox input "true"
click at [761, 475] on button "Cancelar item" at bounding box center [738, 469] width 107 height 35
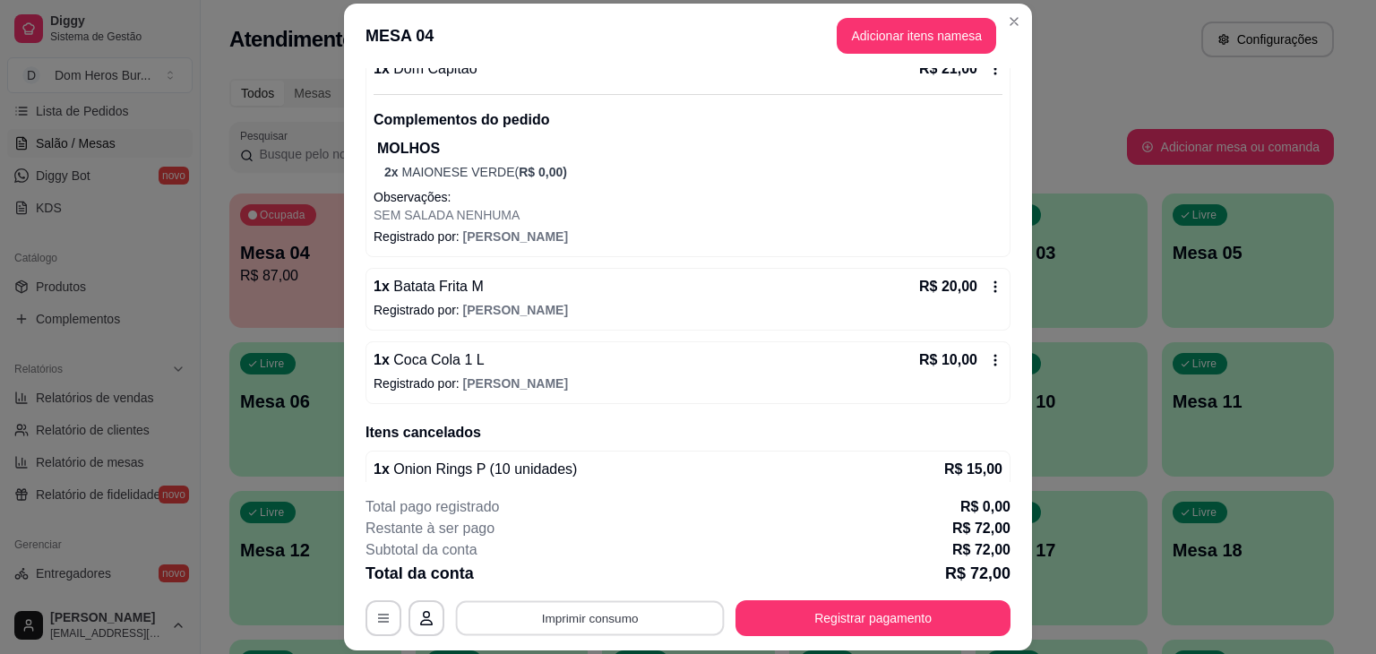
click at [670, 617] on button "Imprimir consumo" at bounding box center [590, 618] width 269 height 35
click at [589, 564] on button "IMPRESSORA" at bounding box center [588, 577] width 125 height 28
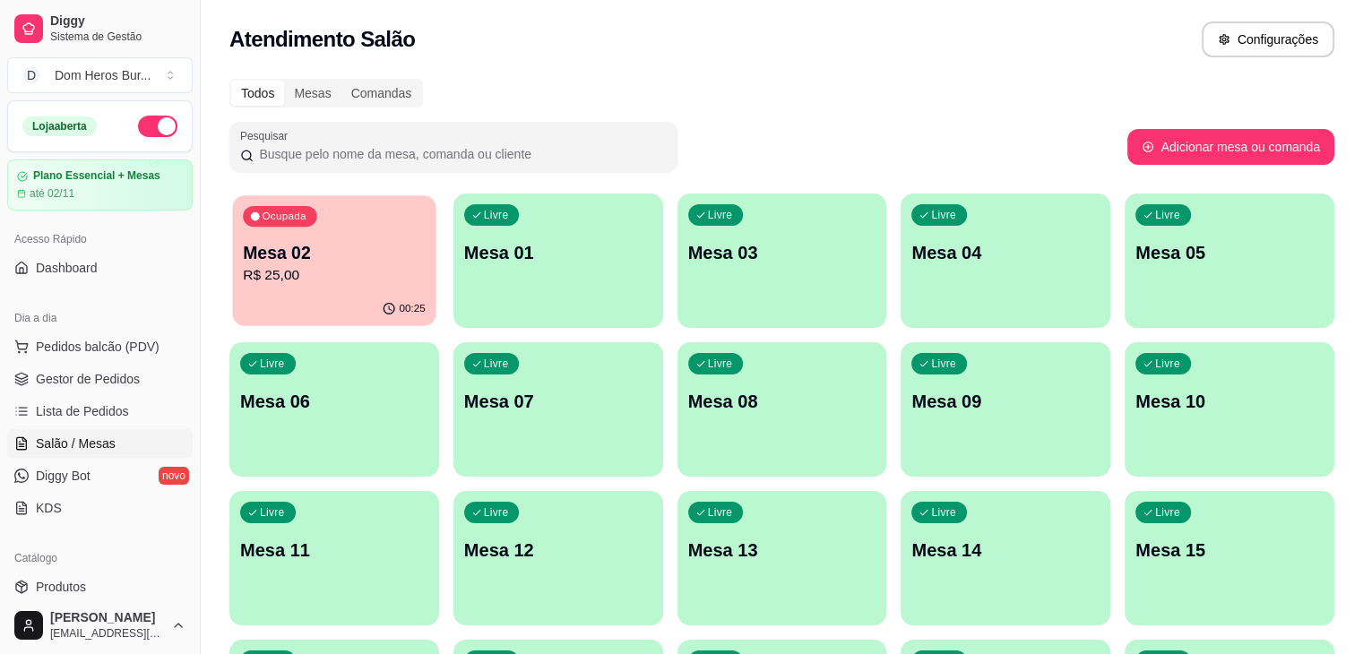
click at [256, 226] on div "Ocupada Mesa 02 R$ 25,00" at bounding box center [334, 243] width 203 height 97
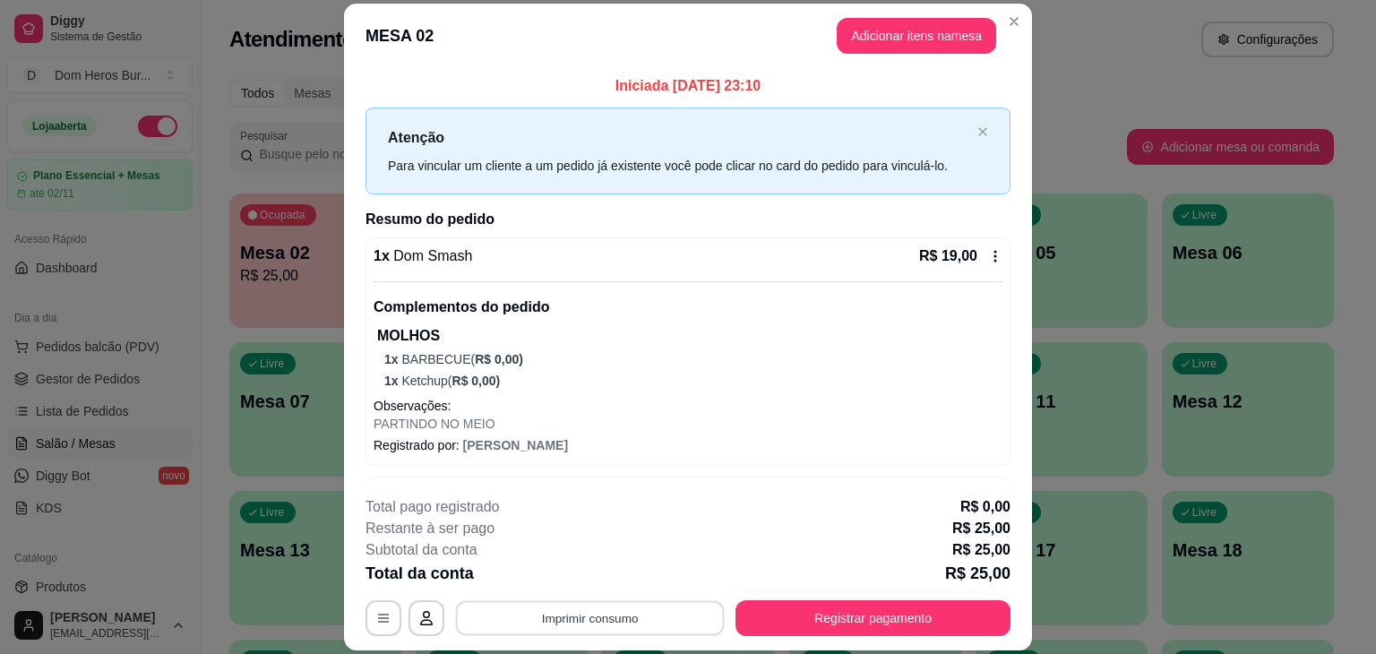
click at [626, 628] on button "Imprimir consumo" at bounding box center [590, 618] width 269 height 35
click at [614, 574] on button "IMPRESSORA" at bounding box center [588, 577] width 125 height 28
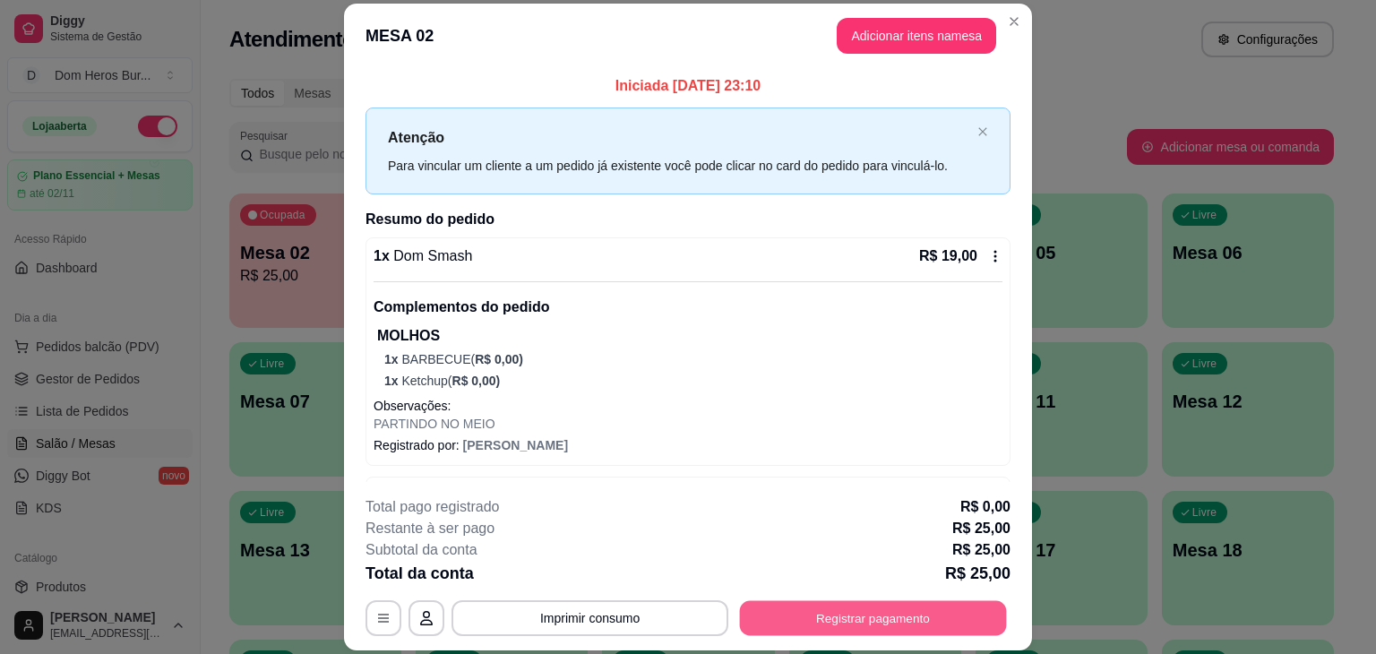
click at [921, 632] on button "Registrar pagamento" at bounding box center [873, 618] width 267 height 35
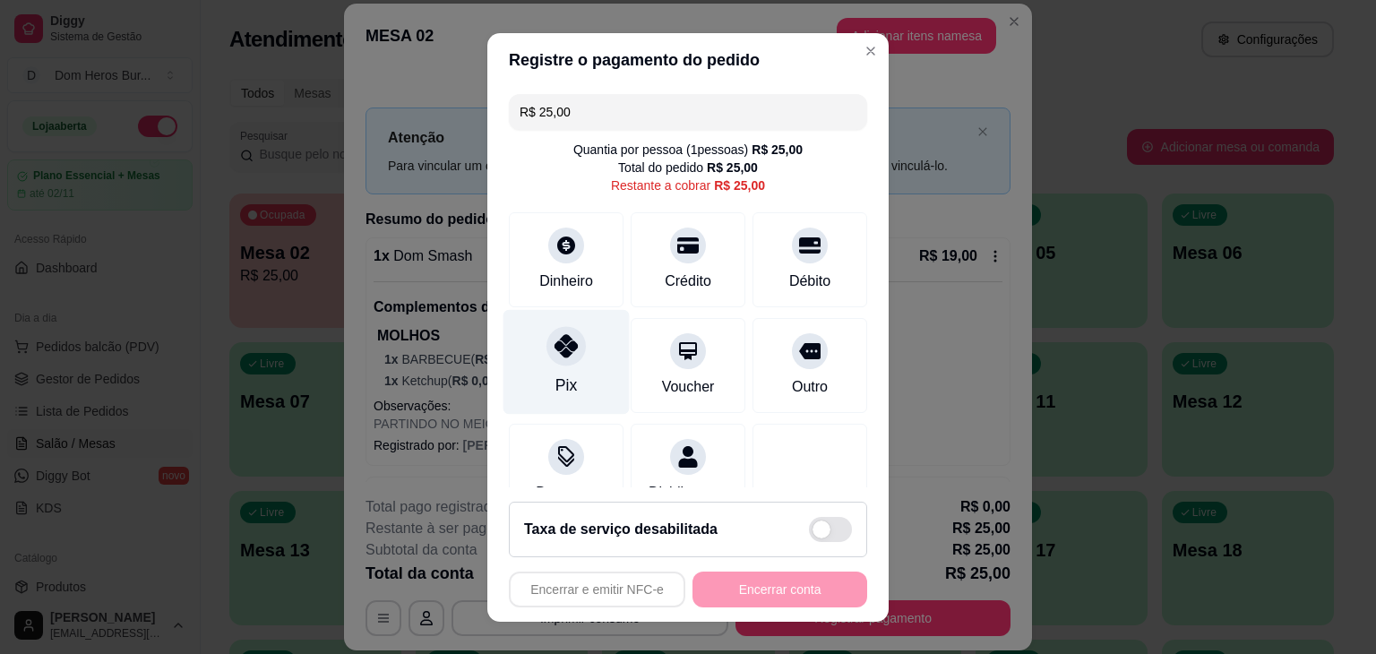
click at [563, 356] on icon at bounding box center [566, 345] width 23 height 23
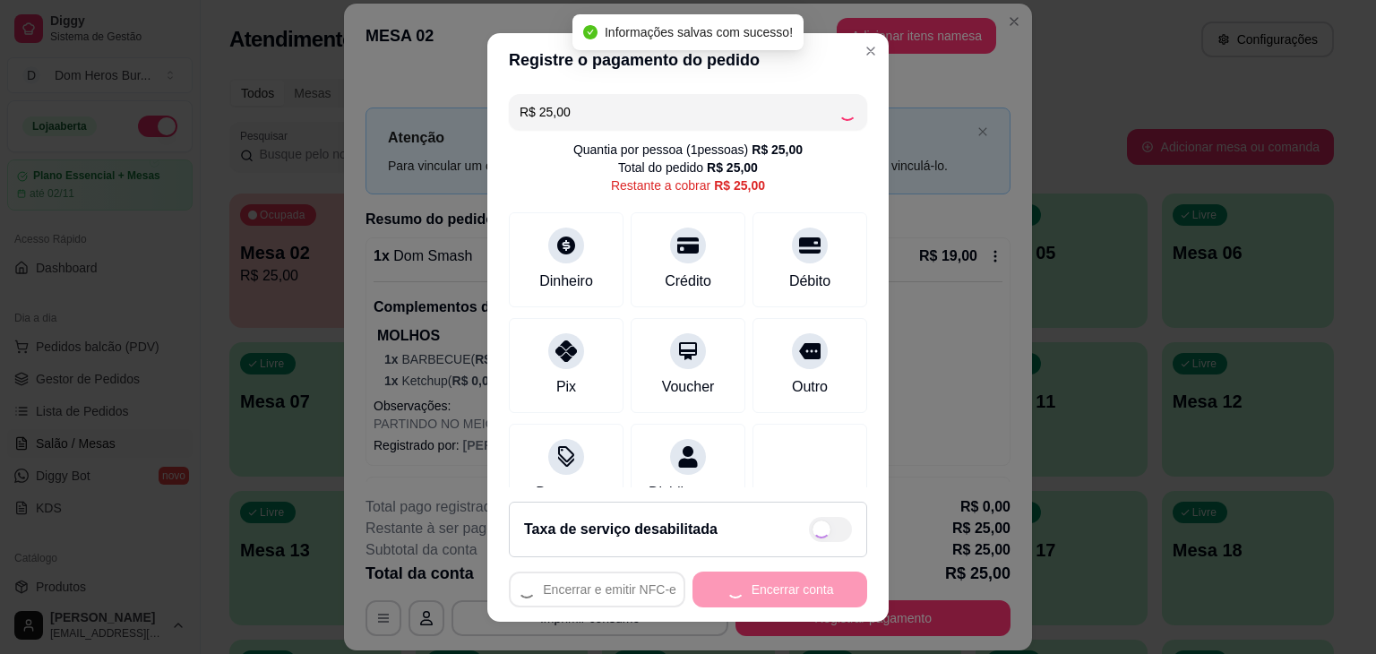
type input "R$ 0,00"
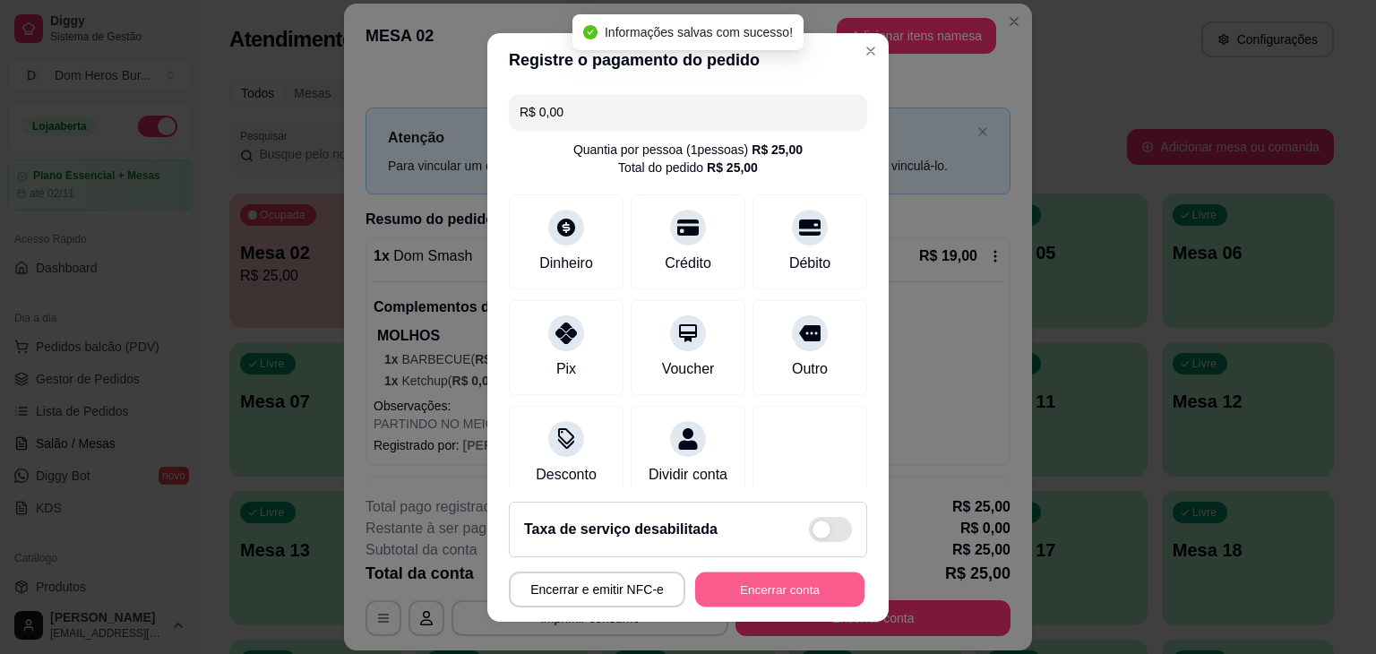
click at [769, 587] on button "Encerrar conta" at bounding box center [779, 589] width 169 height 35
